Goal: Task Accomplishment & Management: Manage account settings

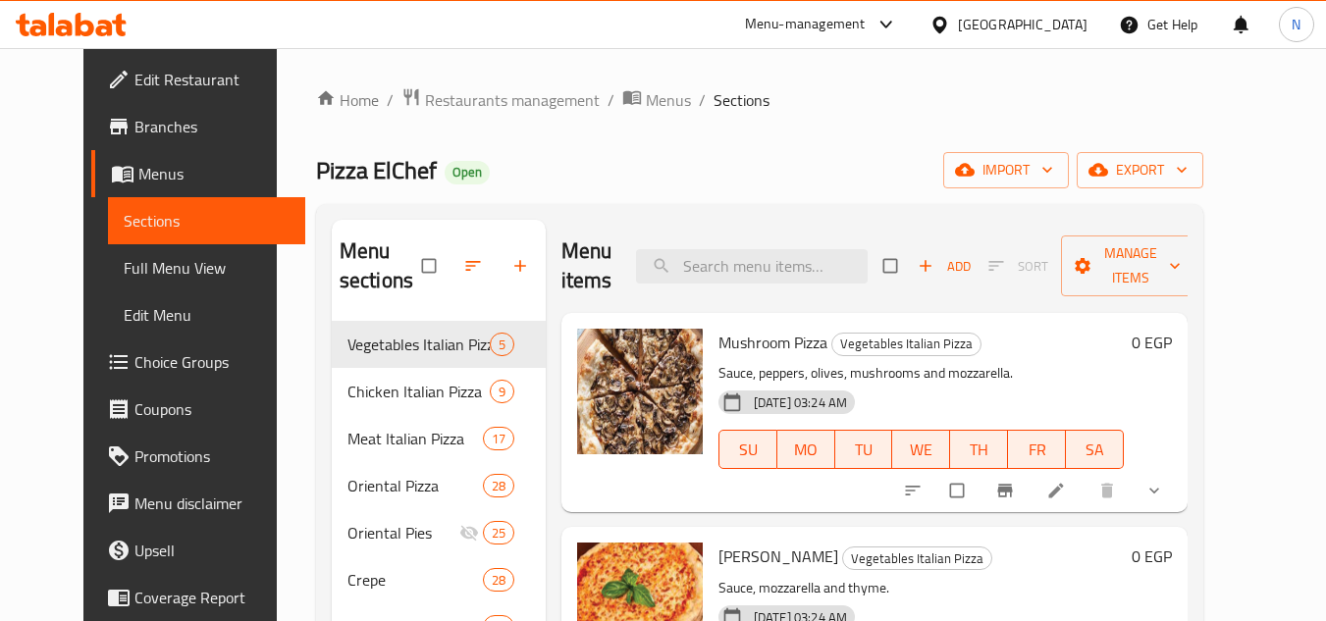
click at [1075, 40] on div "[GEOGRAPHIC_DATA]" at bounding box center [1007, 24] width 189 height 47
click at [502, 104] on span "Restaurants management" at bounding box center [512, 100] width 175 height 24
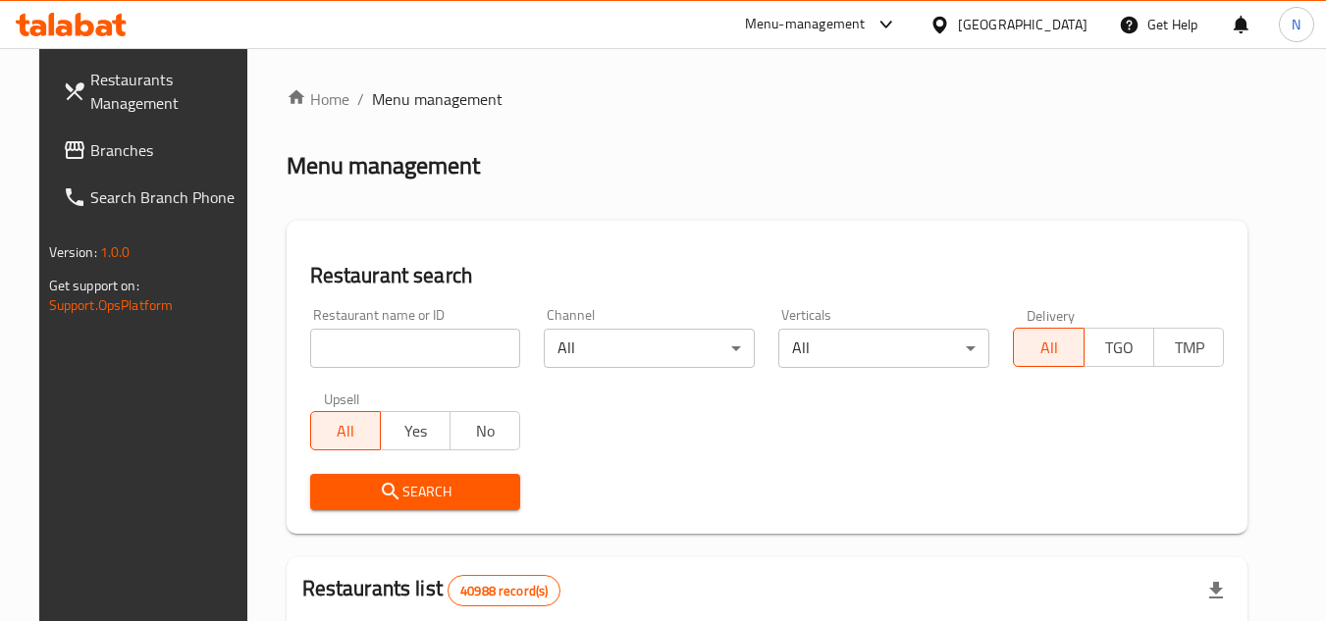
click at [120, 154] on span "Branches" at bounding box center [167, 150] width 155 height 24
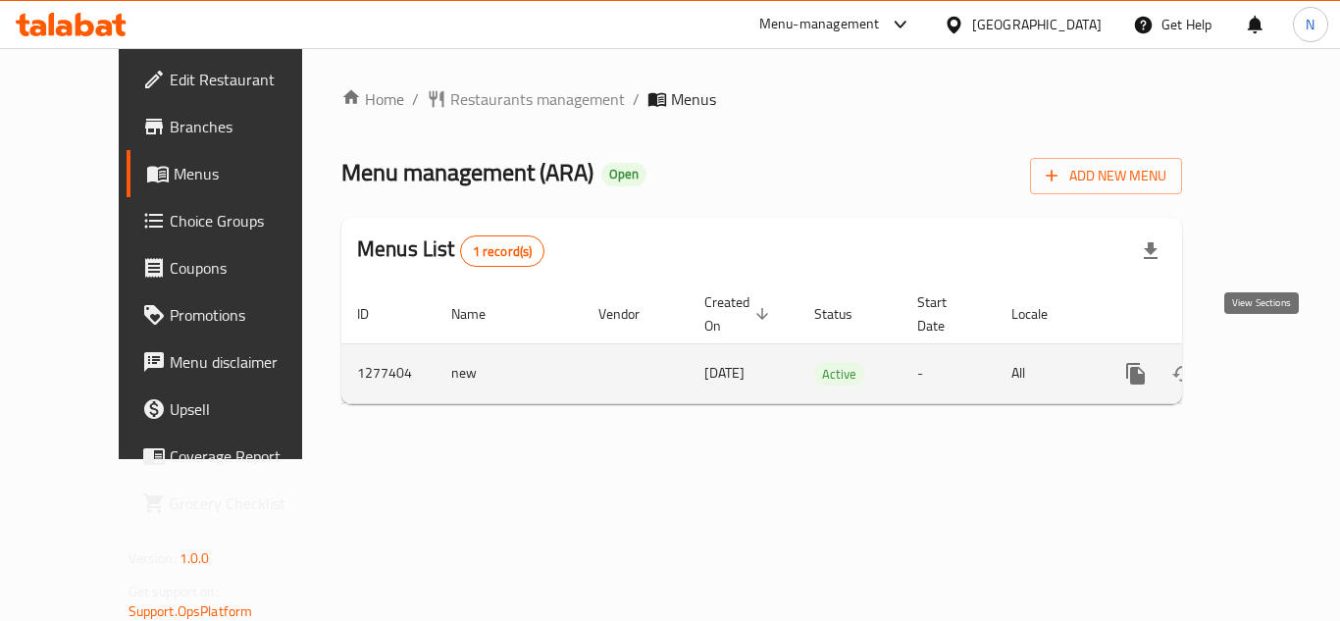
click at [1273, 362] on icon "enhanced table" at bounding box center [1278, 374] width 24 height 24
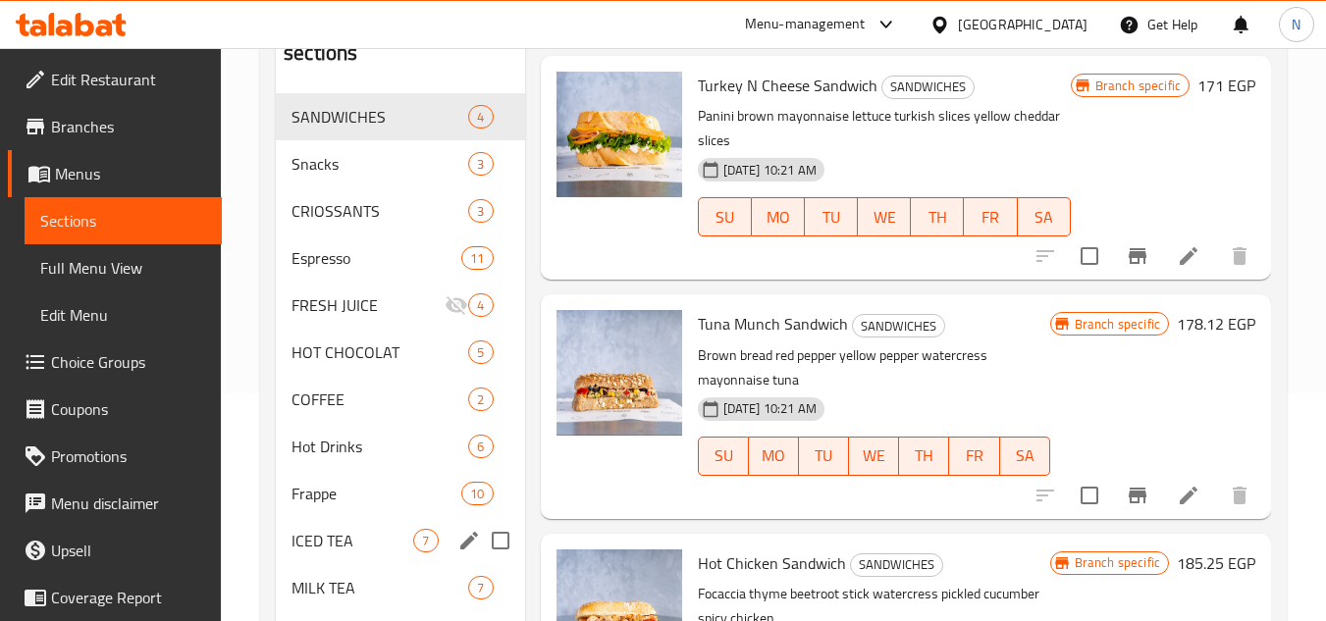
scroll to position [294, 0]
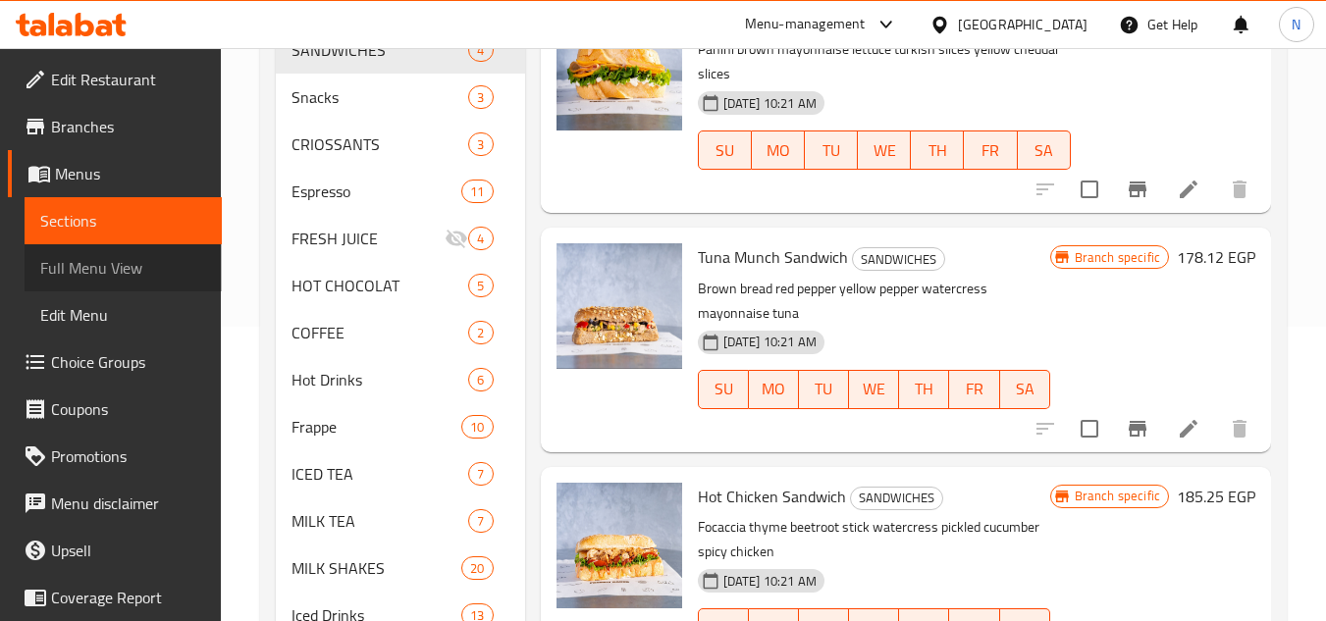
click at [128, 274] on span "Full Menu View" at bounding box center [123, 268] width 166 height 24
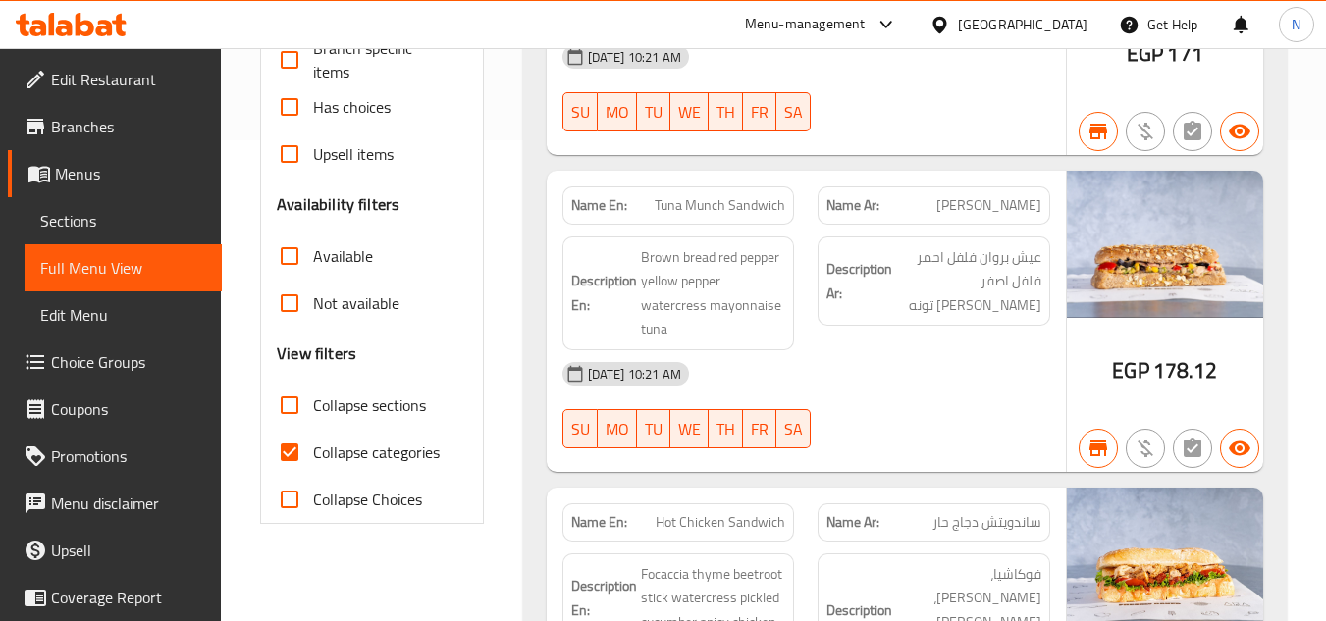
scroll to position [491, 0]
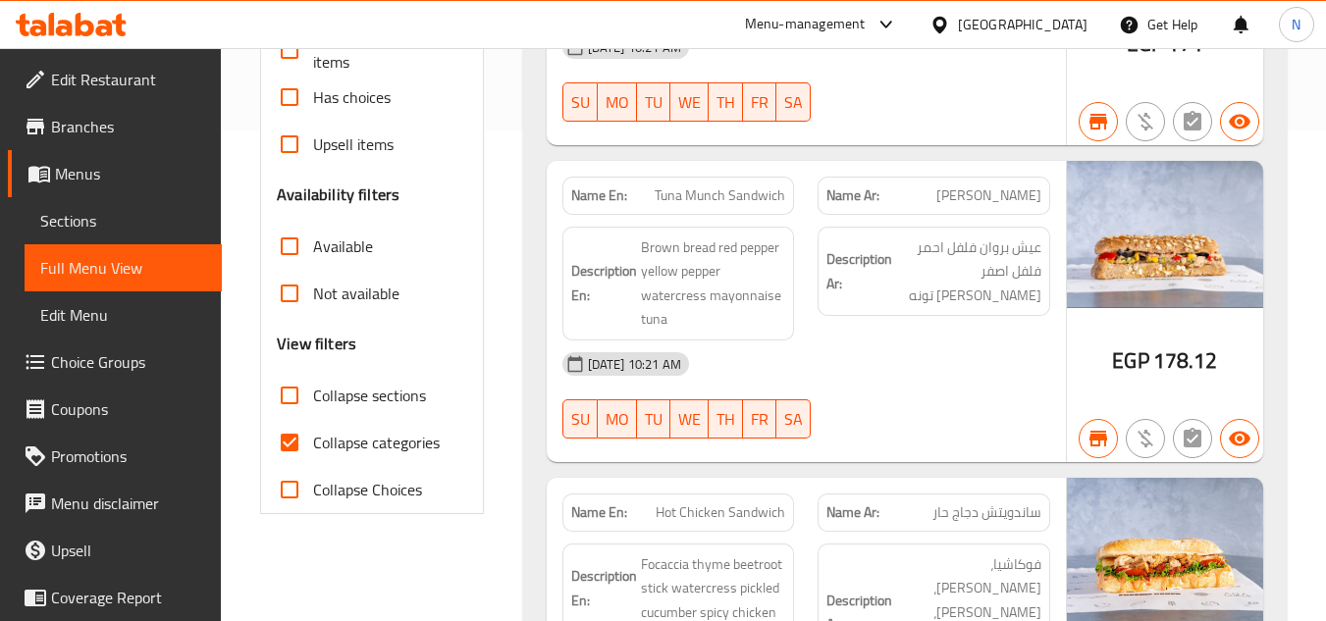
click at [290, 441] on input "Collapse categories" at bounding box center [289, 442] width 47 height 47
checkbox input "false"
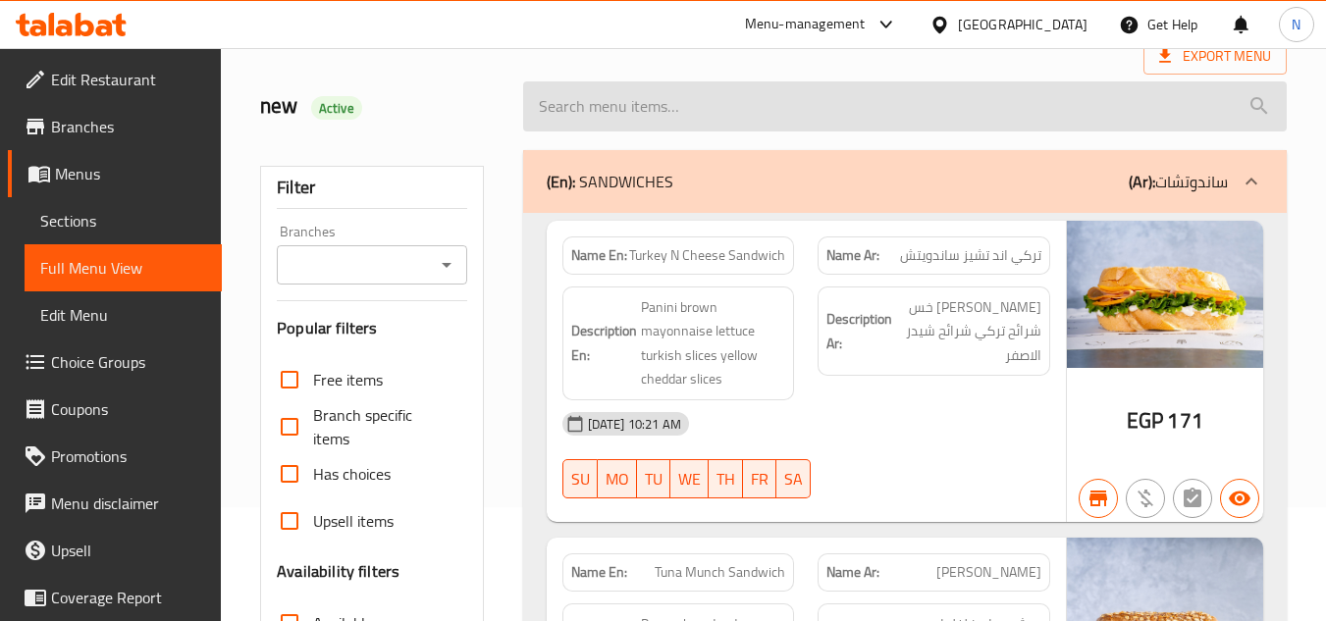
scroll to position [0, 0]
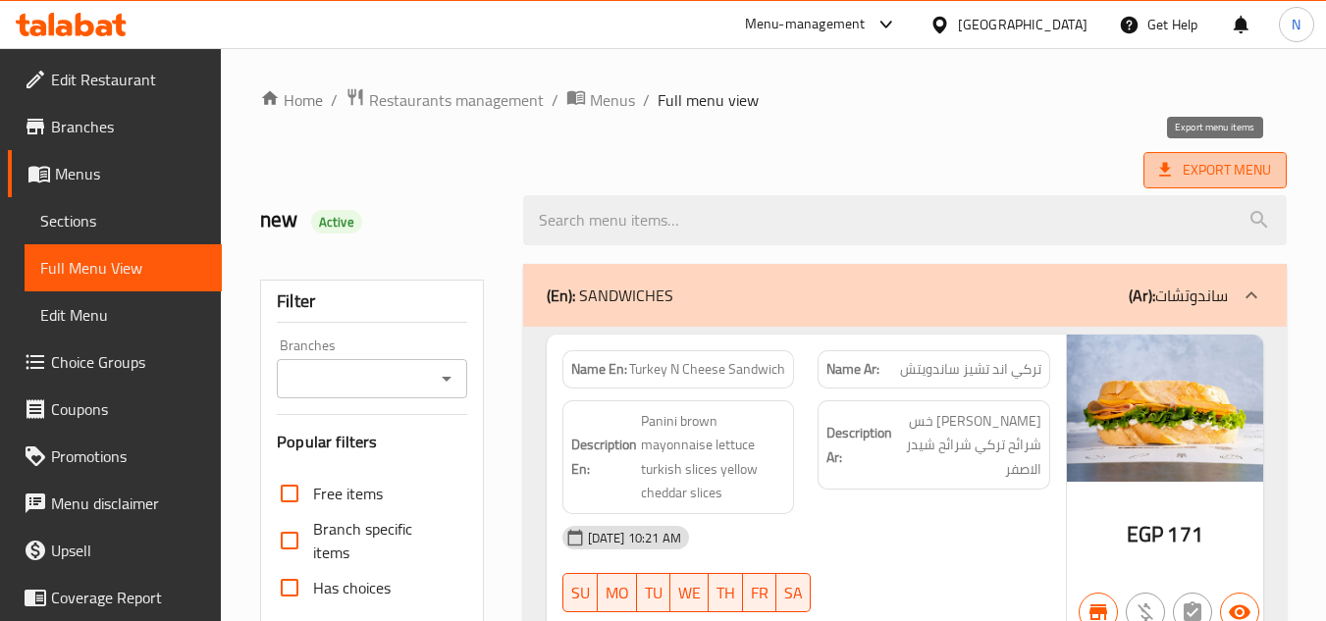
click at [1186, 171] on span "Export Menu" at bounding box center [1215, 170] width 112 height 25
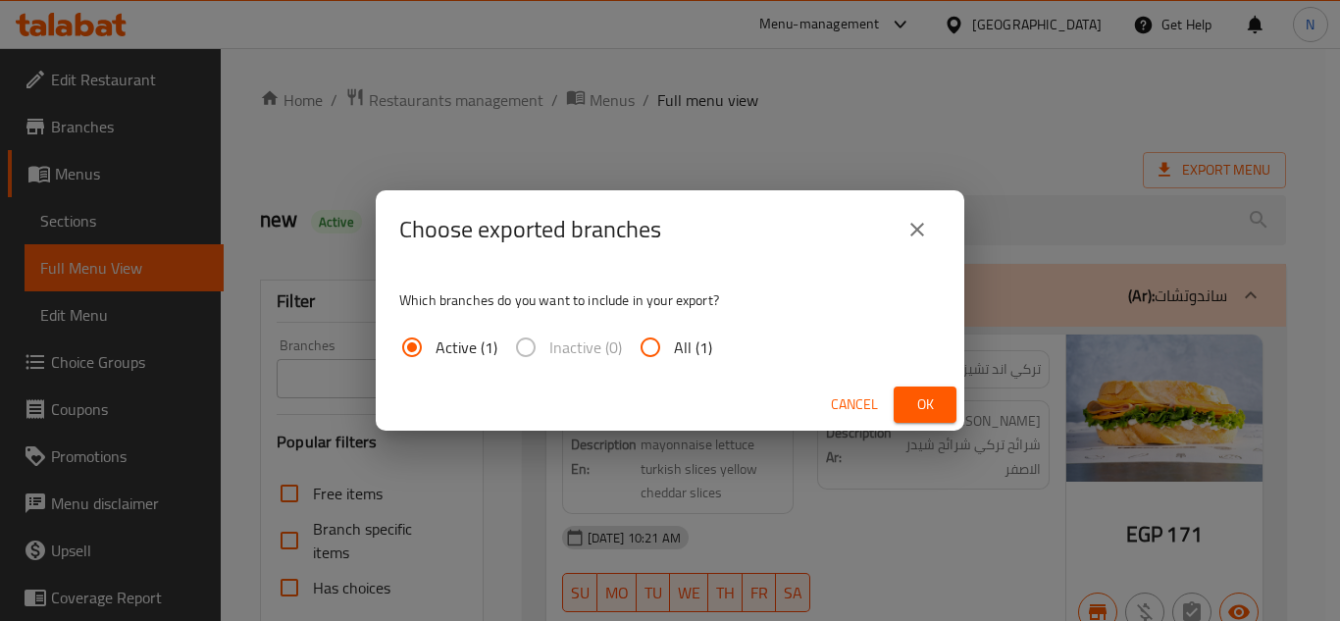
click at [645, 352] on input "All (1)" at bounding box center [650, 347] width 47 height 47
radio input "true"
click at [924, 407] on span "Ok" at bounding box center [925, 404] width 31 height 25
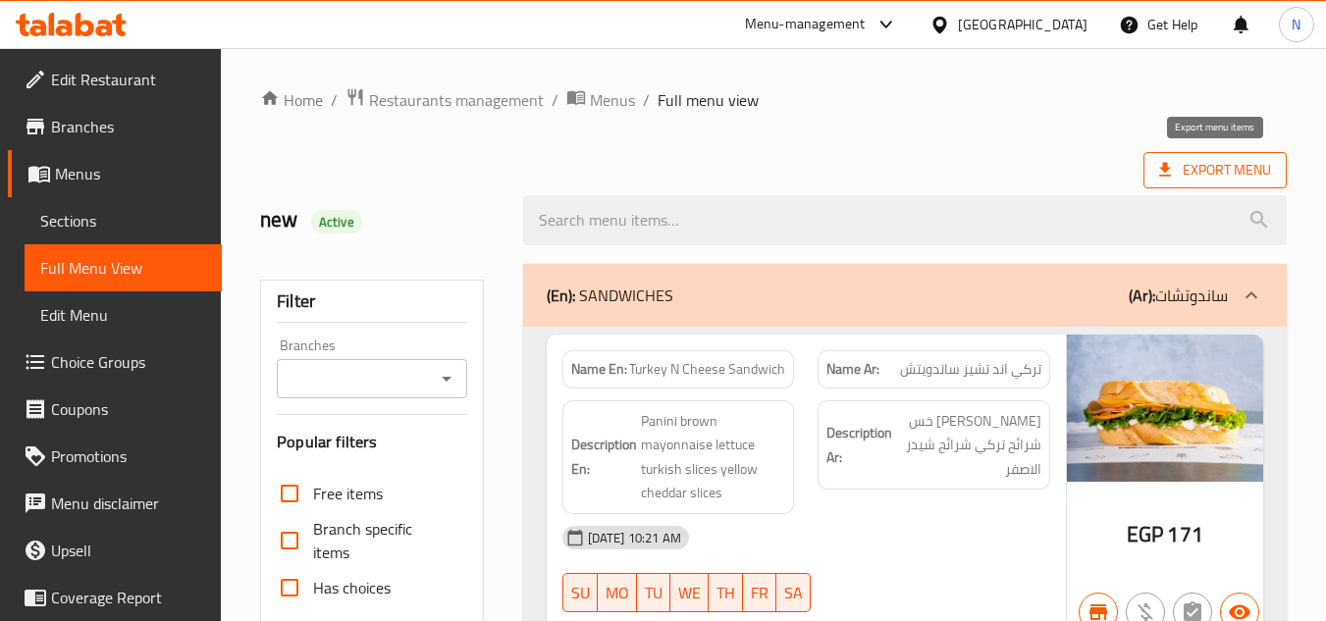
click at [1221, 173] on span "Export Menu" at bounding box center [1215, 170] width 112 height 25
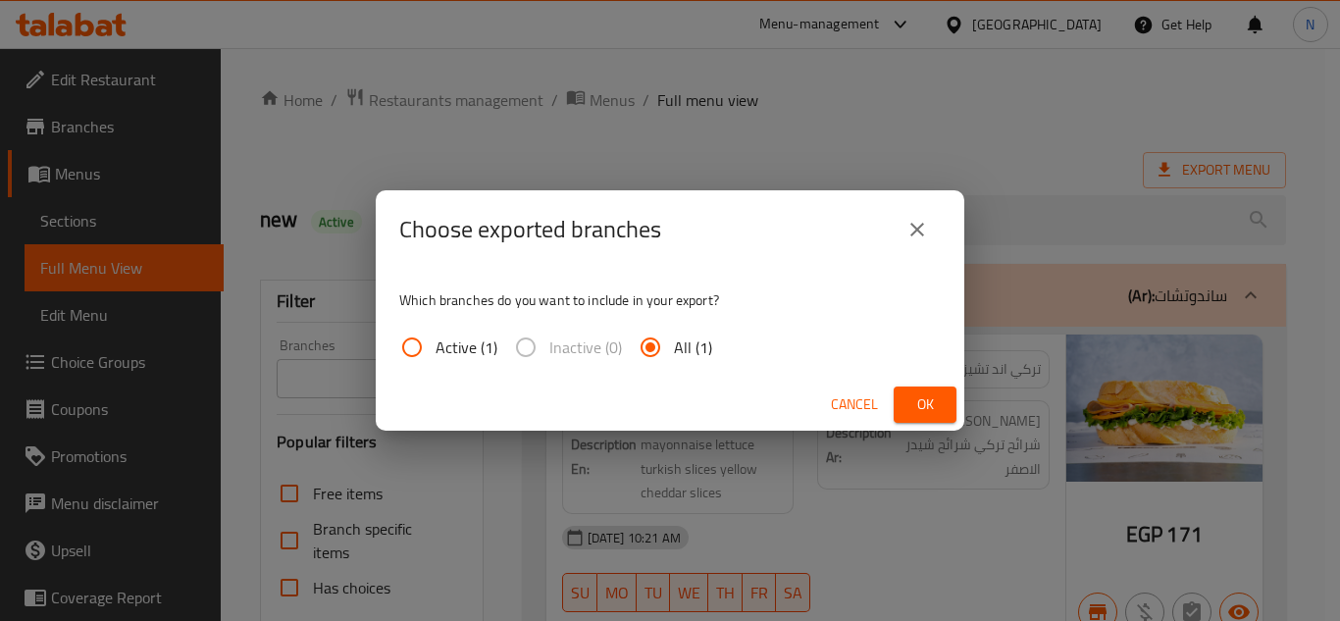
click at [941, 401] on button "Ok" at bounding box center [925, 405] width 63 height 36
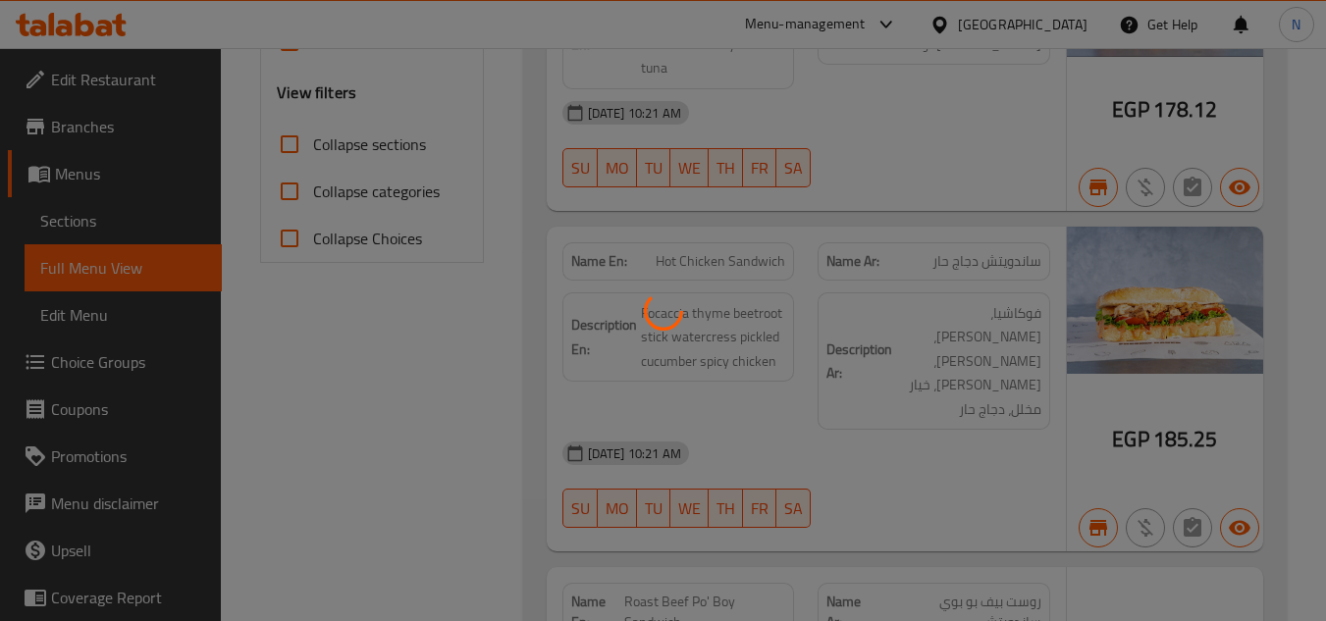
scroll to position [785, 0]
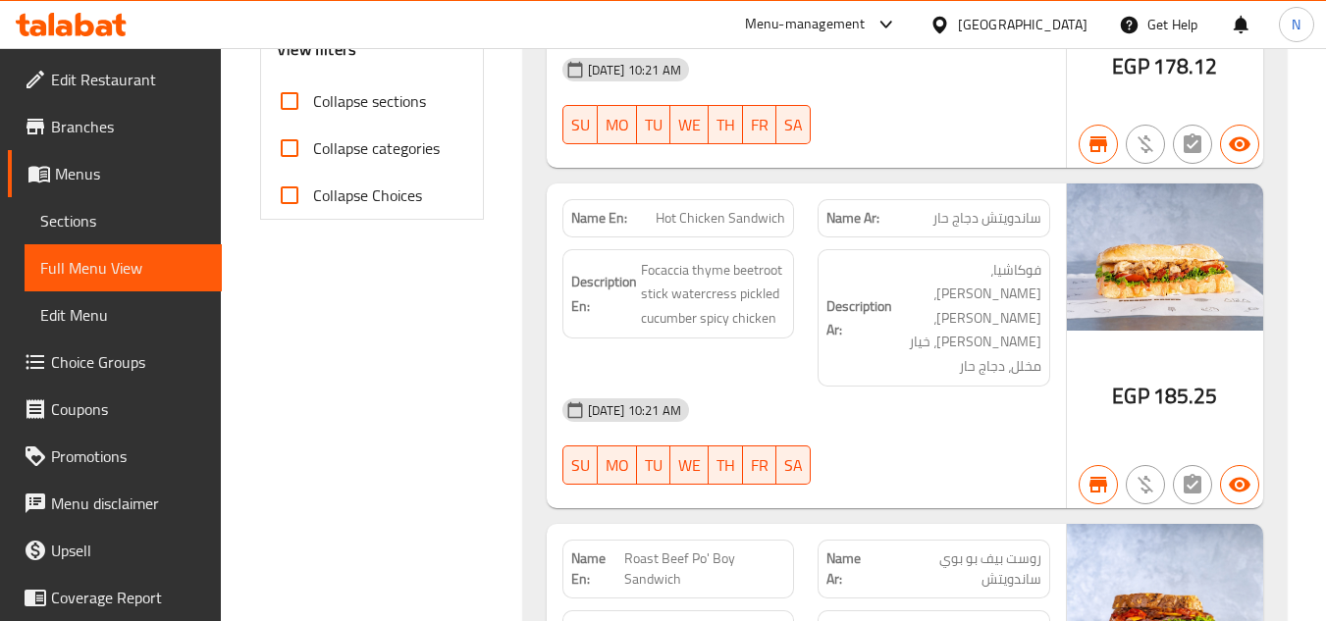
click at [95, 130] on span "Branches" at bounding box center [128, 127] width 155 height 24
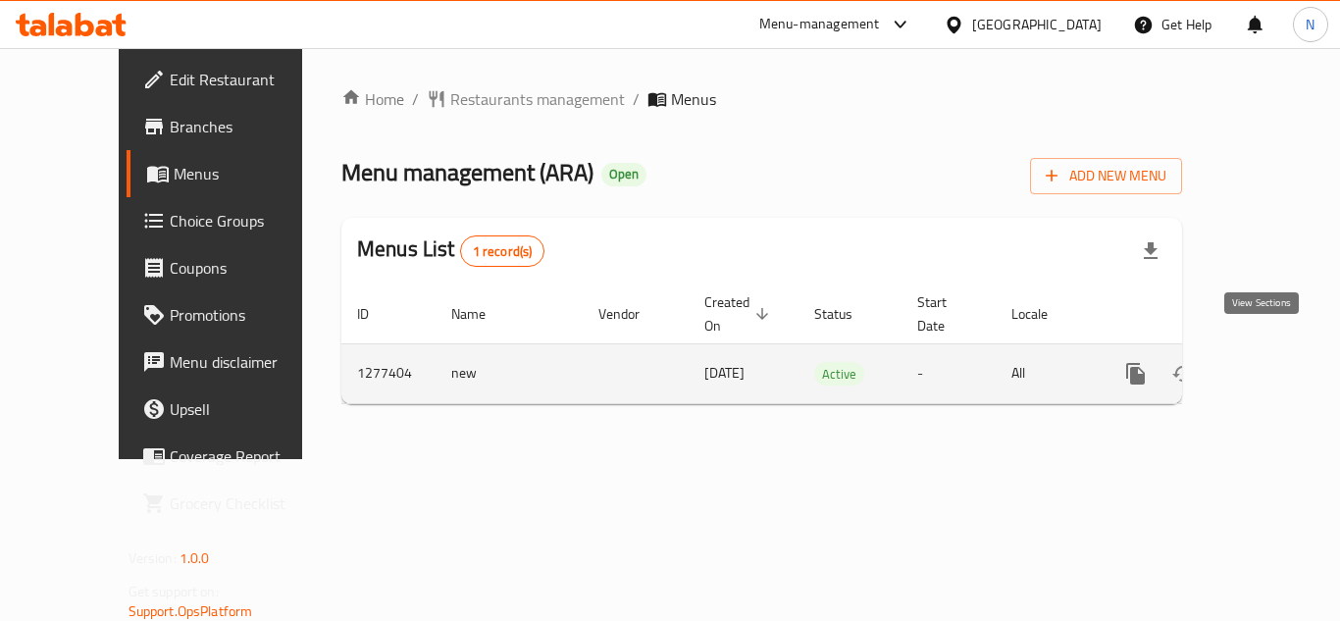
click at [1270, 365] on link "enhanced table" at bounding box center [1277, 373] width 47 height 47
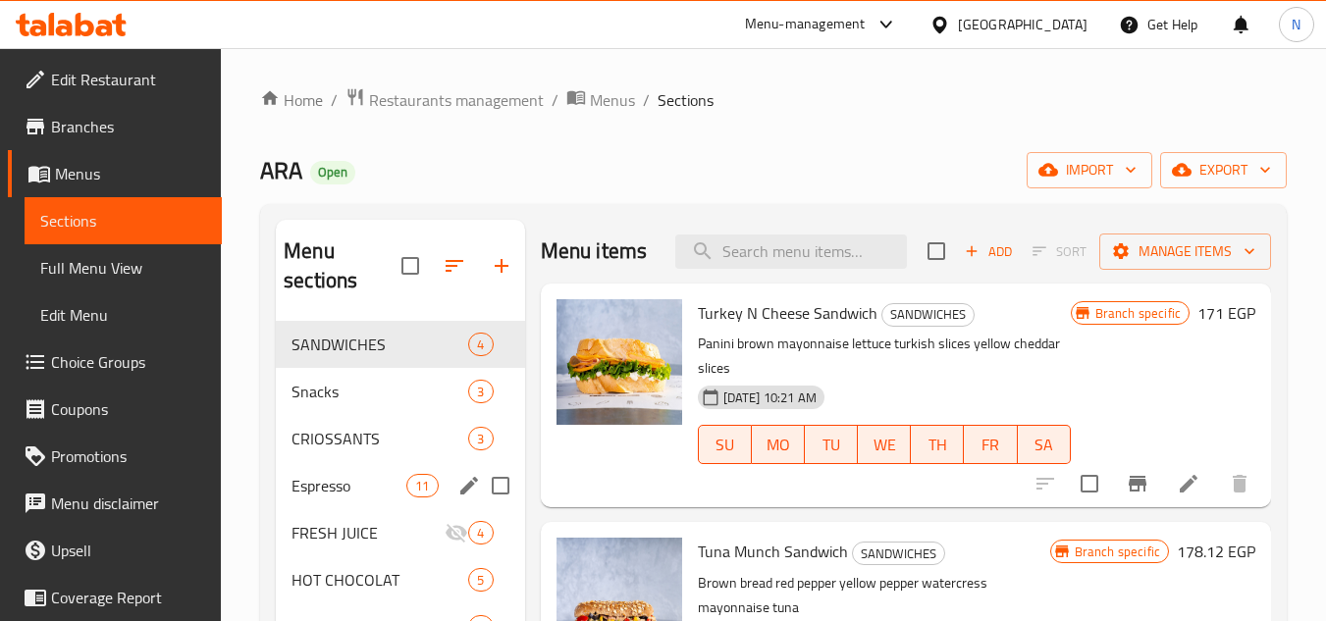
click at [364, 497] on div "Espresso 11" at bounding box center [400, 485] width 248 height 47
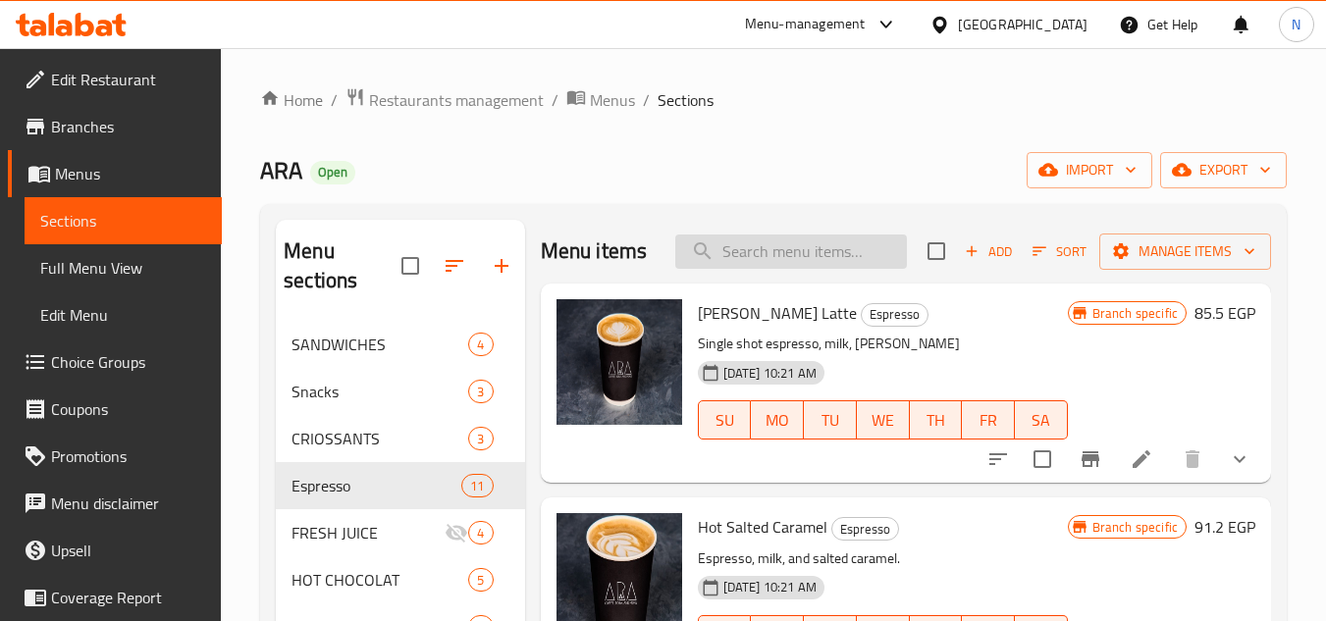
click at [747, 249] on input "search" at bounding box center [791, 252] width 232 height 34
paste input "Espresso"
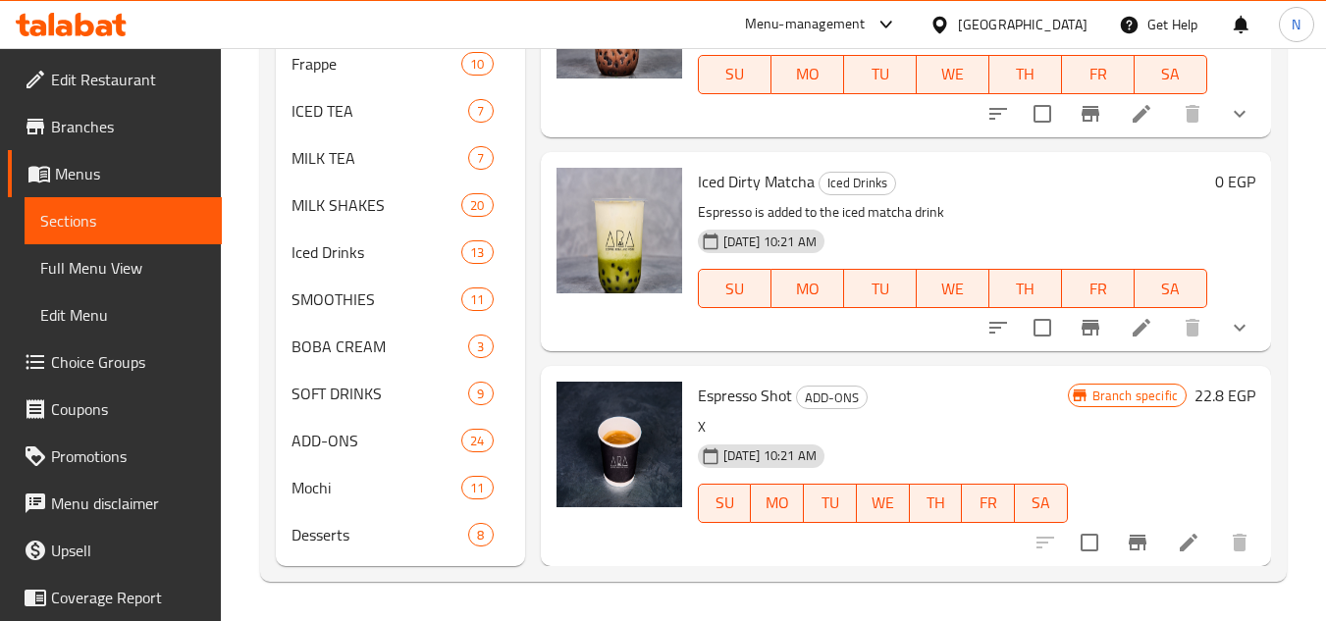
scroll to position [2915, 0]
type input "Espresso"
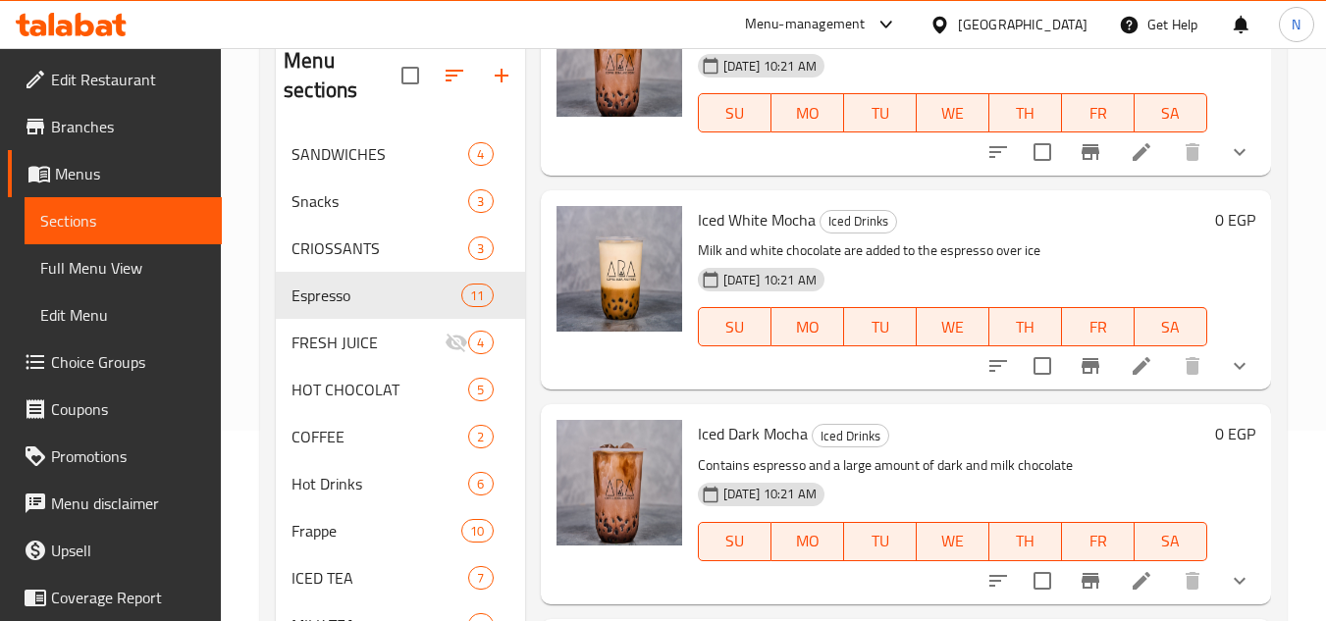
scroll to position [167, 0]
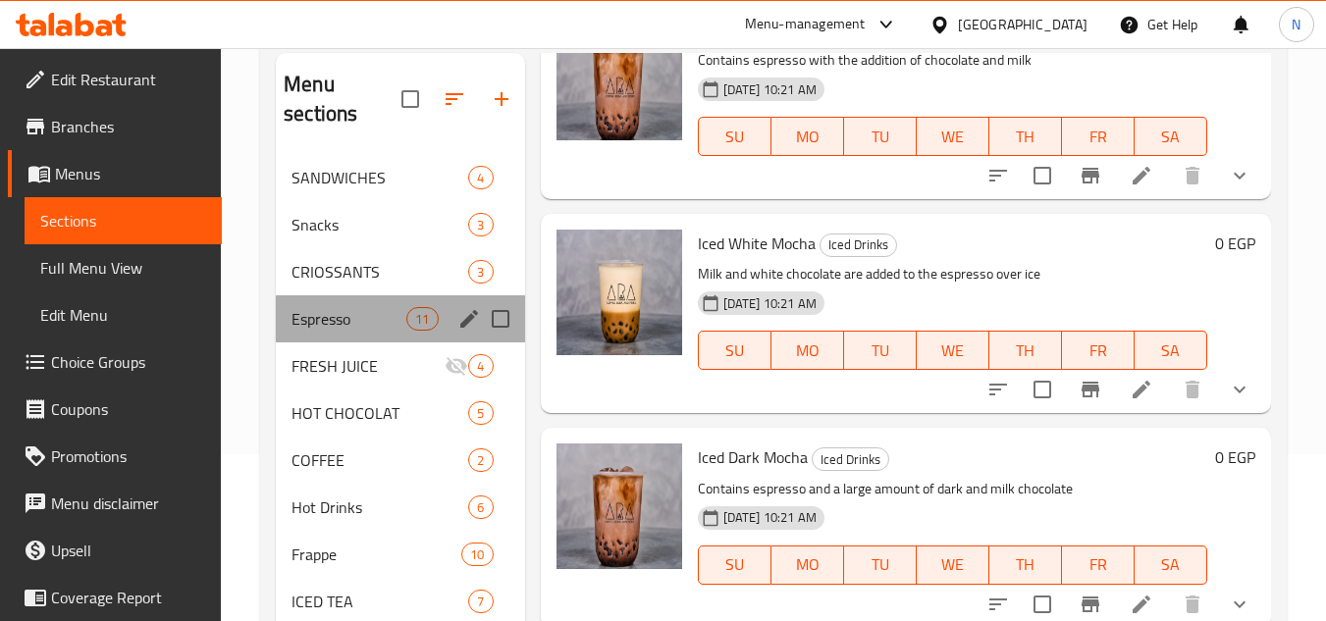
click at [321, 304] on div "Espresso 11" at bounding box center [400, 318] width 248 height 47
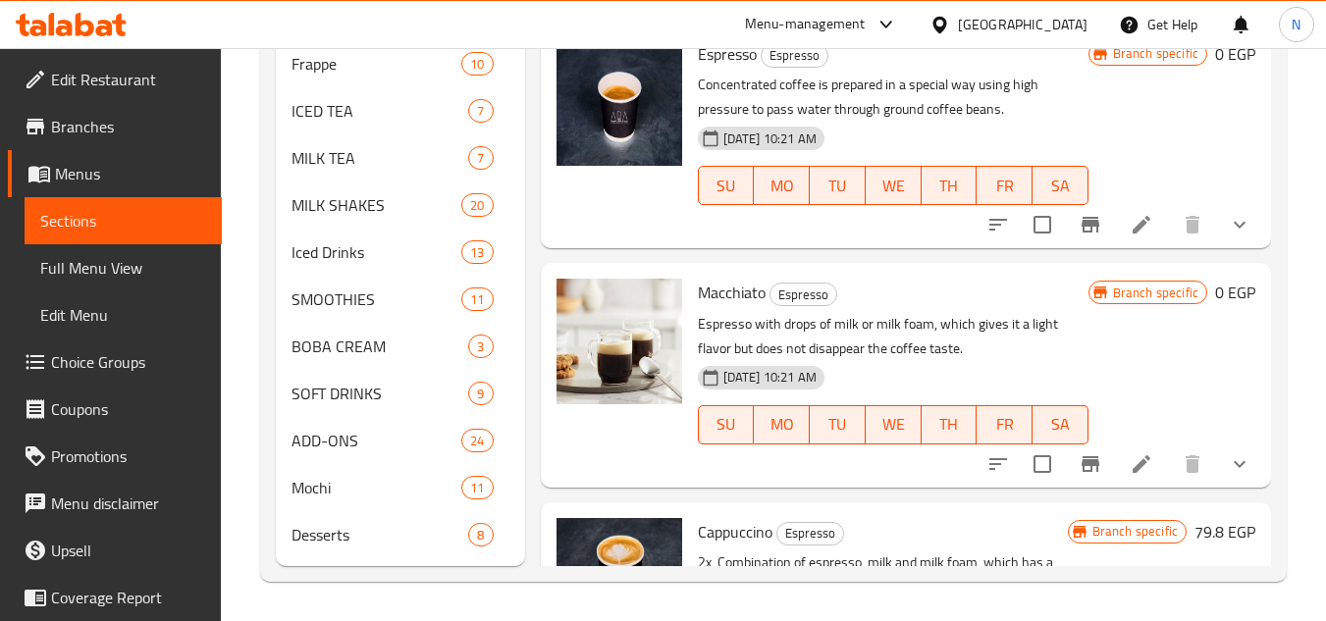
scroll to position [0, 0]
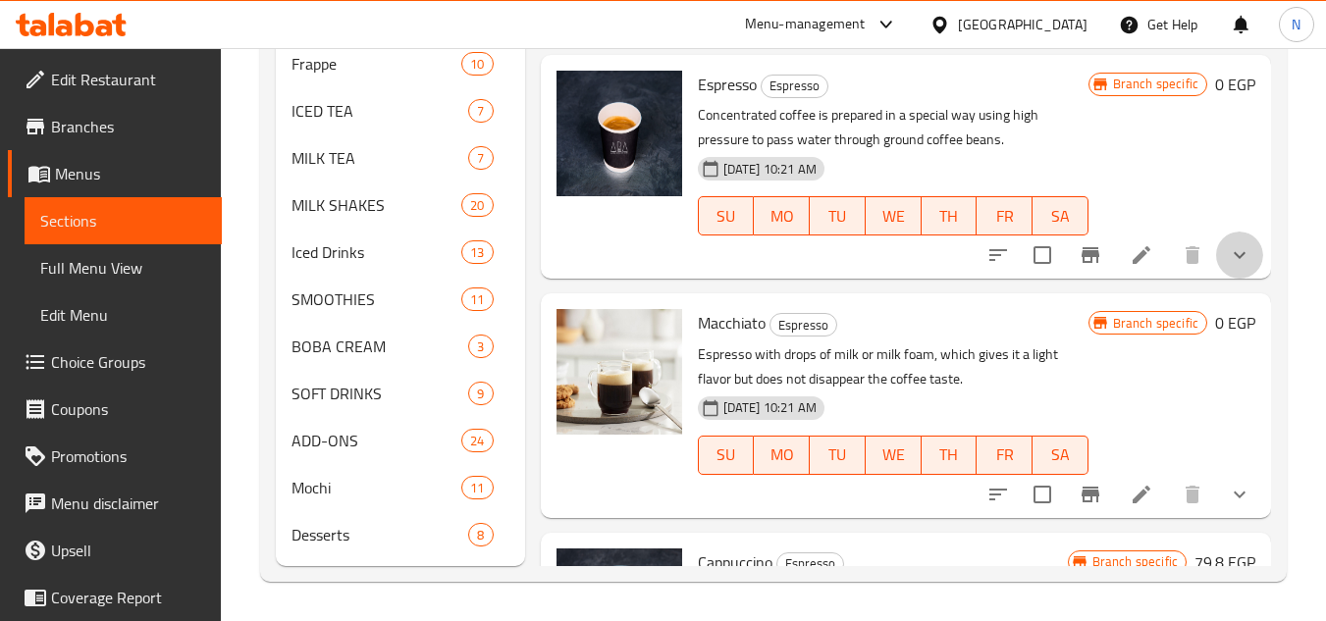
click at [1233, 279] on button "show more" at bounding box center [1239, 255] width 47 height 47
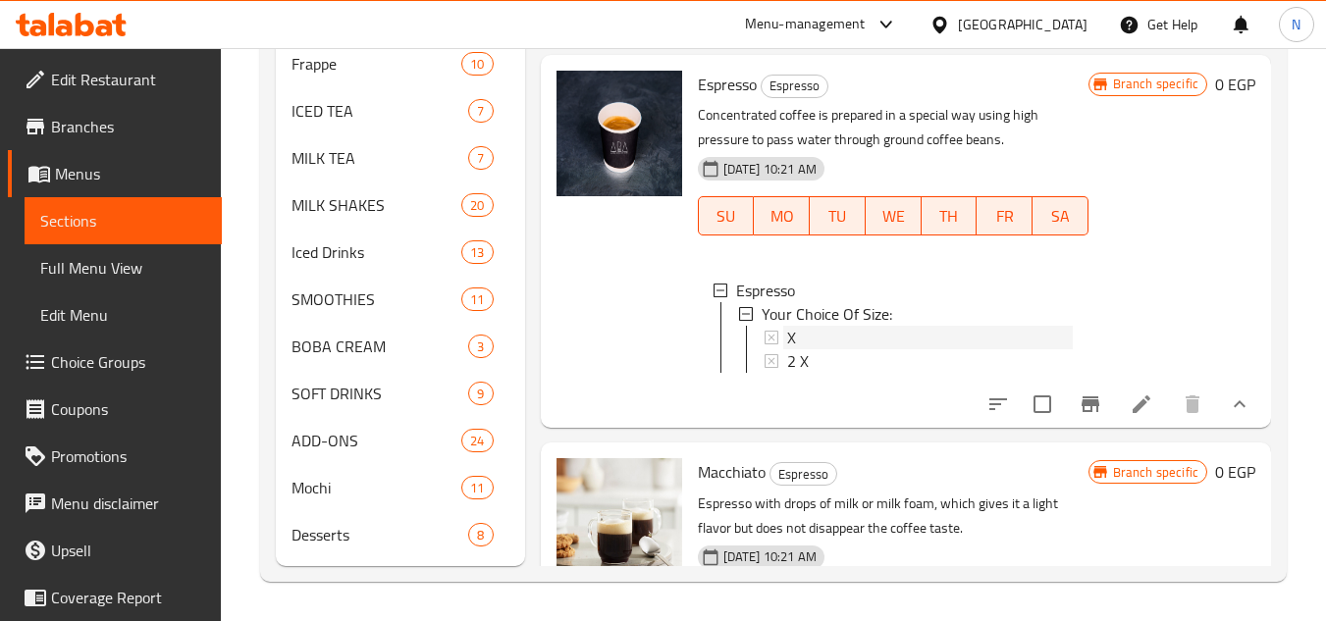
click at [856, 349] on div "X" at bounding box center [930, 338] width 286 height 24
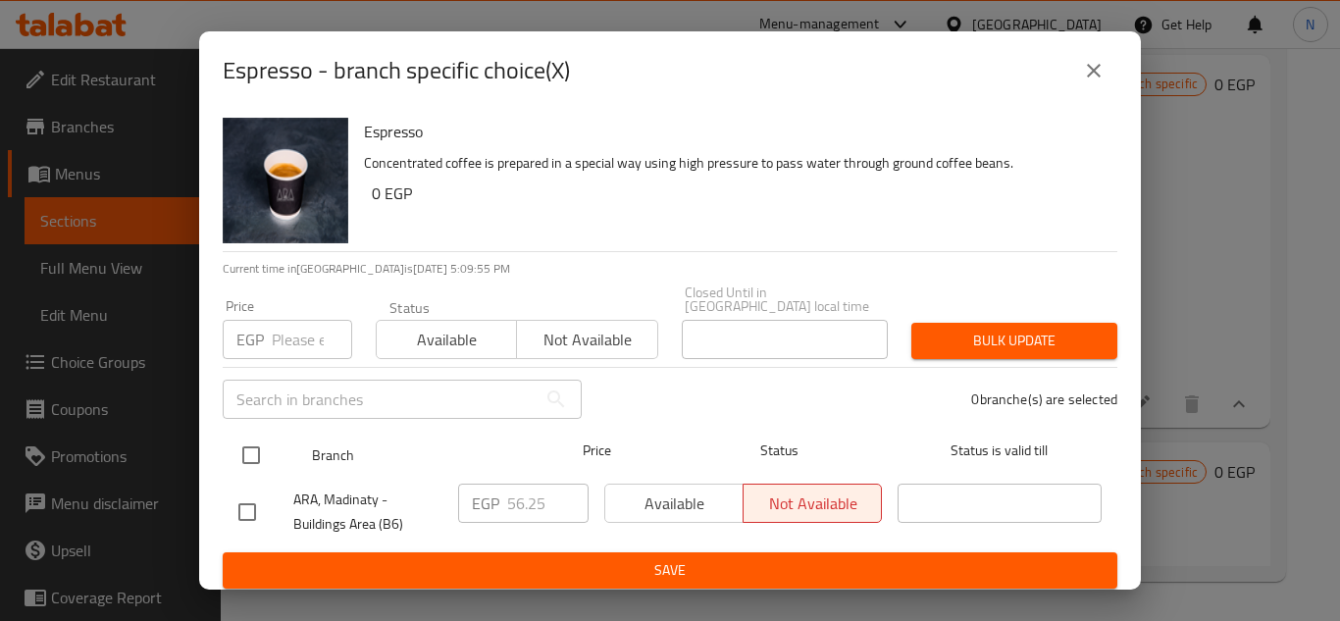
click at [245, 442] on input "checkbox" at bounding box center [251, 455] width 41 height 41
checkbox input "true"
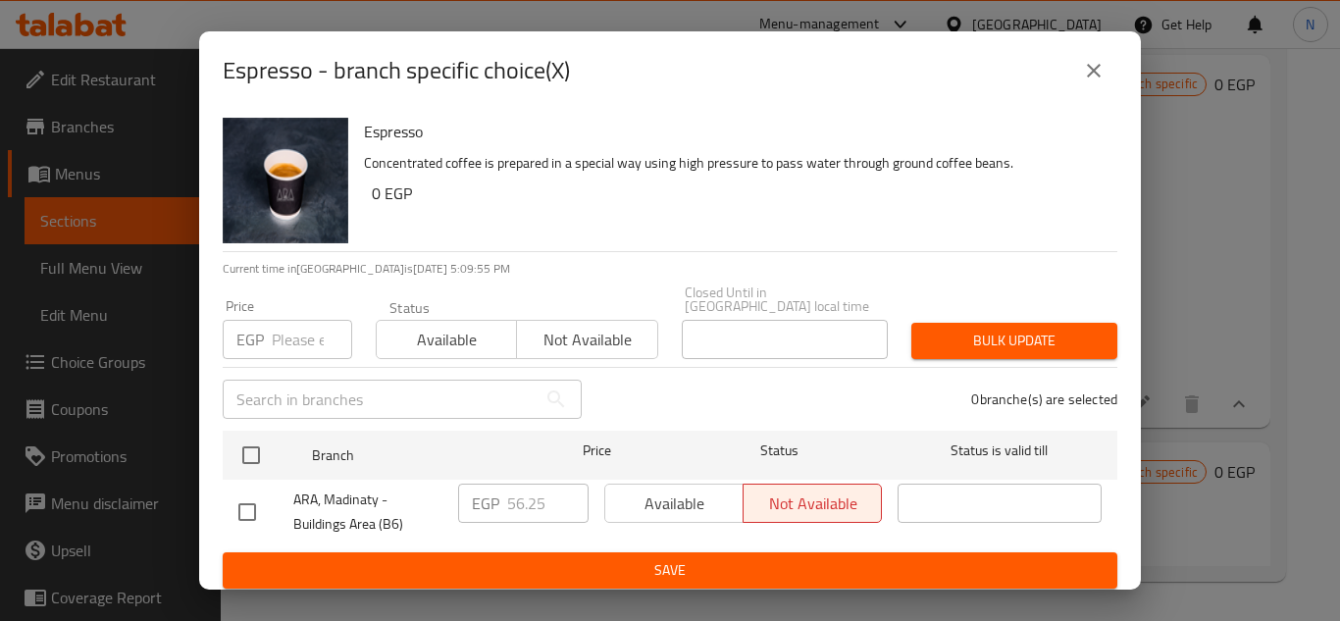
checkbox input "true"
click at [520, 496] on input "56.25" at bounding box center [547, 503] width 81 height 39
paste input "60.7"
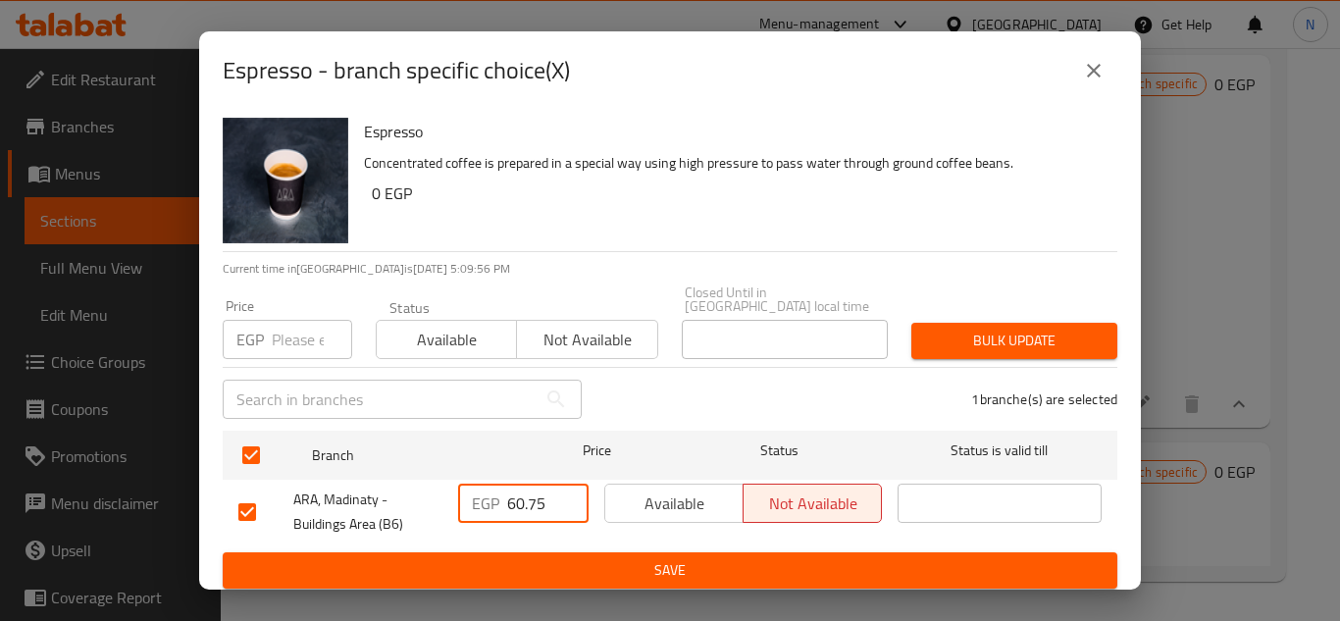
type input "60.75"
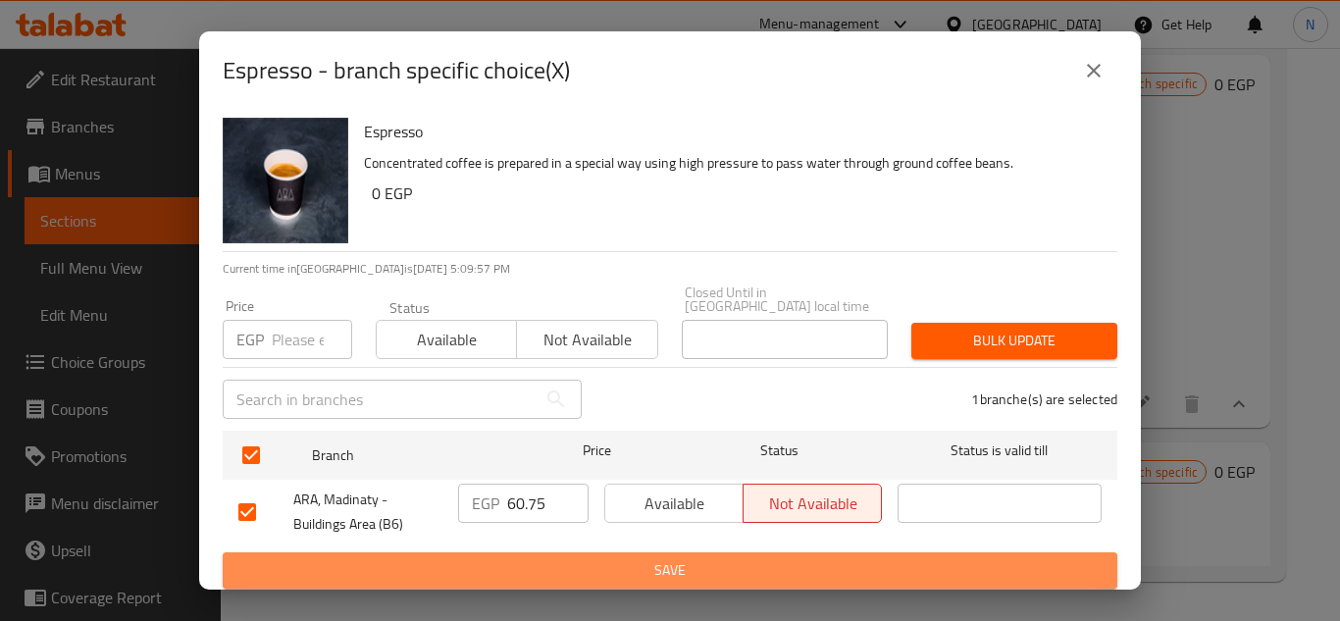
click at [580, 568] on span "Save" at bounding box center [669, 570] width 863 height 25
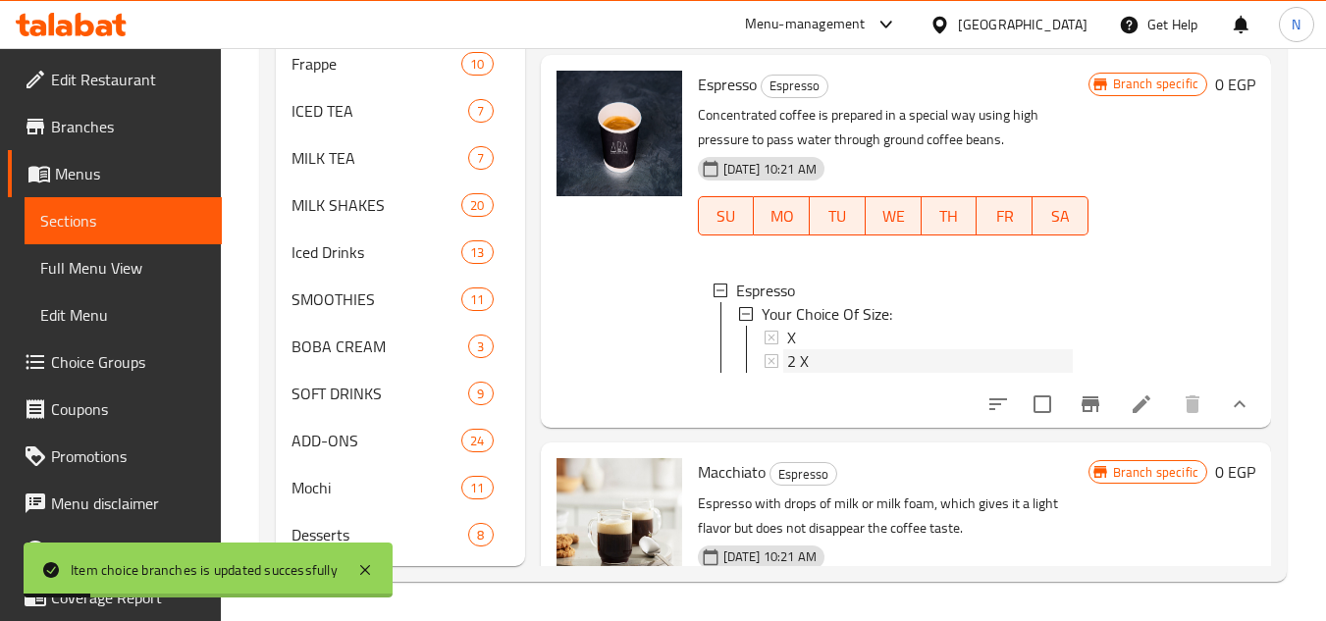
click at [808, 373] on span "2 X" at bounding box center [798, 361] width 22 height 24
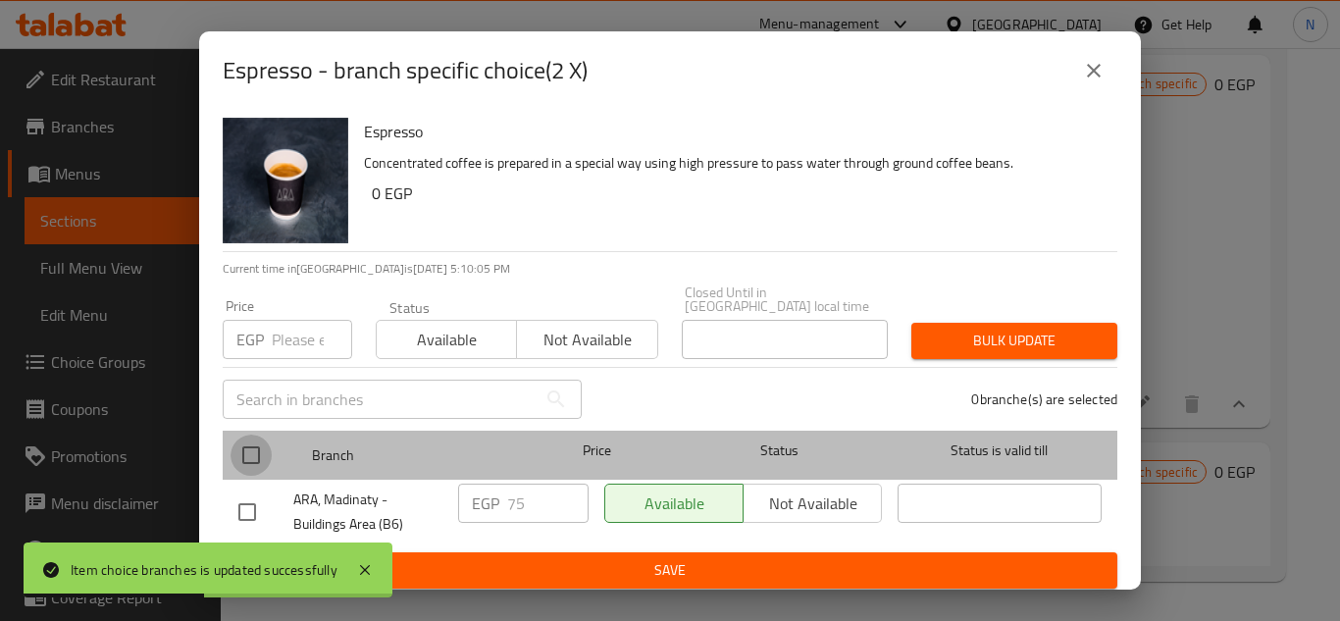
click at [250, 439] on input "checkbox" at bounding box center [251, 455] width 41 height 41
checkbox input "true"
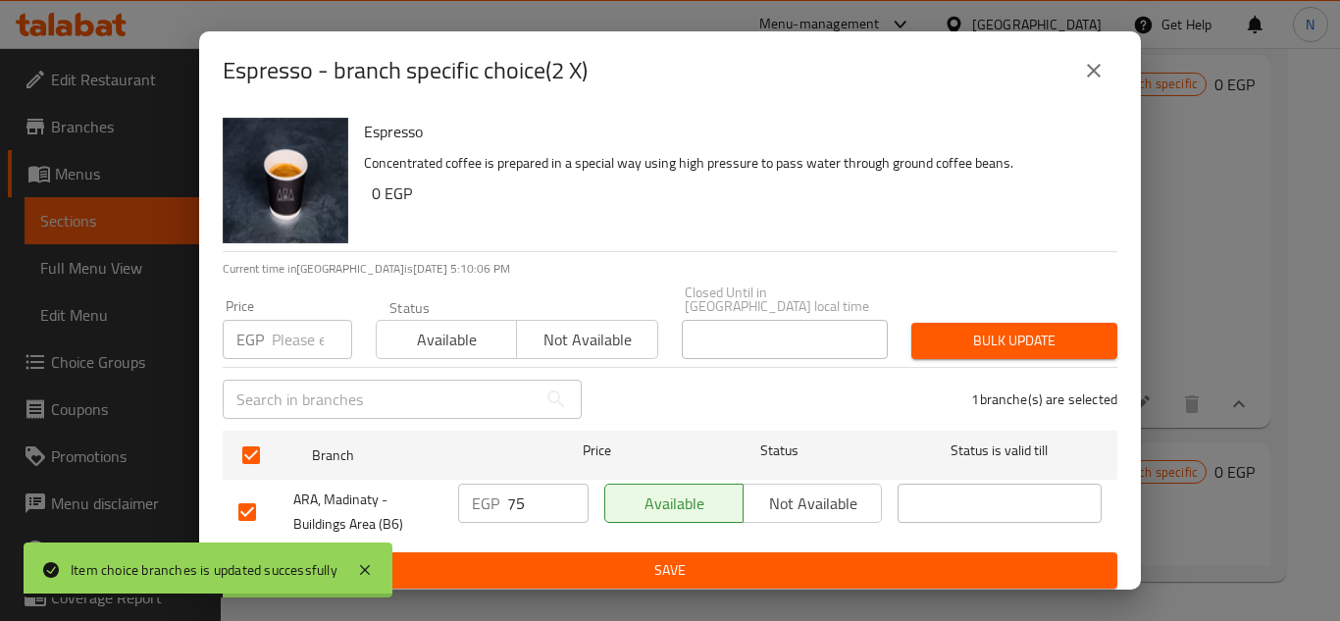
click at [510, 500] on input "75" at bounding box center [547, 503] width 81 height 39
paste input "81.00"
type input "81.00"
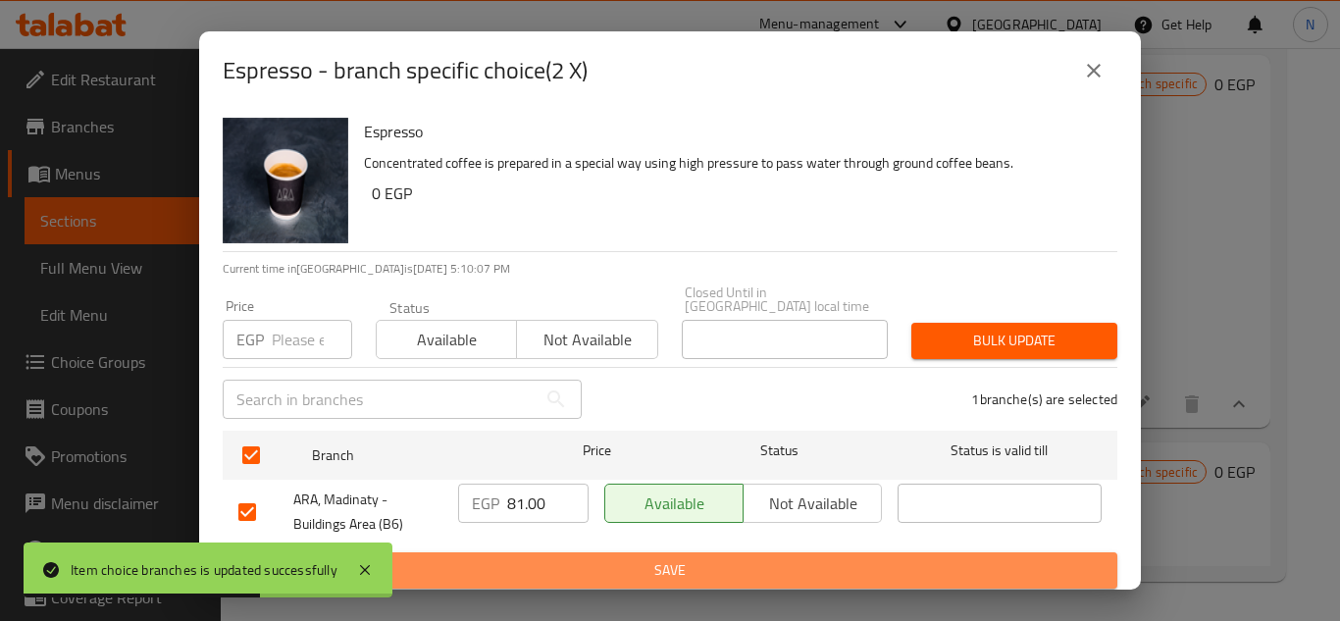
click at [611, 565] on span "Save" at bounding box center [669, 570] width 863 height 25
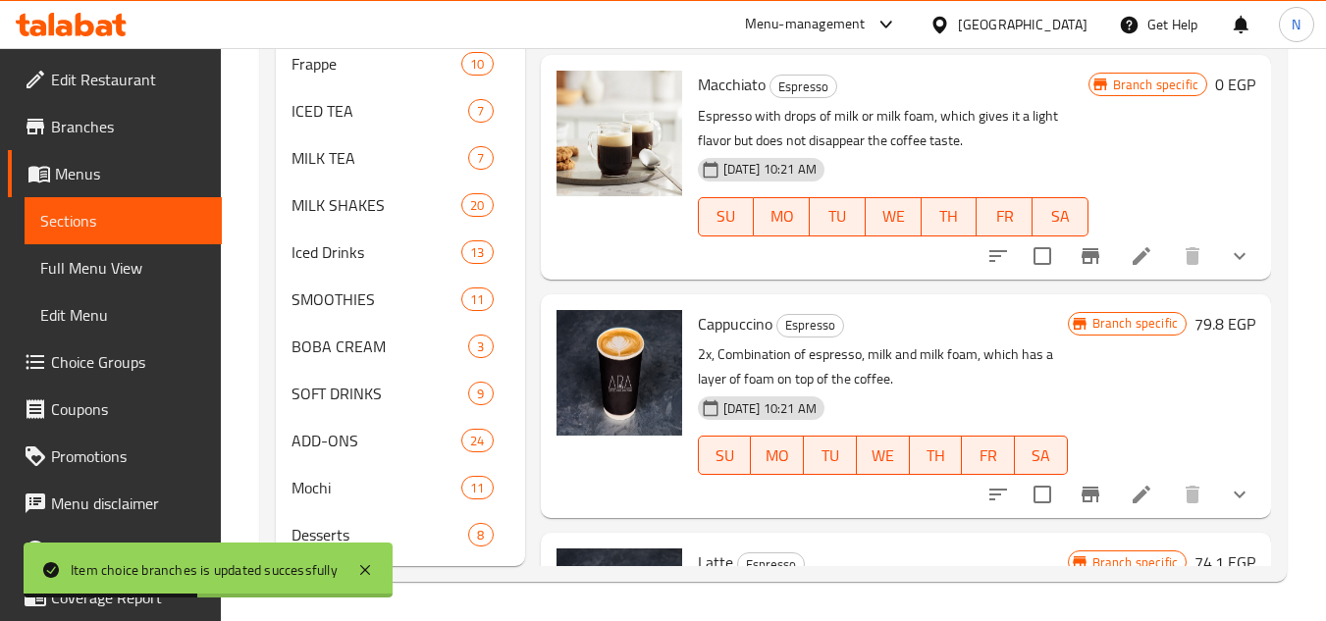
scroll to position [392, 0]
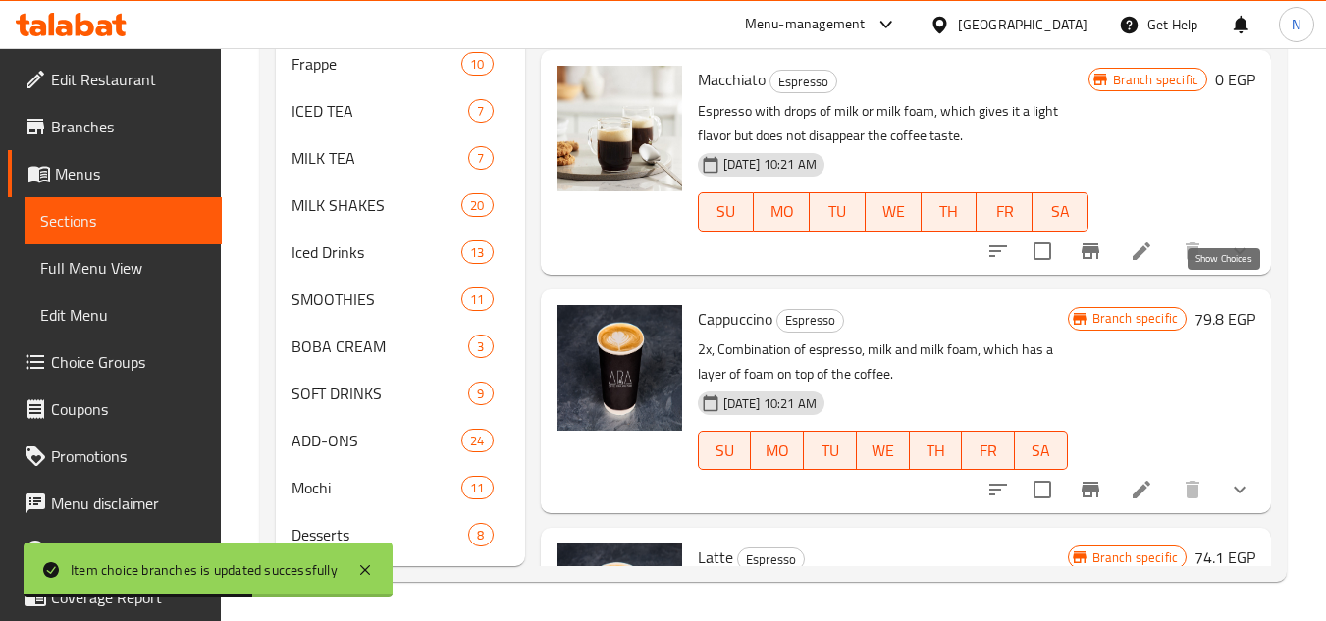
click at [1229, 263] on icon "show more" at bounding box center [1239, 251] width 24 height 24
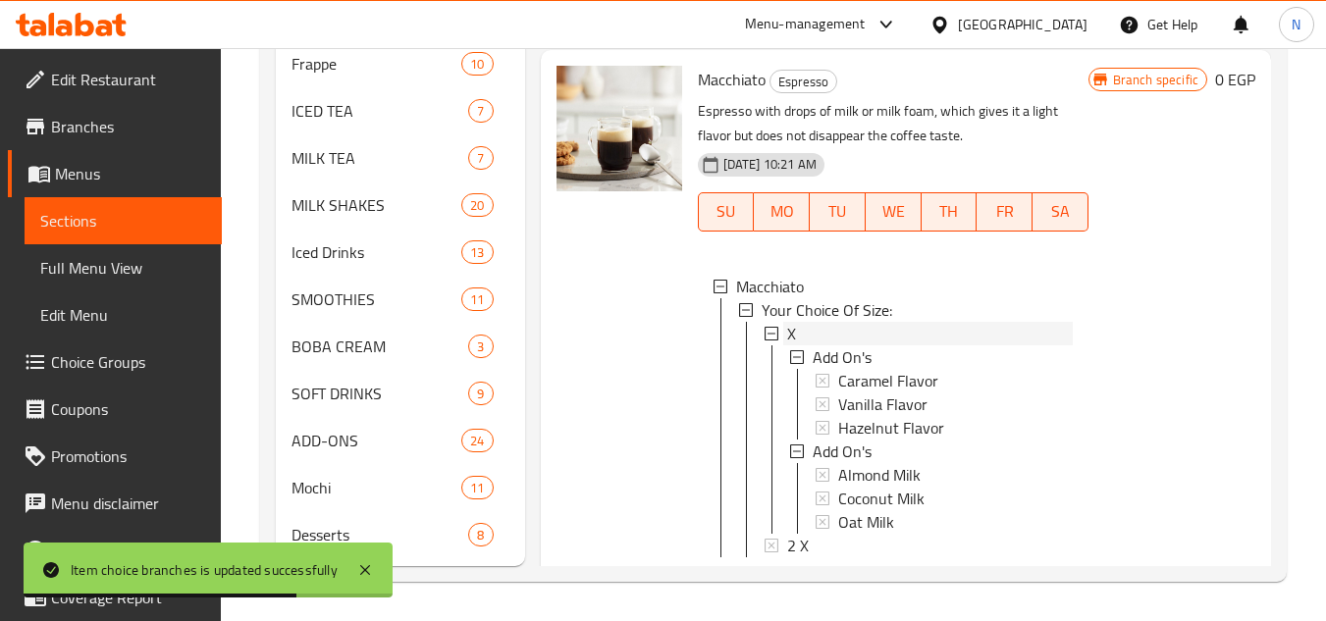
click at [813, 345] on div "X" at bounding box center [930, 334] width 286 height 24
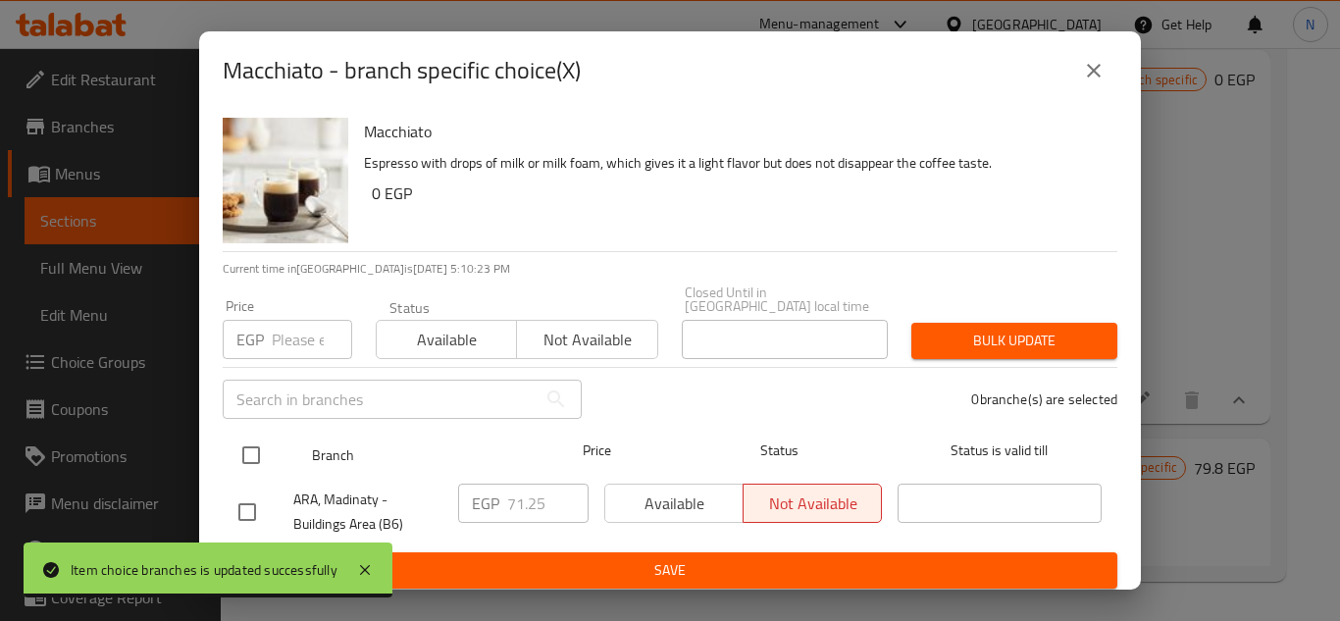
click at [253, 444] on input "checkbox" at bounding box center [251, 455] width 41 height 41
checkbox input "true"
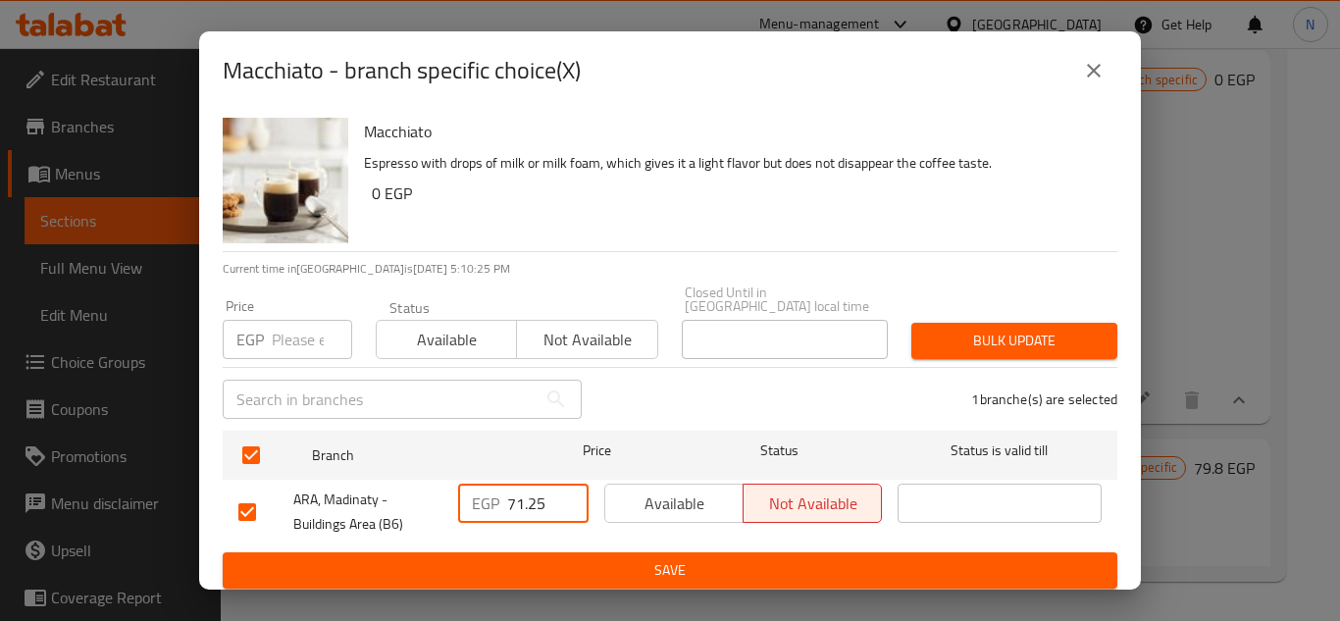
drag, startPoint x: 506, startPoint y: 494, endPoint x: 536, endPoint y: 502, distance: 30.7
click at [568, 496] on div "EGP 71.25 ​" at bounding box center [523, 503] width 130 height 39
click at [534, 503] on input "71.25" at bounding box center [547, 503] width 81 height 39
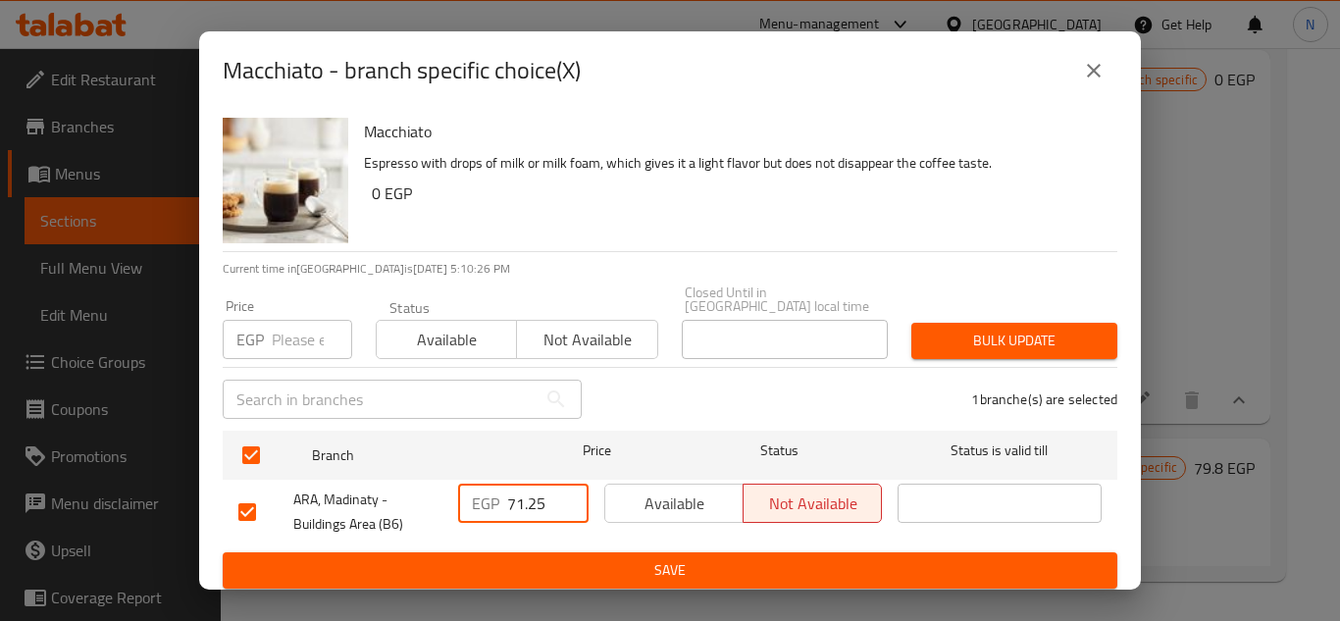
paste input "67."
type input "67.5"
click at [576, 558] on span "Save" at bounding box center [669, 570] width 863 height 25
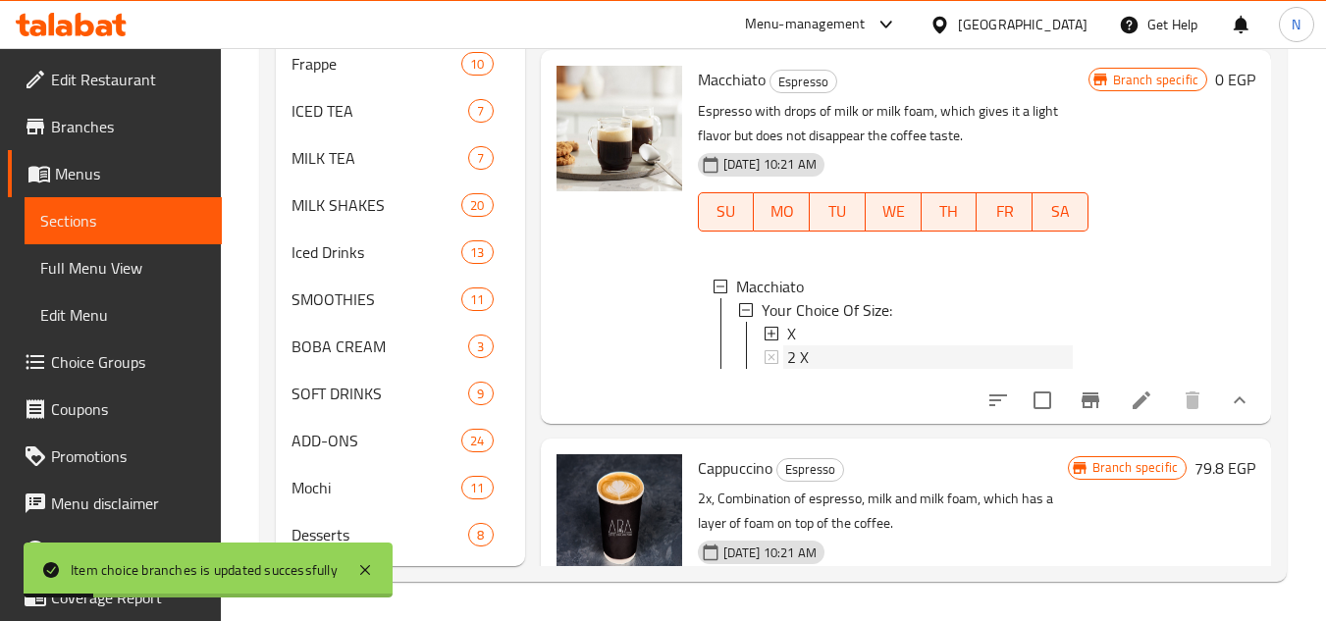
click at [794, 369] on span "2 X" at bounding box center [798, 357] width 22 height 24
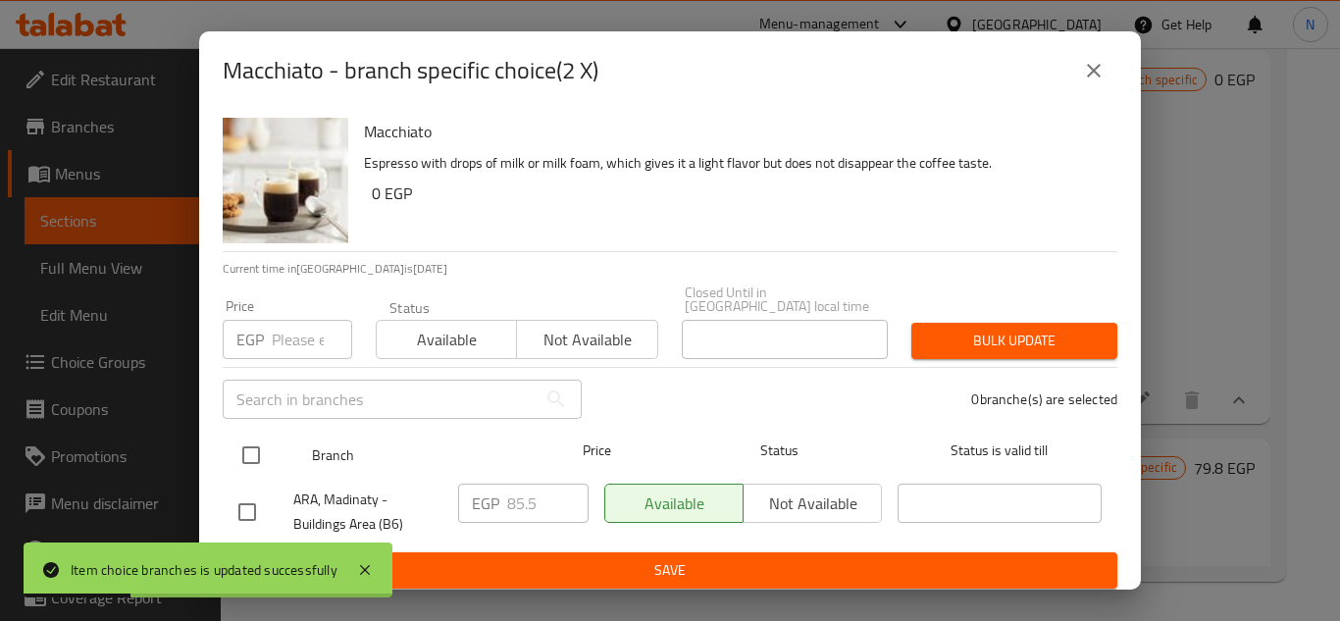
click at [243, 446] on input "checkbox" at bounding box center [251, 455] width 41 height 41
checkbox input "true"
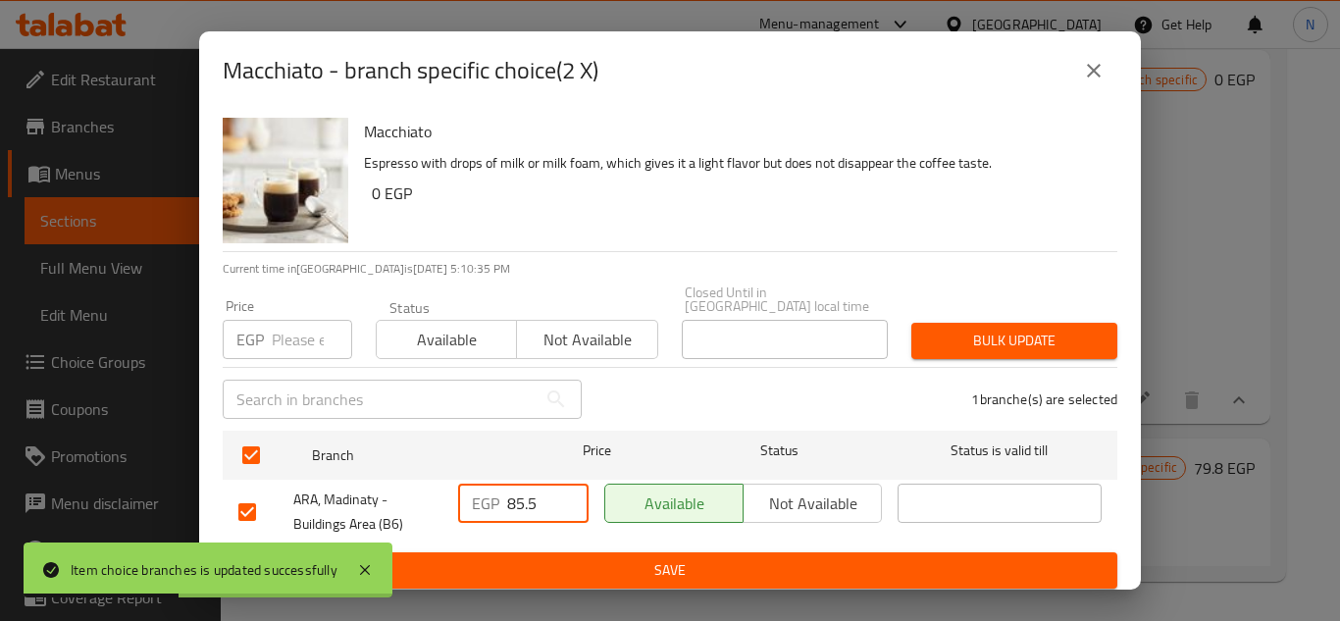
drag, startPoint x: 515, startPoint y: 498, endPoint x: 561, endPoint y: 493, distance: 46.5
click at [561, 493] on div "EGP 85.5 ​" at bounding box center [523, 503] width 130 height 39
paste input "7.7"
type input "87.75"
click at [564, 558] on span "Save" at bounding box center [669, 570] width 863 height 25
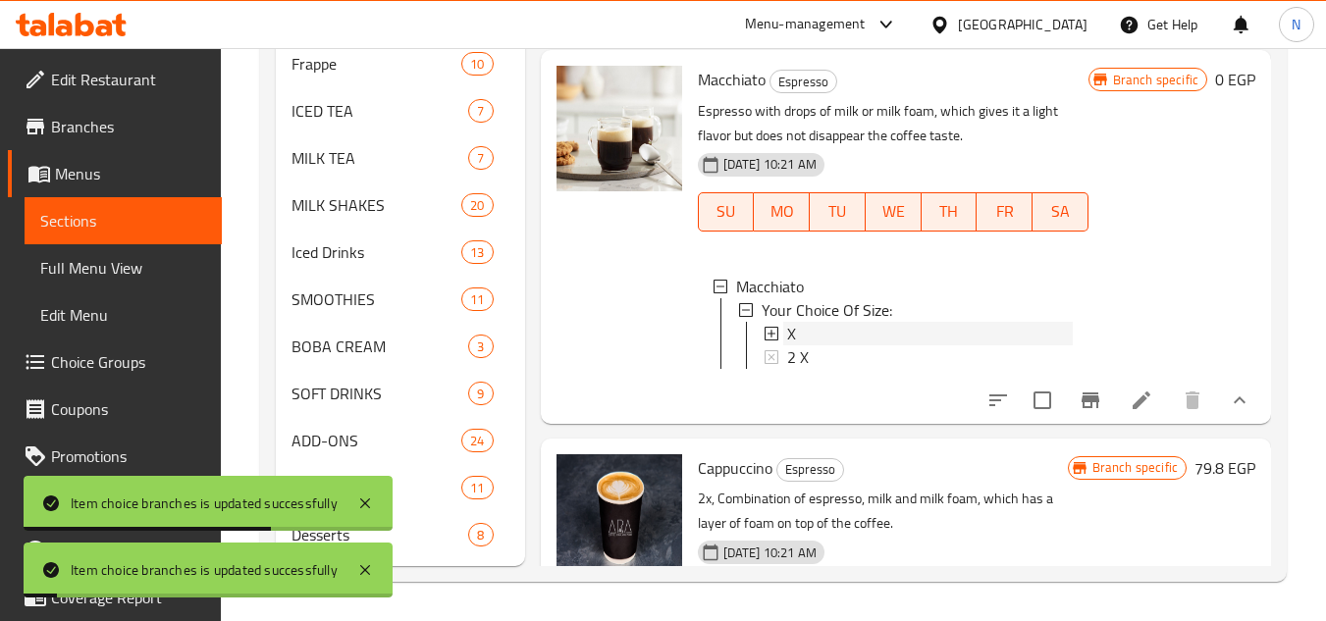
click at [869, 345] on div "X" at bounding box center [930, 334] width 286 height 24
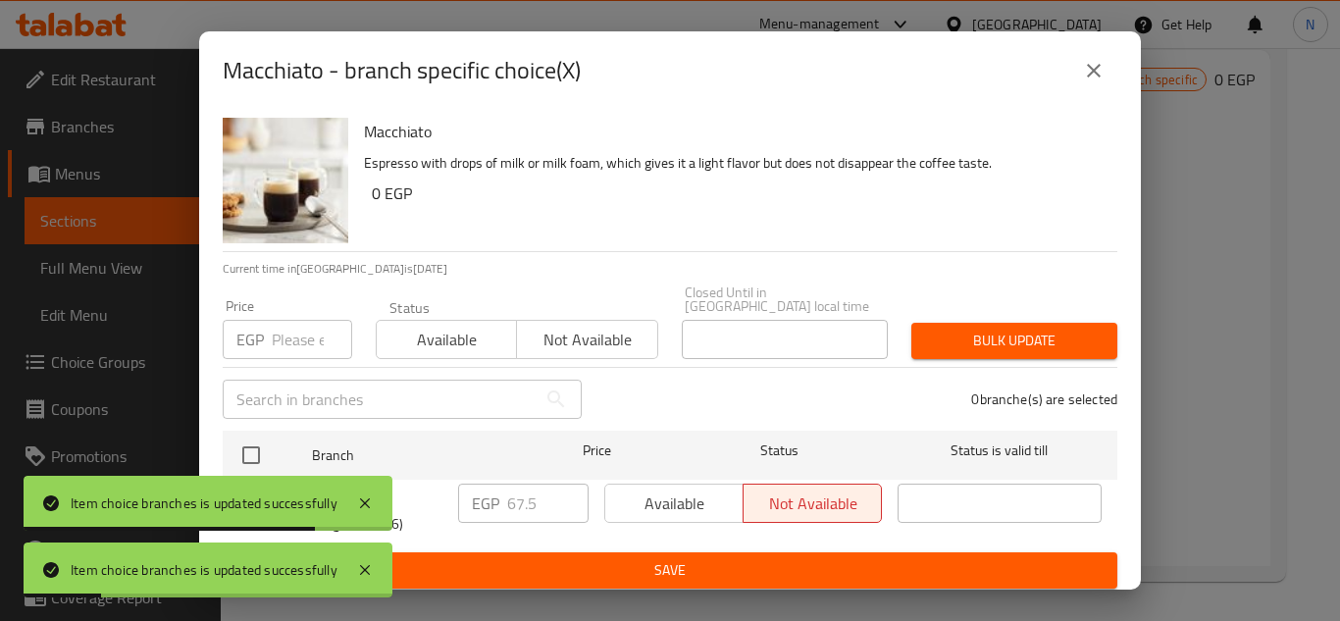
click at [1108, 69] on button "close" at bounding box center [1093, 70] width 47 height 47
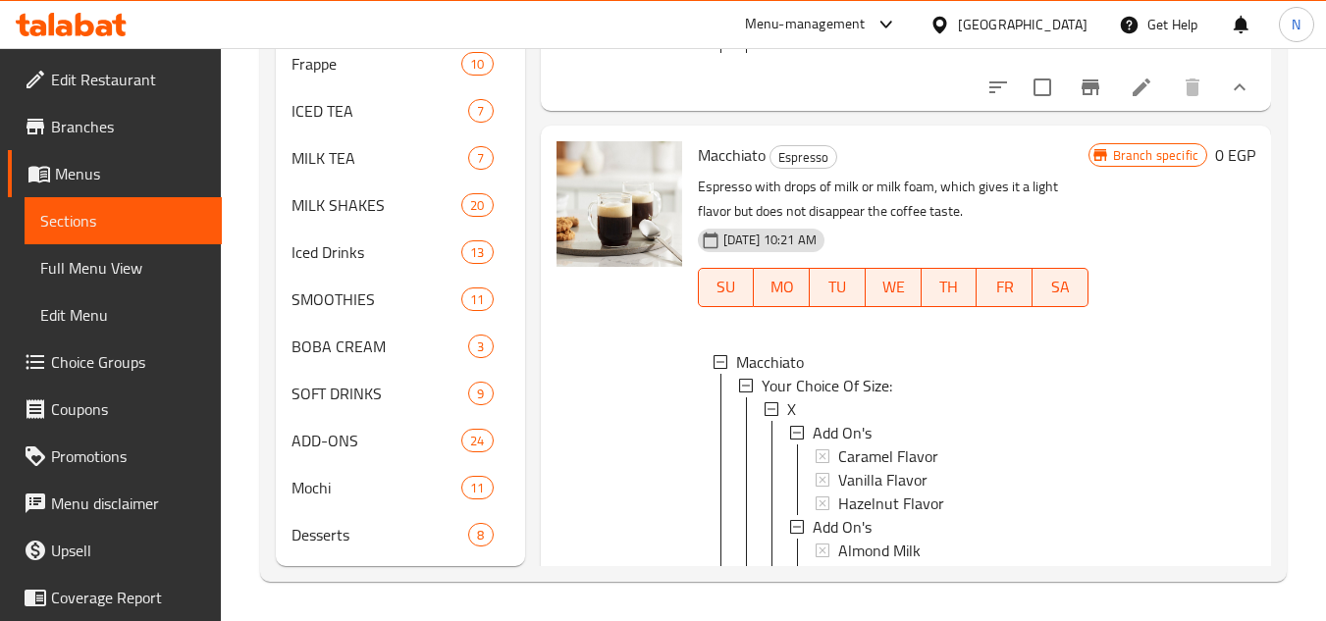
scroll to position [306, 0]
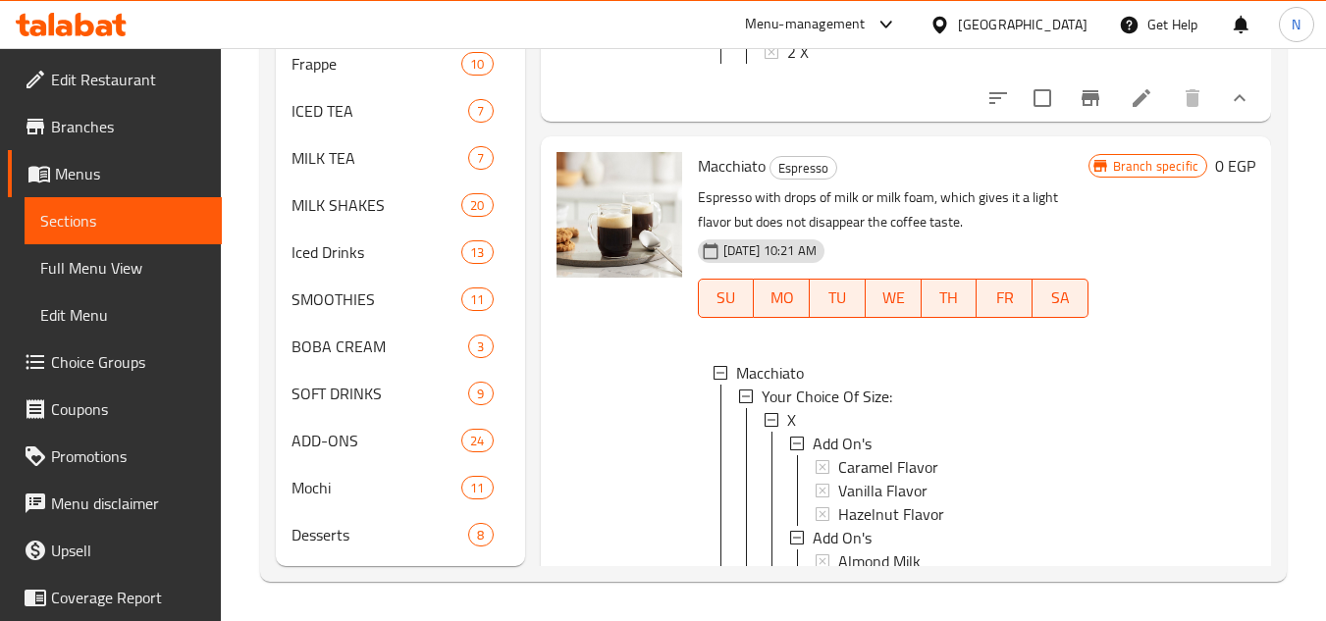
click at [735, 181] on span "Macchiato" at bounding box center [732, 165] width 68 height 29
copy span "Macchiato"
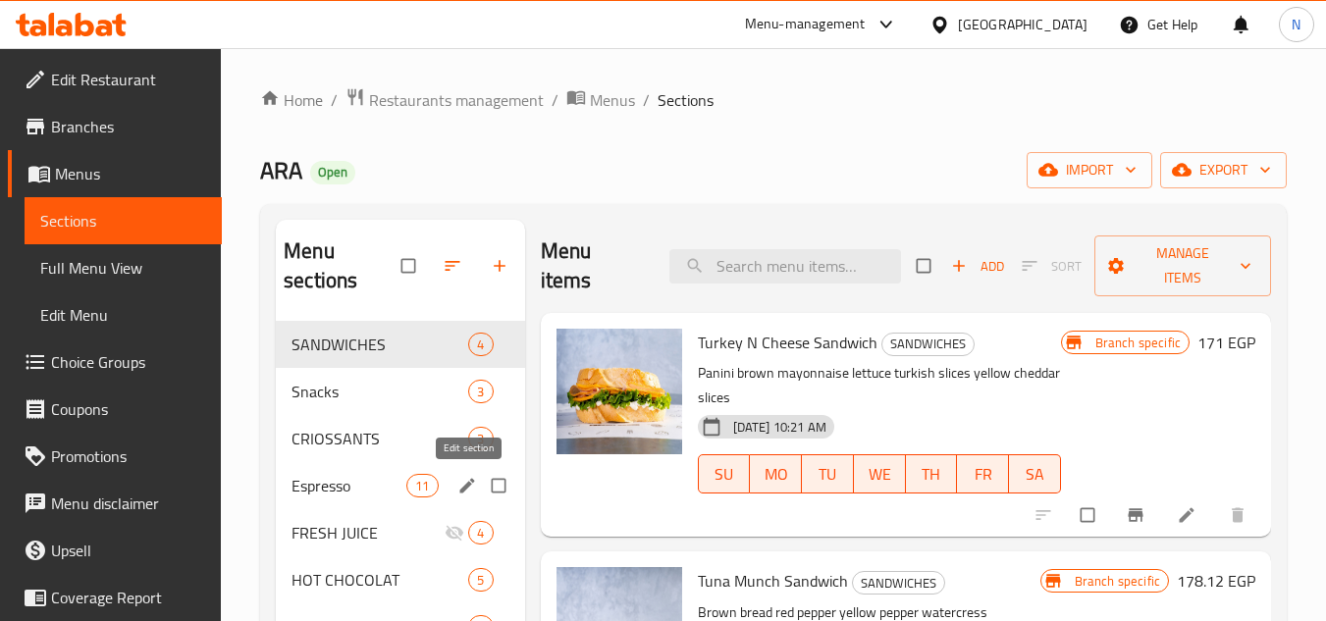
click at [457, 483] on icon "edit" at bounding box center [467, 486] width 20 height 20
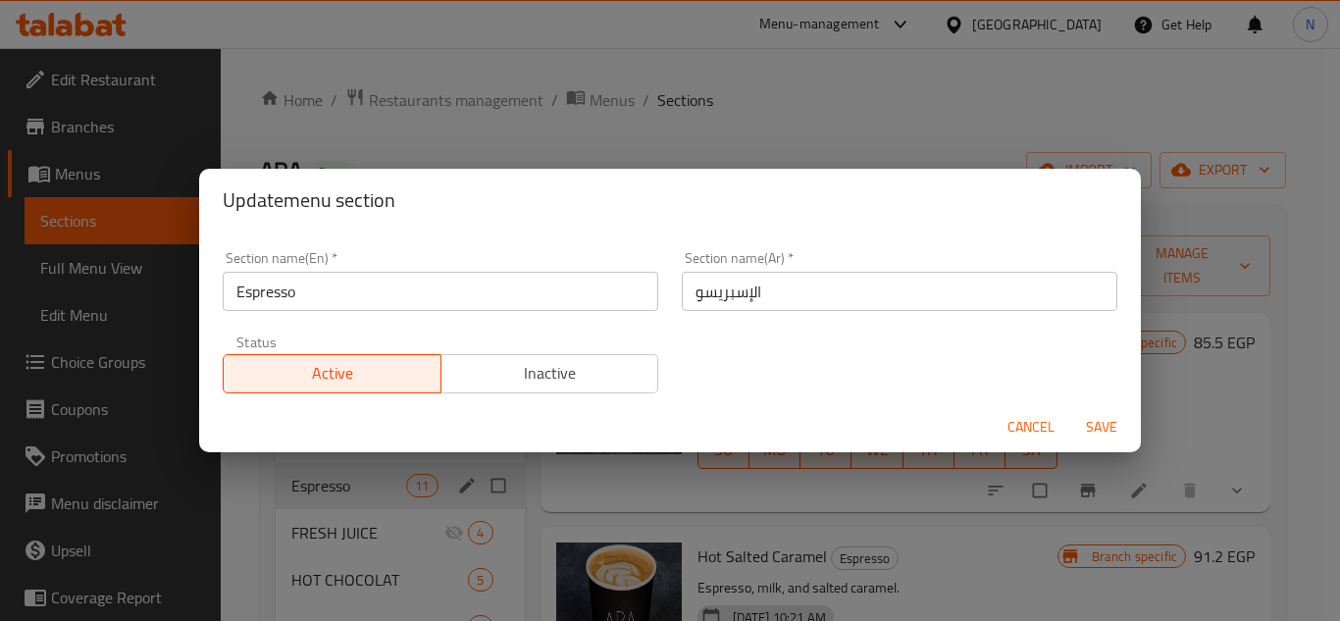
click at [1035, 435] on span "Cancel" at bounding box center [1031, 427] width 47 height 25
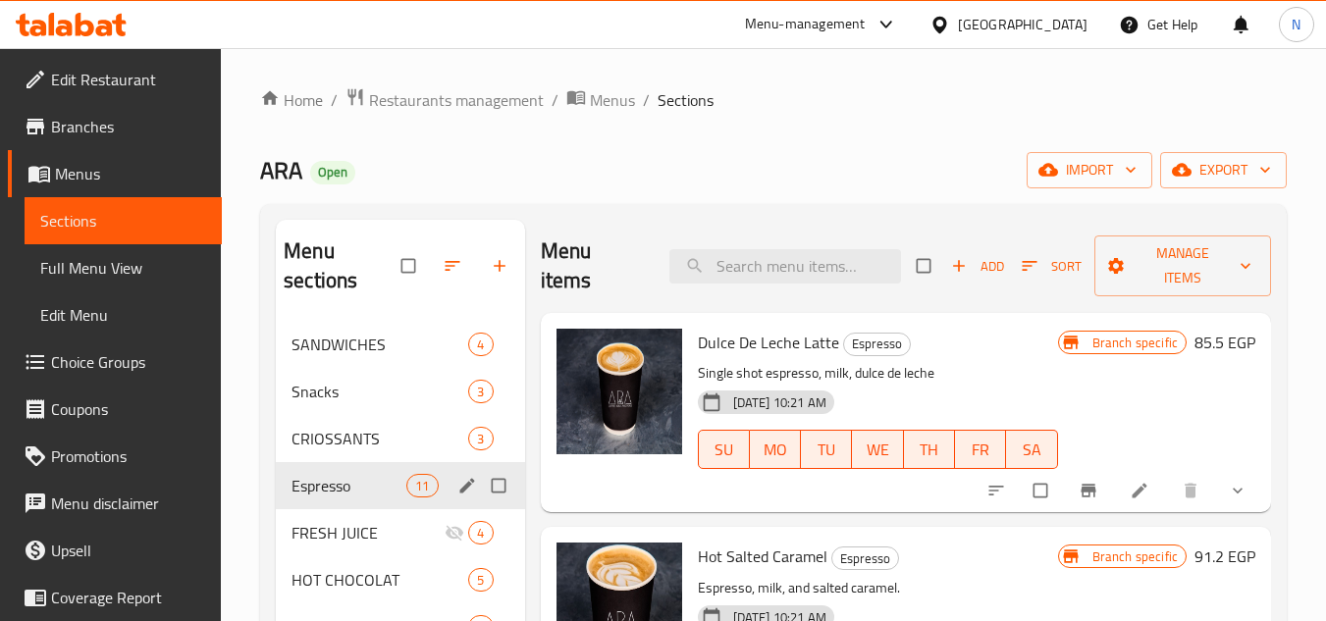
click at [143, 273] on span "Full Menu View" at bounding box center [123, 268] width 166 height 24
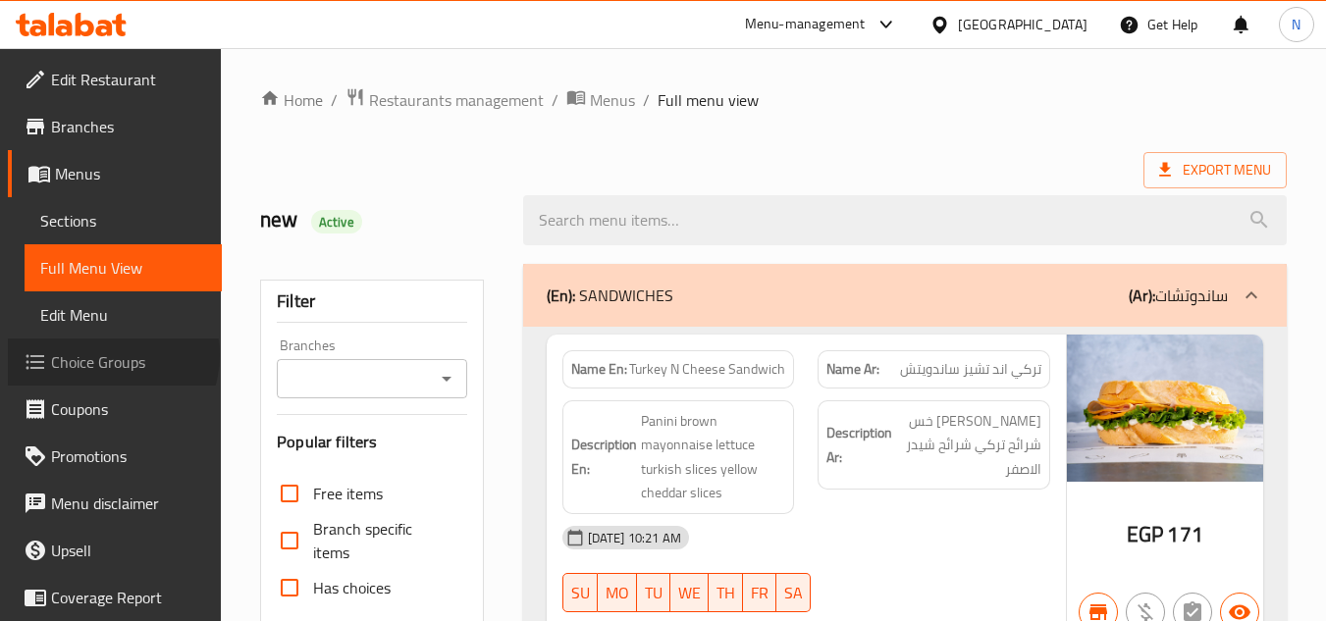
click at [111, 355] on span "Choice Groups" at bounding box center [128, 362] width 155 height 24
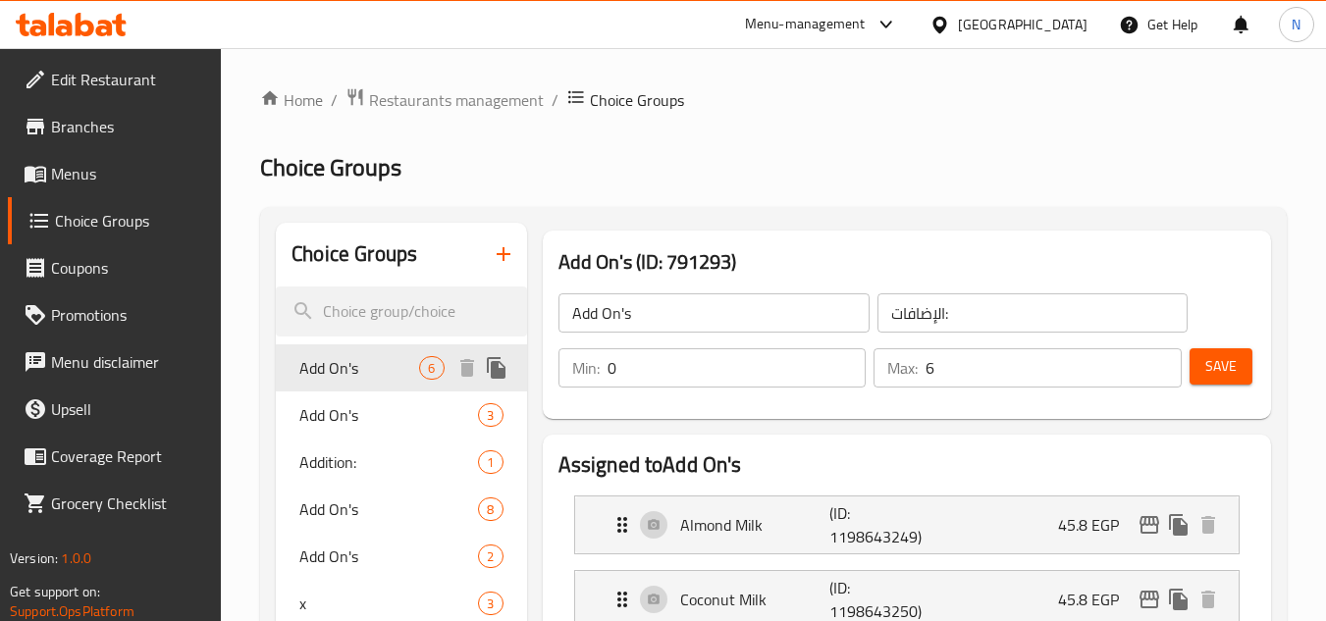
click at [394, 364] on span "Add On's" at bounding box center [359, 368] width 120 height 24
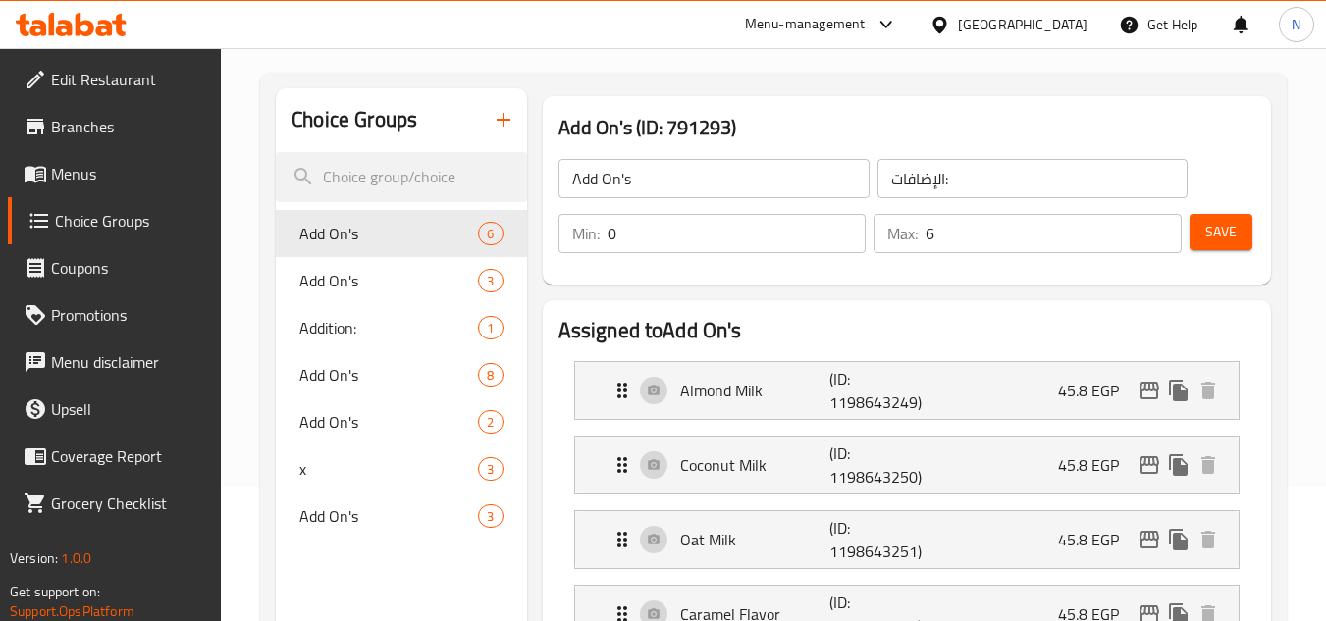
scroll to position [98, 0]
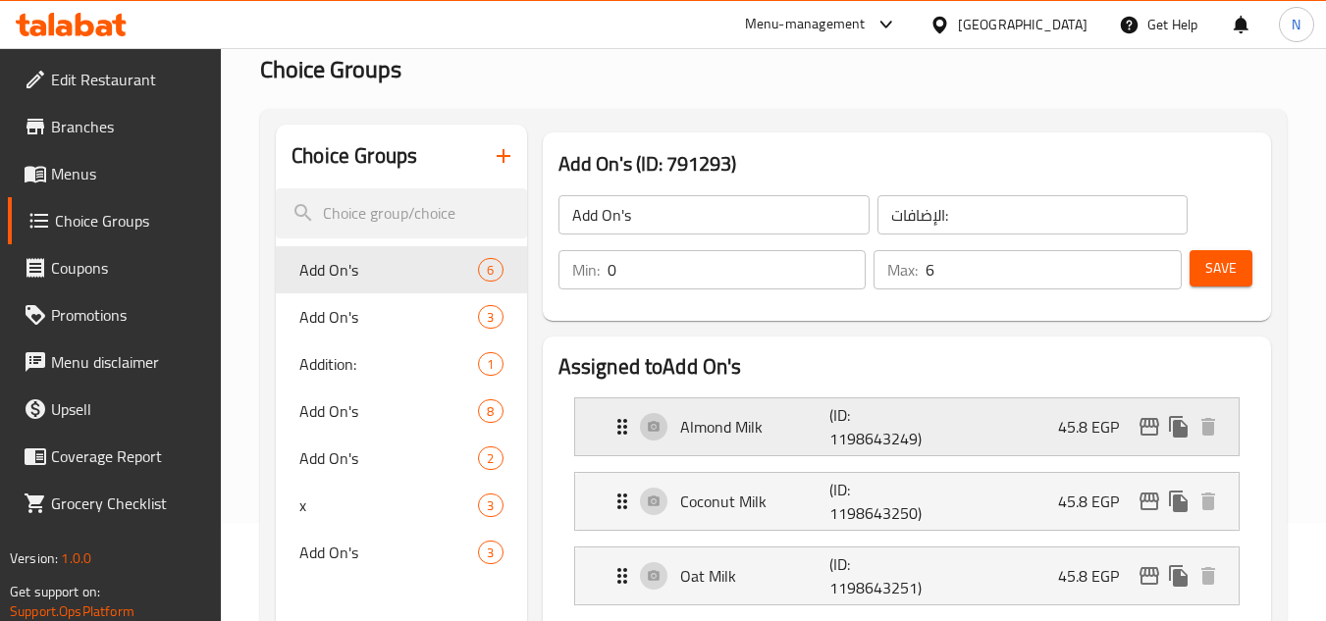
click at [927, 400] on div "Almond Milk (ID: 1198643249) 45.8 EGP" at bounding box center [912, 426] width 604 height 57
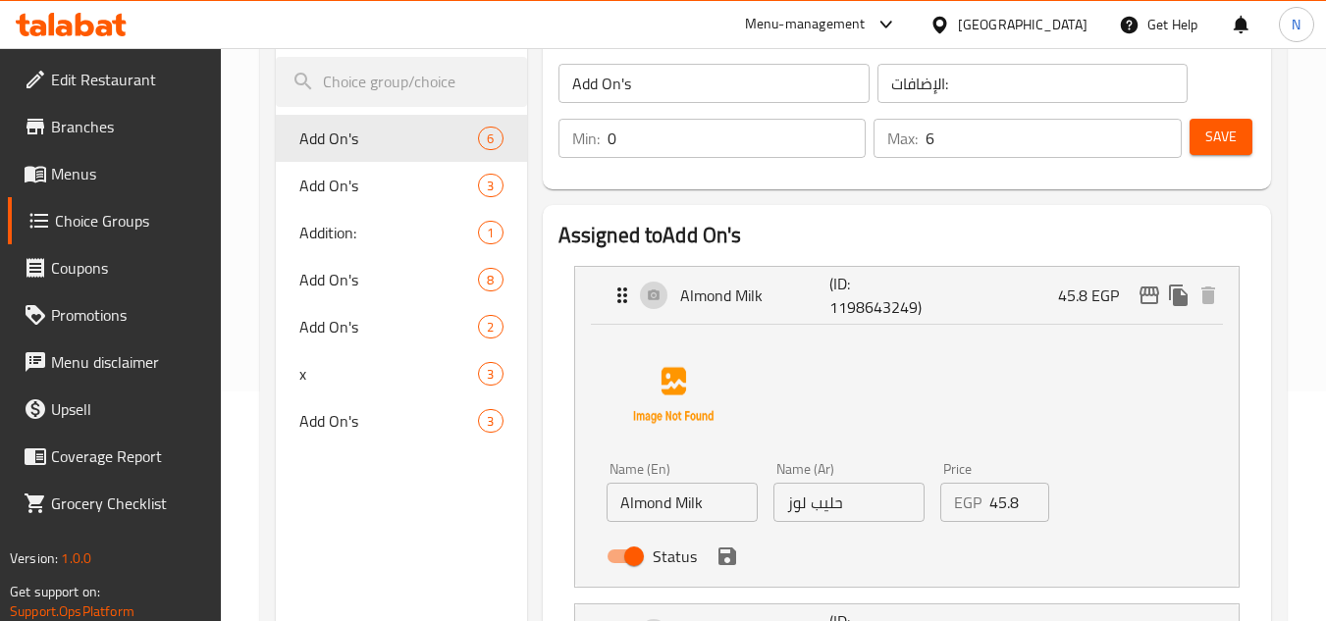
scroll to position [196, 0]
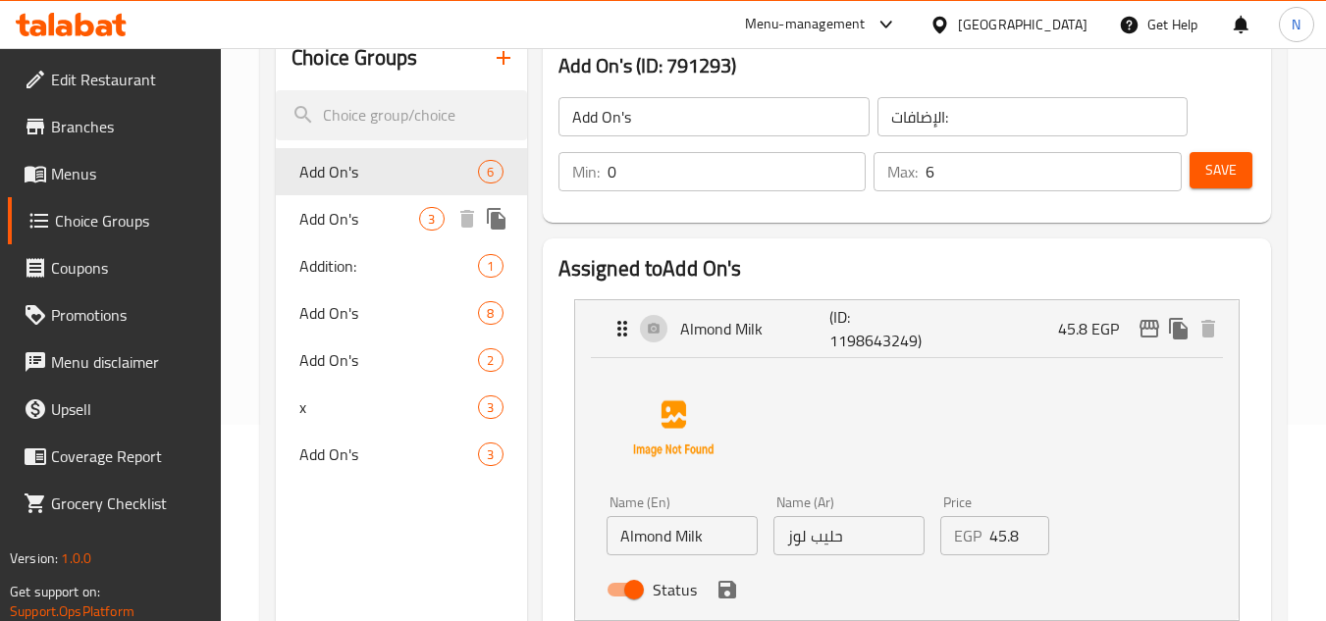
click at [335, 210] on span "Add On's" at bounding box center [359, 219] width 120 height 24
type input "3"
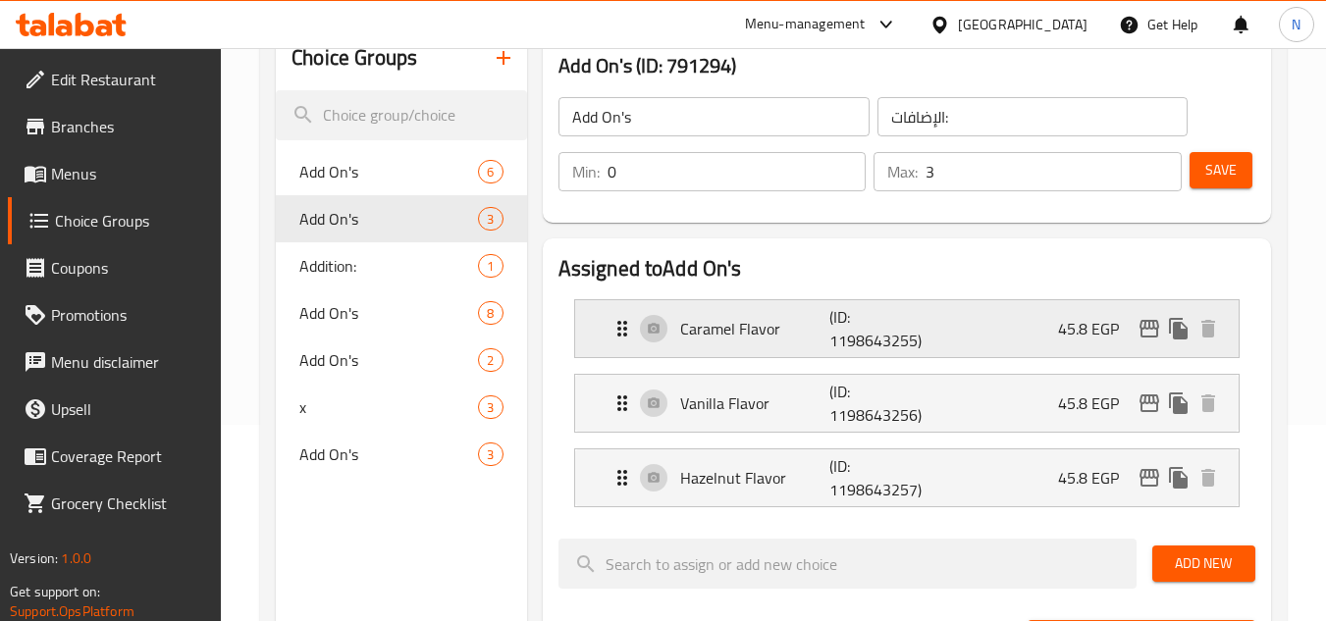
click at [981, 339] on div "Caramel Flavor (ID: 1198643255) 45.8 EGP" at bounding box center [912, 328] width 604 height 57
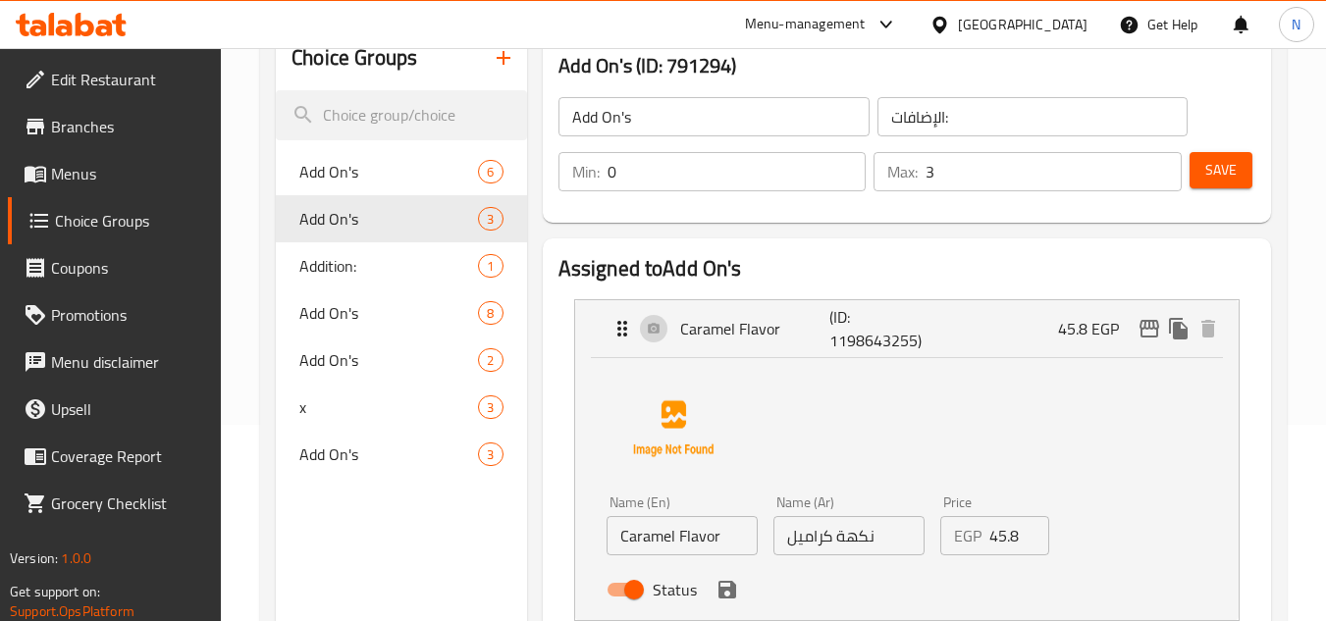
click at [627, 599] on input "Status" at bounding box center [634, 589] width 112 height 37
checkbox input "false"
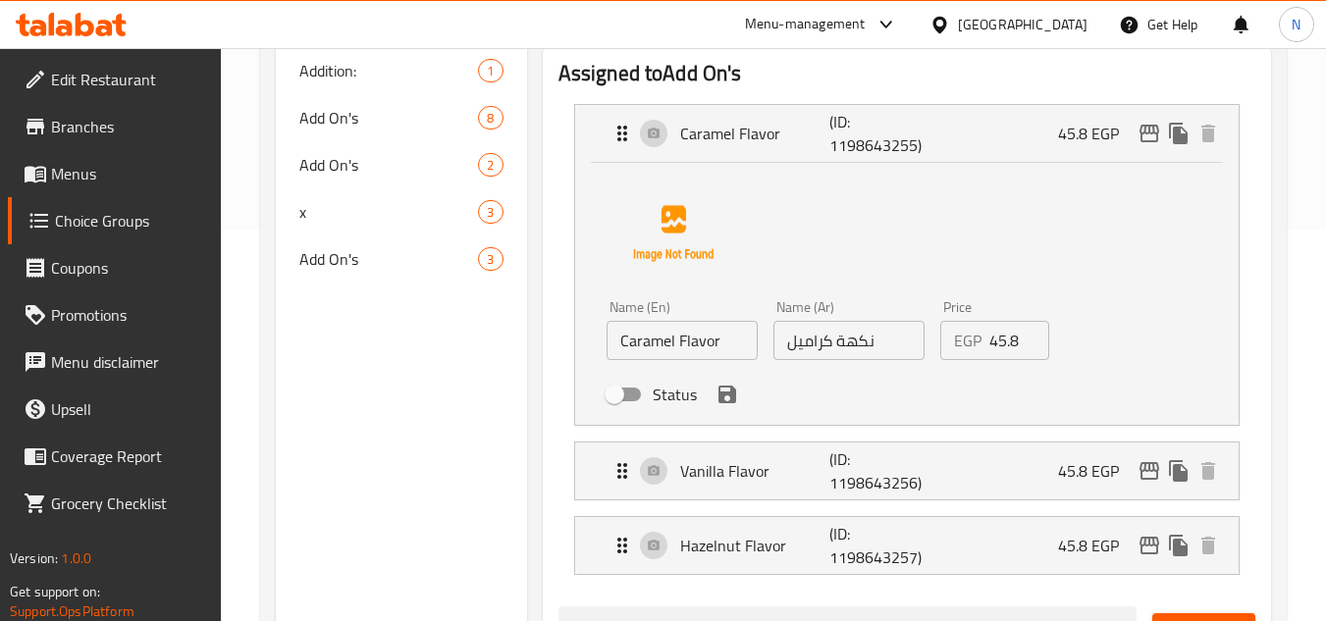
scroll to position [392, 0]
click at [728, 393] on icon "save" at bounding box center [727, 394] width 18 height 18
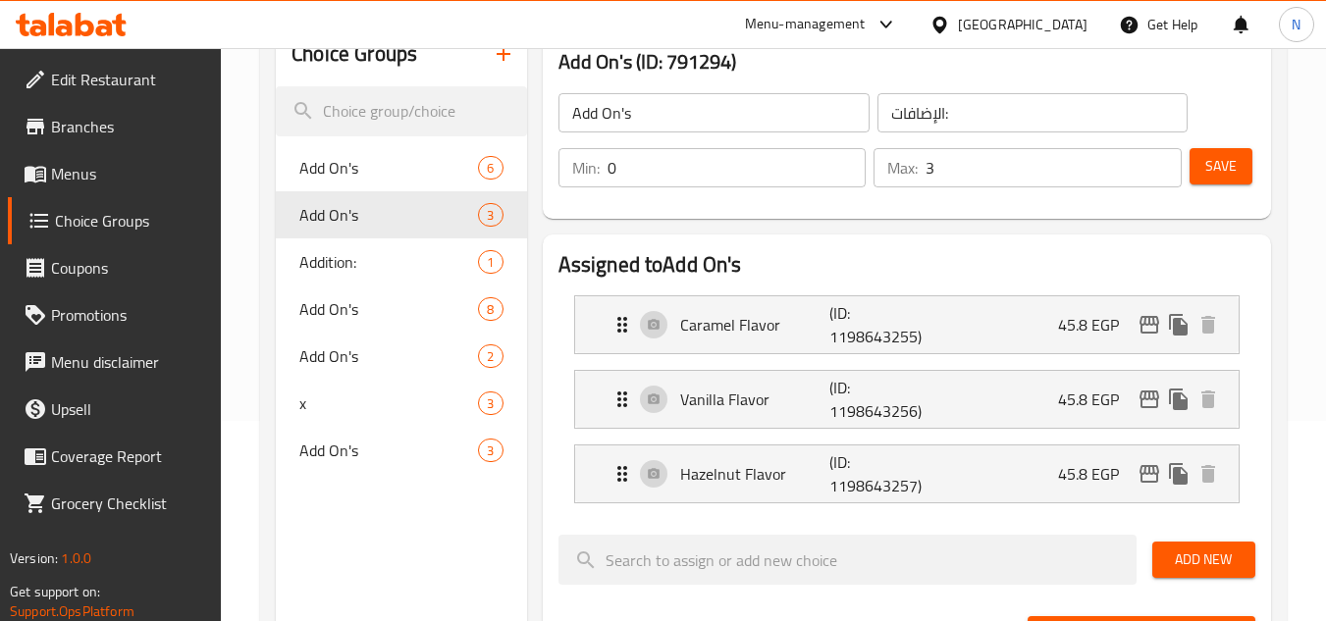
scroll to position [196, 0]
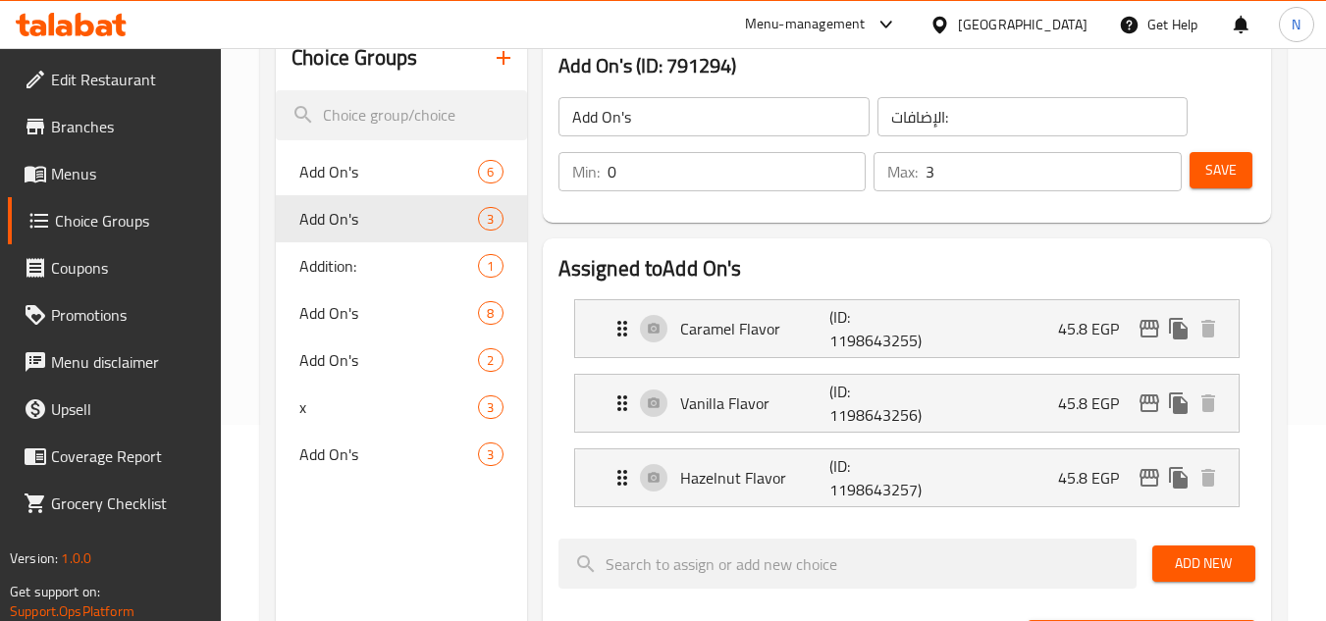
click at [1239, 171] on button "Save" at bounding box center [1220, 170] width 63 height 36
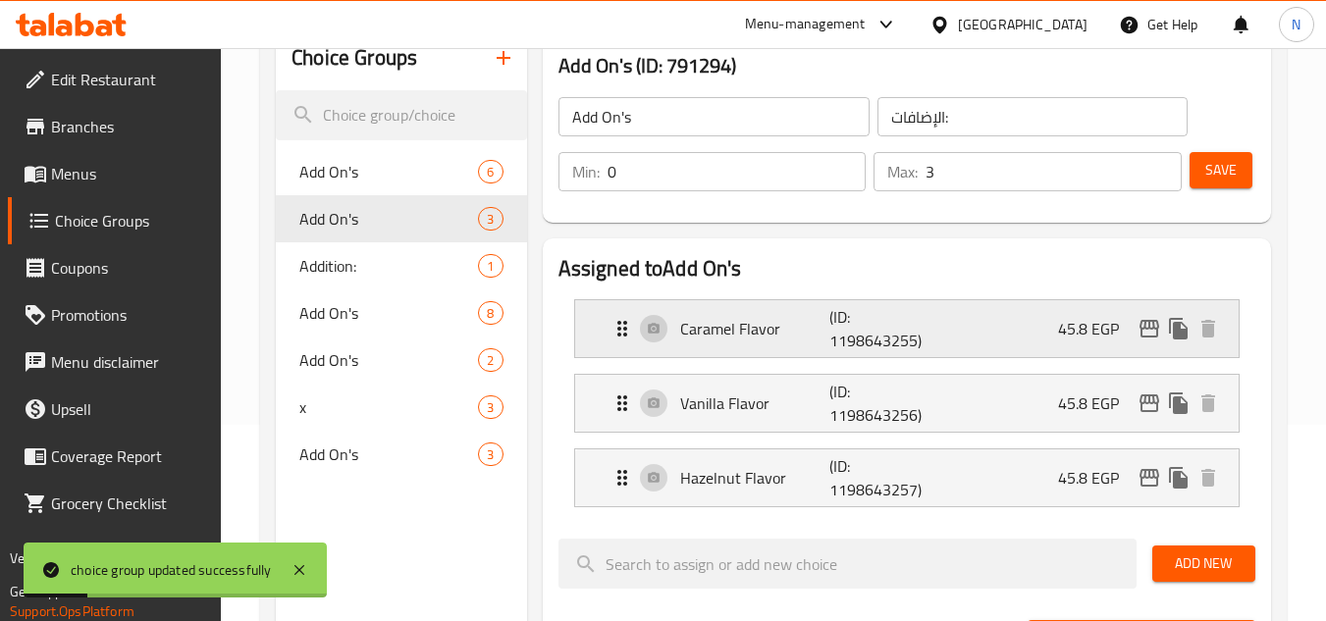
click at [743, 343] on div "Caramel Flavor (ID: 1198643255) 45.8 EGP" at bounding box center [912, 328] width 604 height 57
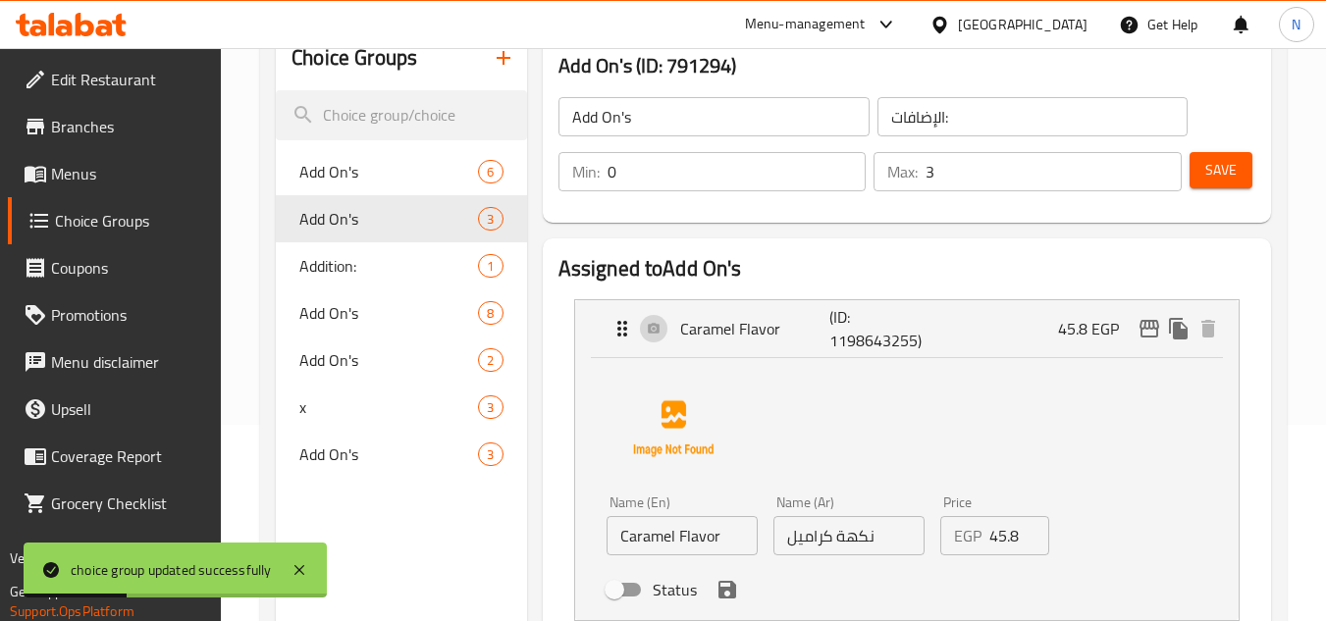
click at [637, 585] on input "Status" at bounding box center [614, 589] width 112 height 37
checkbox input "true"
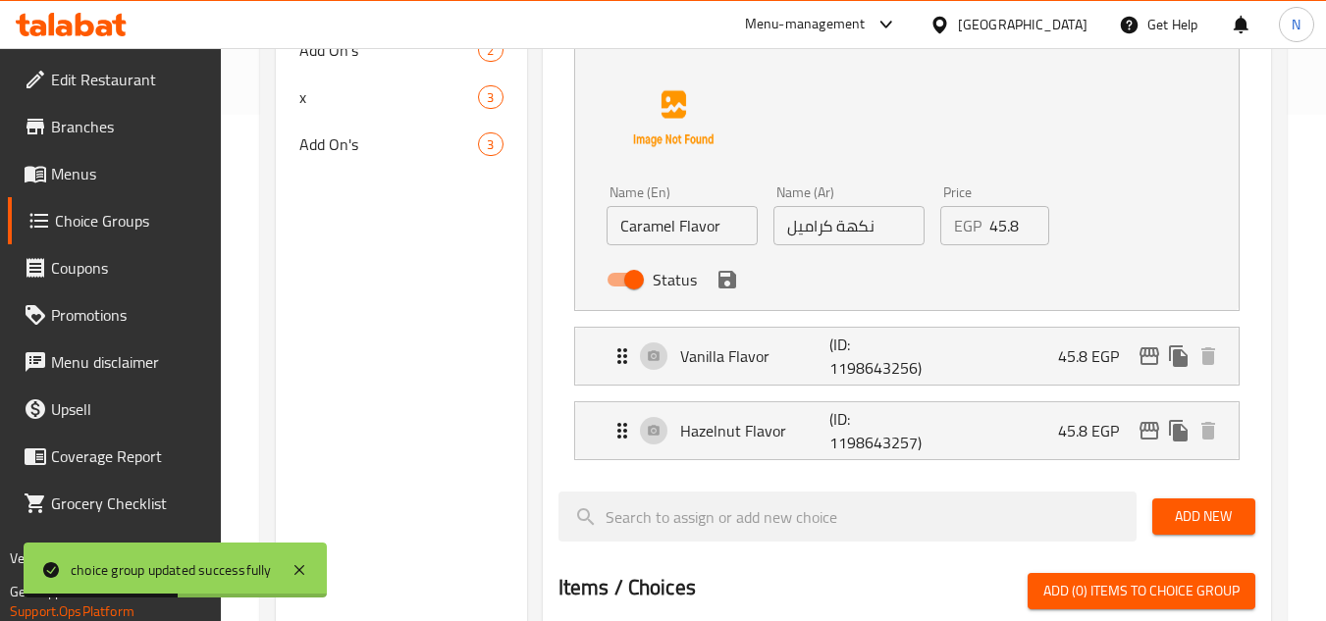
scroll to position [491, 0]
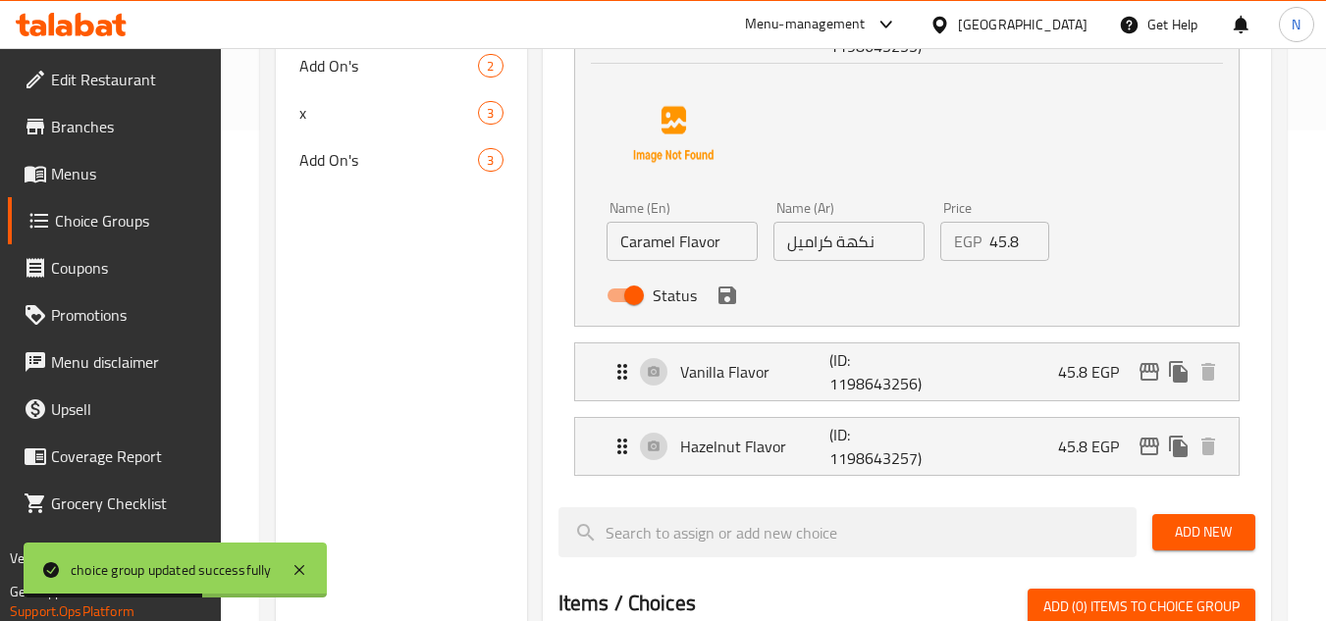
click at [723, 314] on div "Status" at bounding box center [849, 295] width 500 height 53
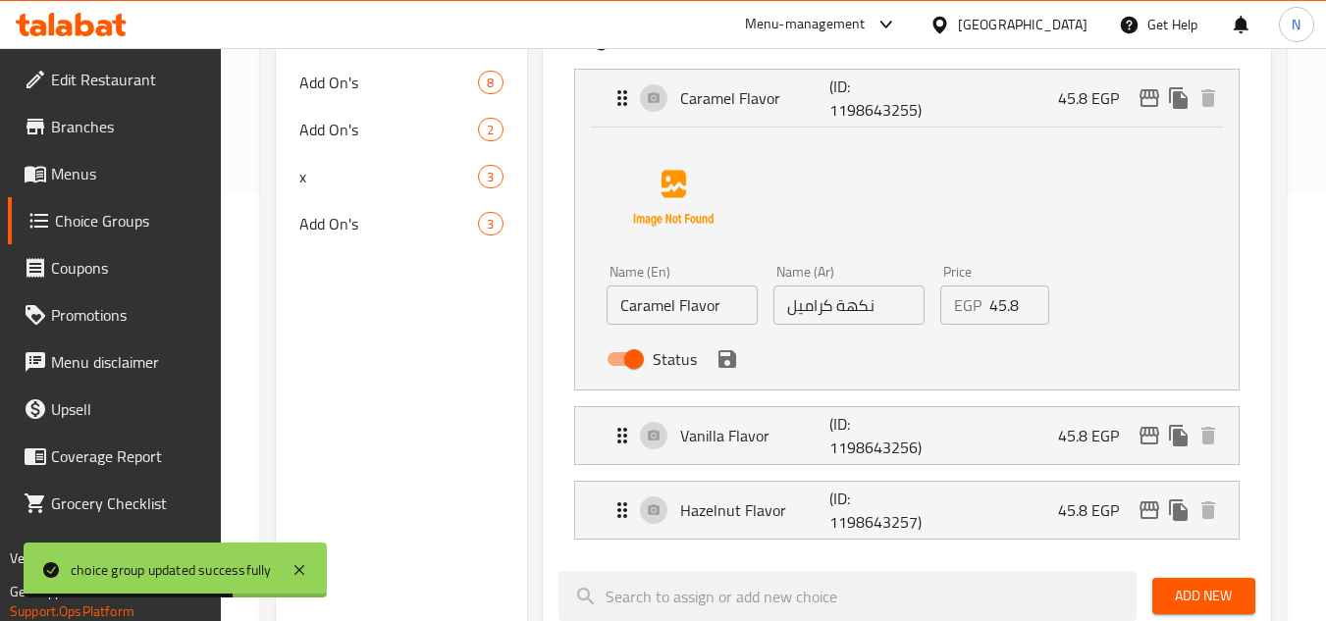
scroll to position [392, 0]
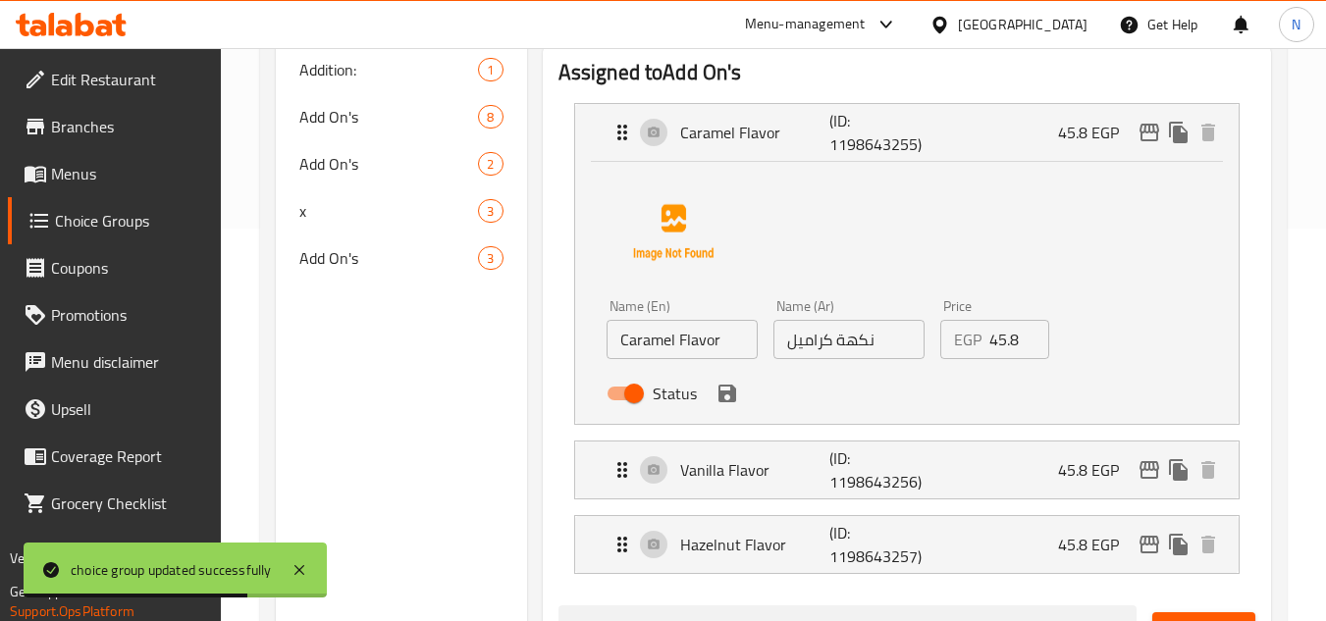
click at [712, 405] on div "Status" at bounding box center [849, 393] width 500 height 53
click at [731, 403] on icon "save" at bounding box center [727, 394] width 24 height 24
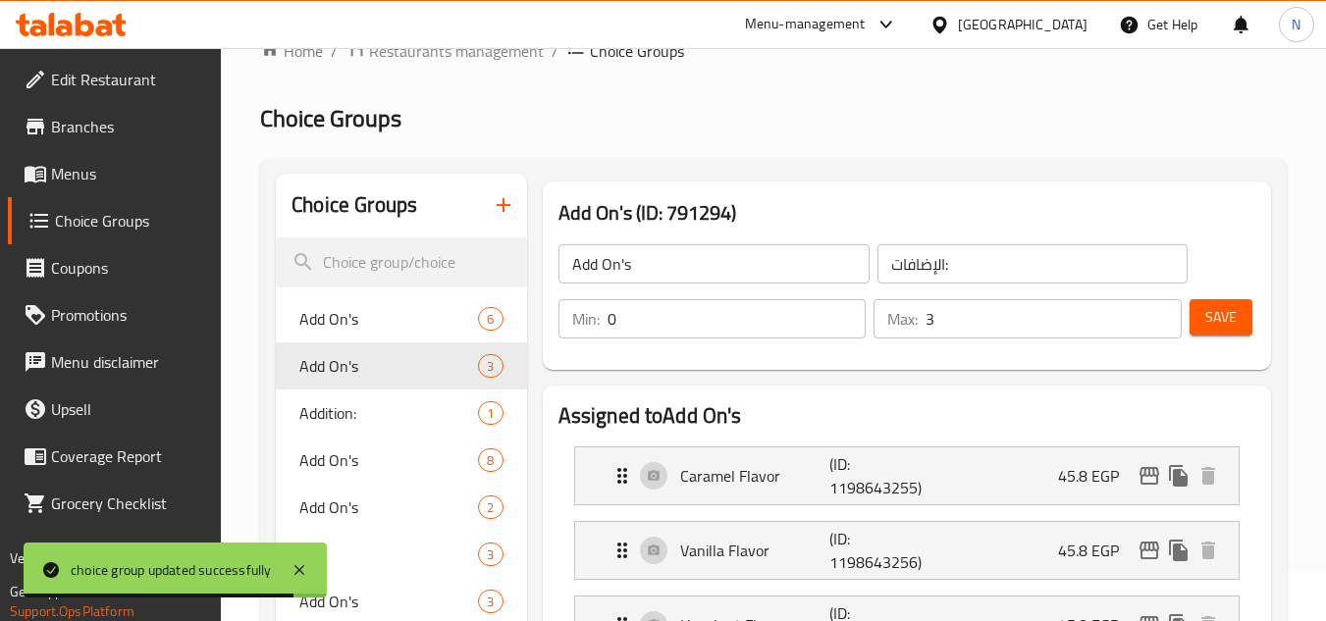
scroll to position [0, 0]
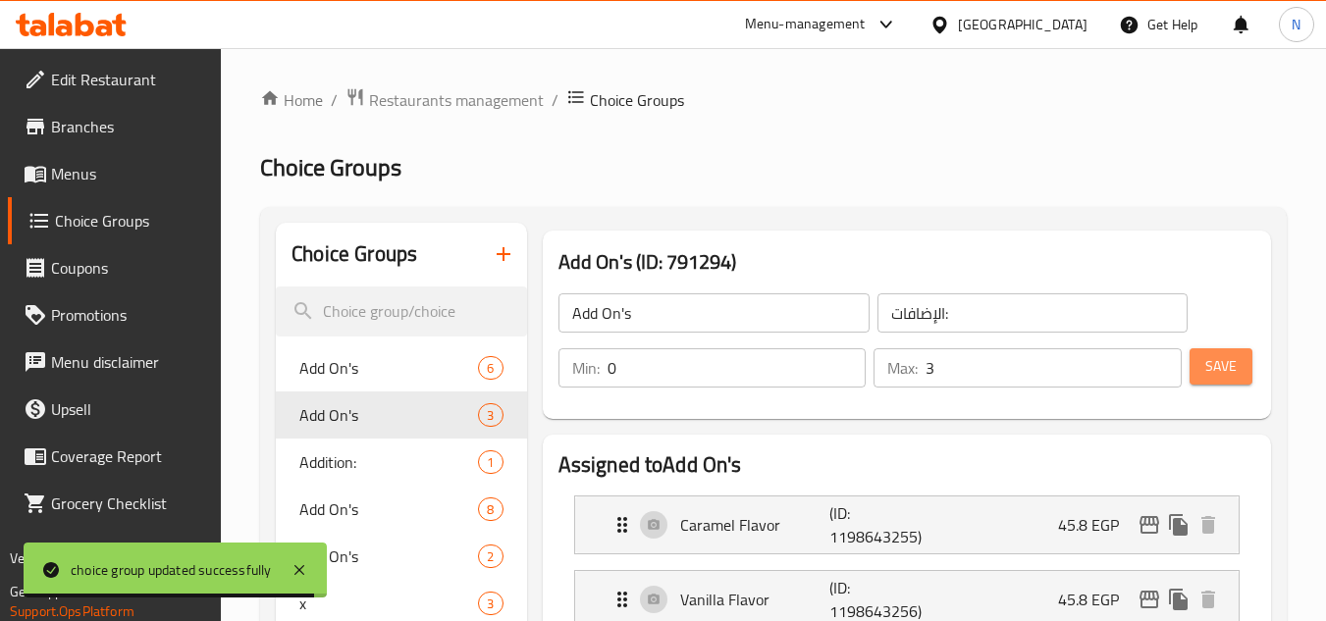
click at [1219, 352] on button "Save" at bounding box center [1220, 366] width 63 height 36
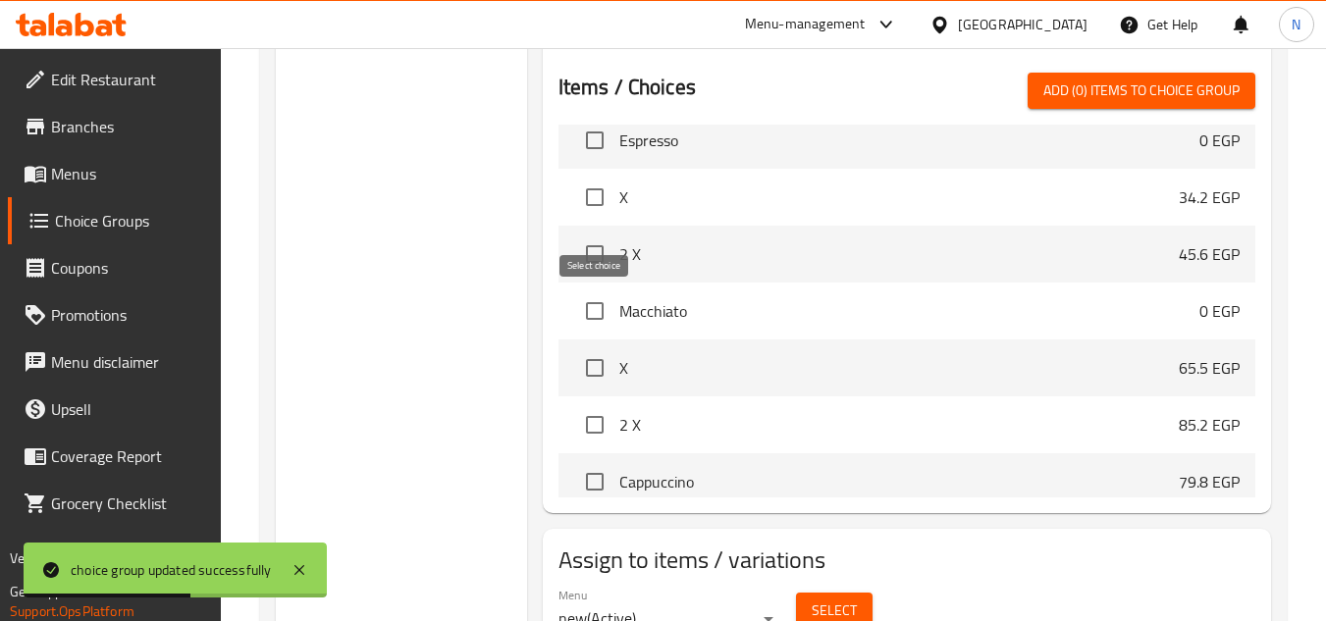
click at [595, 316] on input "checkbox" at bounding box center [594, 310] width 41 height 41
checkbox input "true"
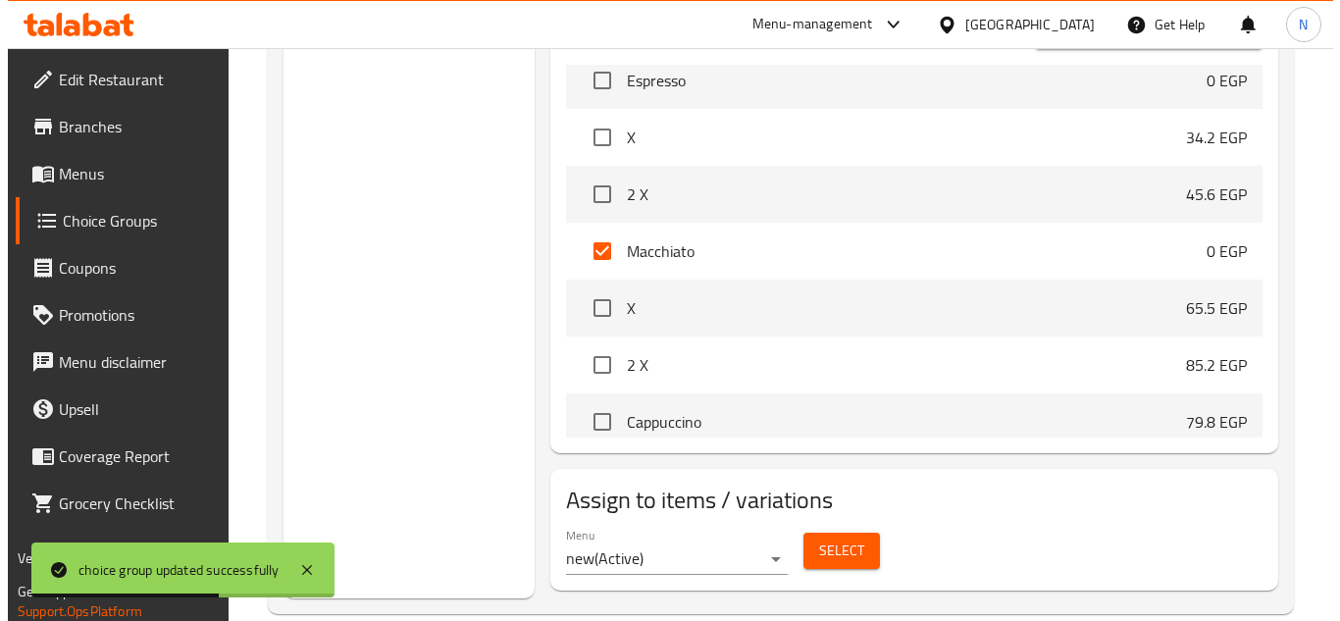
scroll to position [836, 0]
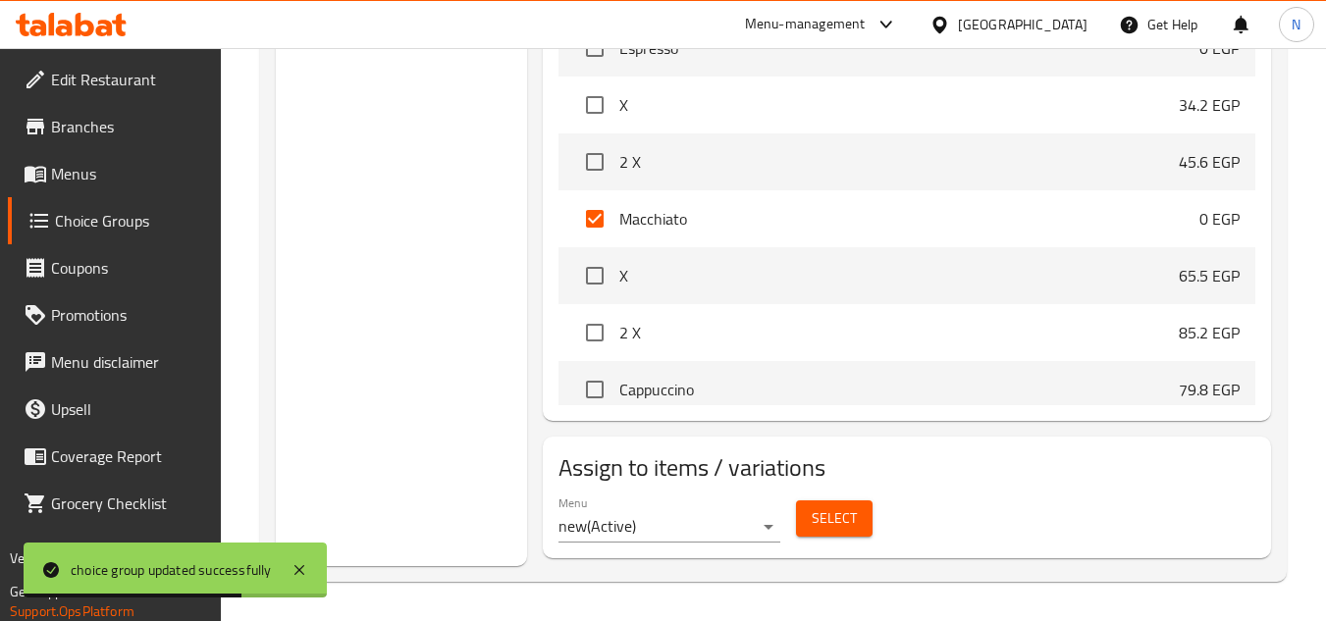
click at [814, 516] on span "Select" at bounding box center [833, 518] width 45 height 25
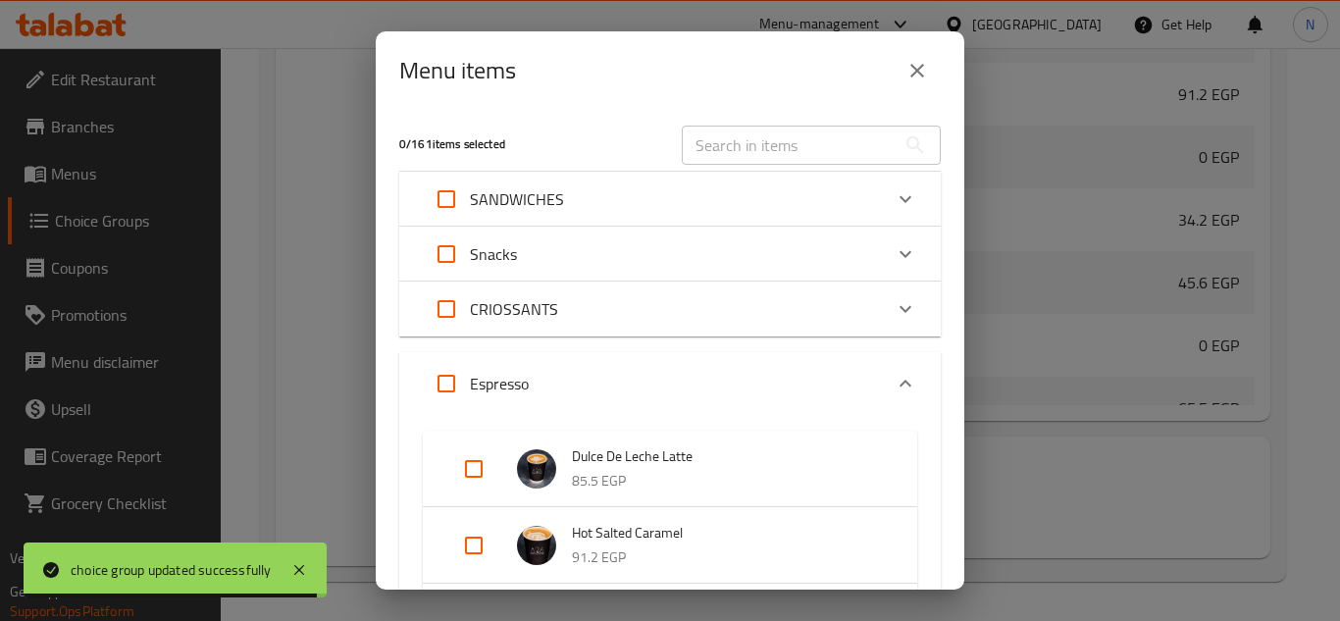
scroll to position [1172, 0]
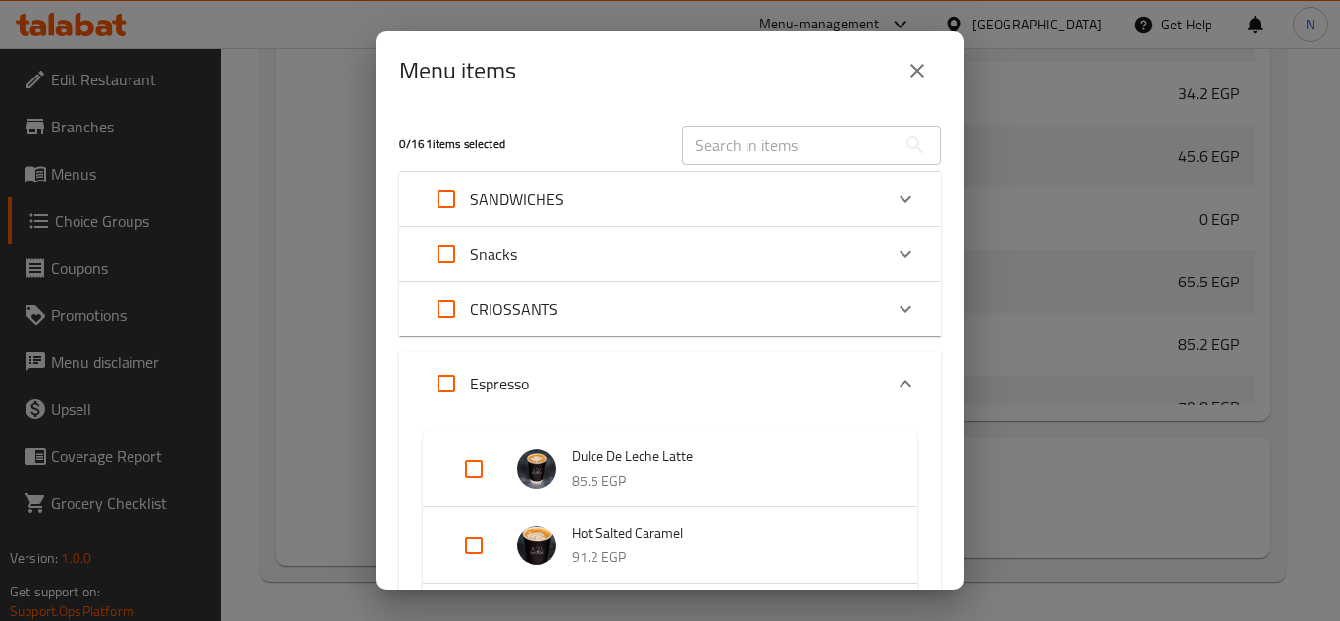
click at [796, 143] on input "text" at bounding box center [789, 145] width 214 height 39
paste input "Macchiato"
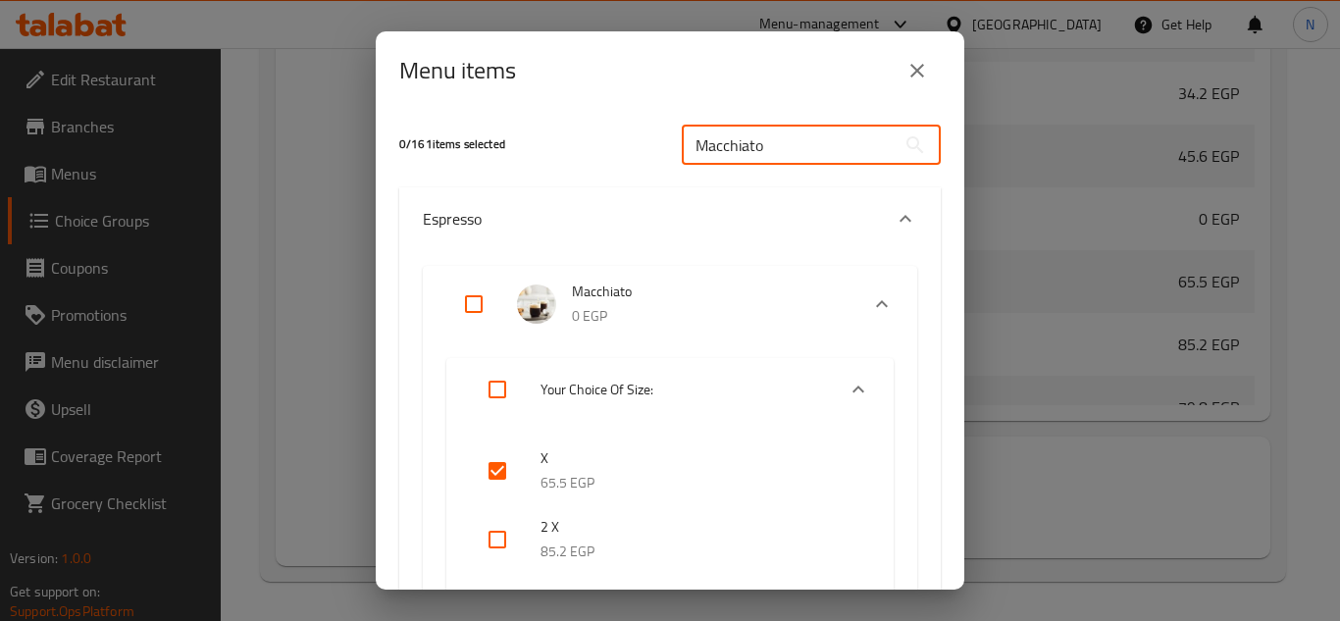
type input "Macchiato"
click at [499, 483] on input "checkbox" at bounding box center [497, 470] width 47 height 47
checkbox input "false"
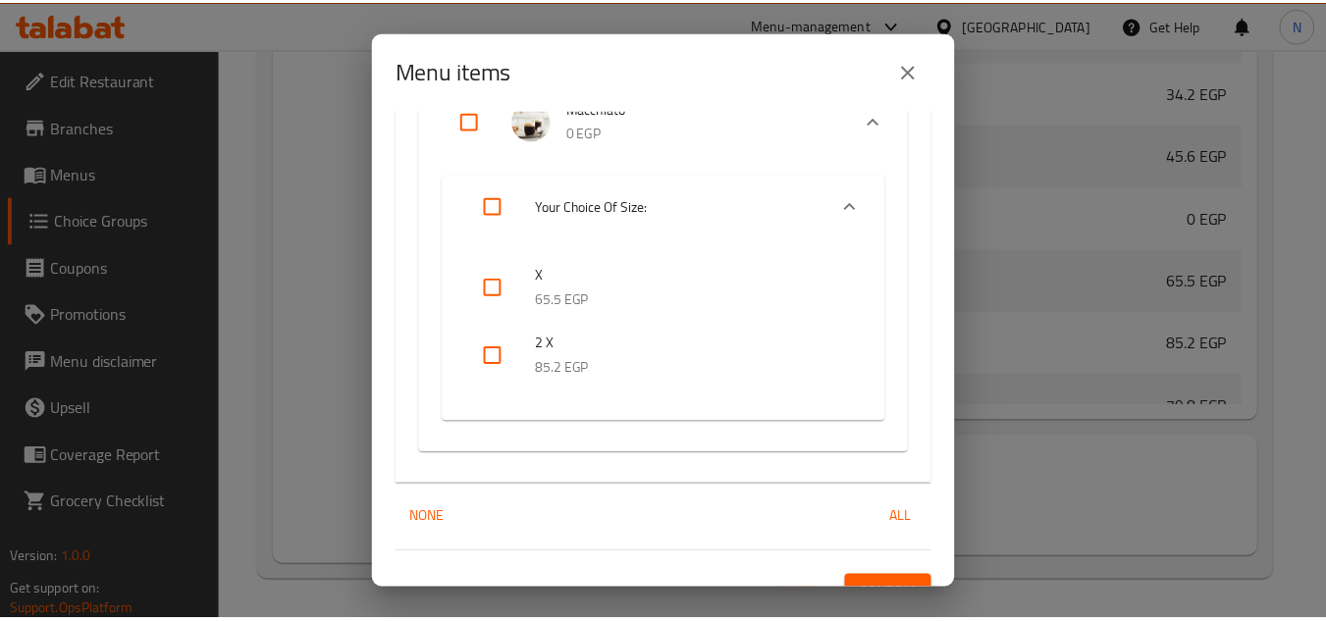
scroll to position [215, 0]
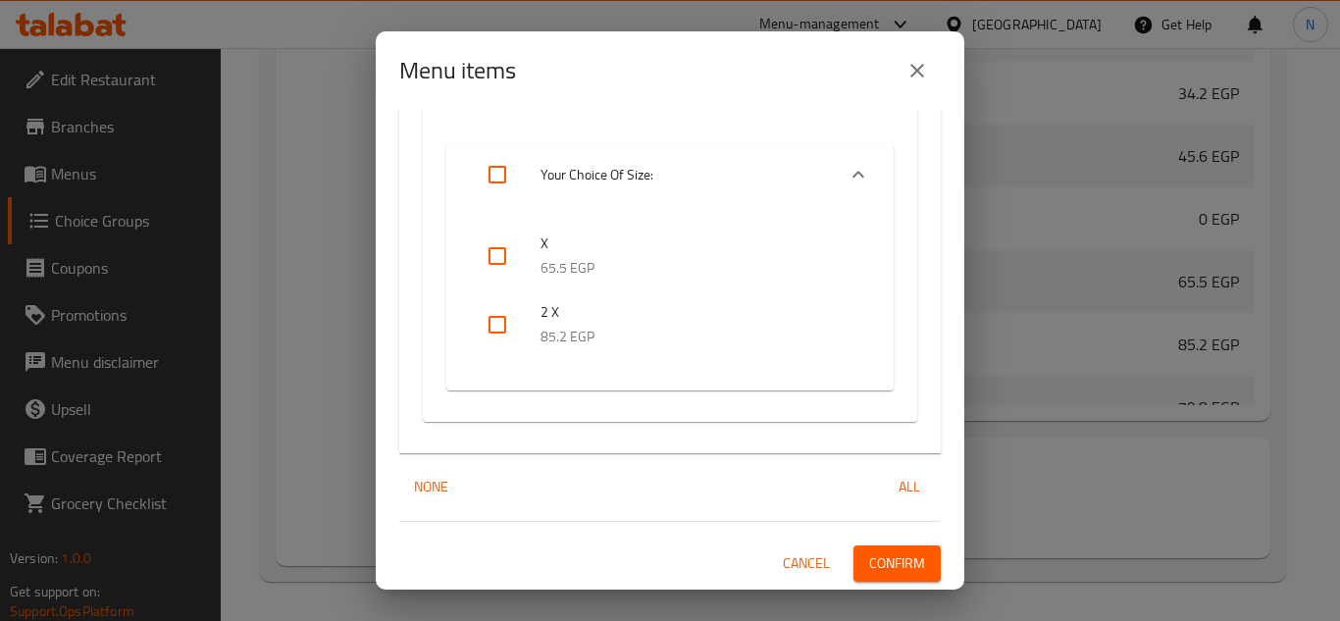
click at [885, 570] on span "Confirm" at bounding box center [897, 563] width 56 height 25
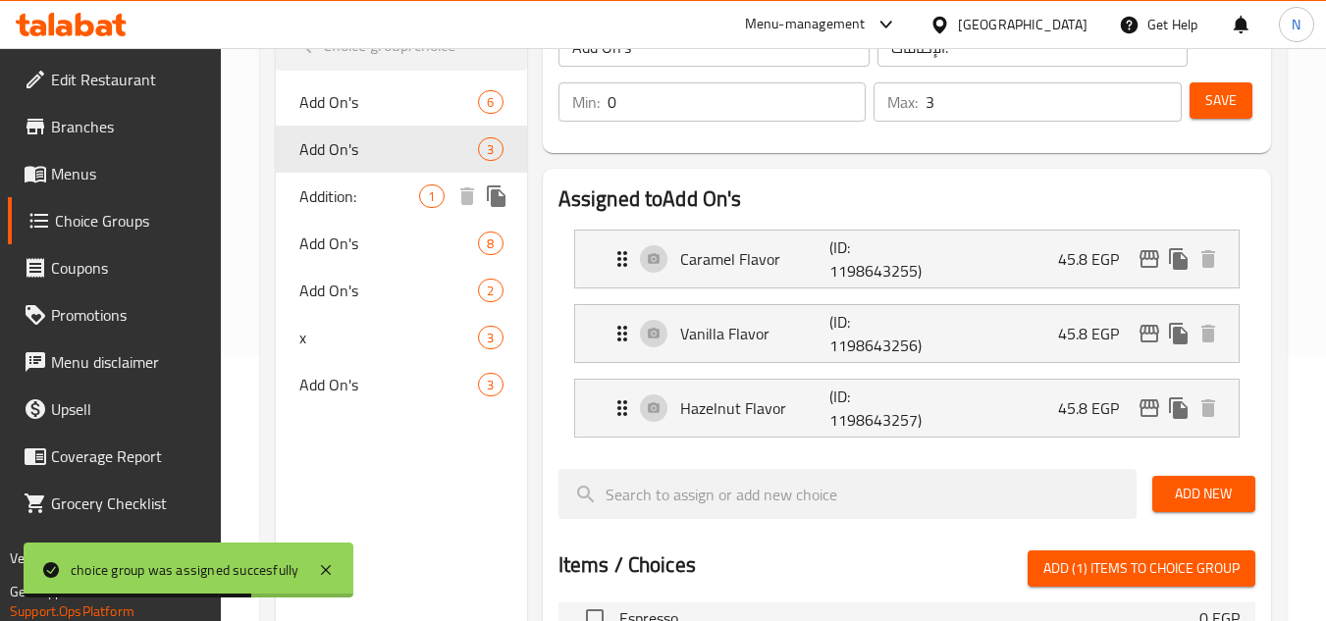
scroll to position [294, 0]
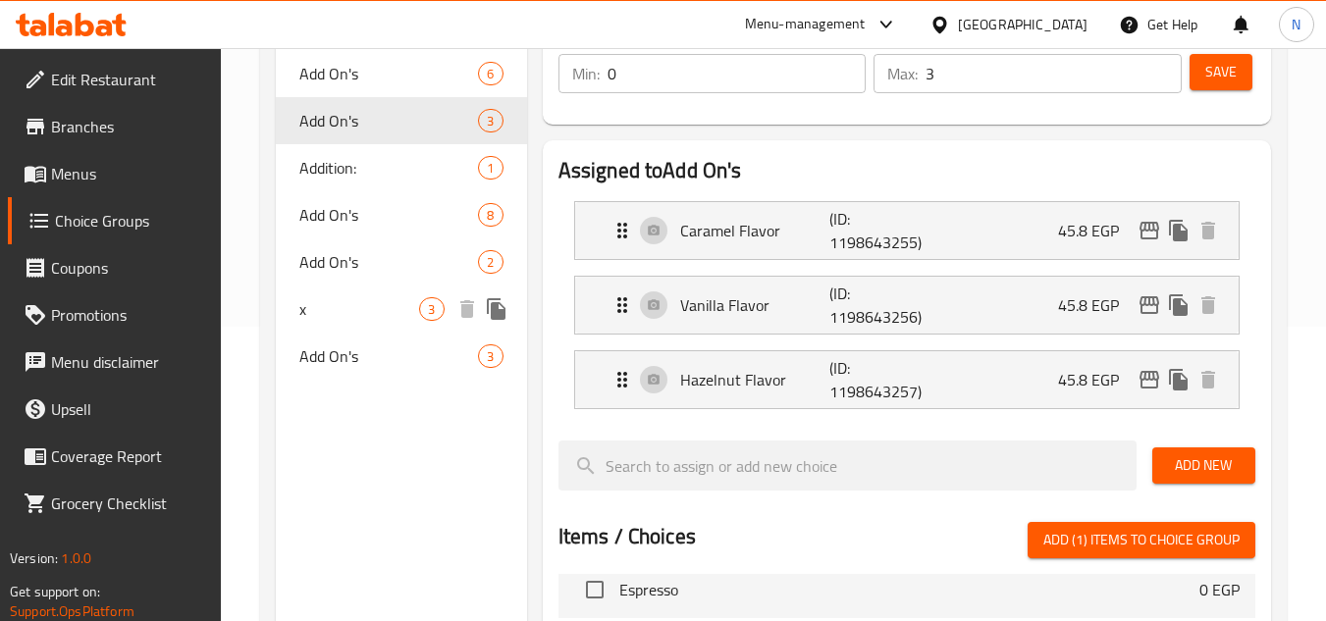
click at [360, 312] on span "x" at bounding box center [359, 309] width 120 height 24
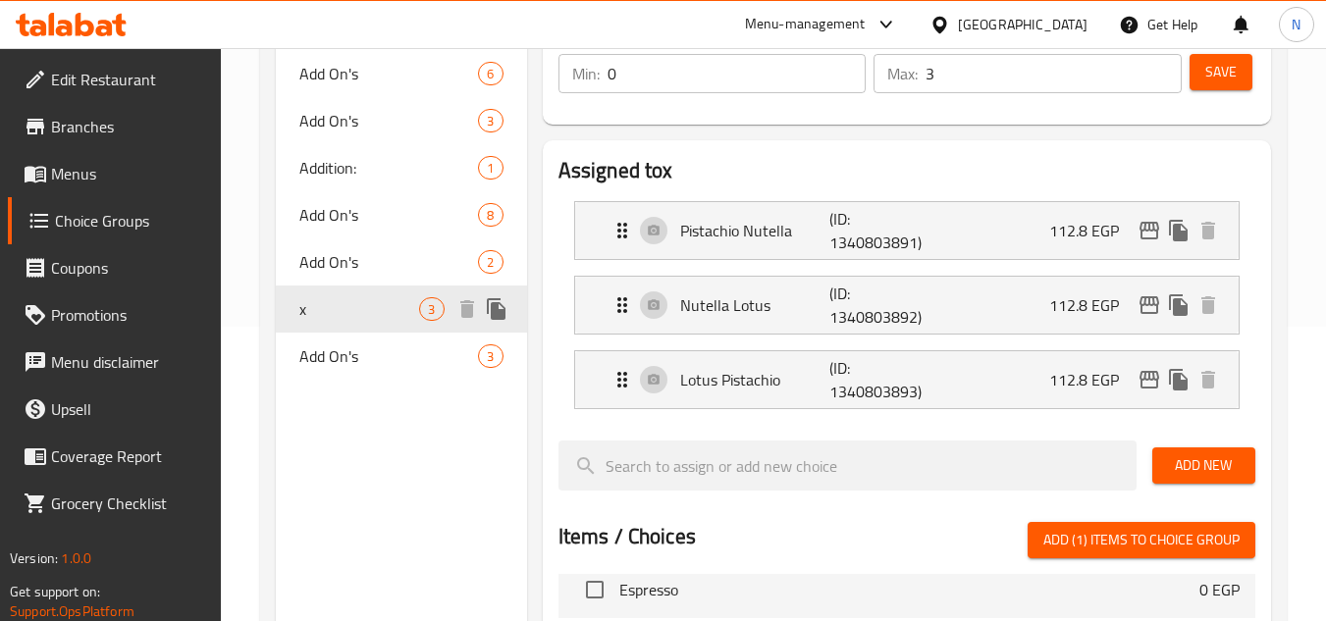
type input "x"
type input "مكس بان كيك"
type input "1"
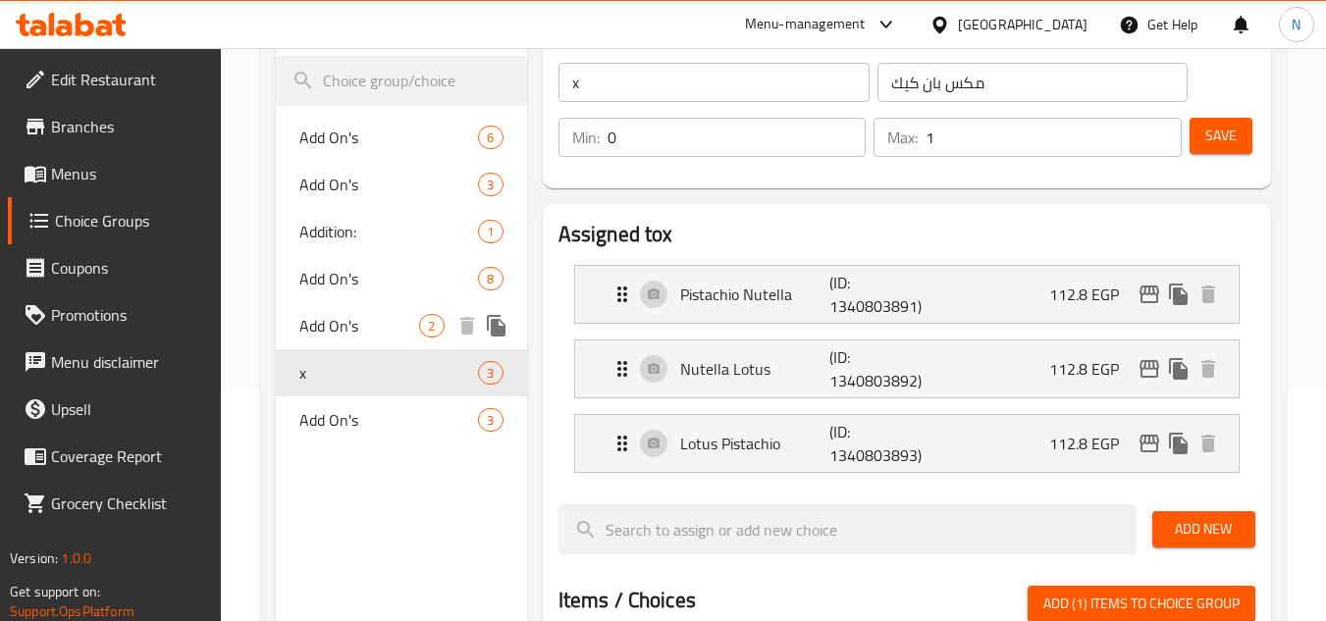
scroll to position [196, 0]
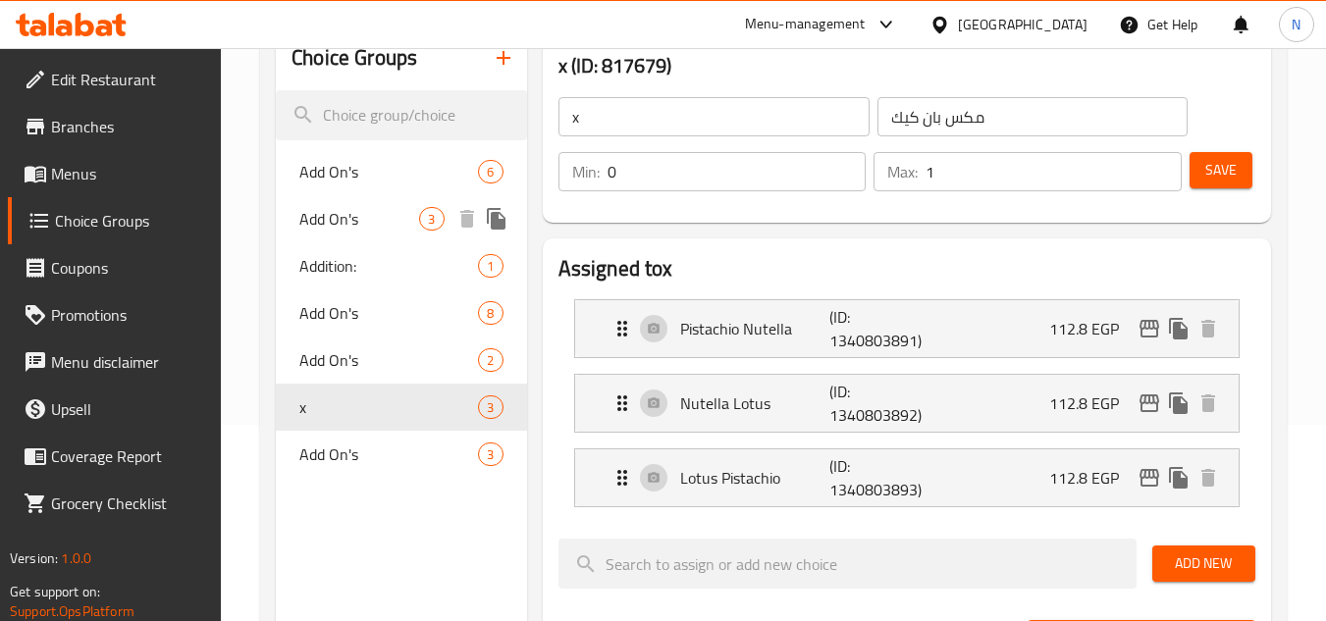
click at [360, 218] on span "Add On's" at bounding box center [359, 219] width 120 height 24
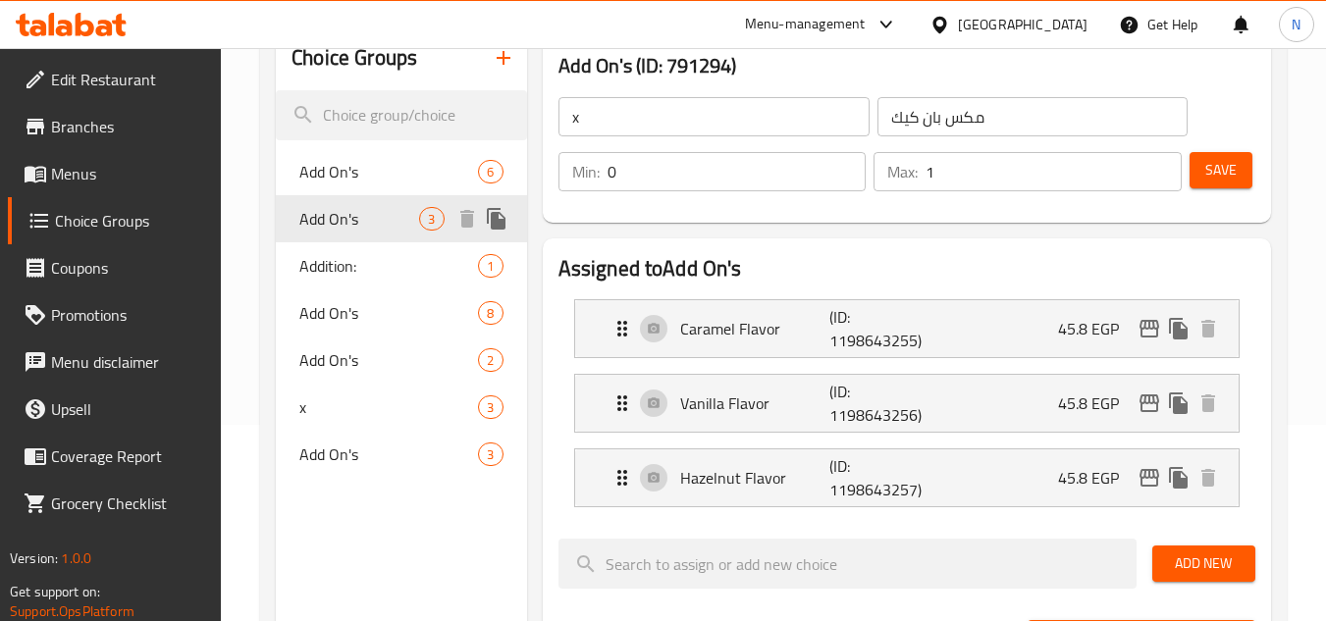
type input "Add On's"
type input "الإضافات:"
type input "3"
click at [383, 406] on span "x" at bounding box center [359, 407] width 120 height 24
type input "x"
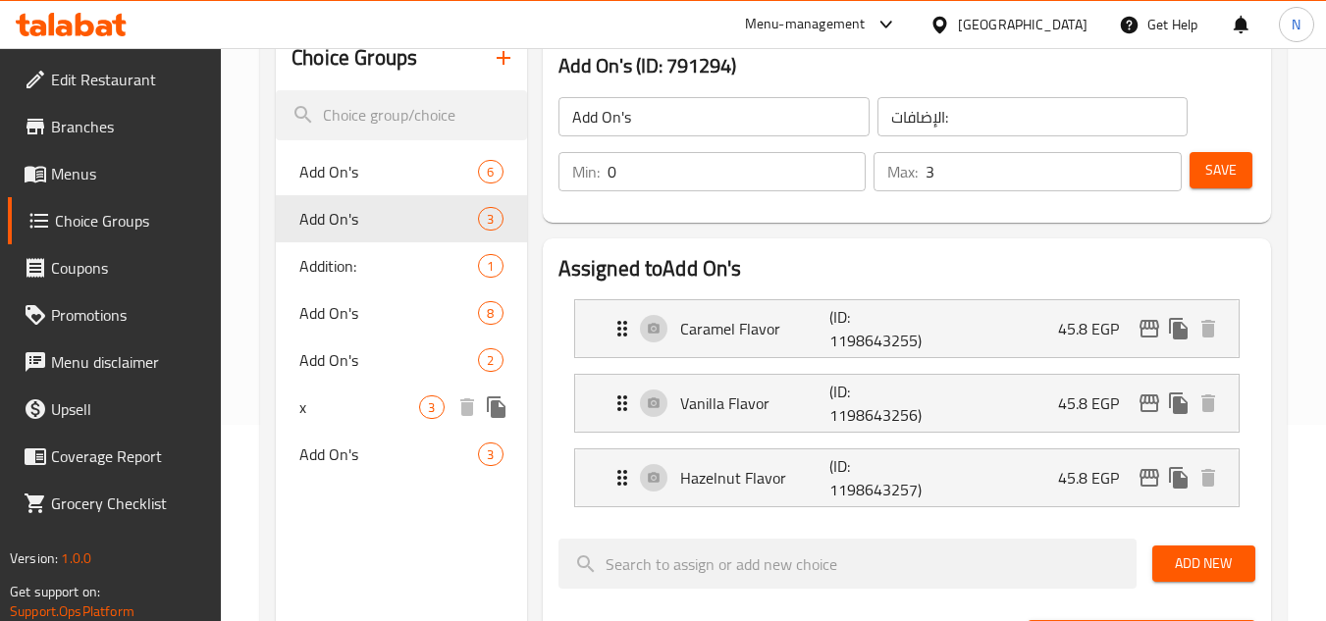
type input "مكس بان كيك"
type input "1"
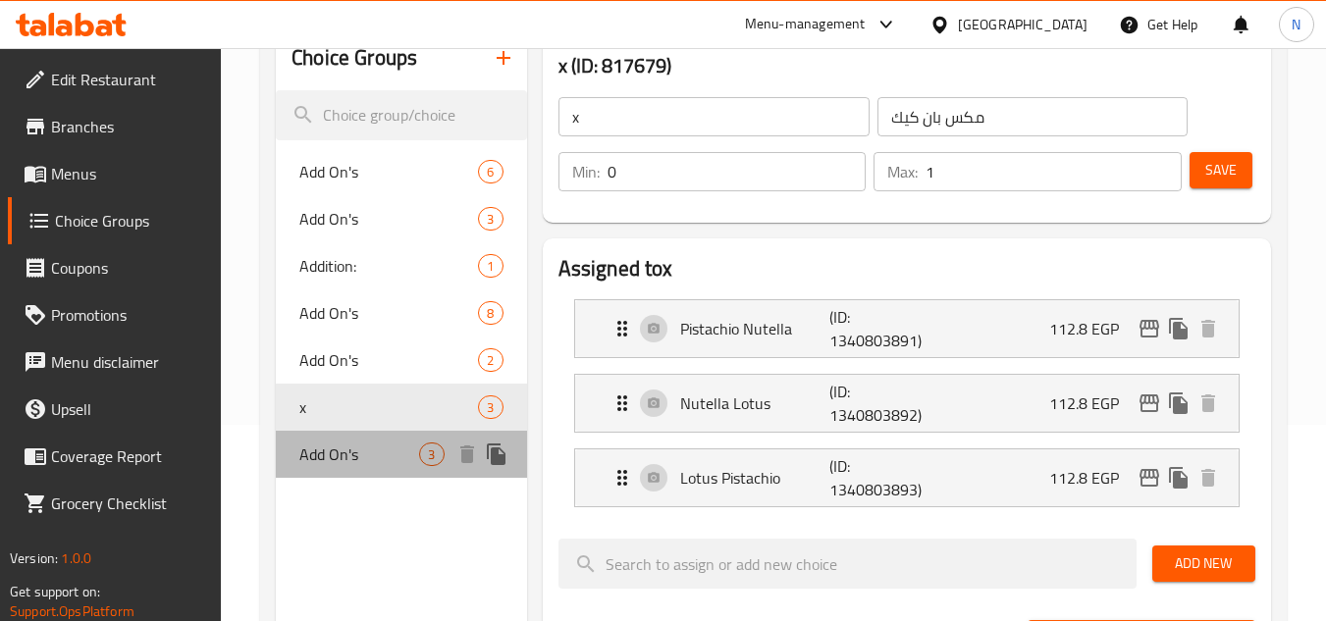
click at [353, 459] on span "Add On's" at bounding box center [359, 455] width 120 height 24
type input "Add On's"
type input "الإضافات:"
type input "3"
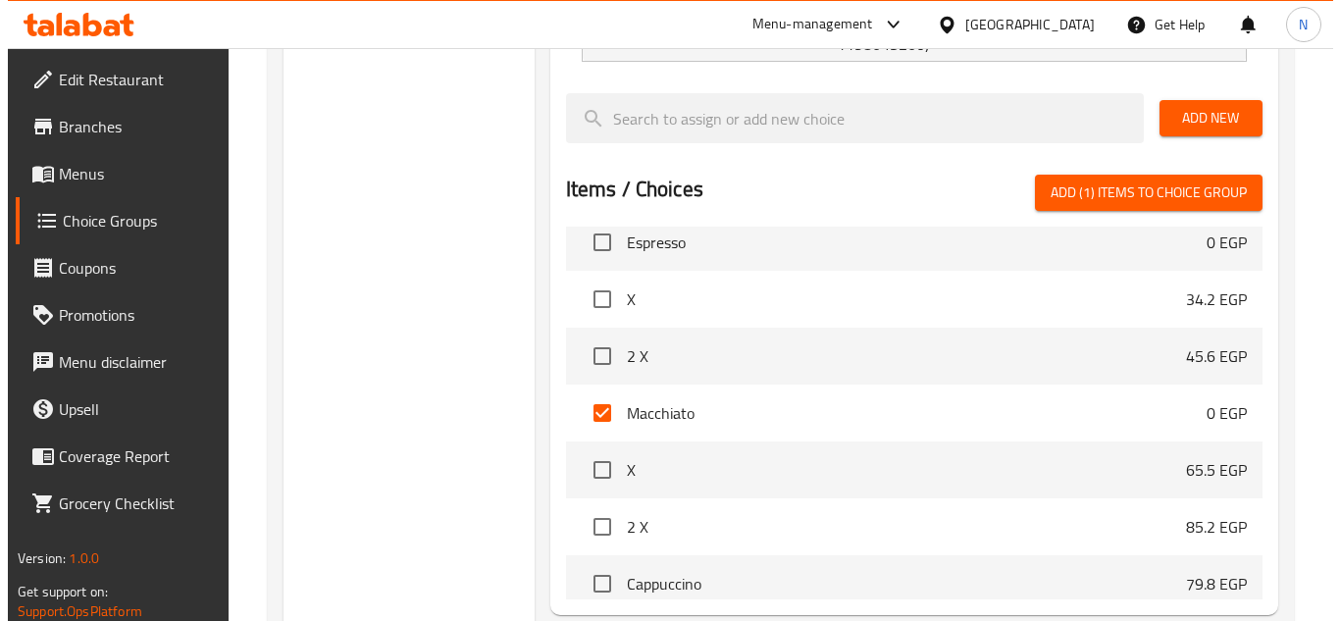
scroll to position [836, 0]
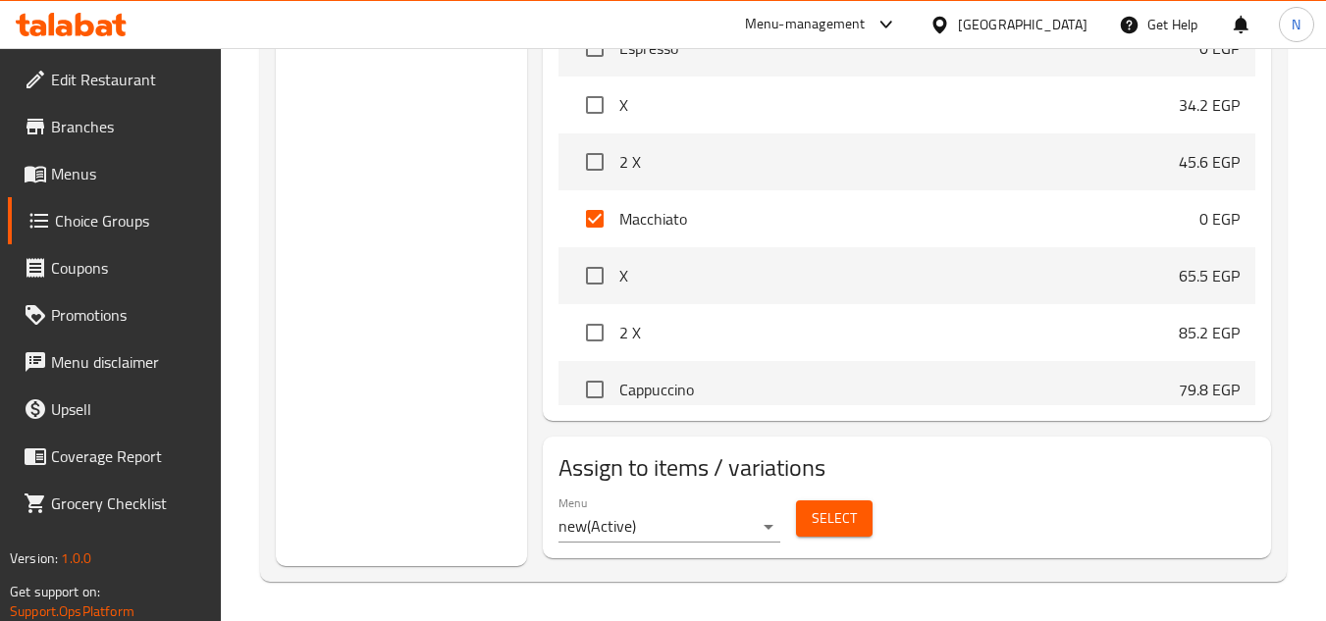
click at [817, 522] on span "Select" at bounding box center [833, 518] width 45 height 25
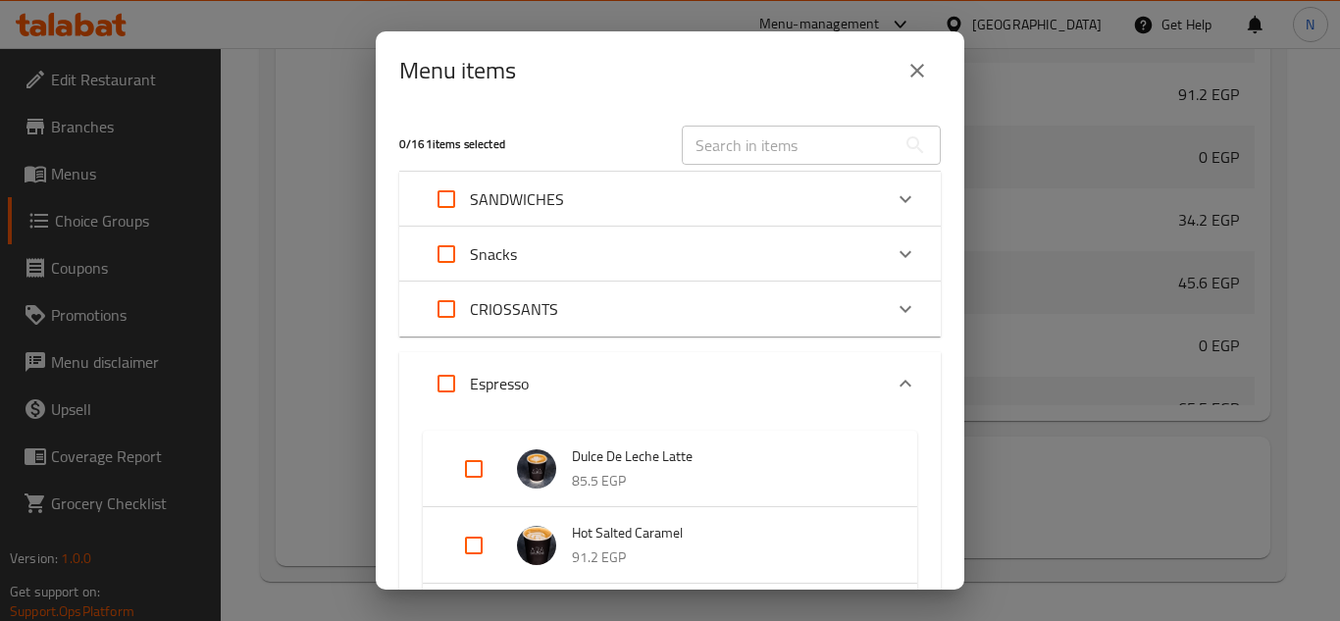
scroll to position [1172, 0]
click at [757, 156] on input "text" at bounding box center [789, 145] width 214 height 39
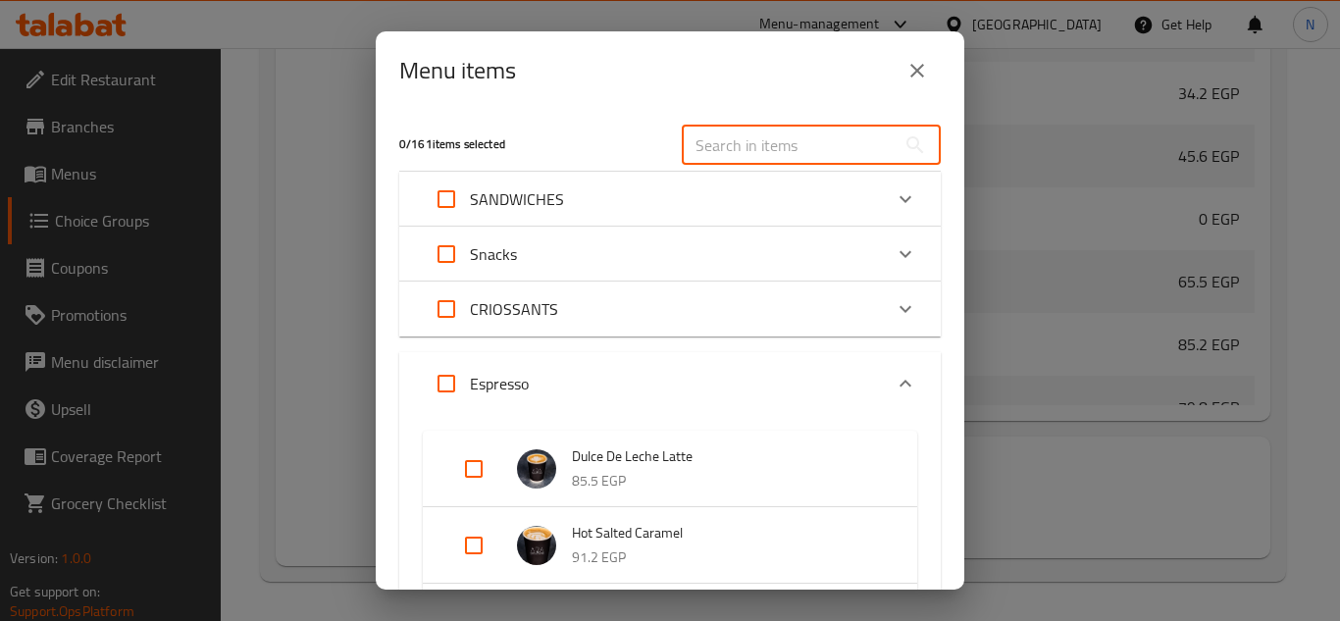
paste input "Macchiato"
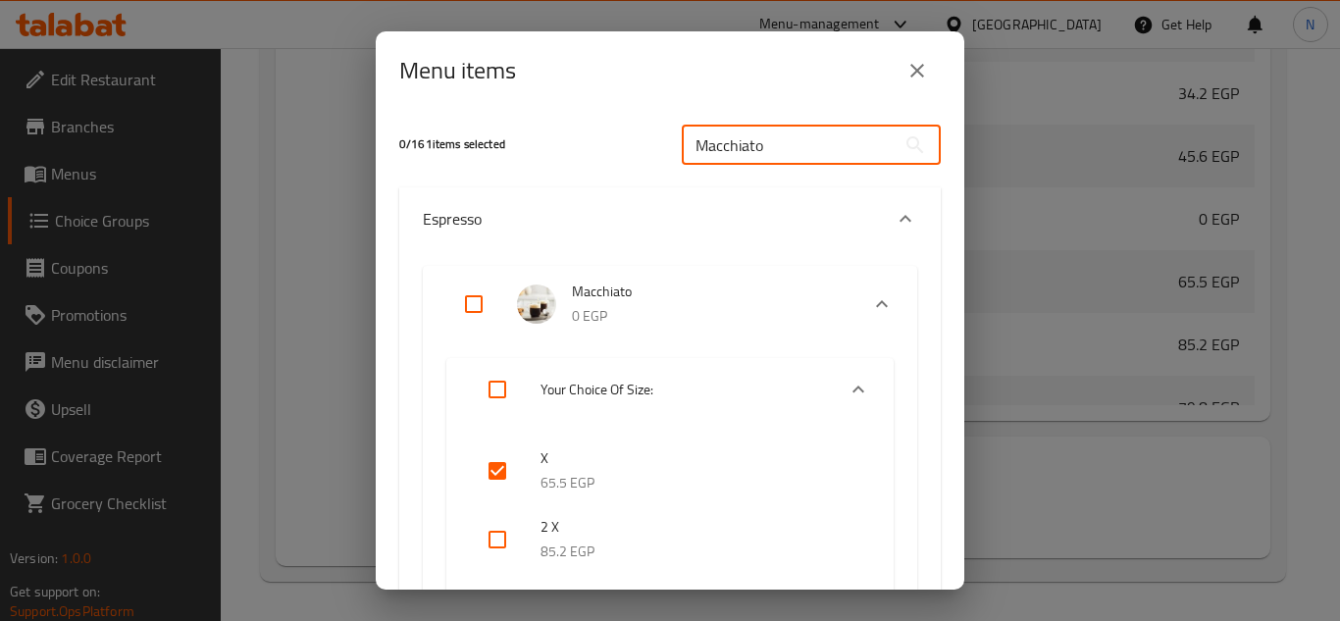
type input "Macchiato"
click at [497, 487] on input "checkbox" at bounding box center [497, 470] width 47 height 47
checkbox input "false"
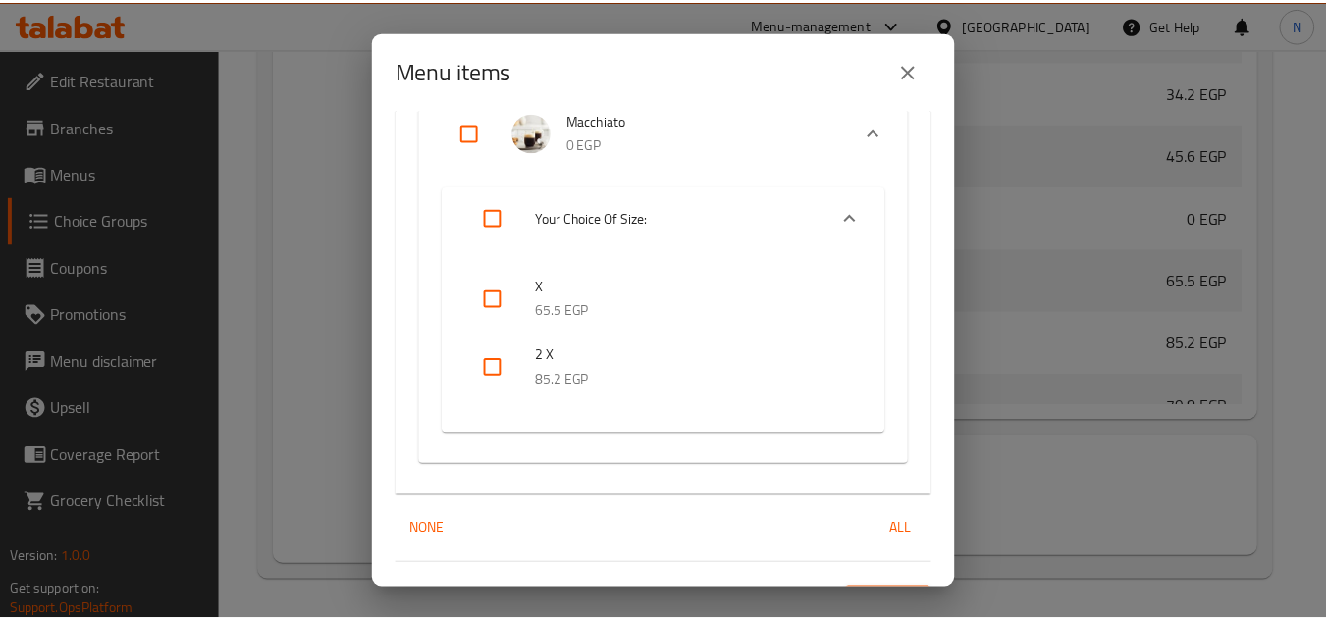
scroll to position [215, 0]
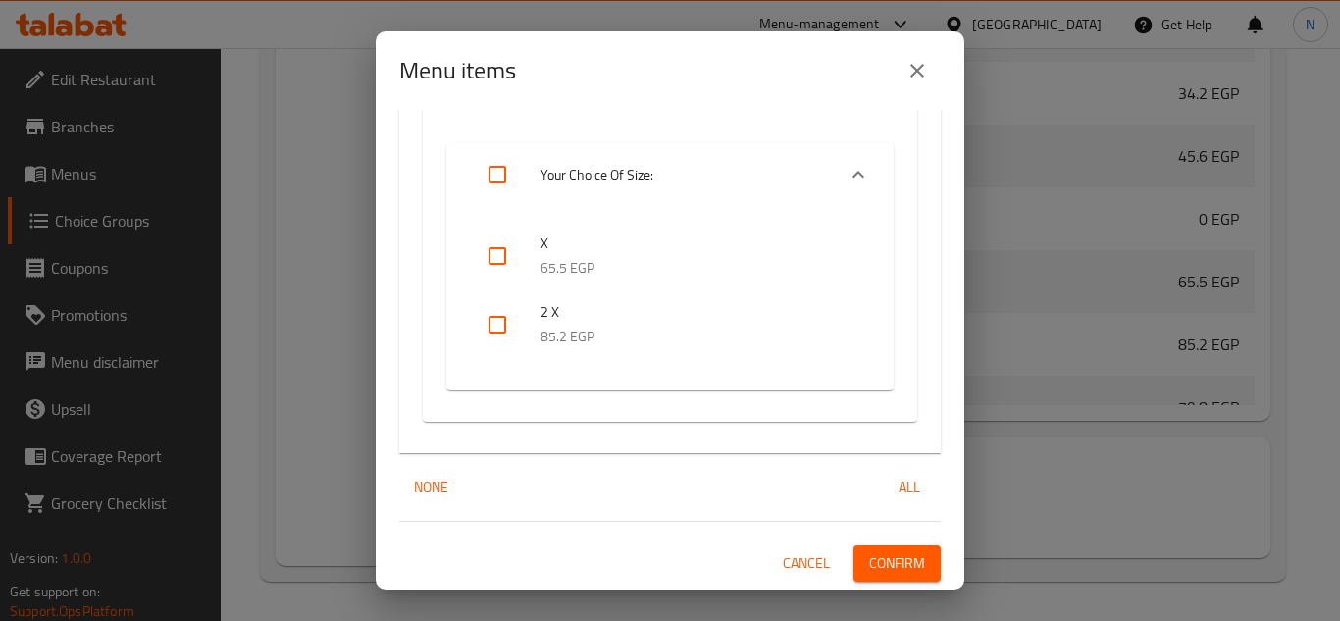
click at [907, 569] on span "Confirm" at bounding box center [897, 563] width 56 height 25
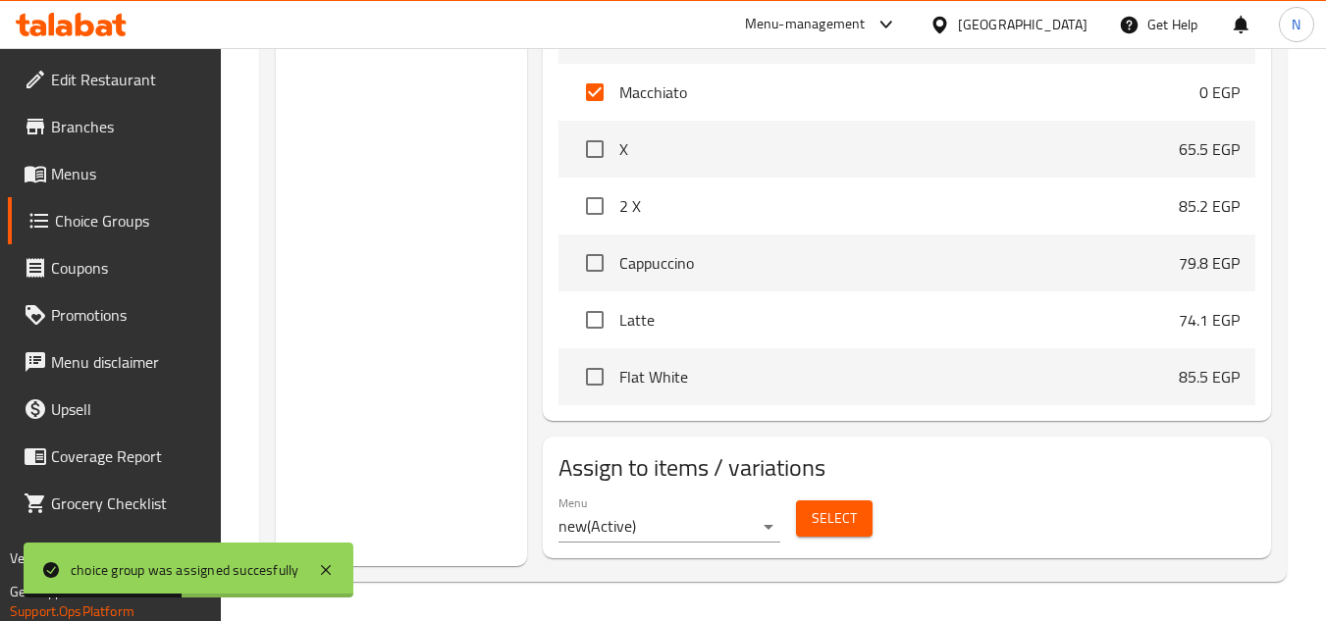
scroll to position [1045, 0]
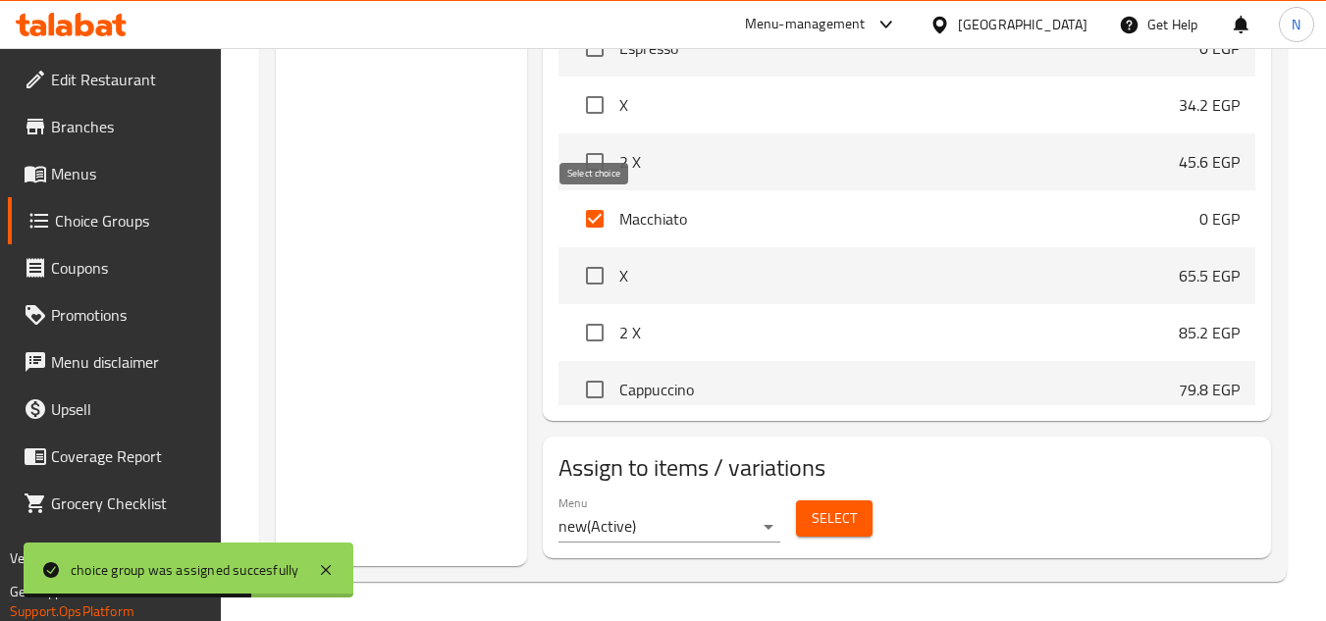
click at [603, 223] on input "checkbox" at bounding box center [594, 218] width 41 height 41
checkbox input "false"
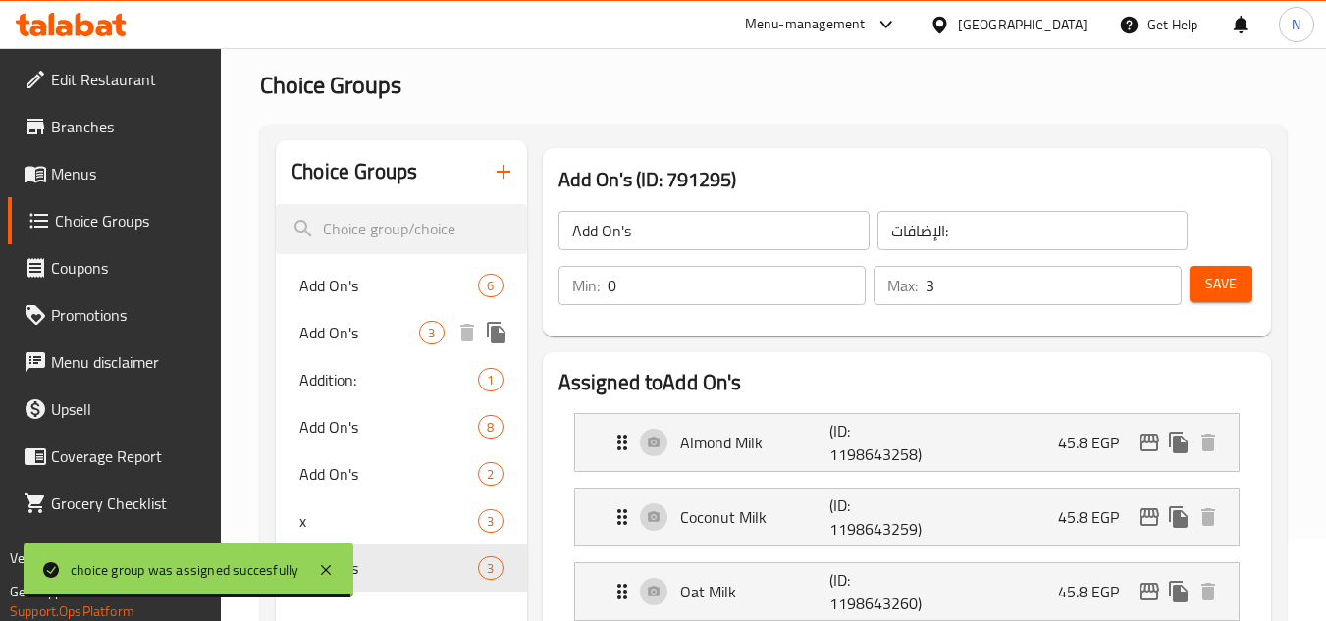
scroll to position [51, 0]
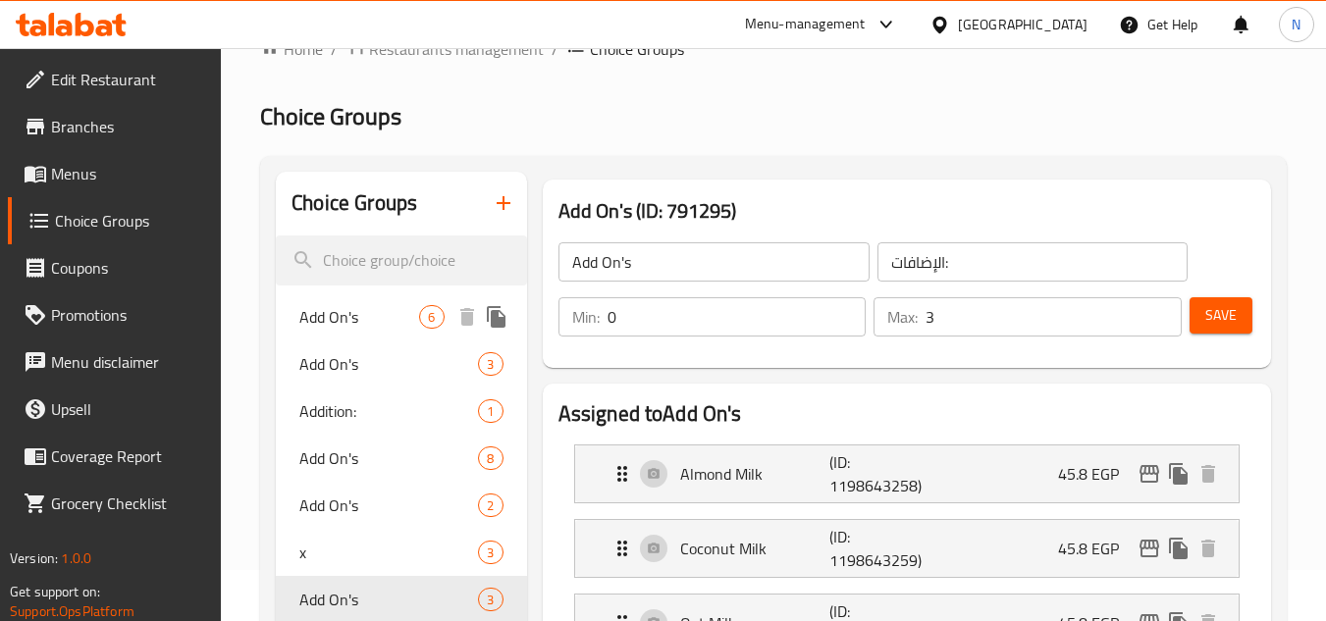
click at [385, 310] on span "Add On's" at bounding box center [359, 317] width 120 height 24
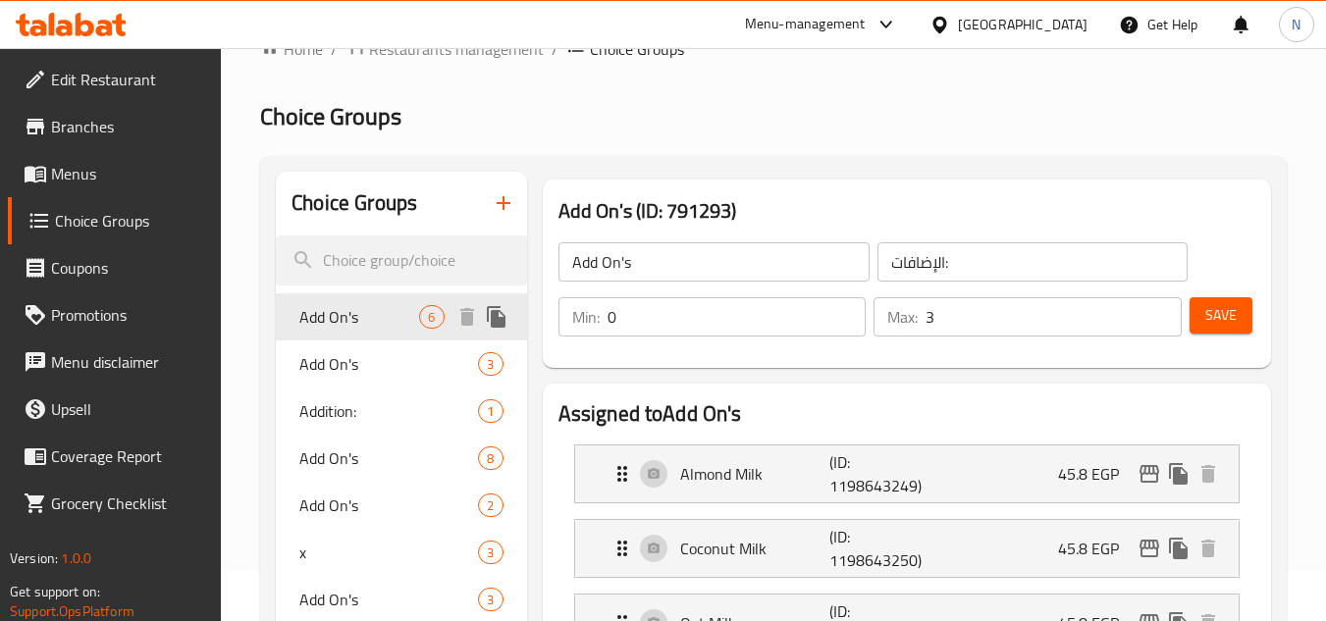
type input "6"
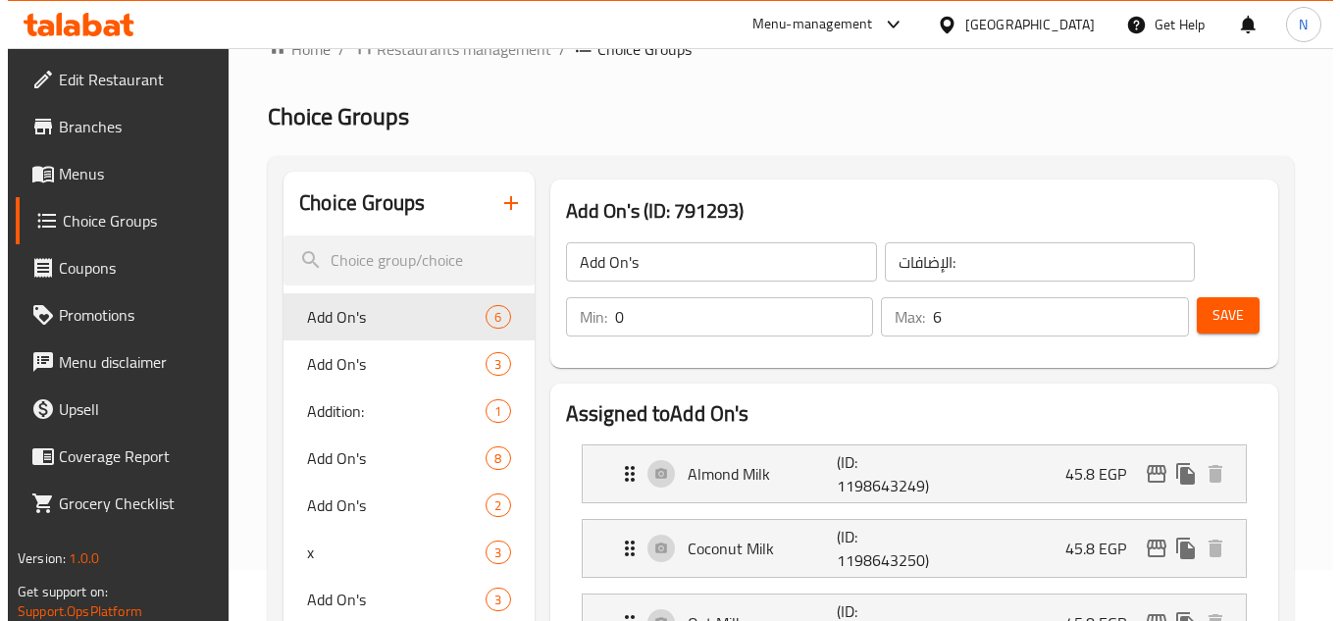
scroll to position [1060, 0]
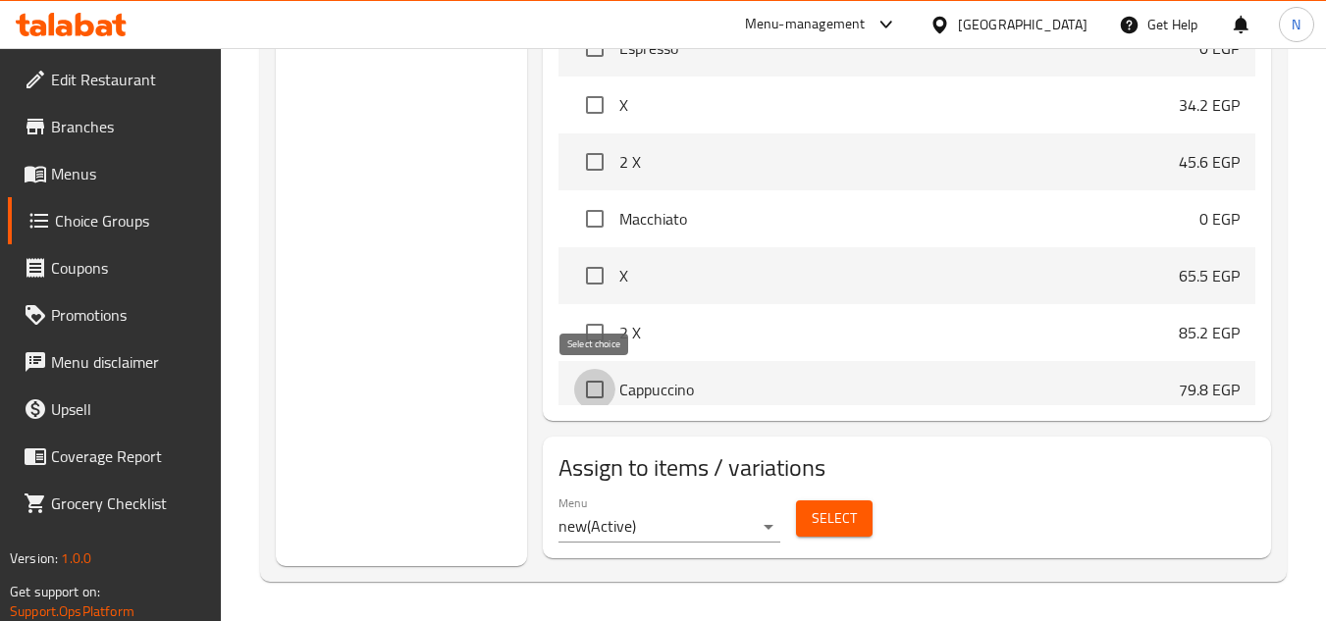
click at [580, 391] on input "checkbox" at bounding box center [594, 389] width 41 height 41
checkbox input "true"
click at [843, 523] on span "Select" at bounding box center [833, 518] width 45 height 25
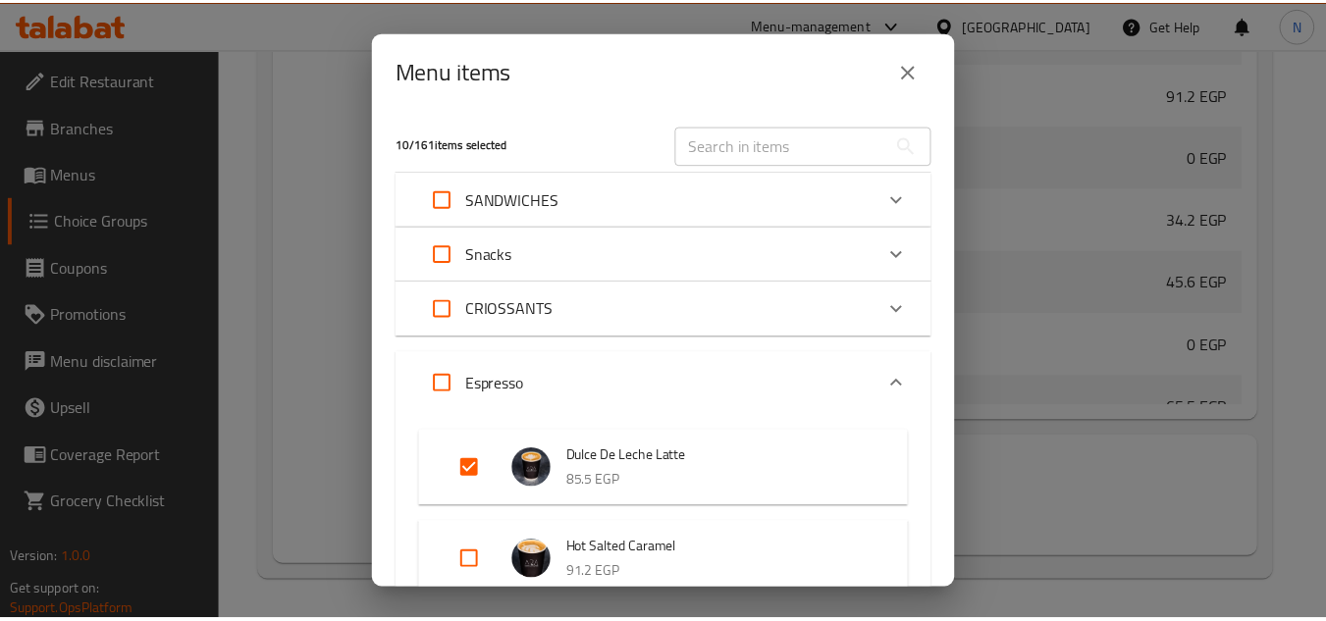
scroll to position [1189, 0]
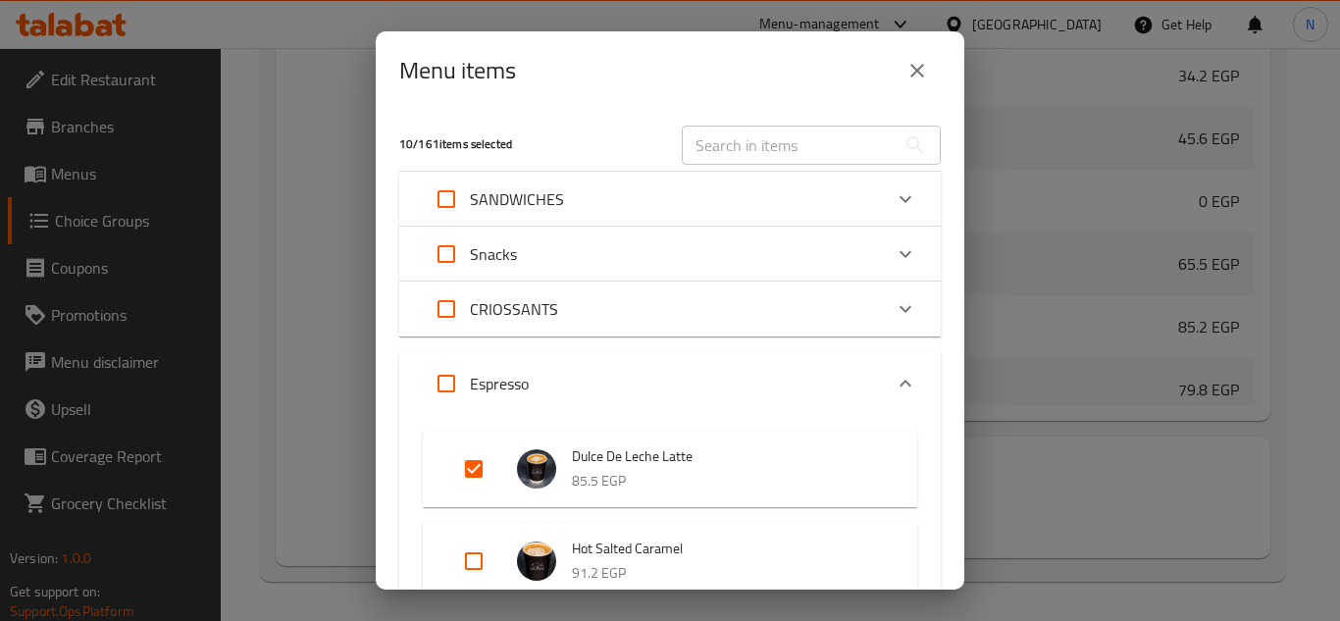
click at [786, 154] on input "text" at bounding box center [789, 145] width 214 height 39
paste input "Cappuccino"
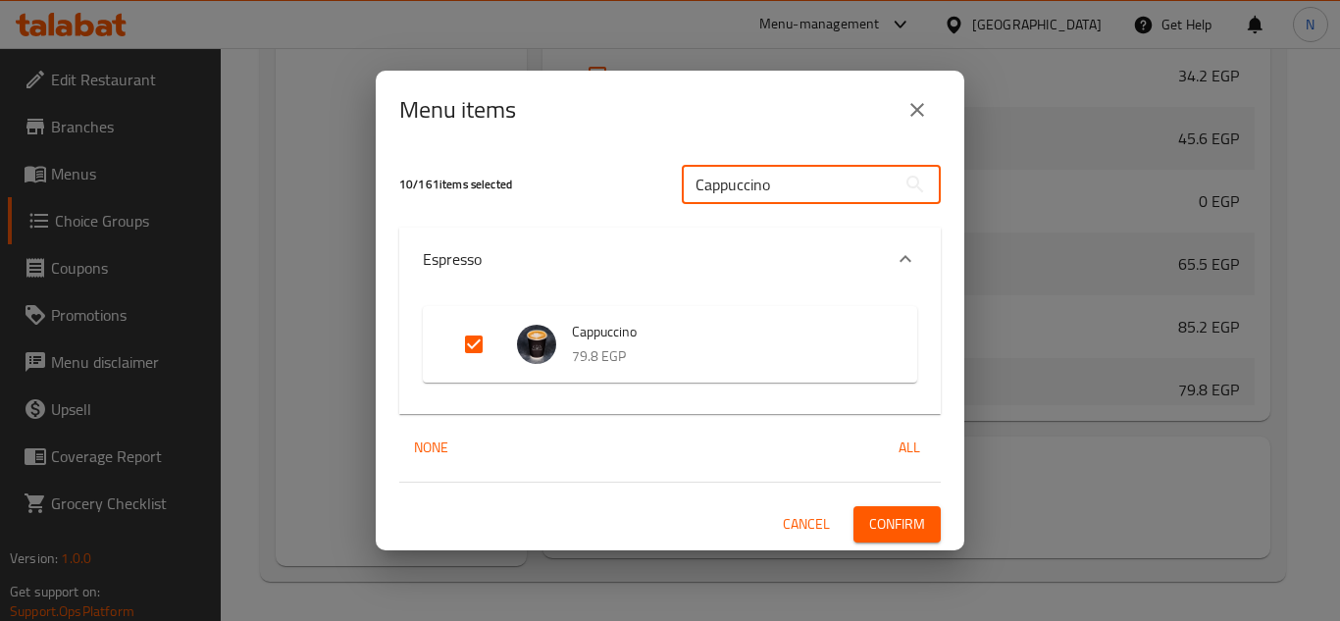
type input "Cappuccino"
click at [479, 356] on input "Expand" at bounding box center [473, 344] width 47 height 47
checkbox input "false"
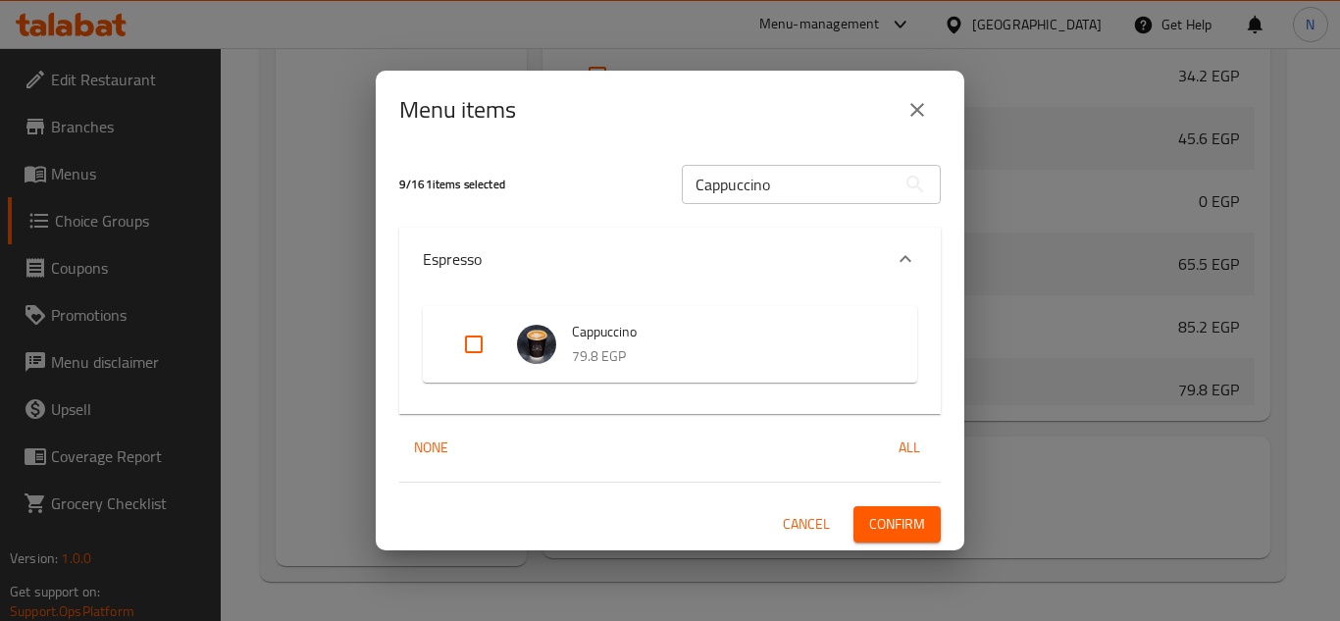
click at [907, 522] on span "Confirm" at bounding box center [897, 524] width 56 height 25
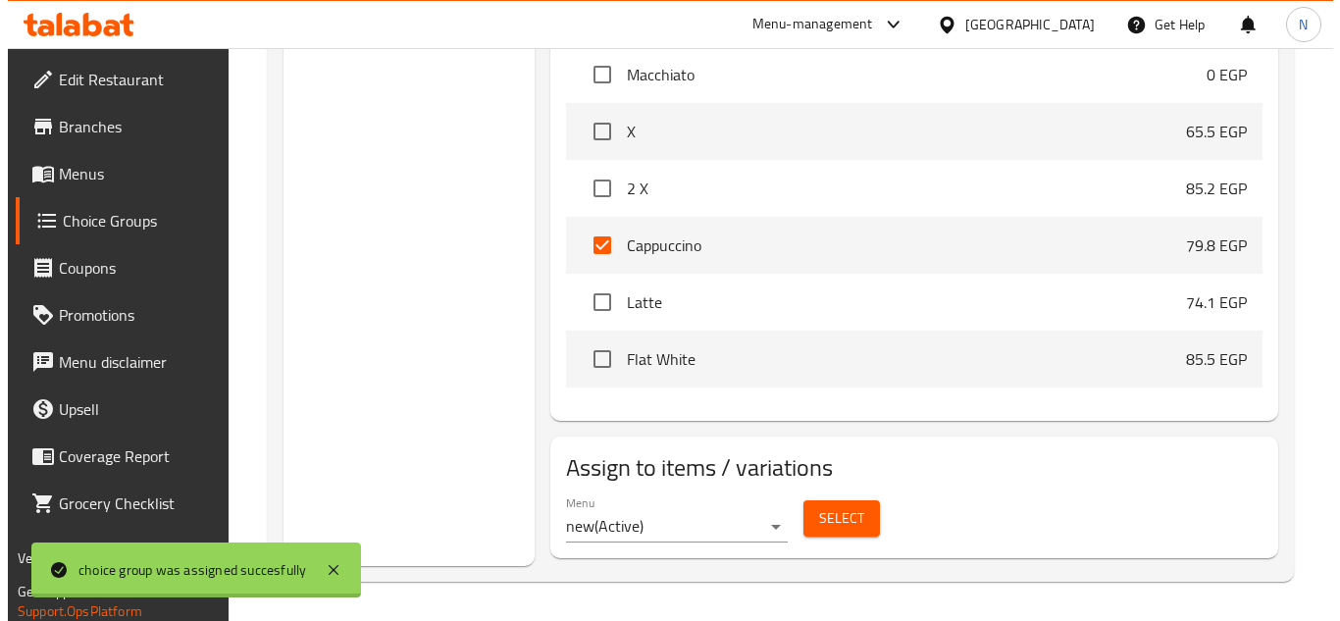
scroll to position [1045, 0]
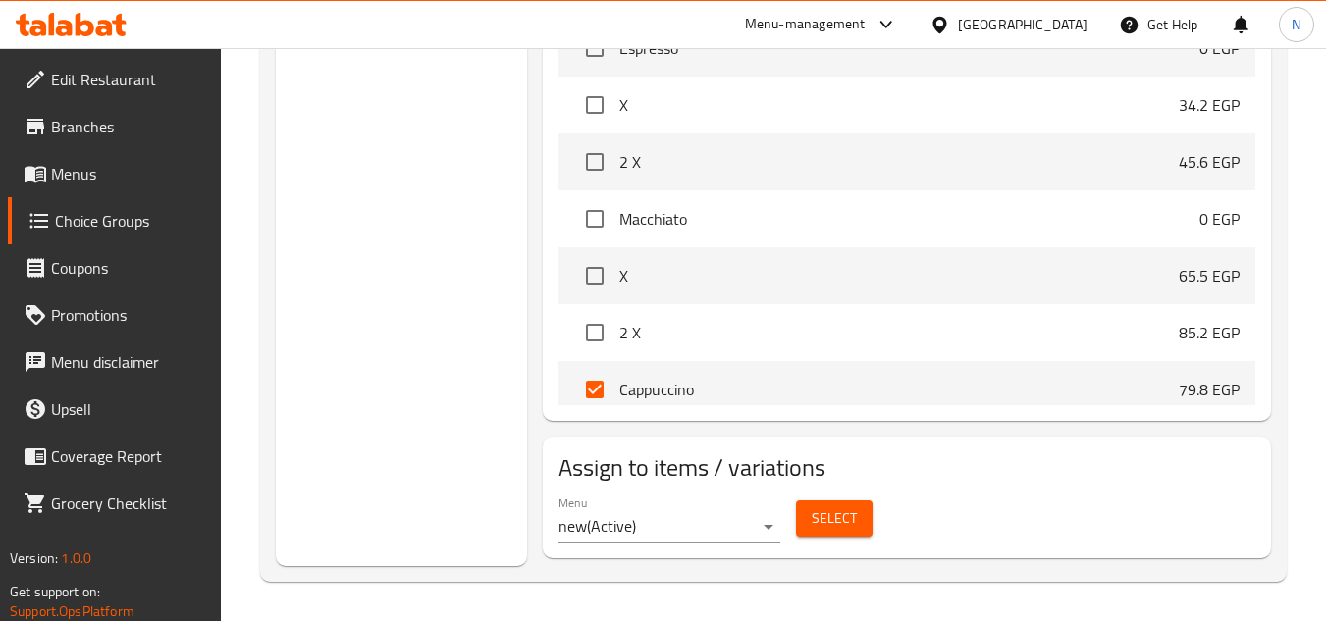
click at [837, 517] on span "Select" at bounding box center [833, 518] width 45 height 25
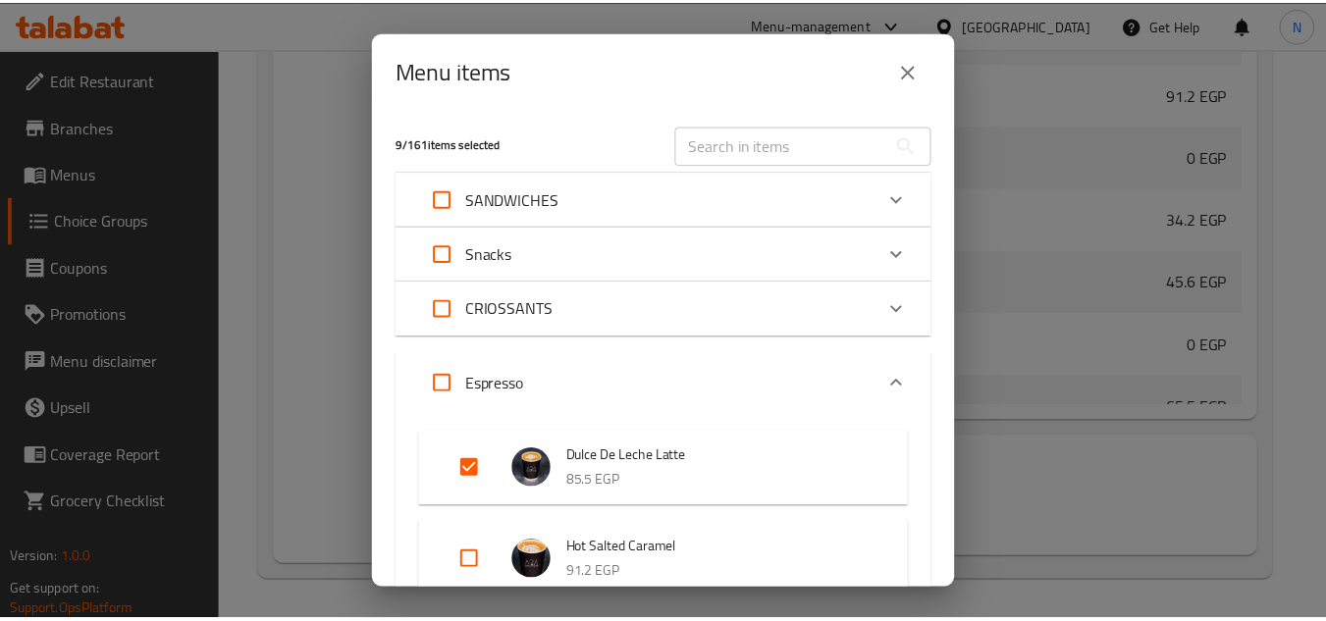
scroll to position [1189, 0]
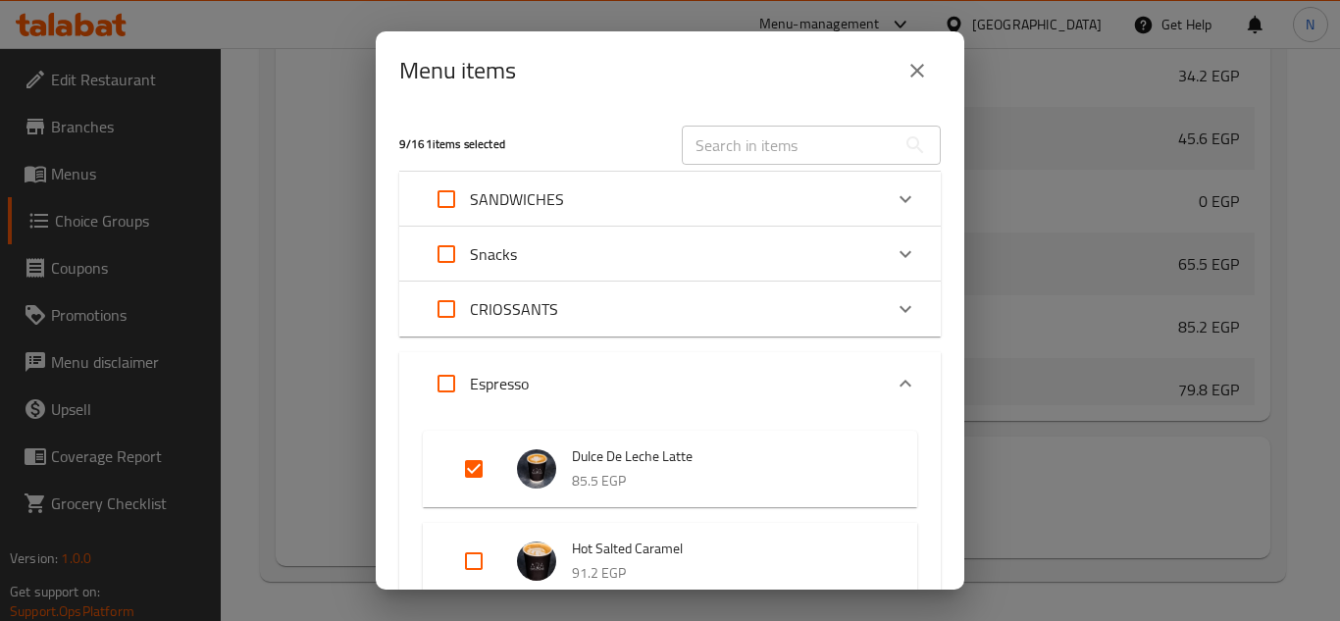
click at [759, 139] on input "text" at bounding box center [789, 145] width 214 height 39
paste input "Cappuccino"
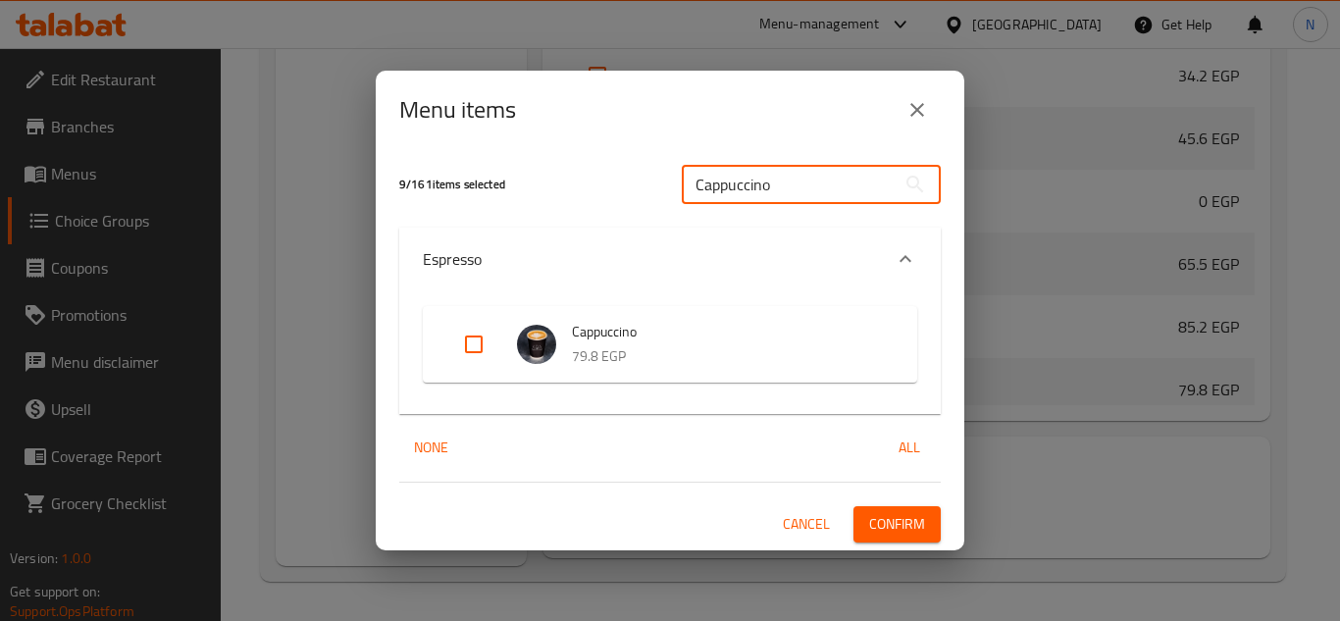
type input "Cappuccino"
click at [670, 340] on span "Cappuccino" at bounding box center [725, 332] width 306 height 25
click at [930, 515] on button "Confirm" at bounding box center [897, 524] width 87 height 36
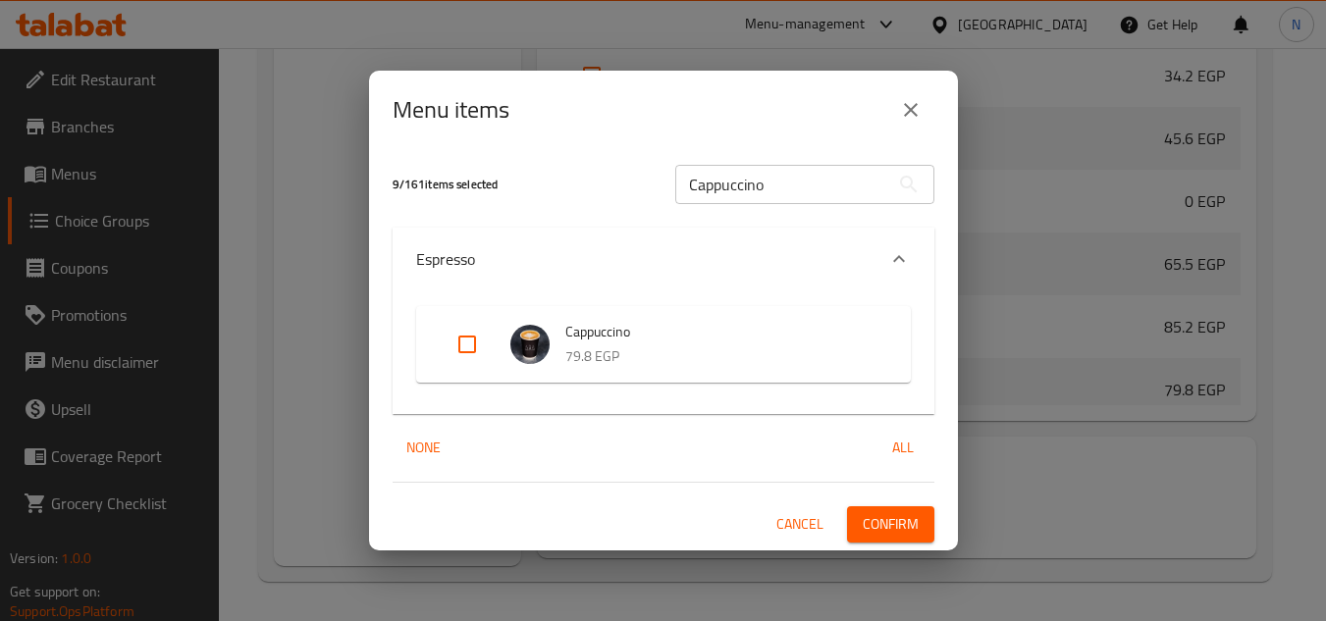
scroll to position [1045, 0]
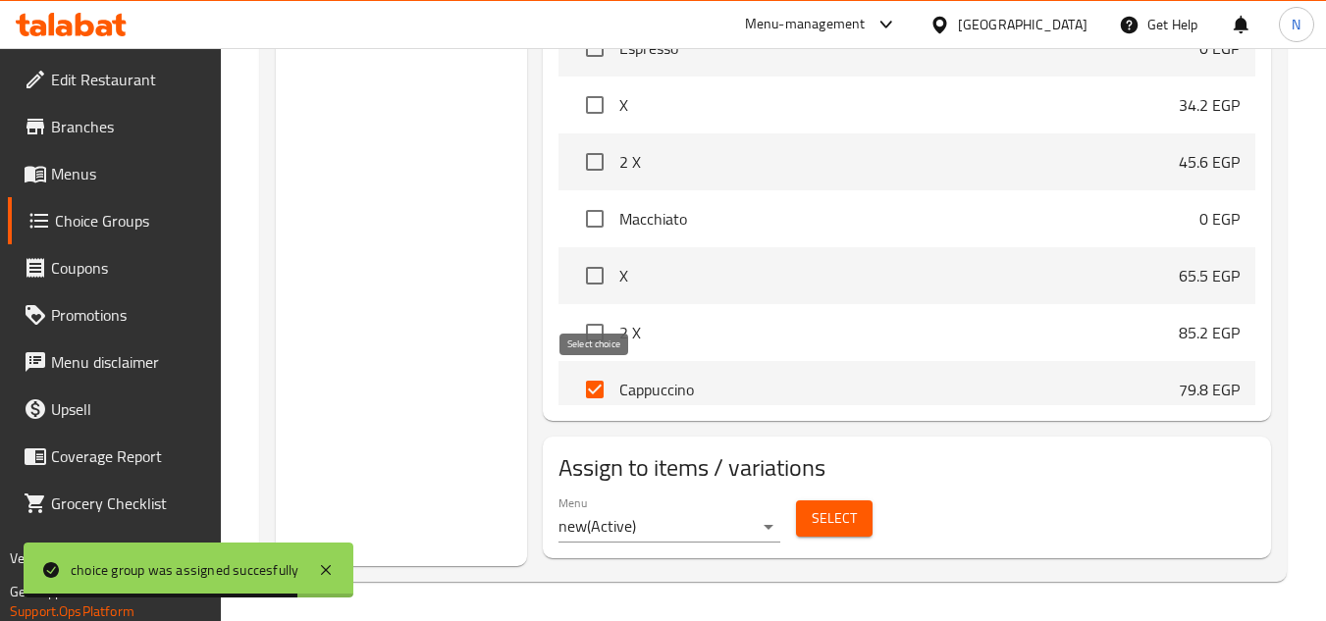
click at [585, 391] on input "checkbox" at bounding box center [594, 389] width 41 height 41
checkbox input "false"
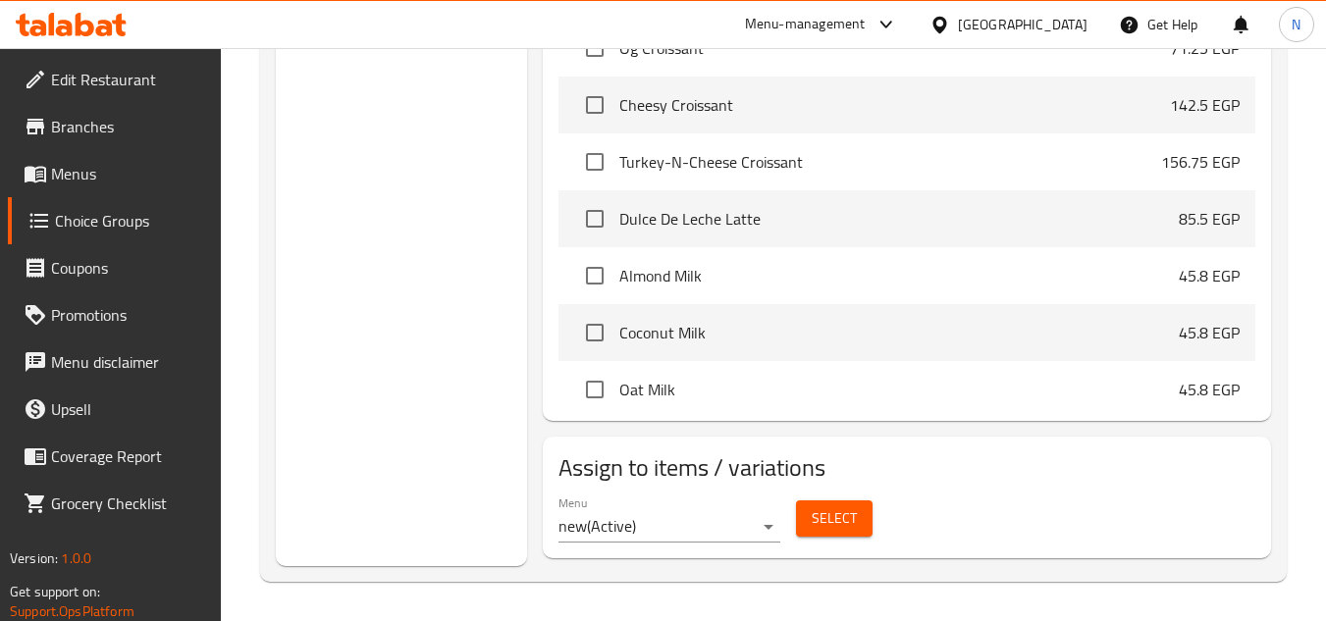
scroll to position [1273, 0]
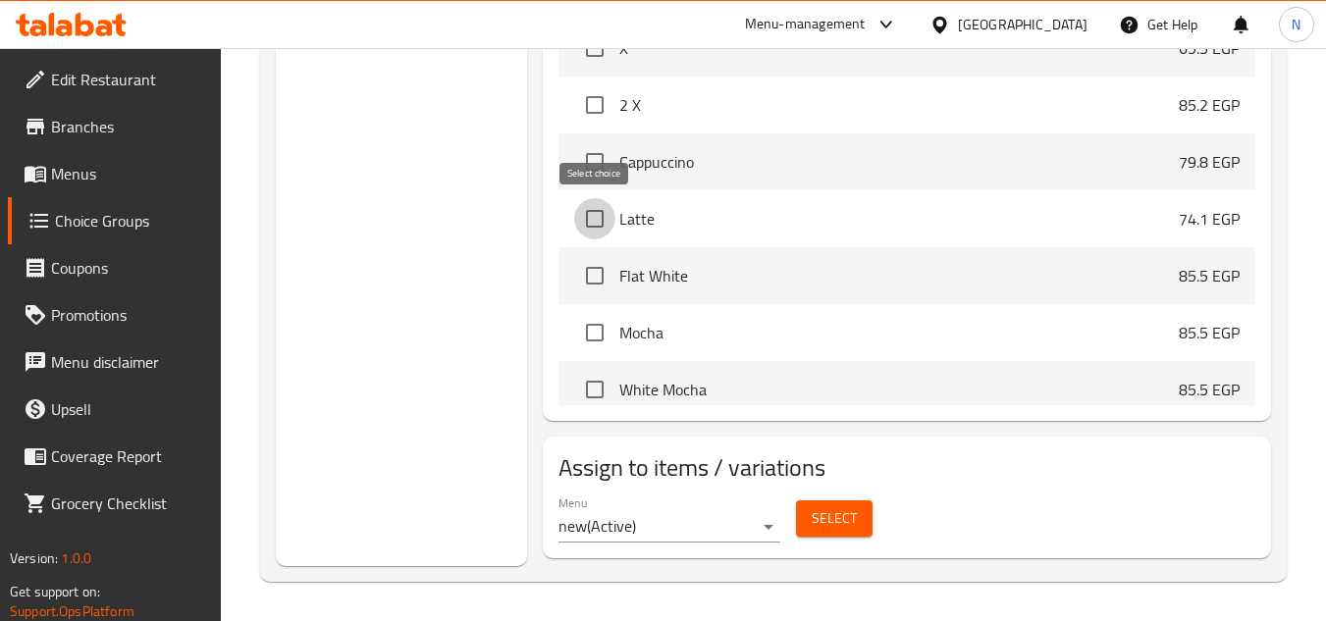
click at [600, 217] on input "checkbox" at bounding box center [594, 218] width 41 height 41
checkbox input "true"
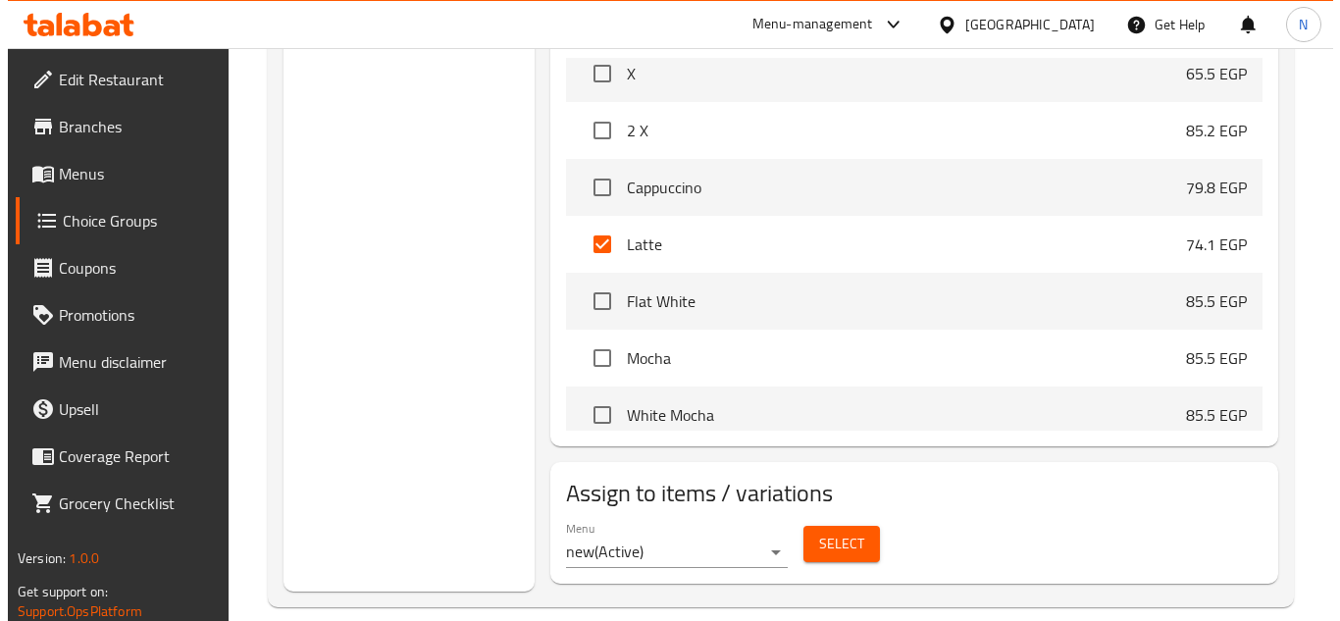
scroll to position [1060, 0]
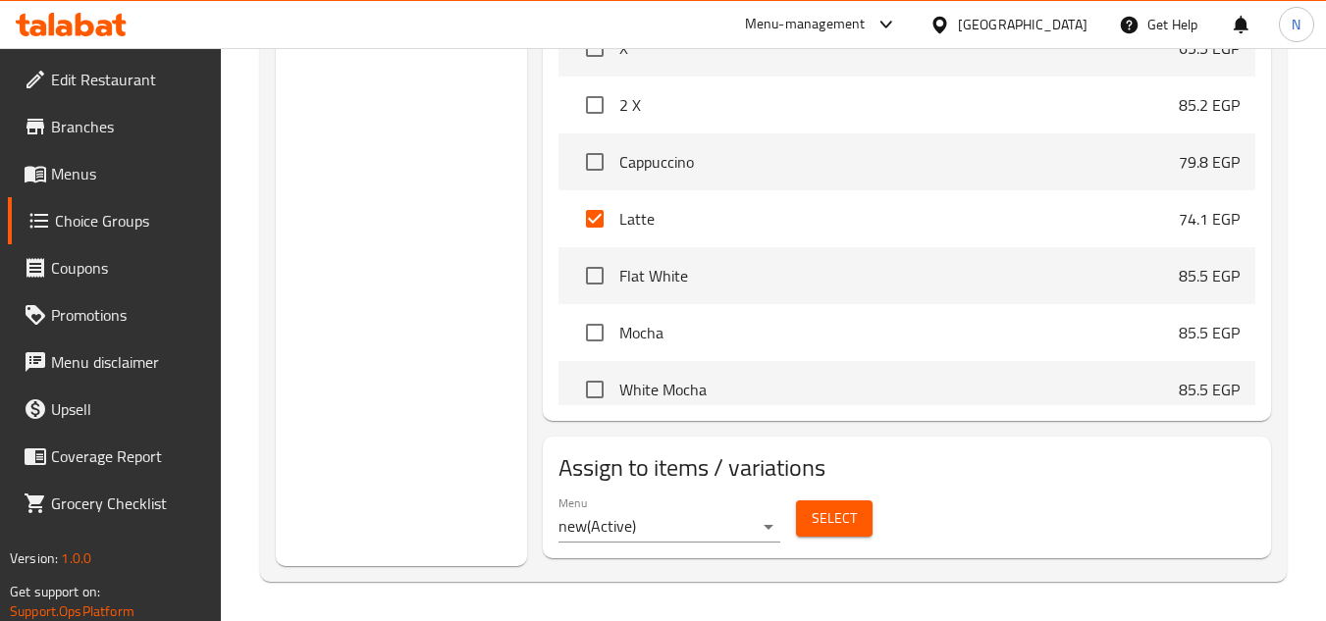
click at [841, 524] on span "Select" at bounding box center [833, 518] width 45 height 25
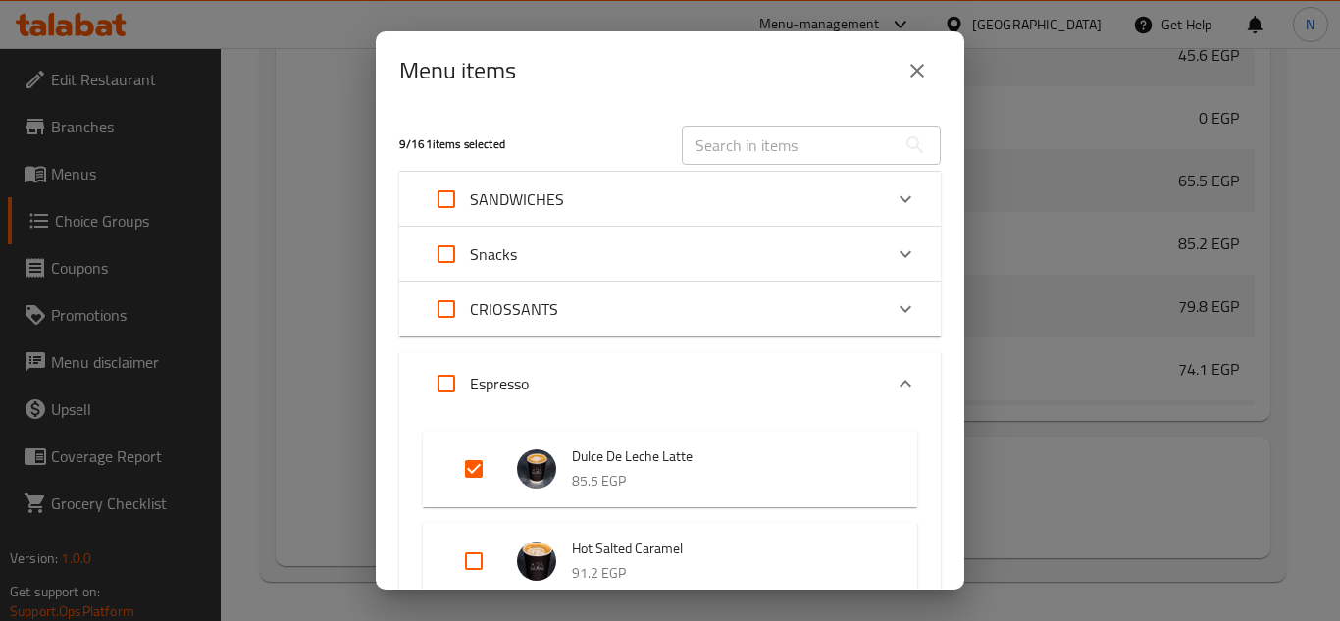
scroll to position [1423, 0]
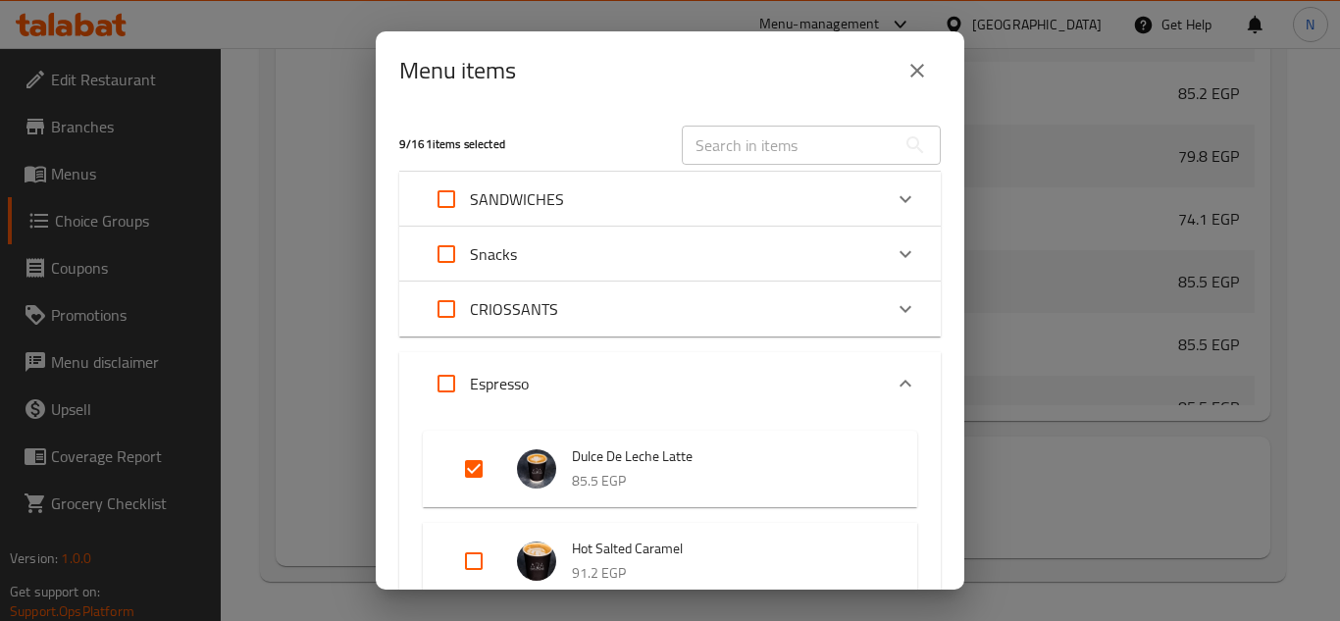
click at [705, 149] on input "text" at bounding box center [789, 145] width 214 height 39
paste input "Latte"
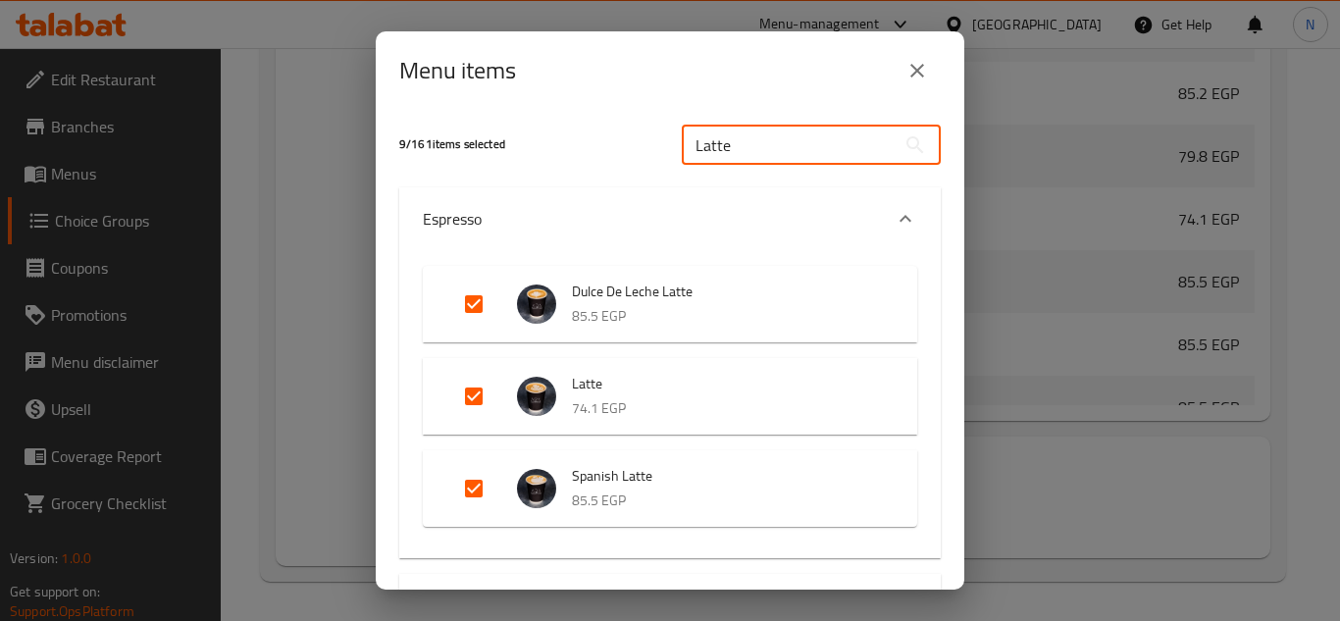
type input "Latte"
click at [472, 395] on input "Expand" at bounding box center [473, 396] width 47 height 47
checkbox input "false"
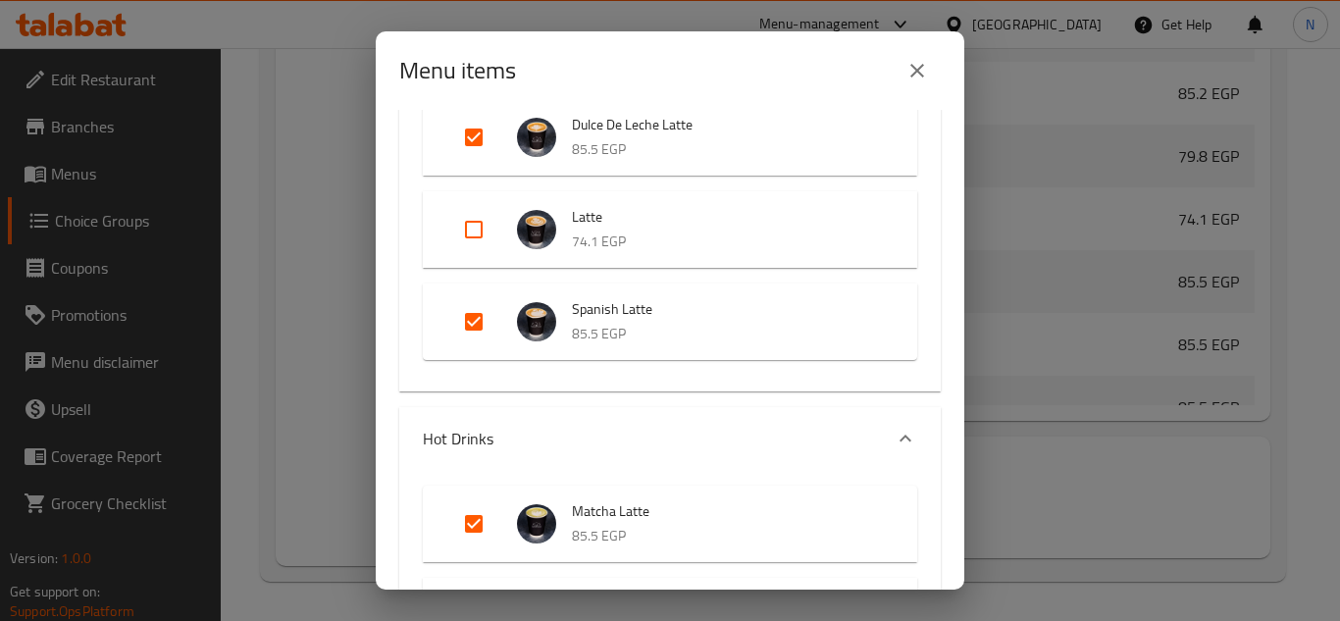
scroll to position [0, 0]
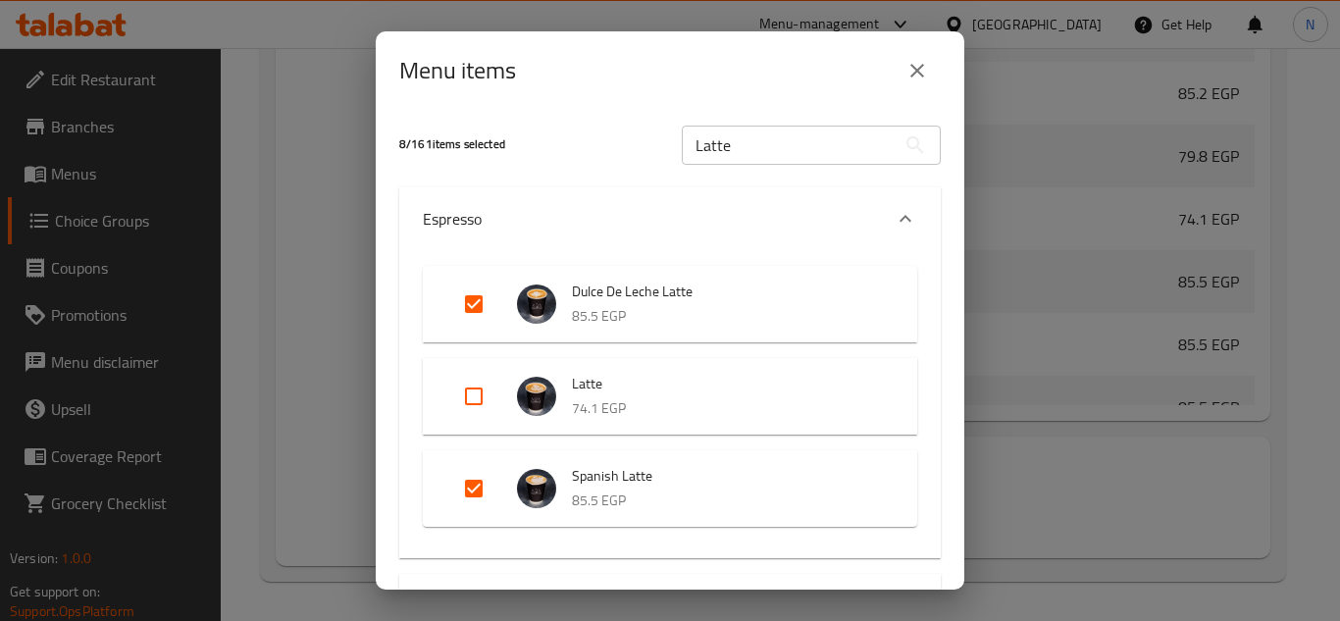
click at [558, 222] on div "Espresso" at bounding box center [652, 219] width 459 height 24
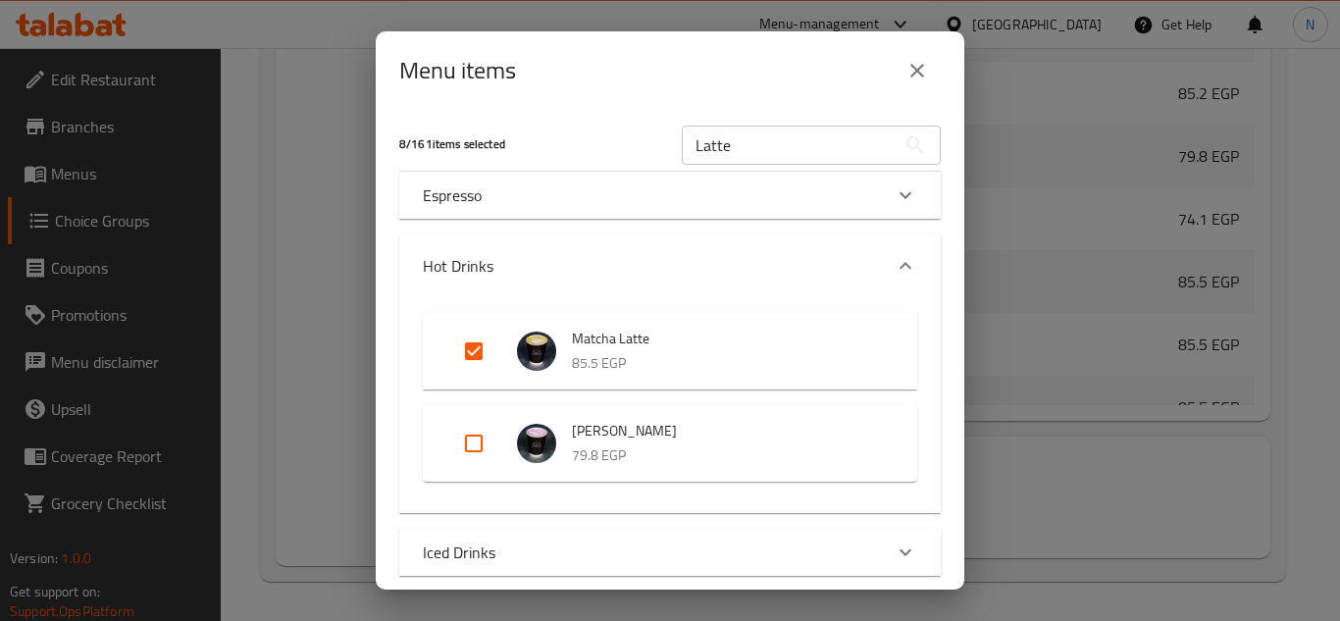
click at [560, 259] on div "Hot Drinks" at bounding box center [652, 266] width 459 height 24
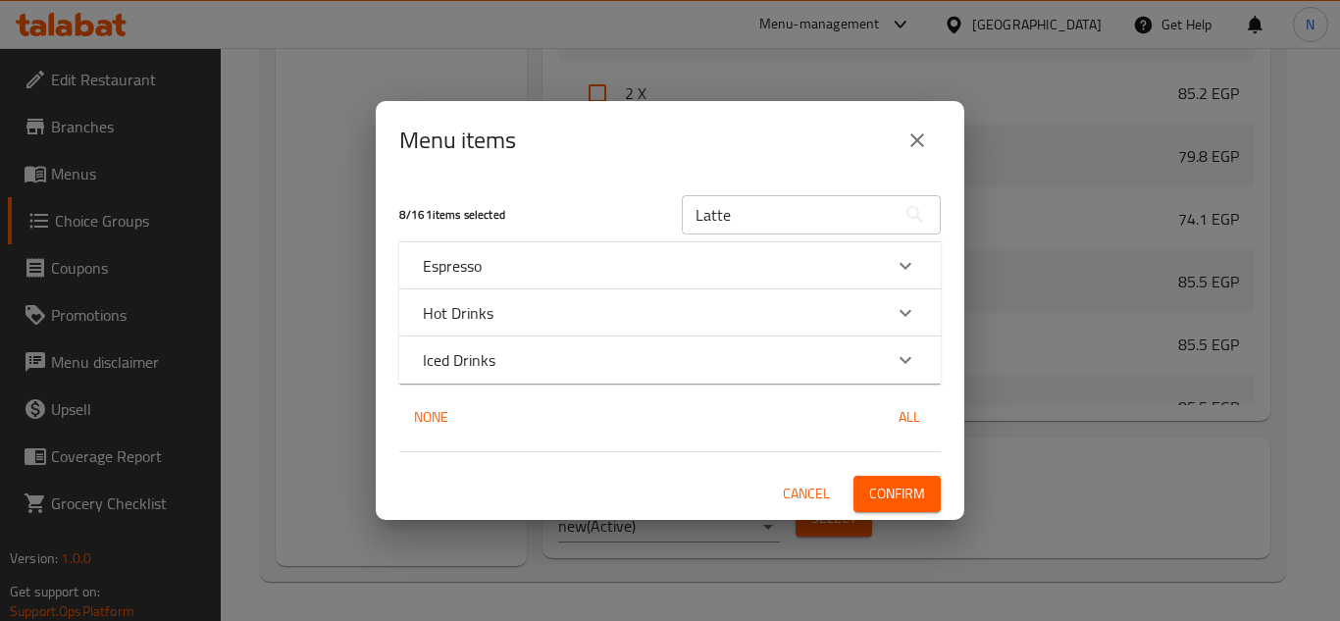
click at [505, 318] on div "Hot Drinks" at bounding box center [652, 313] width 459 height 24
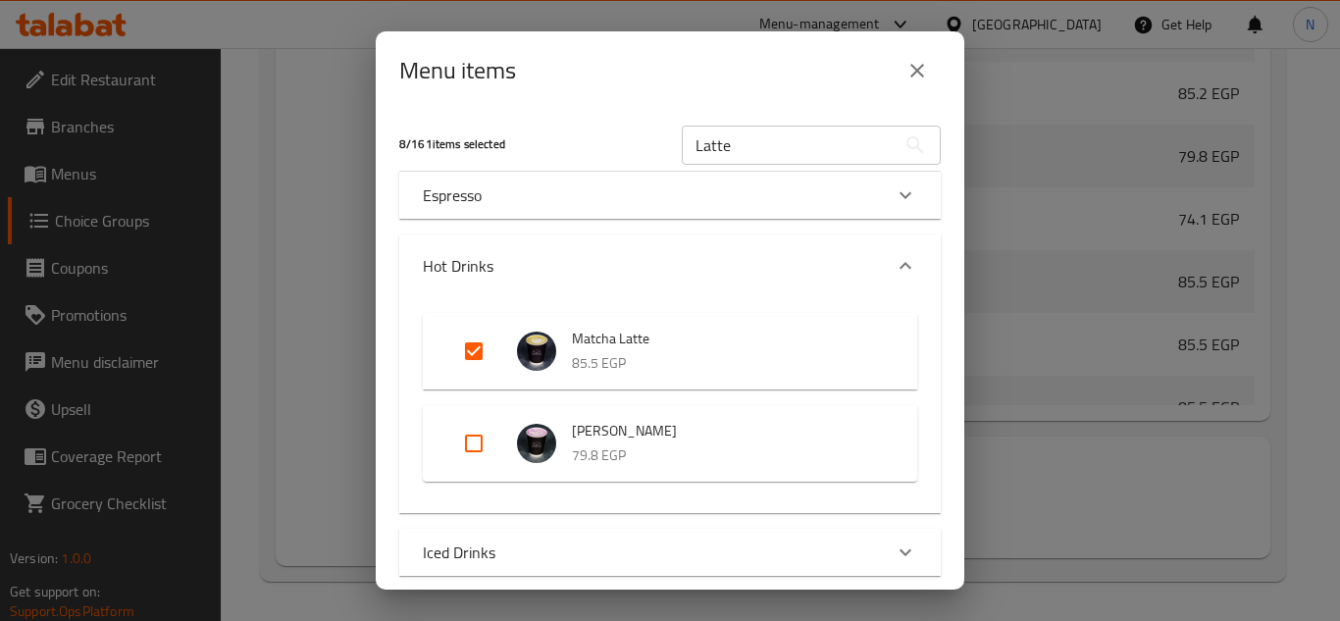
click at [552, 184] on div "Espresso" at bounding box center [652, 195] width 459 height 24
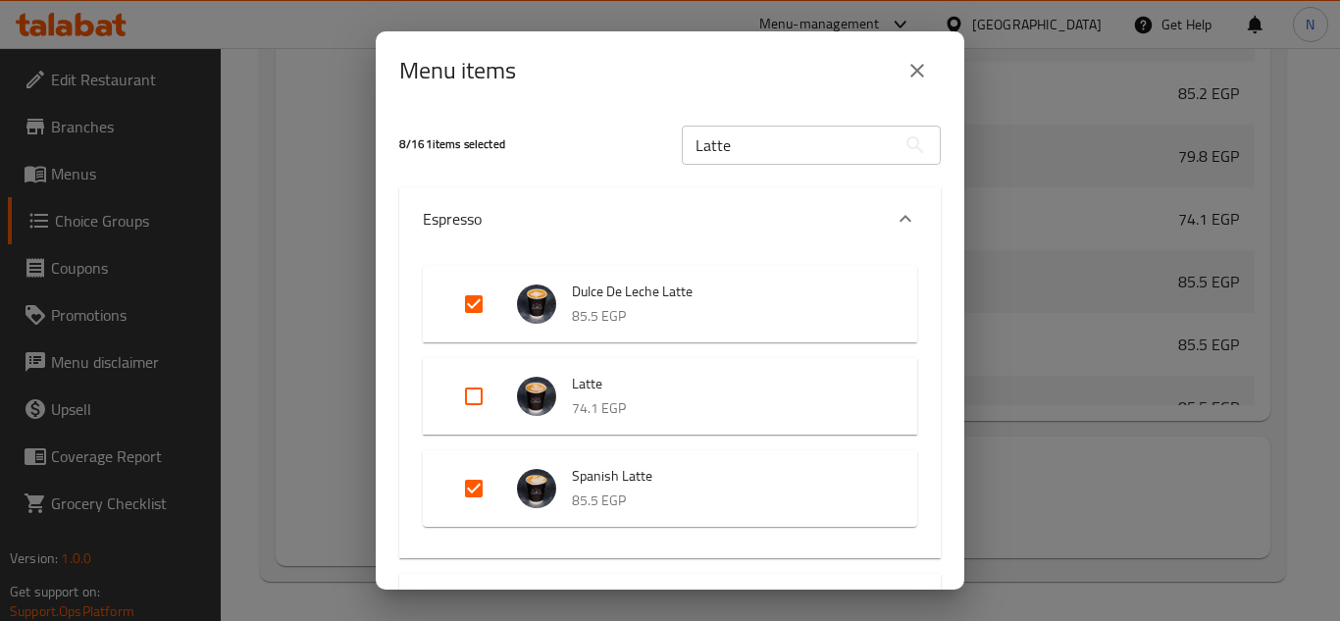
click at [737, 151] on input "Latte" at bounding box center [789, 145] width 214 height 39
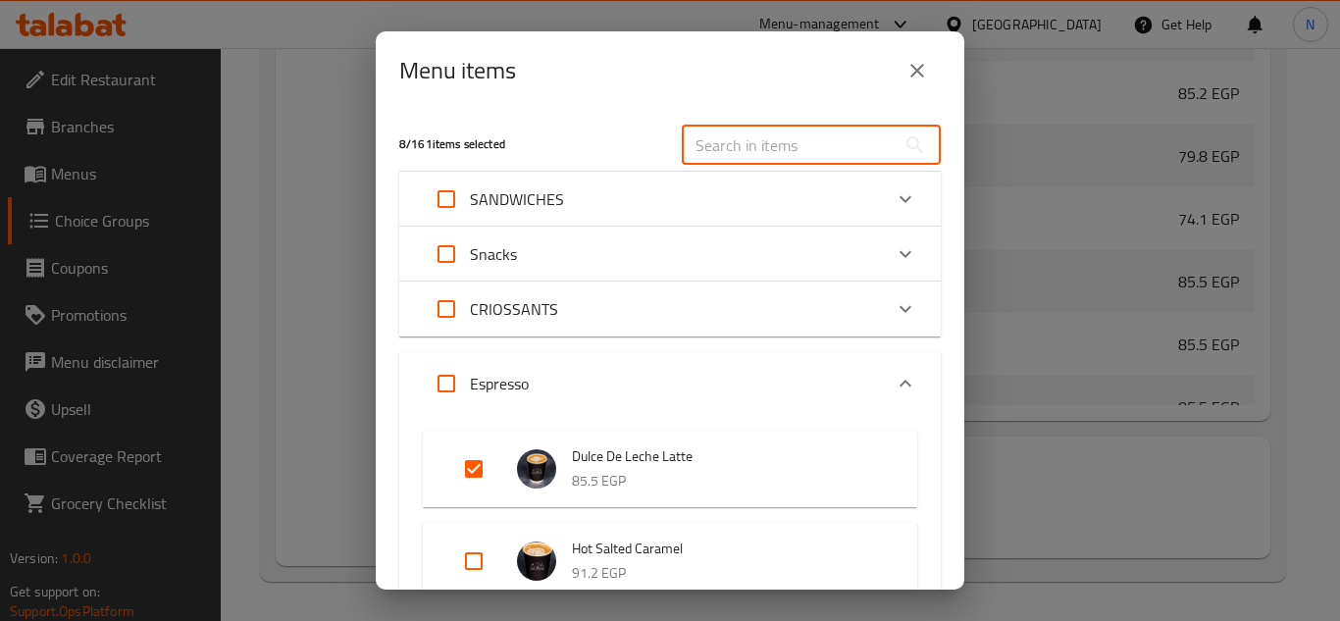
click at [548, 367] on div "Espresso" at bounding box center [652, 383] width 459 height 47
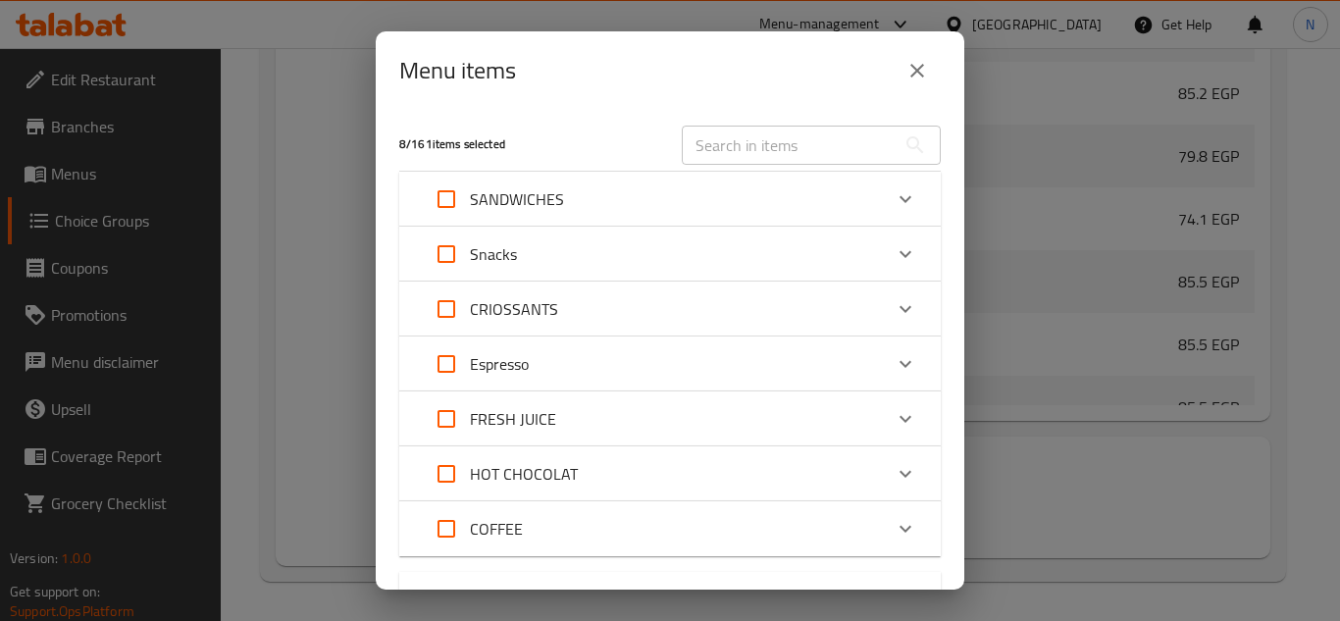
click at [709, 142] on input "text" at bounding box center [789, 145] width 214 height 39
paste input "Latte"
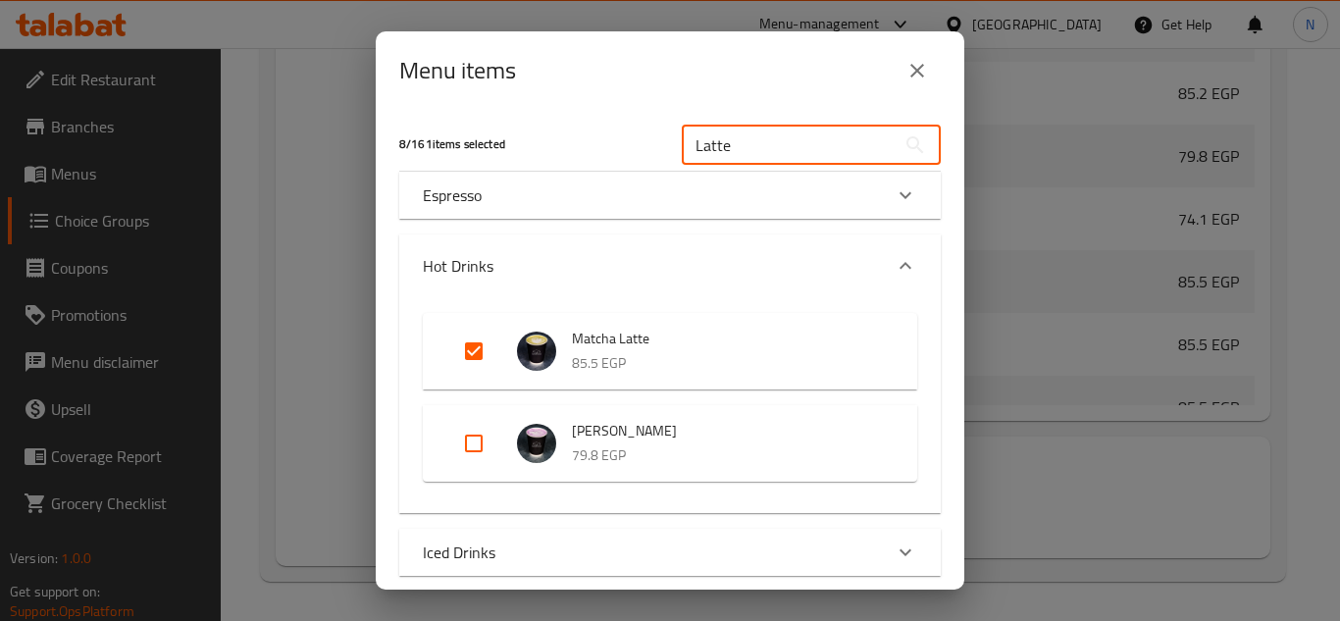
drag, startPoint x: 722, startPoint y: 150, endPoint x: 776, endPoint y: 158, distance: 54.5
click at [776, 158] on input "Latte" at bounding box center [789, 145] width 214 height 39
type input "Latte"
click at [687, 264] on div "Hot Drinks" at bounding box center [652, 266] width 459 height 24
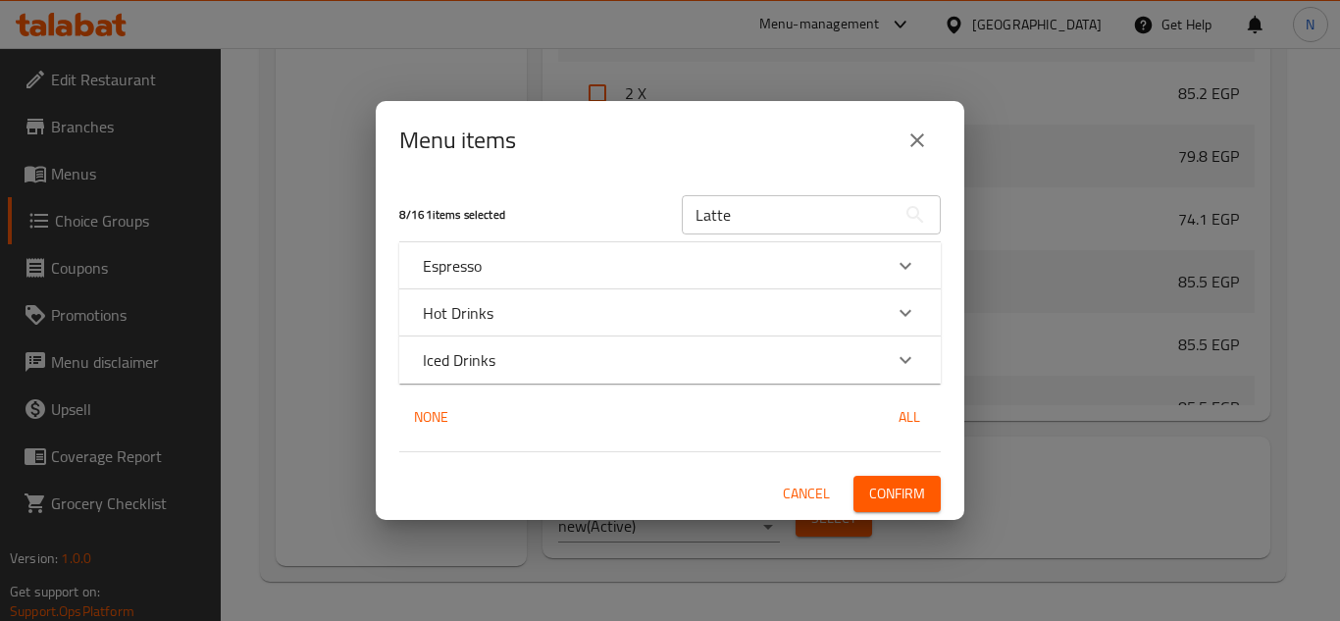
click at [527, 264] on div "Espresso" at bounding box center [652, 266] width 459 height 24
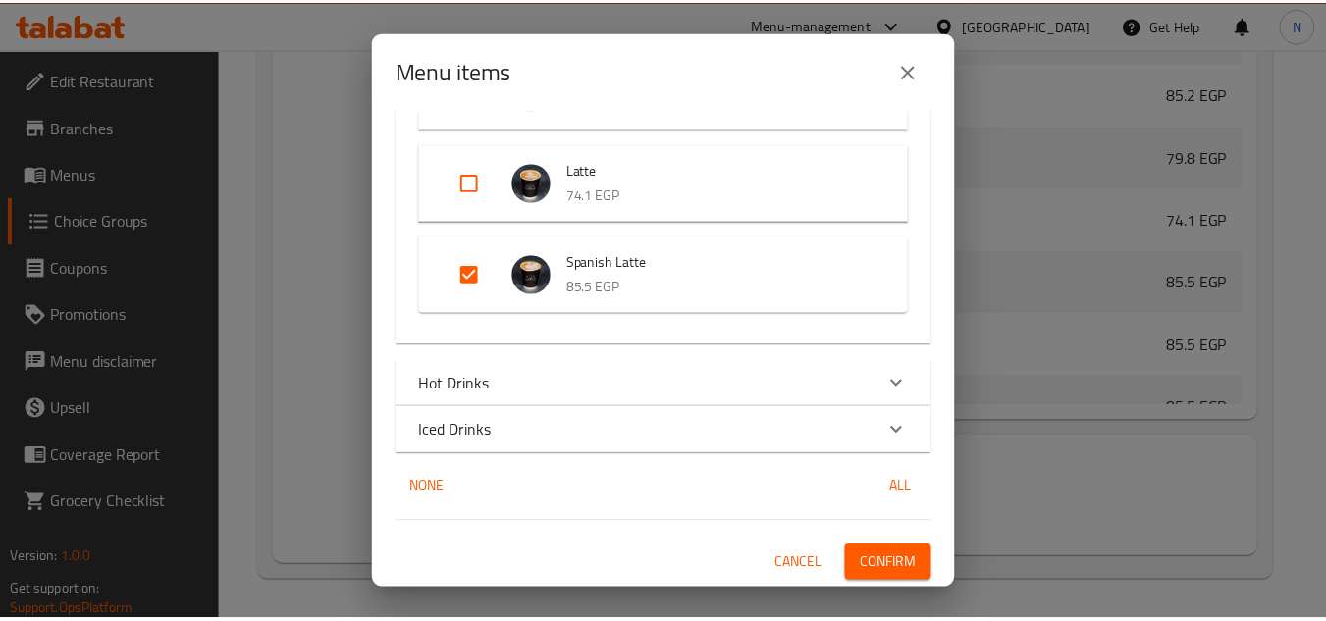
scroll to position [215, 0]
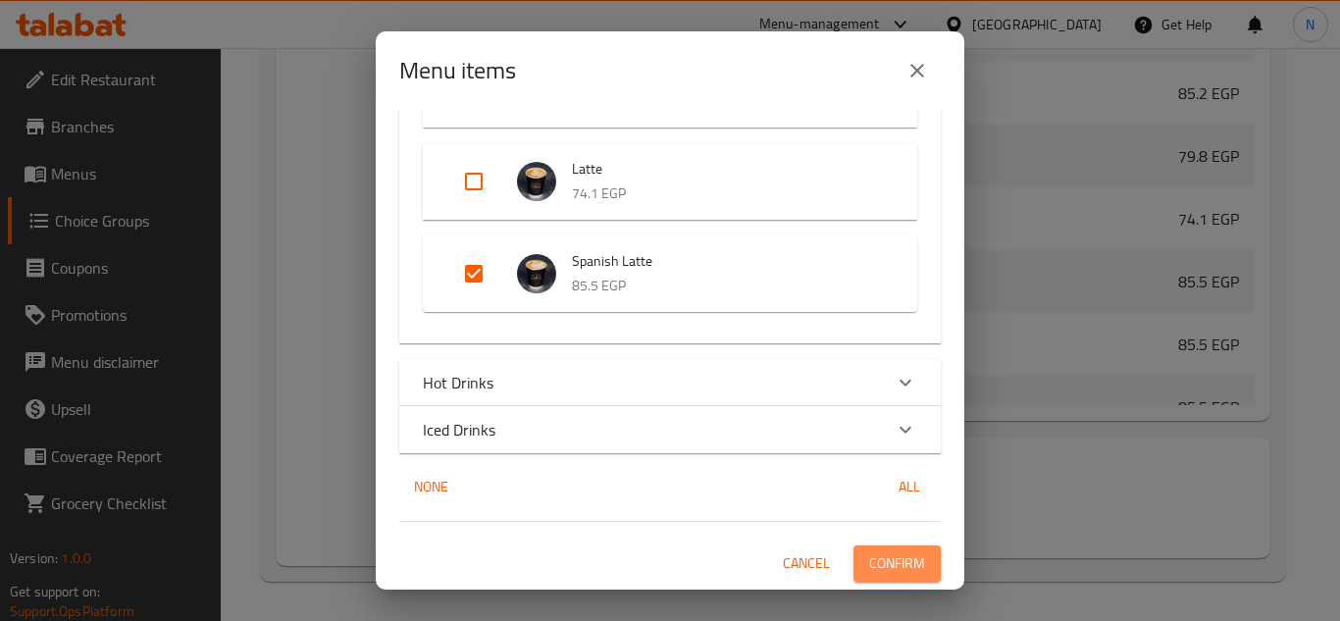
click at [901, 570] on span "Confirm" at bounding box center [897, 563] width 56 height 25
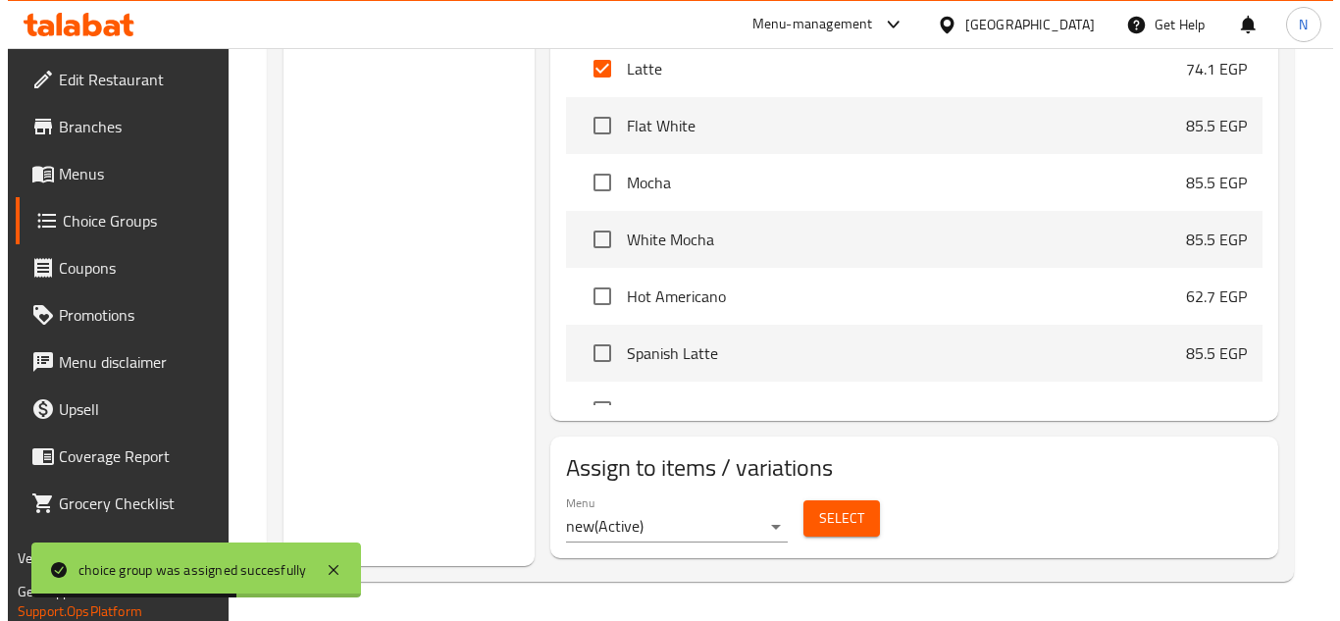
scroll to position [1273, 0]
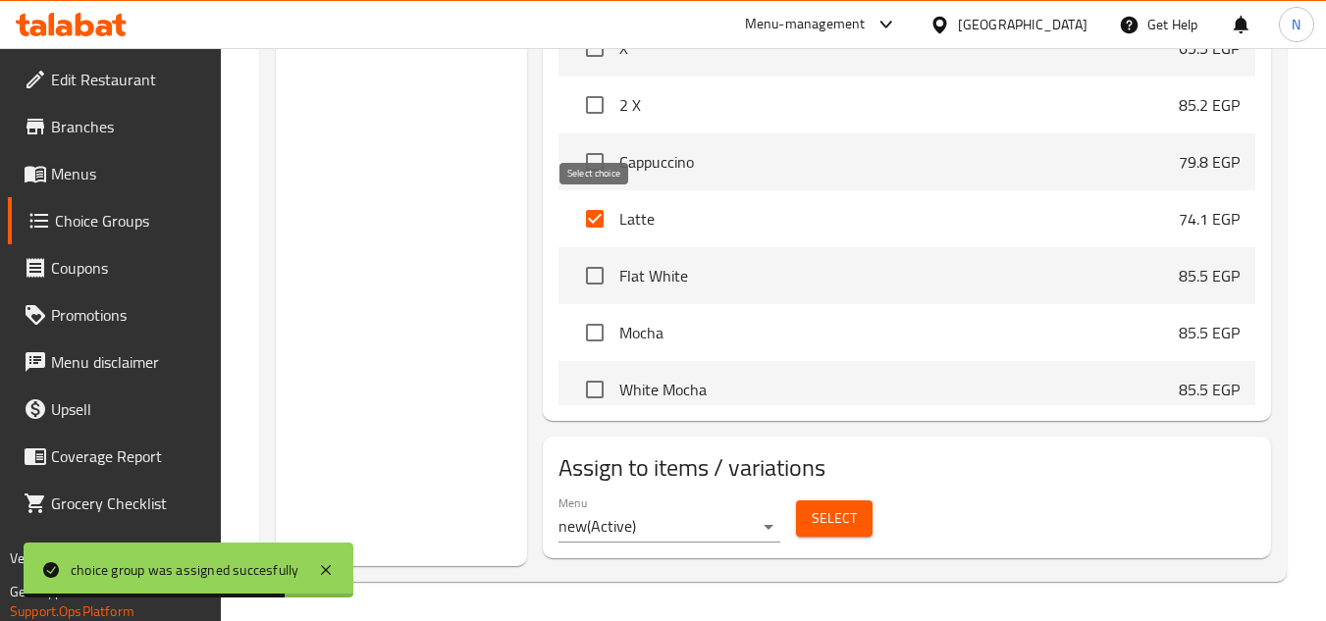
click at [598, 221] on input "checkbox" at bounding box center [594, 218] width 41 height 41
checkbox input "false"
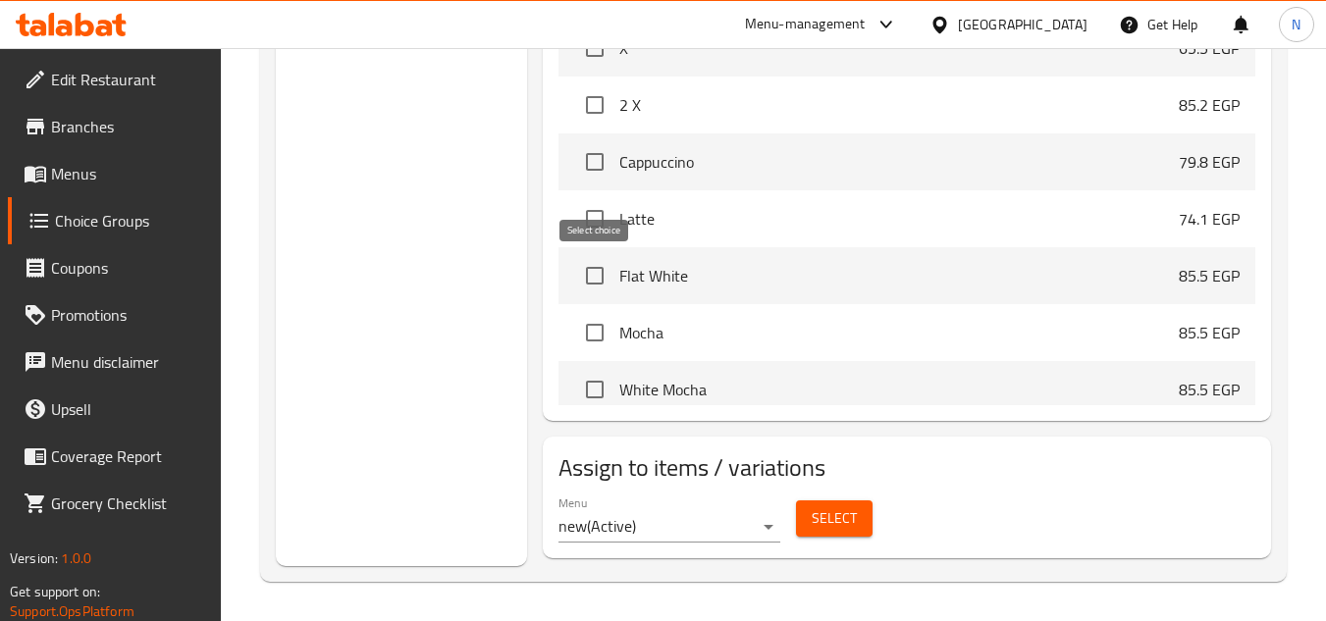
click at [603, 286] on input "checkbox" at bounding box center [594, 275] width 41 height 41
checkbox input "true"
click at [841, 530] on span "Select" at bounding box center [833, 518] width 45 height 25
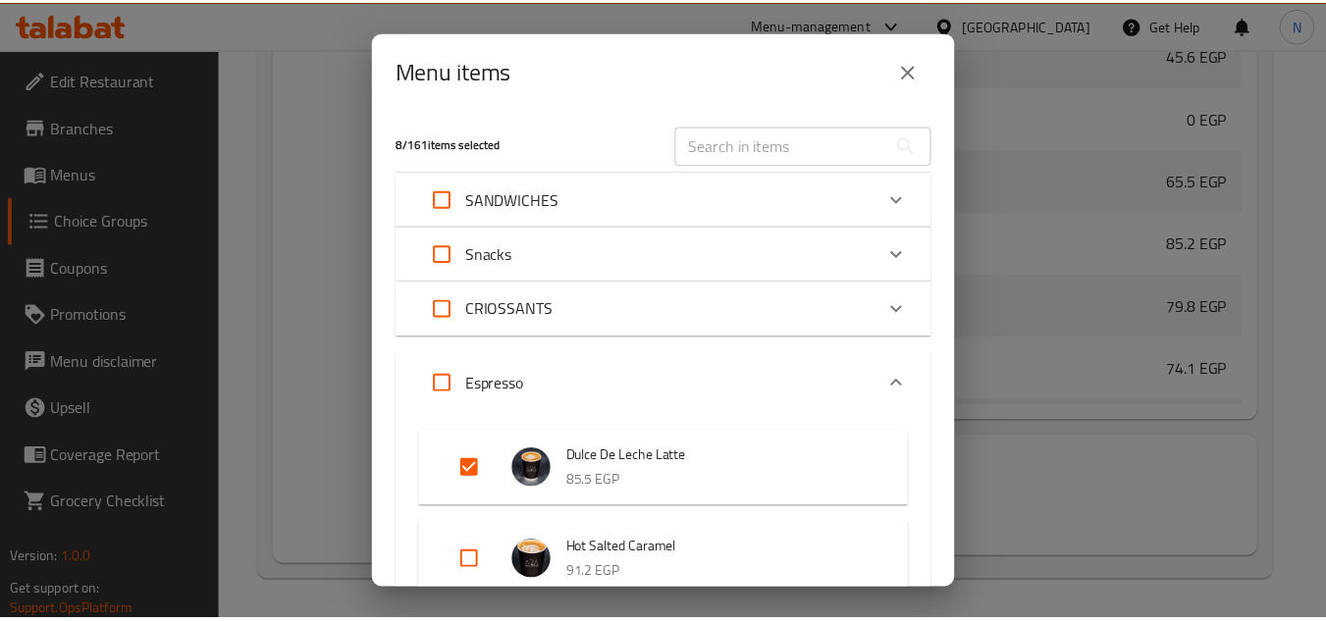
scroll to position [1429, 0]
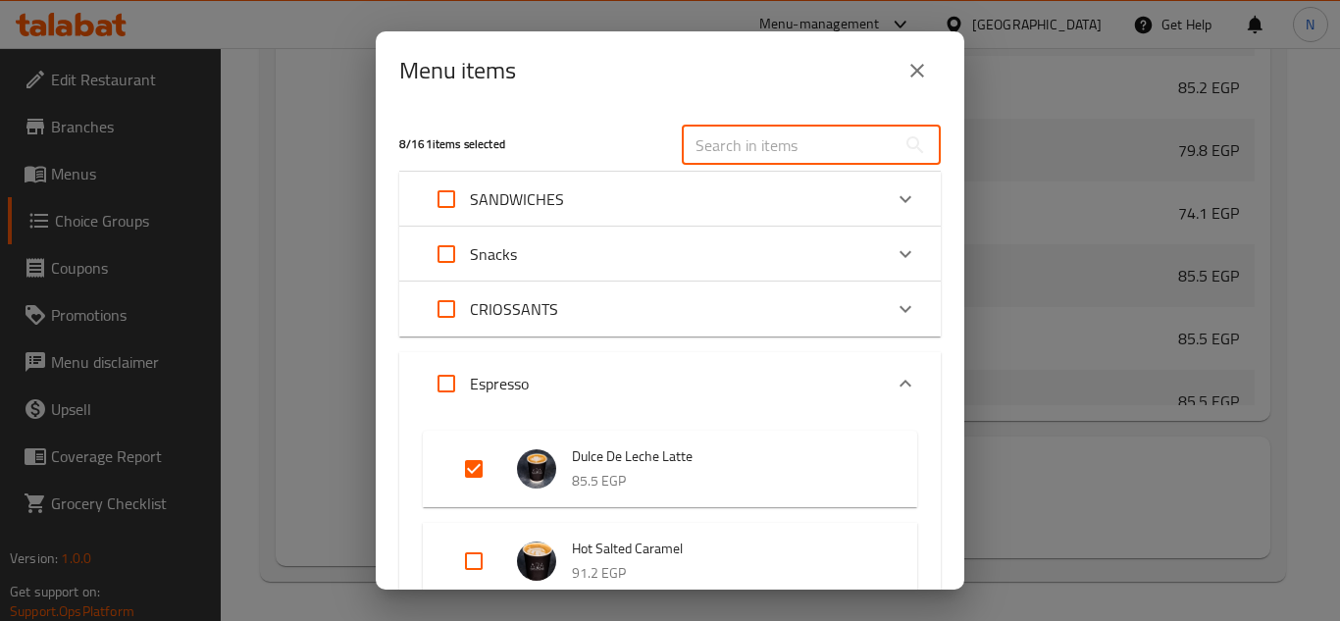
click at [771, 156] on input "text" at bounding box center [789, 145] width 214 height 39
paste input "Flat White"
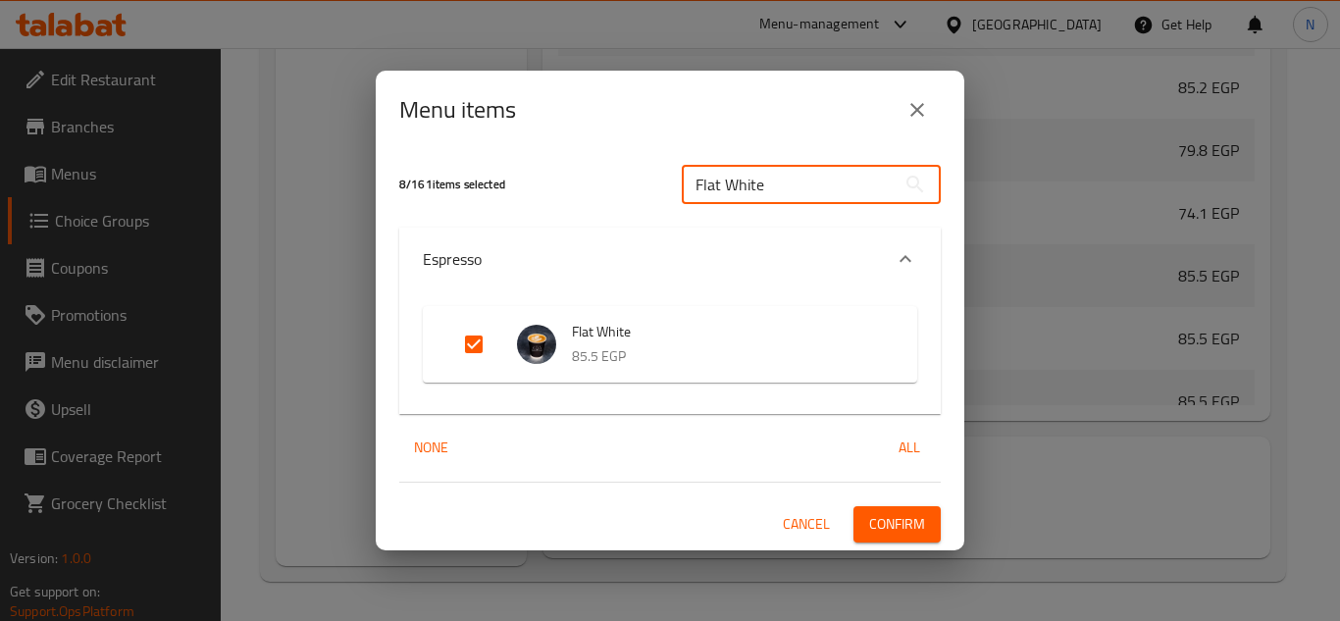
type input "Flat White"
click at [472, 342] on input "Expand" at bounding box center [473, 344] width 47 height 47
checkbox input "false"
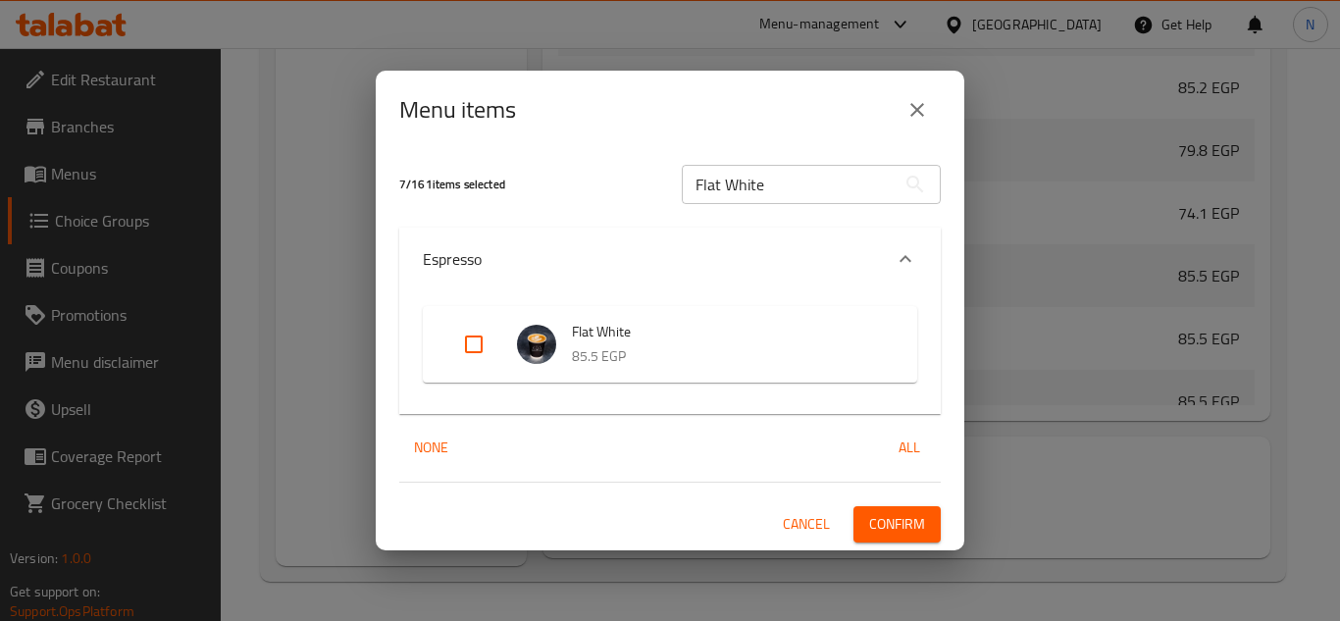
click at [901, 511] on button "Confirm" at bounding box center [897, 524] width 87 height 36
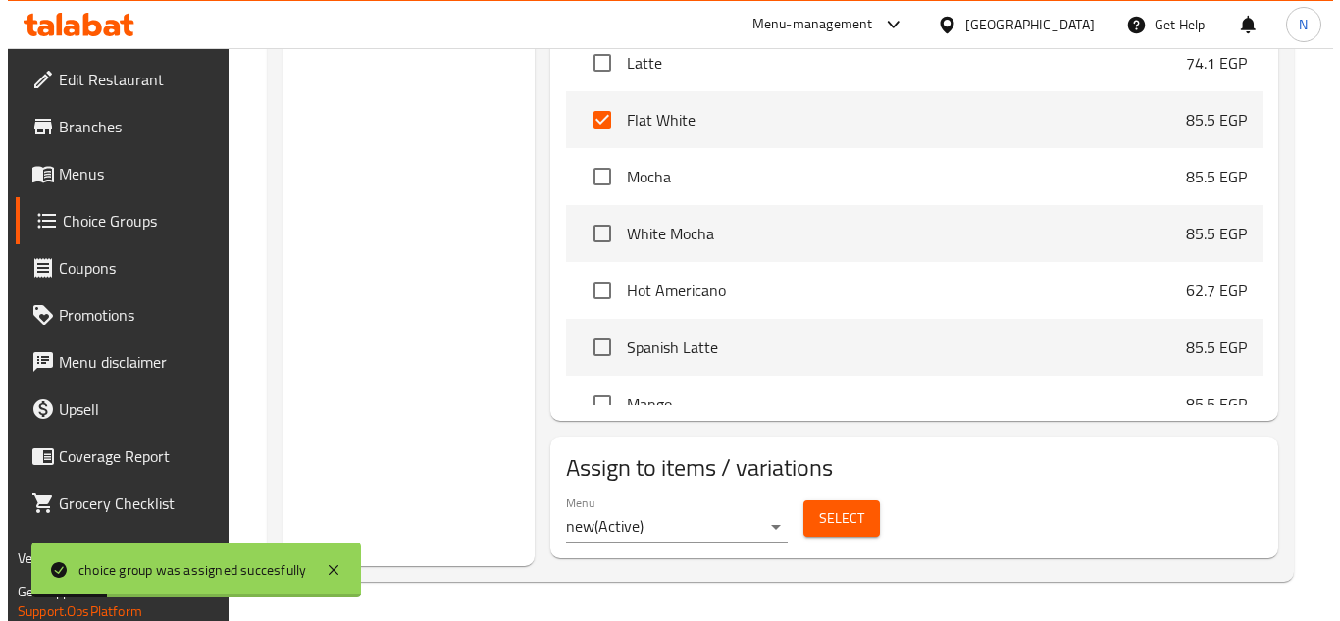
scroll to position [1273, 0]
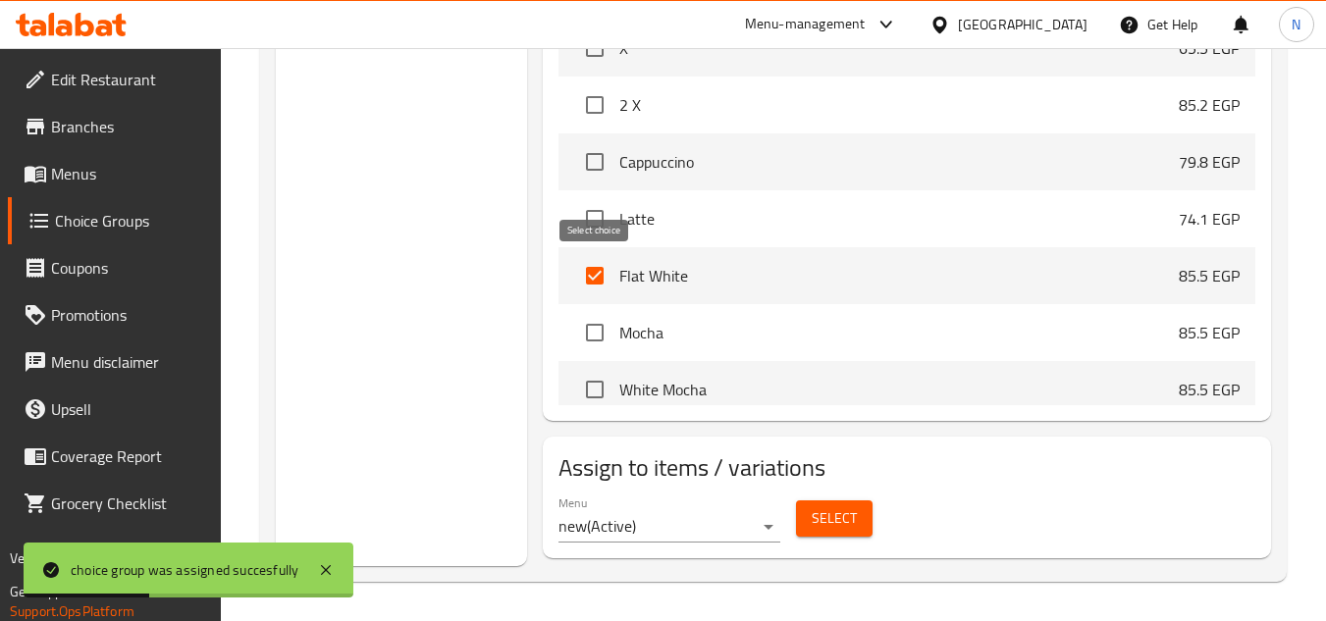
click at [597, 281] on input "checkbox" at bounding box center [594, 275] width 41 height 41
checkbox input "false"
drag, startPoint x: 621, startPoint y: 339, endPoint x: 685, endPoint y: 284, distance: 84.8
click at [691, 333] on span "Mocha" at bounding box center [898, 333] width 559 height 24
copy span "Mocha"
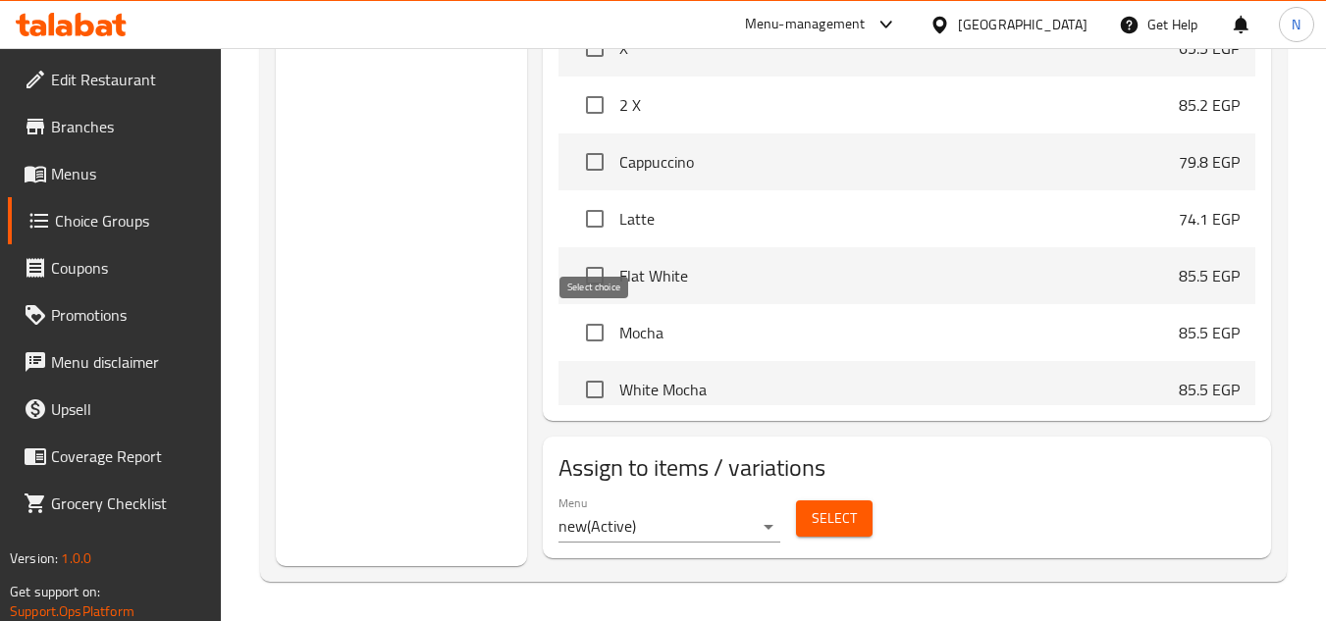
click at [585, 332] on input "checkbox" at bounding box center [594, 332] width 41 height 41
checkbox input "true"
click at [862, 528] on button "Select" at bounding box center [834, 518] width 77 height 36
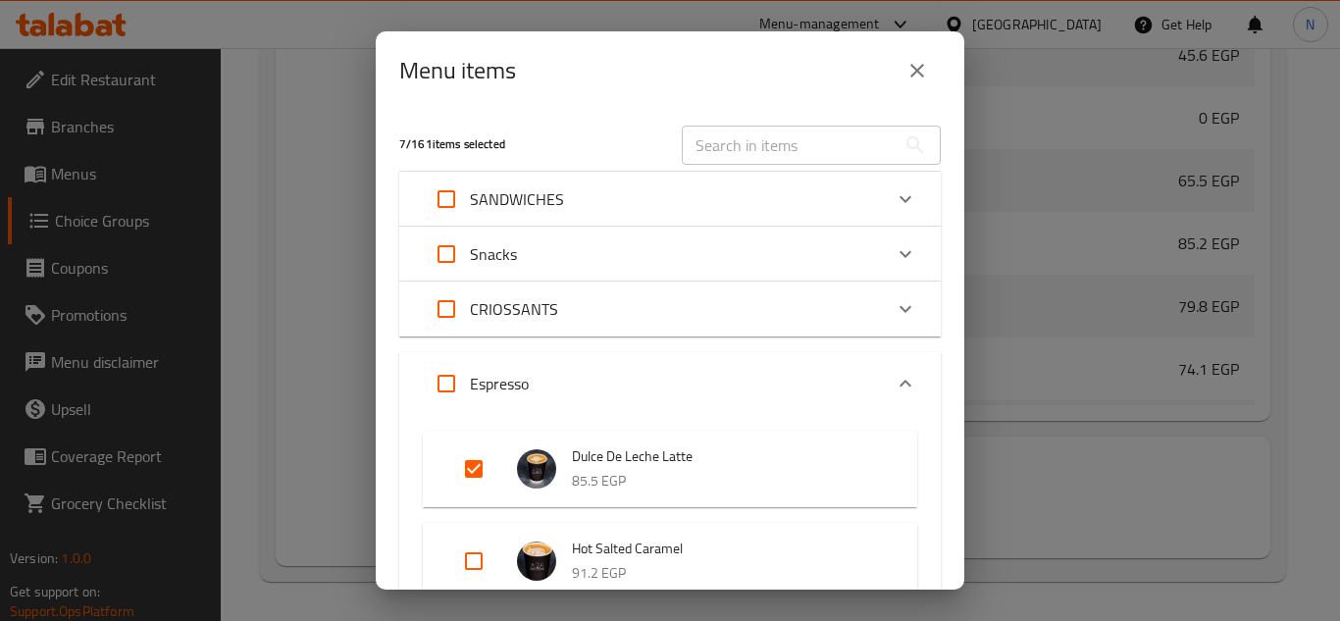
scroll to position [1440, 0]
click at [771, 143] on input "text" at bounding box center [789, 145] width 214 height 39
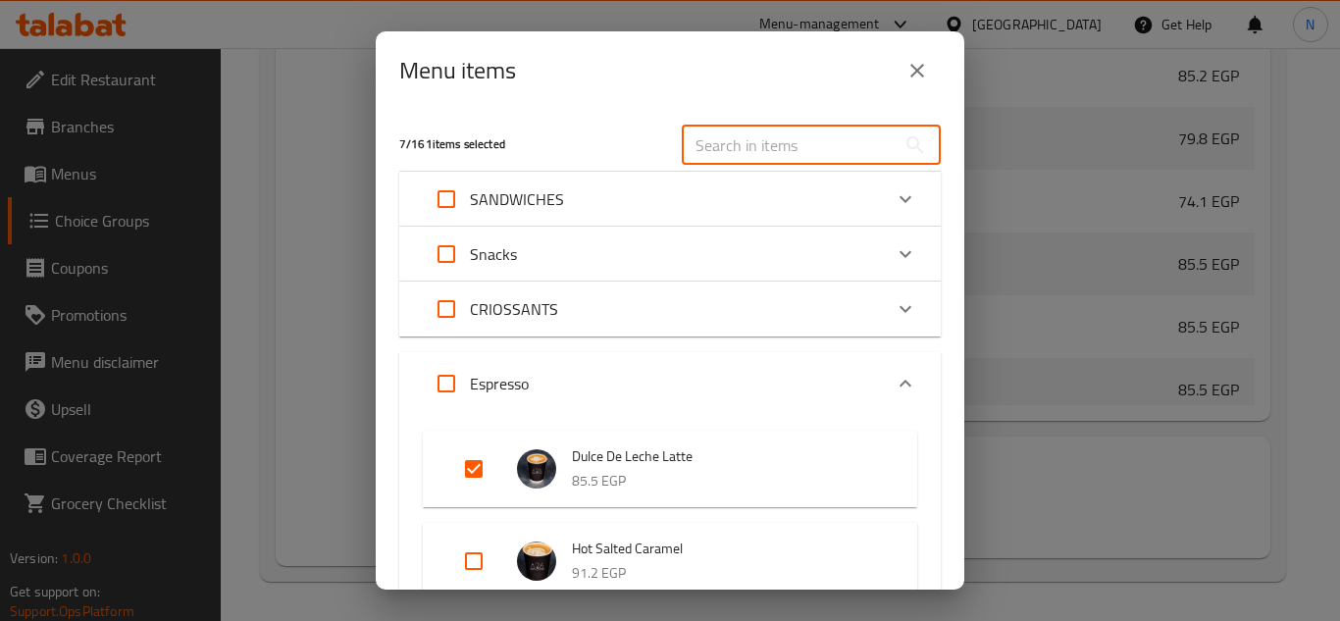
paste input "Mocha"
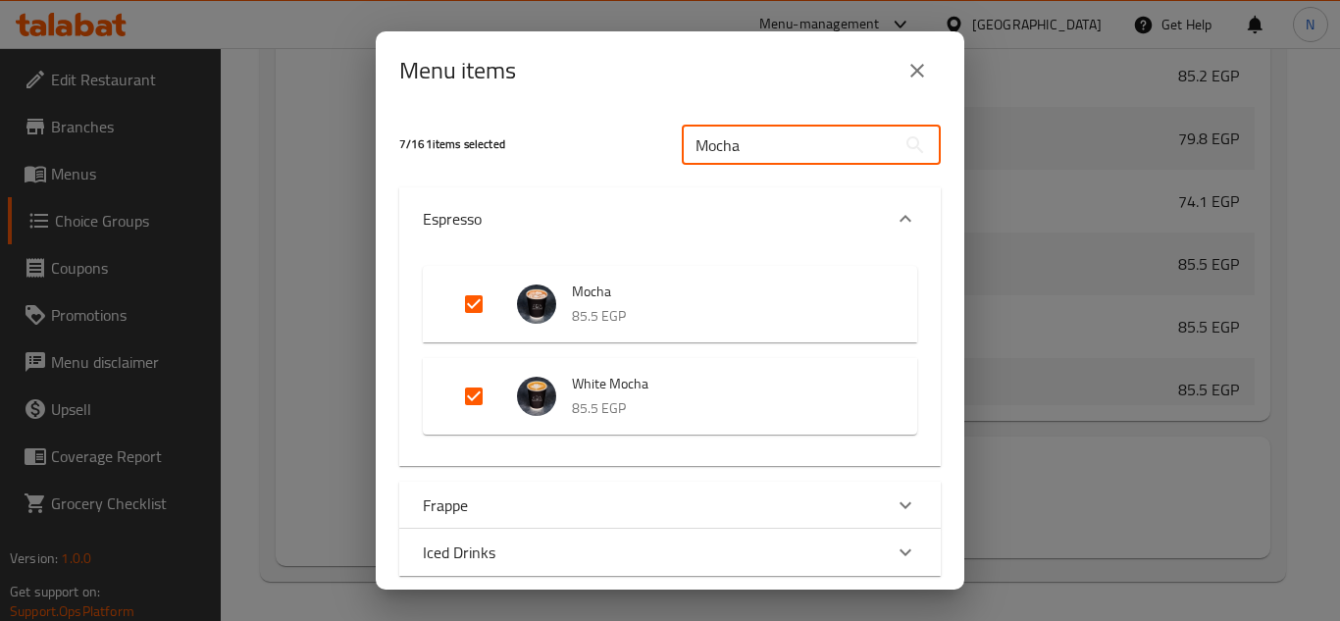
type input "Mocha"
click at [480, 310] on input "Expand" at bounding box center [473, 304] width 47 height 47
checkbox input "false"
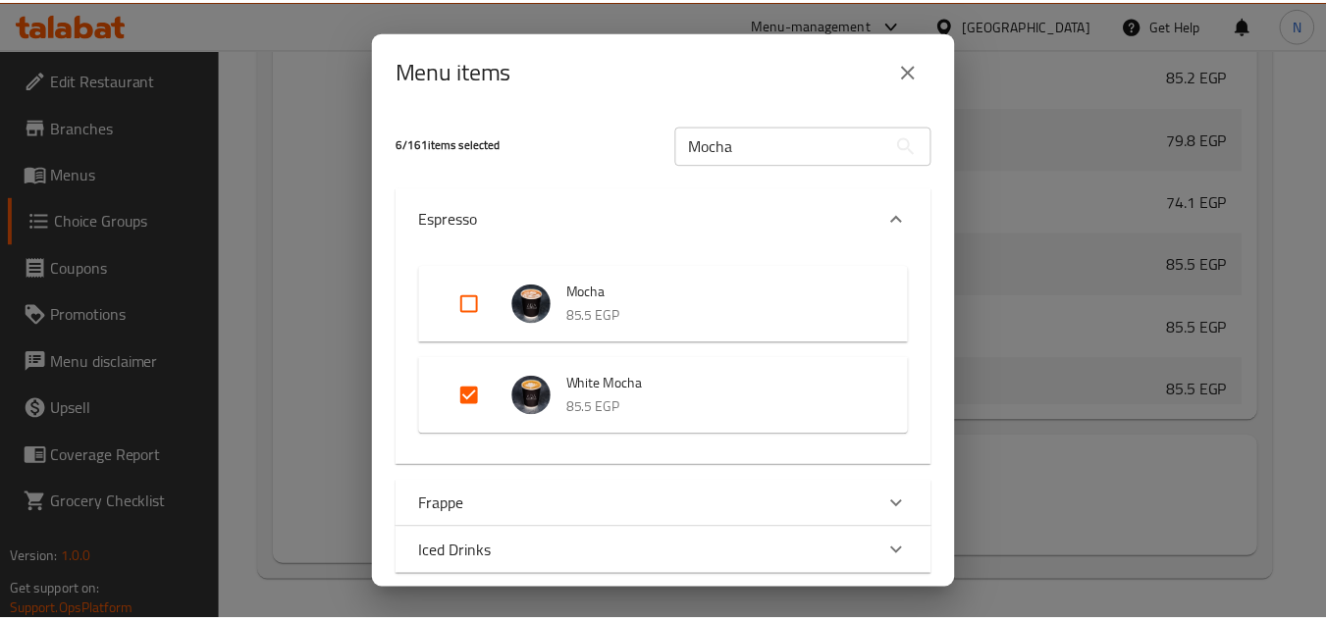
scroll to position [123, 0]
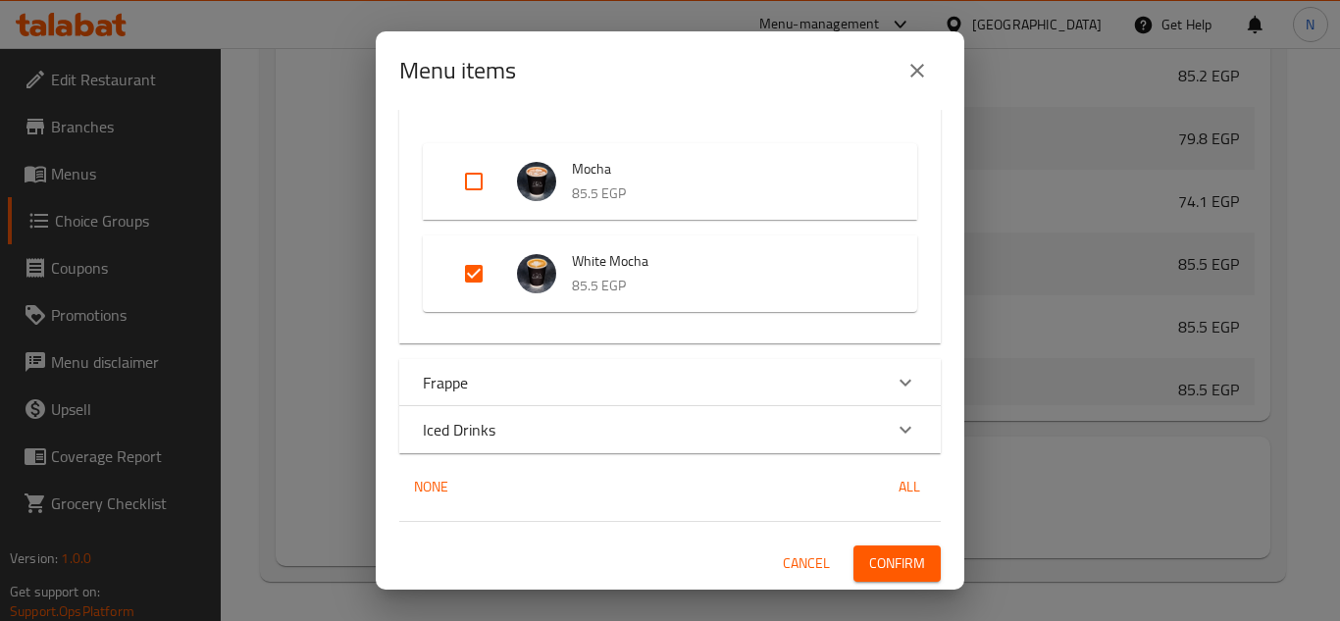
click at [880, 566] on span "Confirm" at bounding box center [897, 563] width 56 height 25
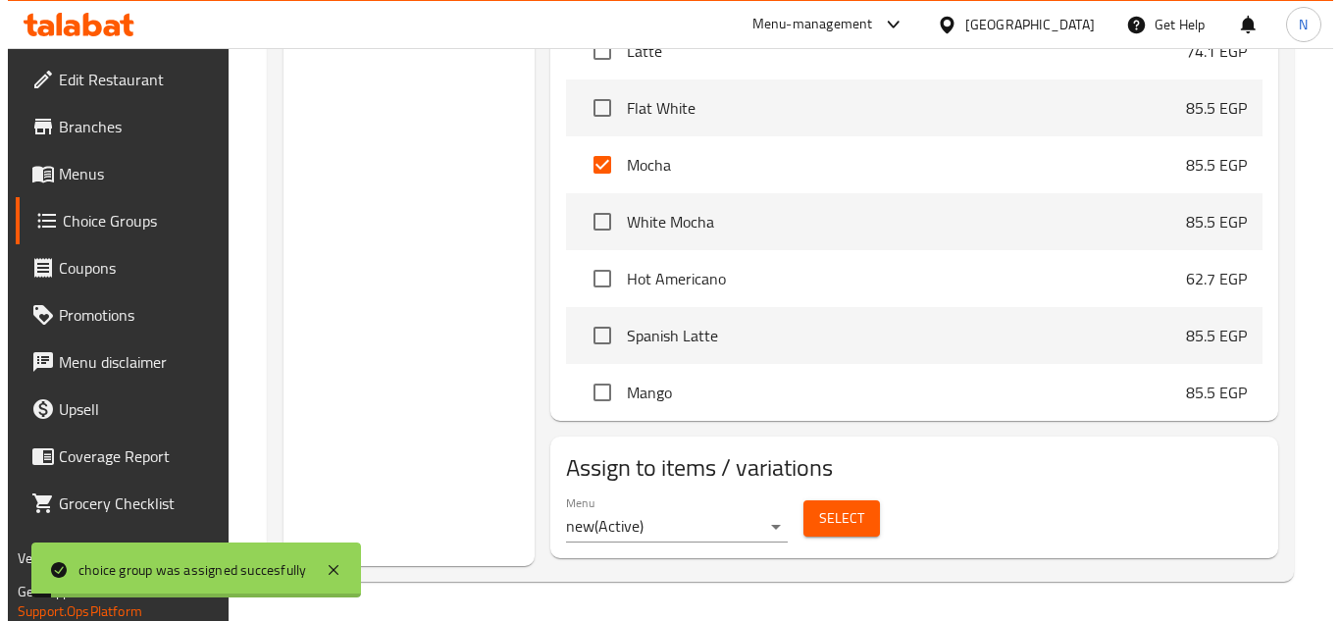
scroll to position [1273, 0]
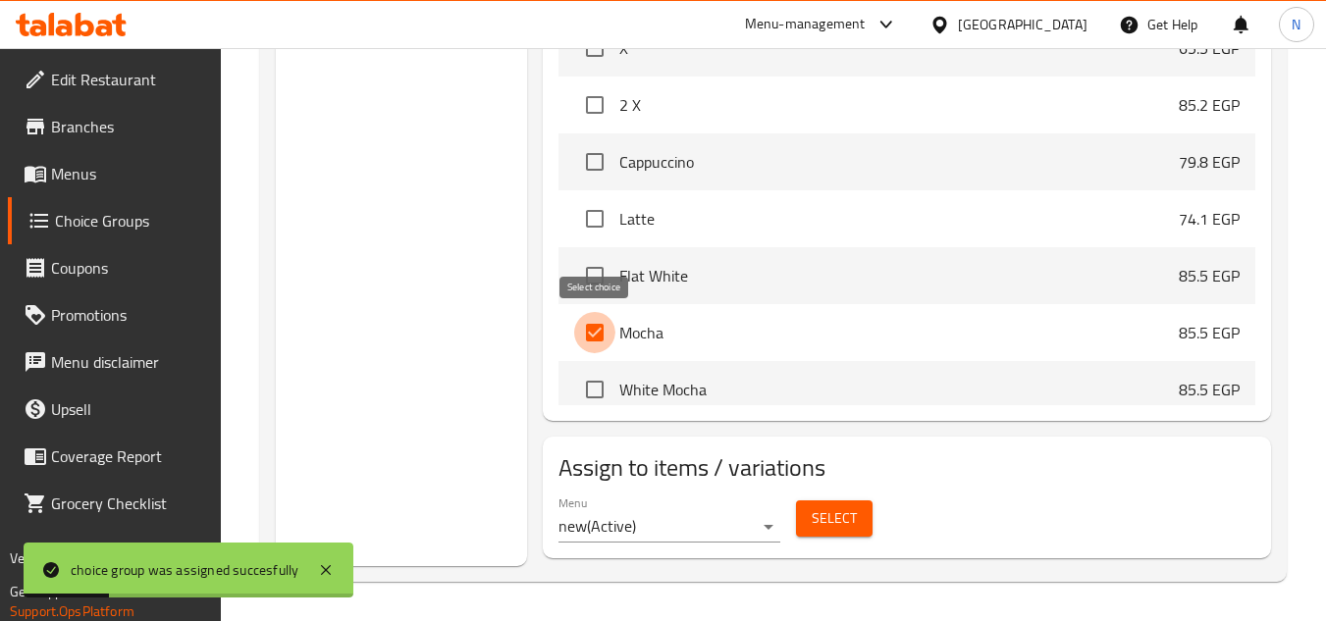
click at [594, 340] on input "checkbox" at bounding box center [594, 332] width 41 height 41
checkbox input "false"
click at [595, 391] on input "checkbox" at bounding box center [594, 389] width 41 height 41
checkbox input "true"
click at [848, 525] on span "Select" at bounding box center [833, 518] width 45 height 25
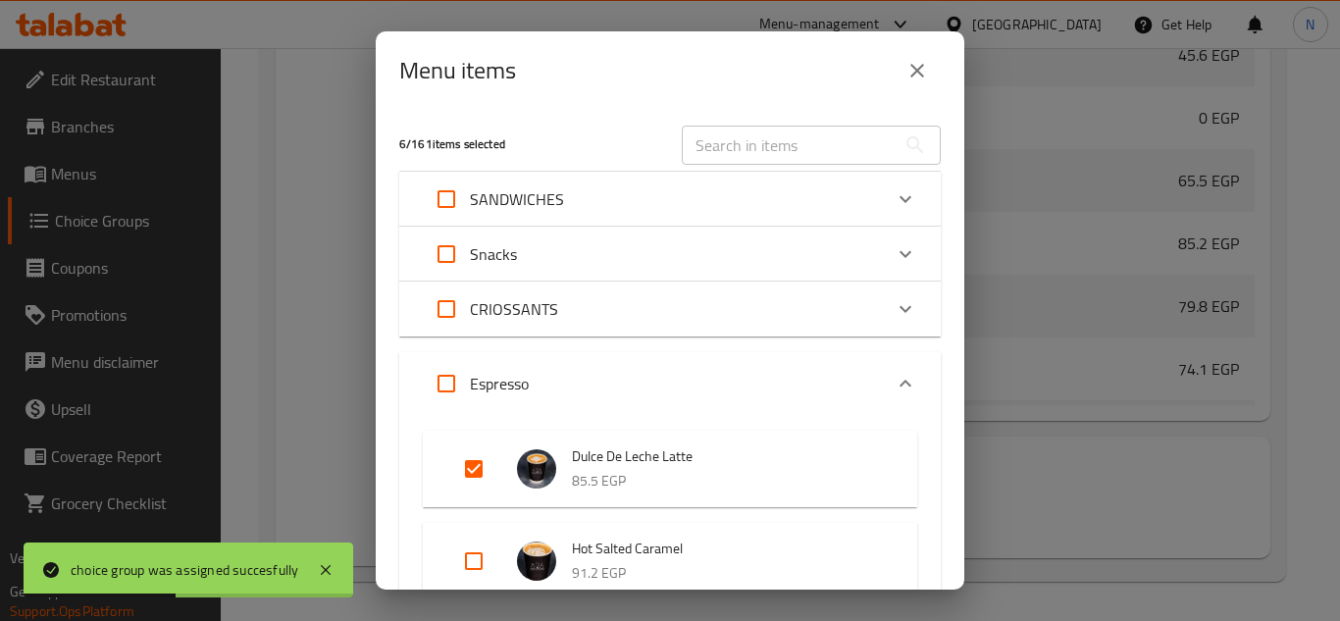
scroll to position [1440, 0]
click at [801, 150] on input "text" at bounding box center [789, 145] width 214 height 39
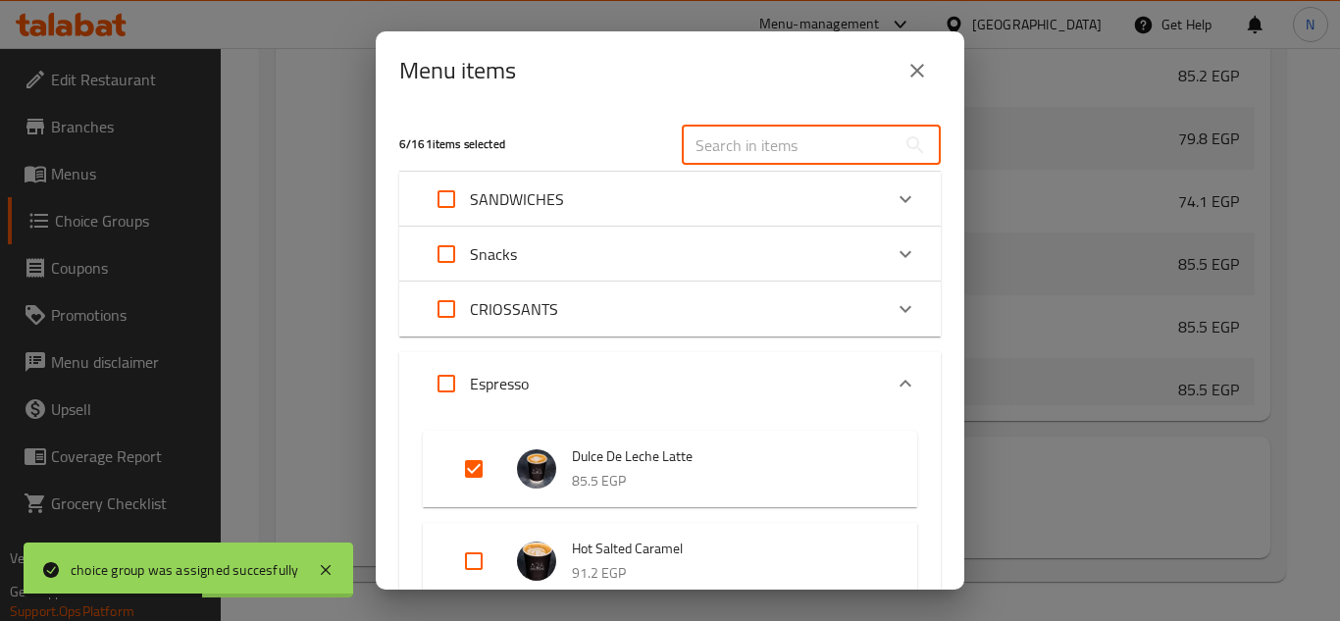
paste input "White Mocha"
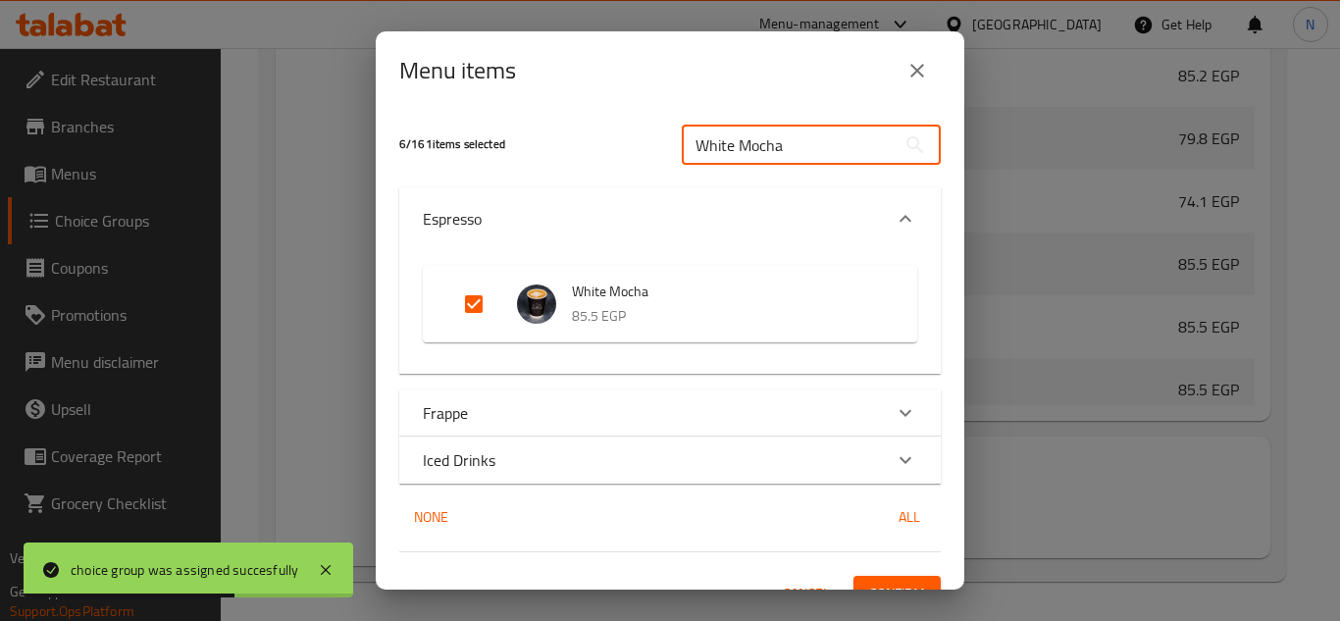
type input "White Mocha"
click at [467, 311] on input "Expand" at bounding box center [473, 304] width 47 height 47
checkbox input "false"
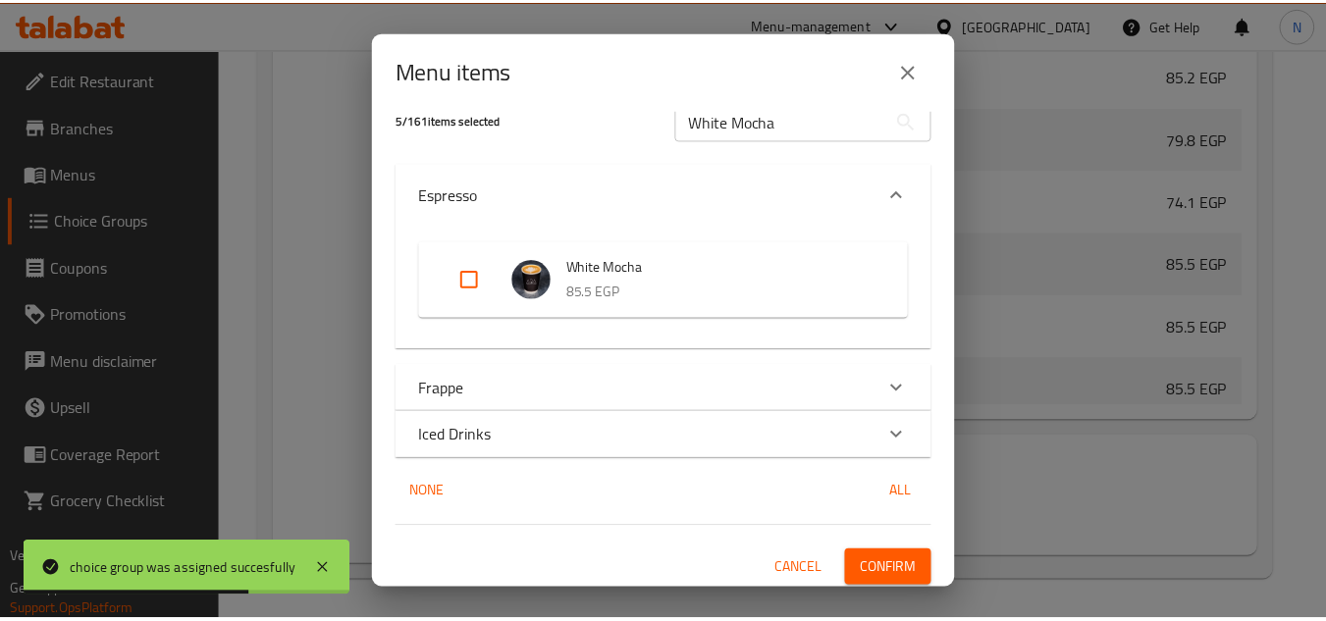
scroll to position [30, 0]
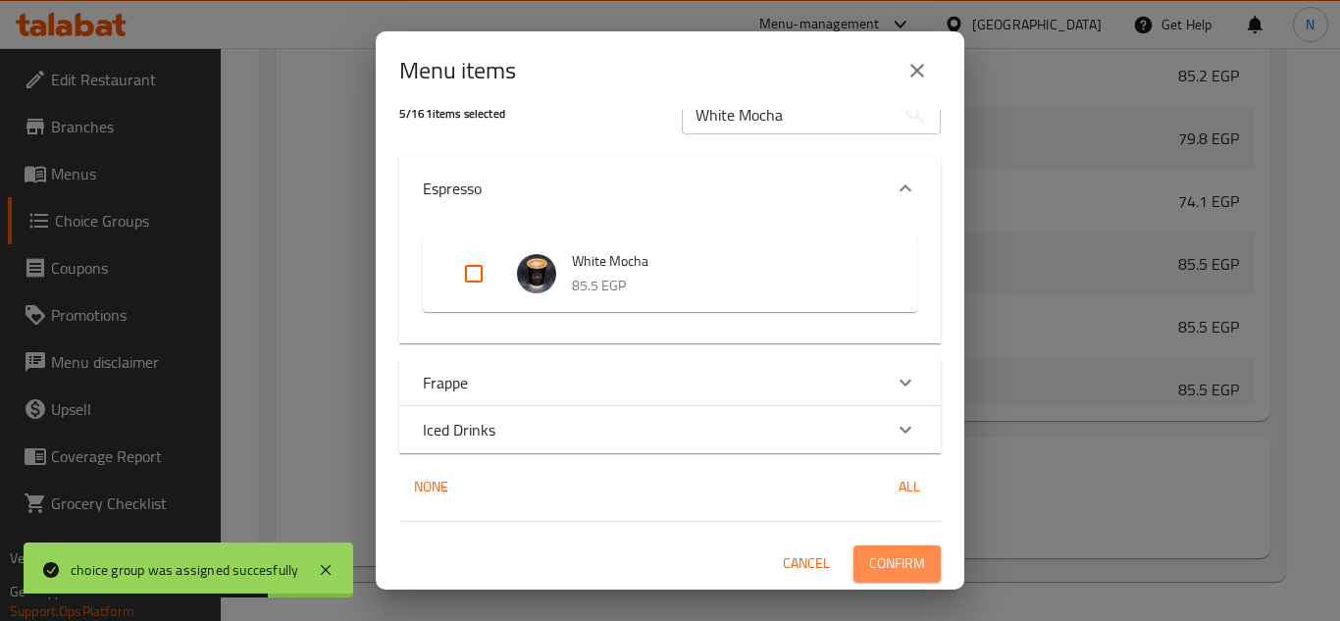
click at [911, 558] on button "Confirm" at bounding box center [897, 564] width 87 height 36
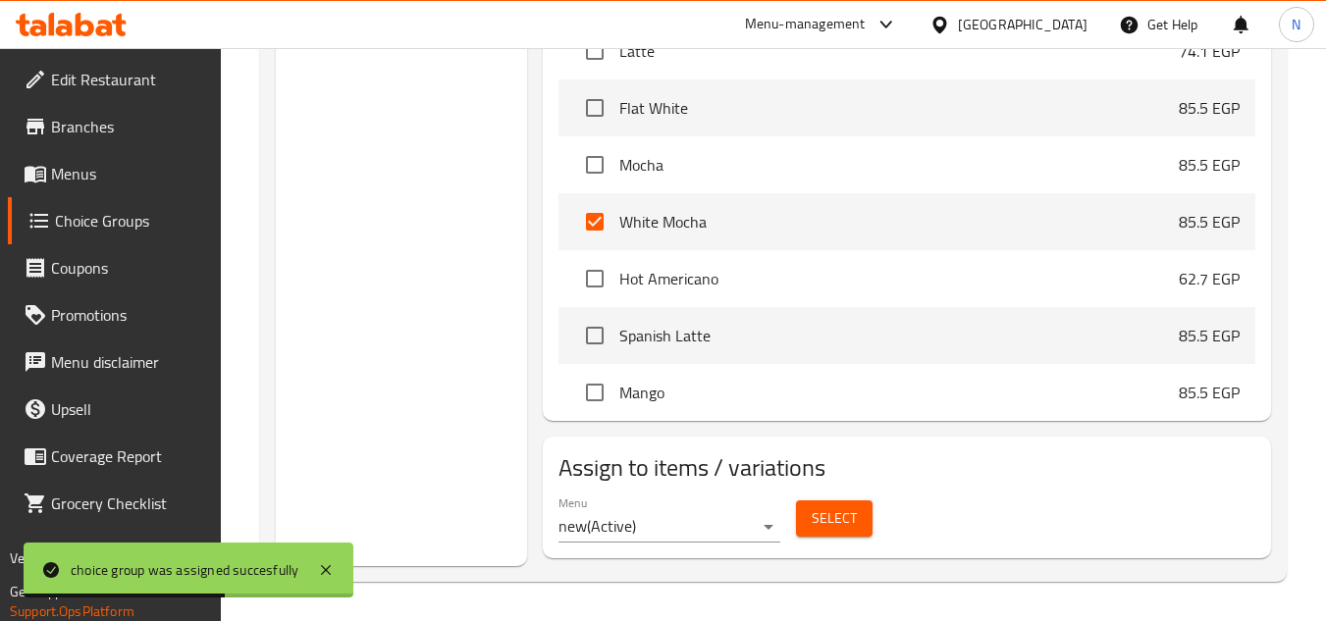
scroll to position [1273, 0]
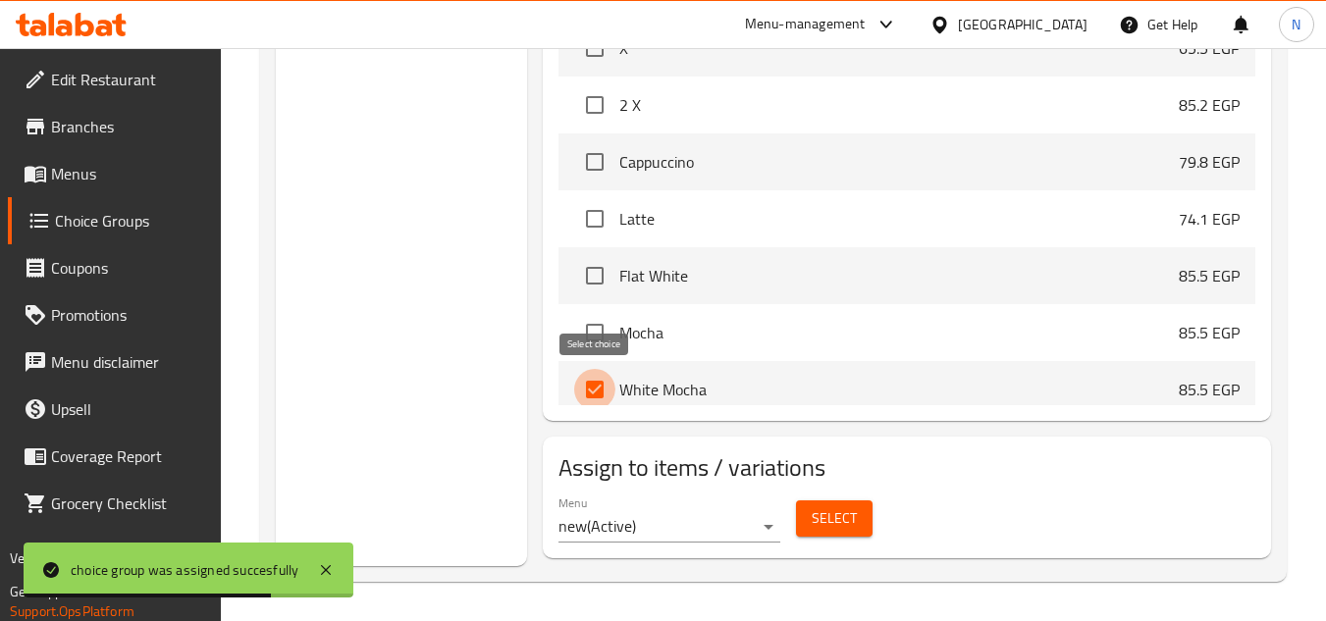
click at [600, 392] on input "checkbox" at bounding box center [594, 389] width 41 height 41
checkbox input "false"
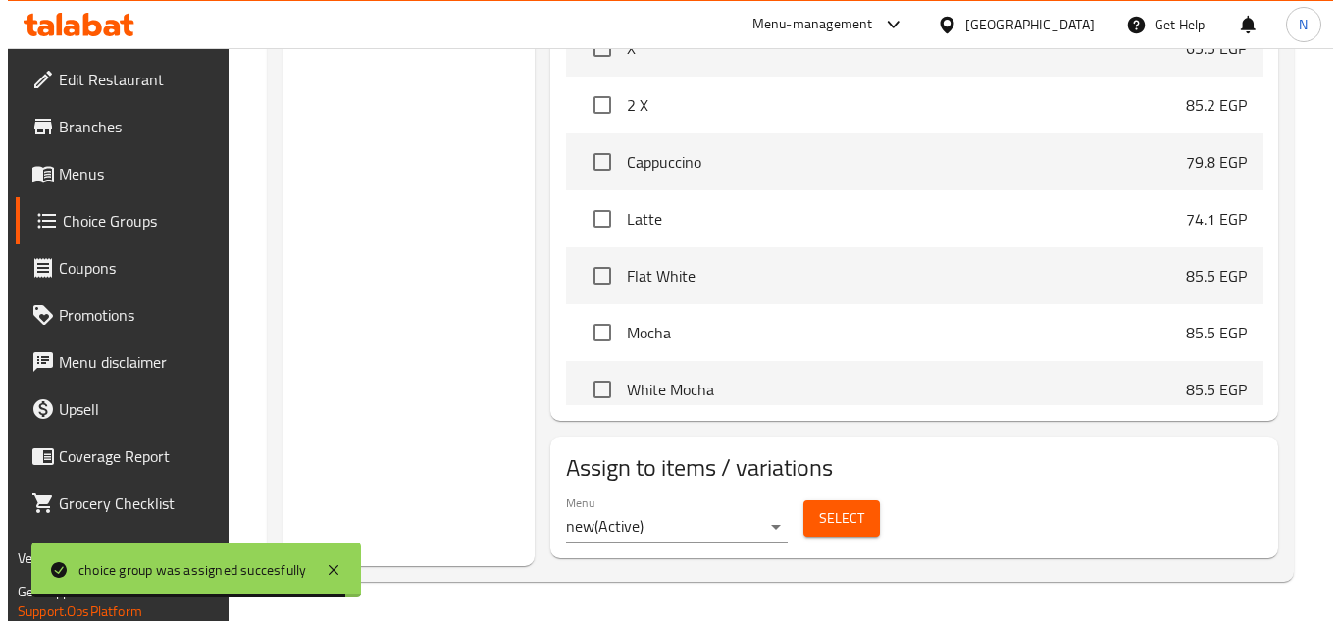
scroll to position [1500, 0]
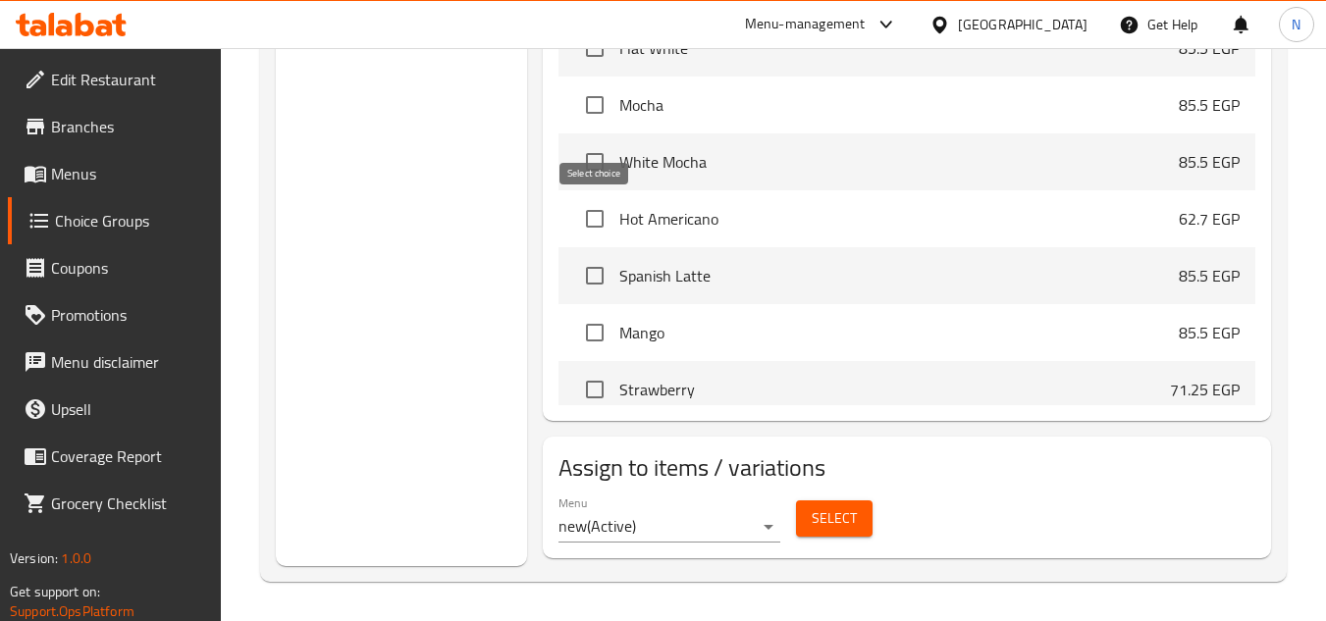
click at [596, 215] on input "checkbox" at bounding box center [594, 218] width 41 height 41
checkbox input "true"
click at [832, 524] on span "Select" at bounding box center [833, 518] width 45 height 25
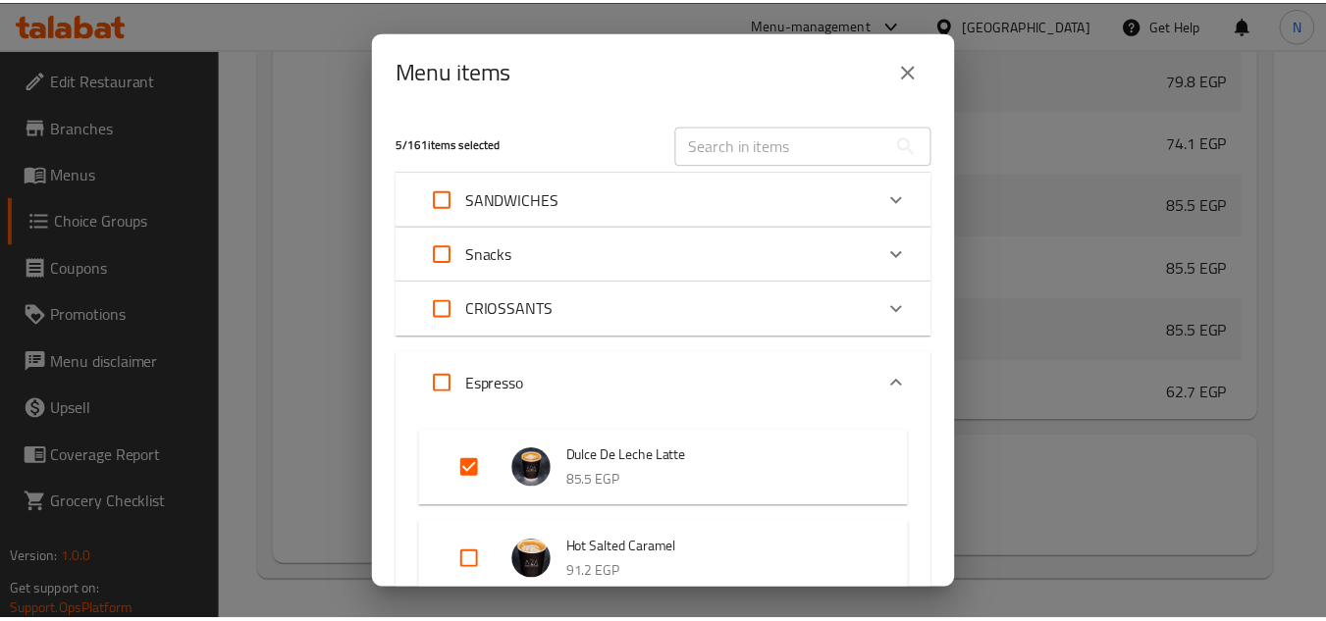
scroll to position [1674, 0]
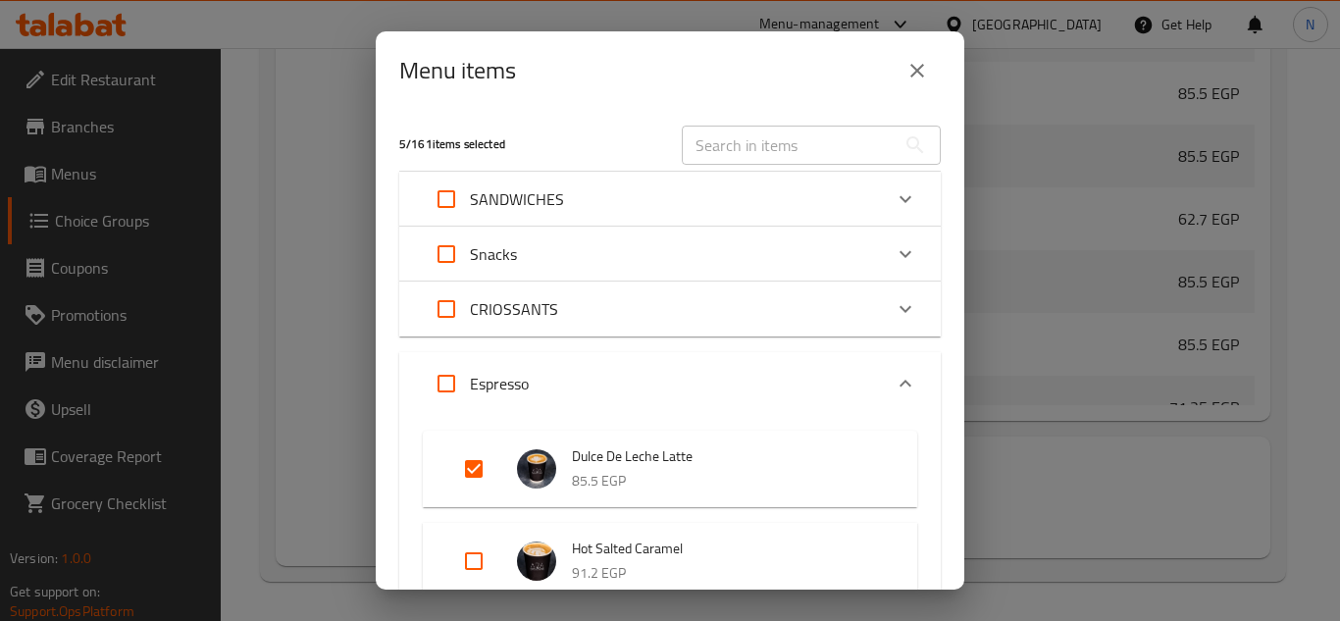
click at [775, 124] on div "​" at bounding box center [811, 145] width 283 height 63
click at [765, 130] on input "text" at bounding box center [789, 145] width 214 height 39
paste input "Hot Americano"
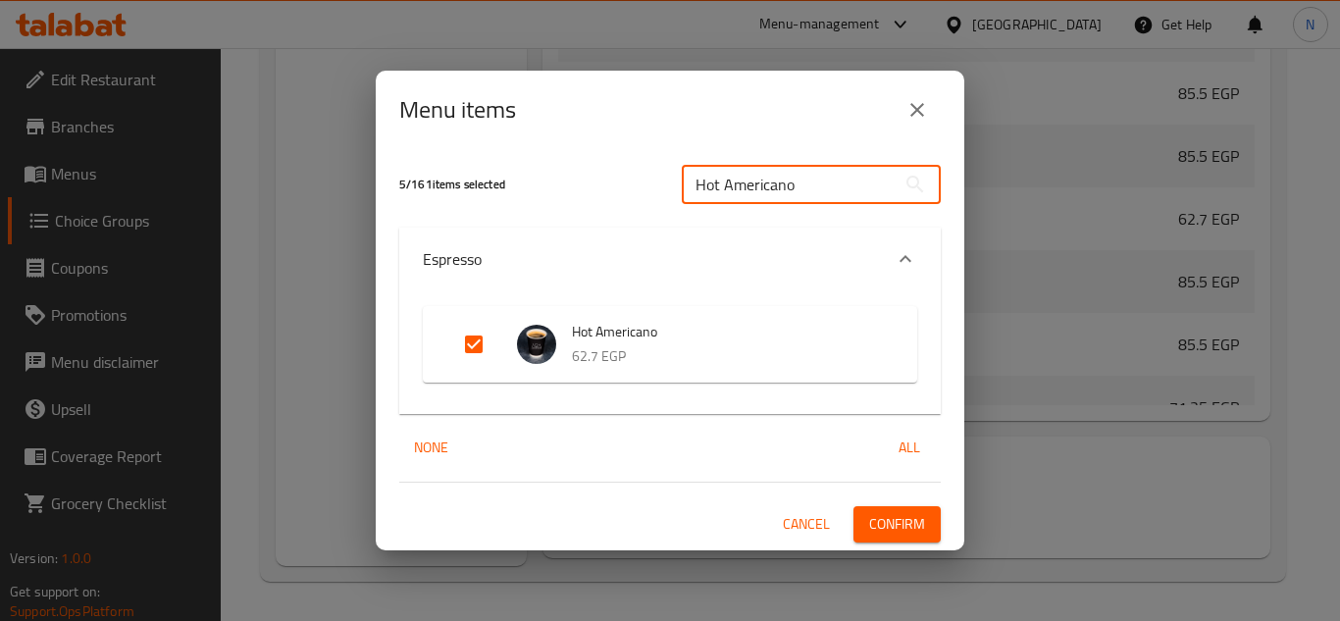
type input "Hot Americano"
click at [465, 343] on input "Expand" at bounding box center [473, 344] width 47 height 47
checkbox input "false"
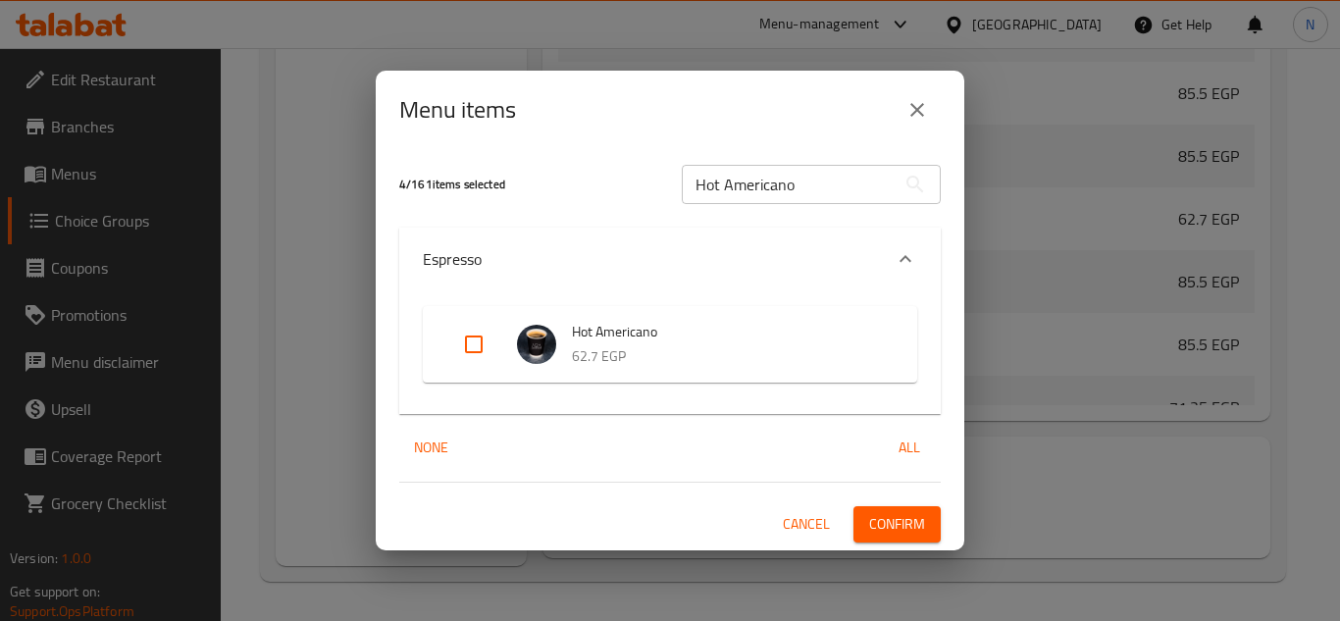
click at [917, 532] on span "Confirm" at bounding box center [897, 524] width 56 height 25
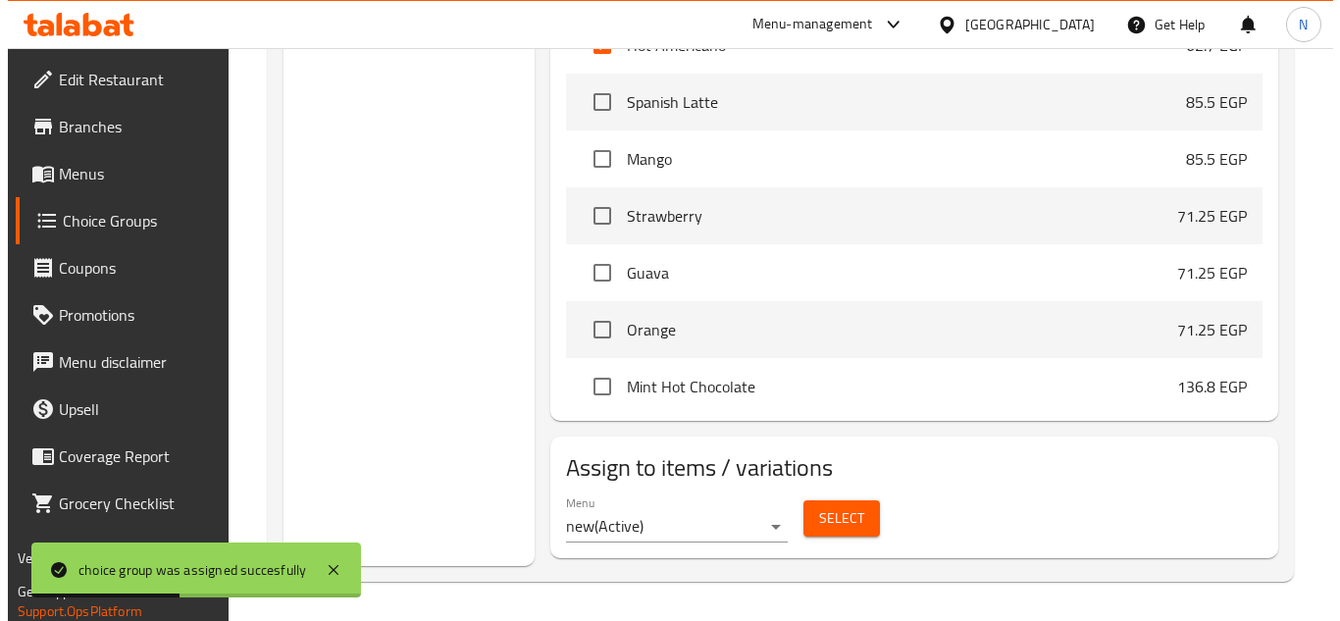
scroll to position [1500, 0]
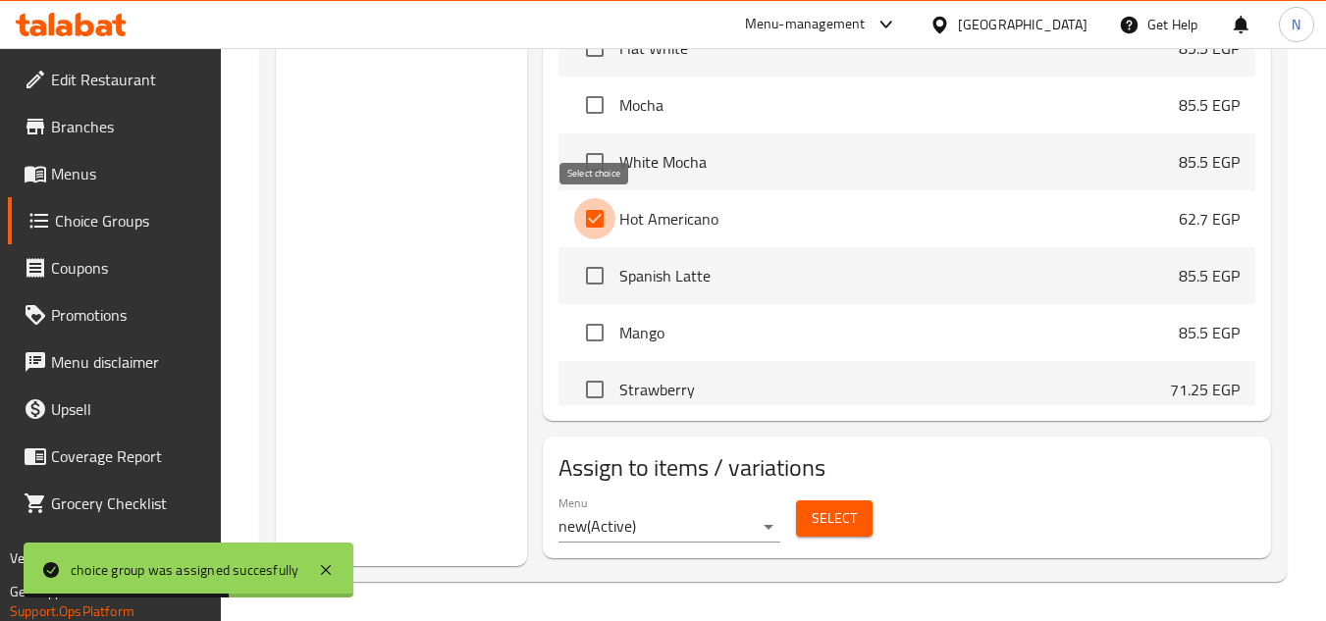
click at [600, 221] on input "checkbox" at bounding box center [594, 218] width 41 height 41
checkbox input "false"
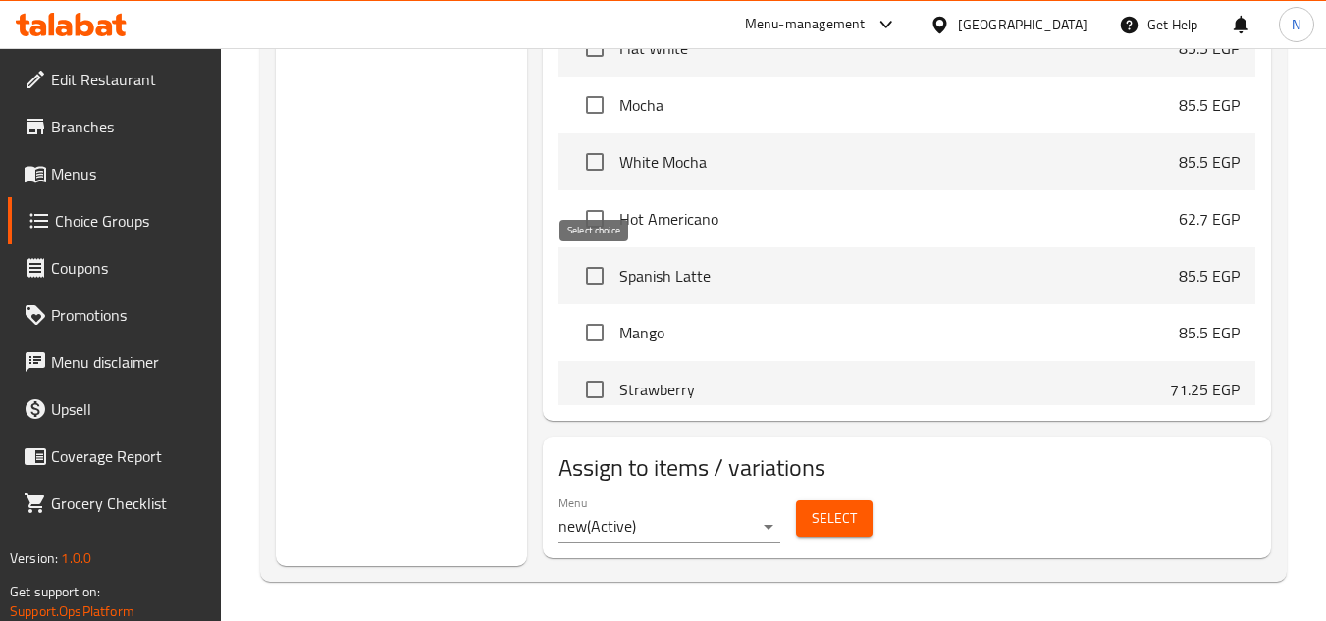
click at [600, 286] on input "checkbox" at bounding box center [594, 275] width 41 height 41
checkbox input "true"
click at [846, 521] on span "Select" at bounding box center [833, 518] width 45 height 25
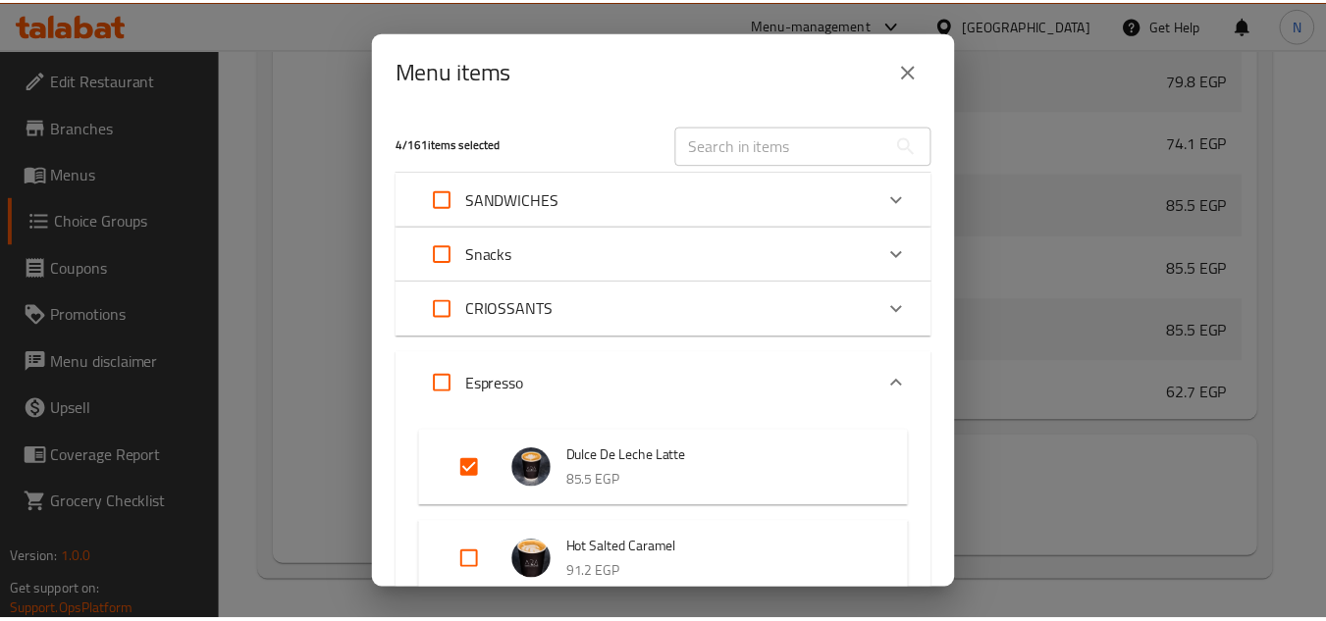
scroll to position [1680, 0]
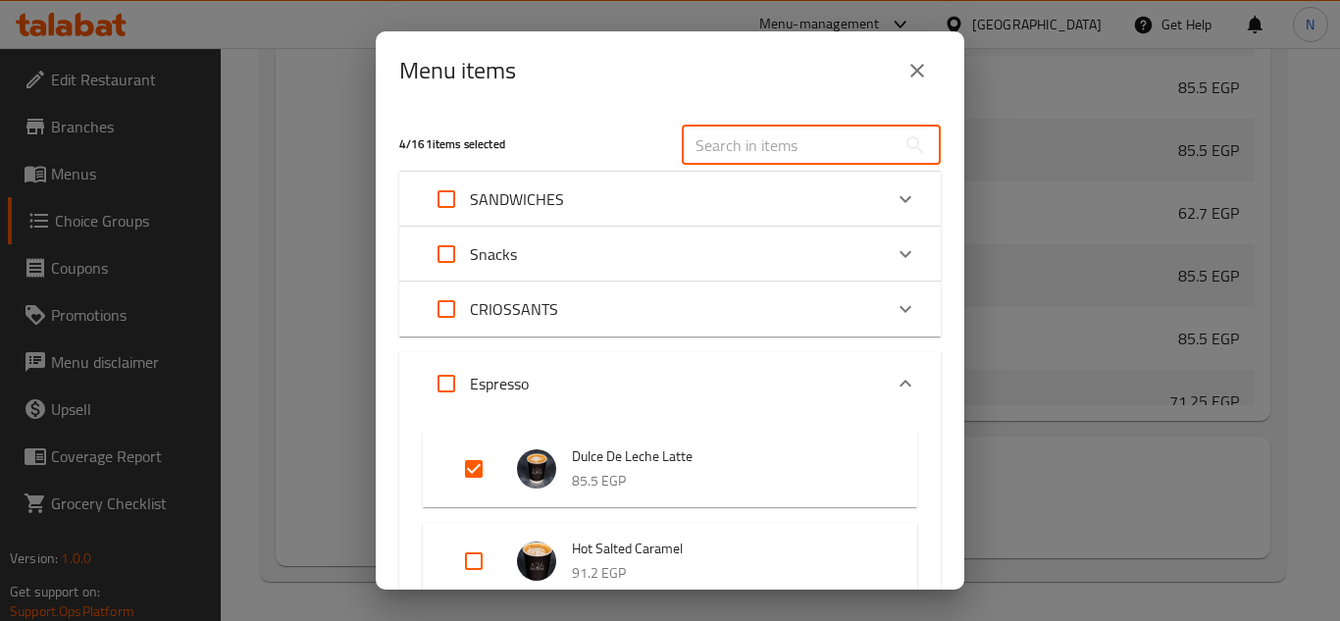
click at [778, 151] on input "text" at bounding box center [789, 145] width 214 height 39
paste input "Spanish Latte"
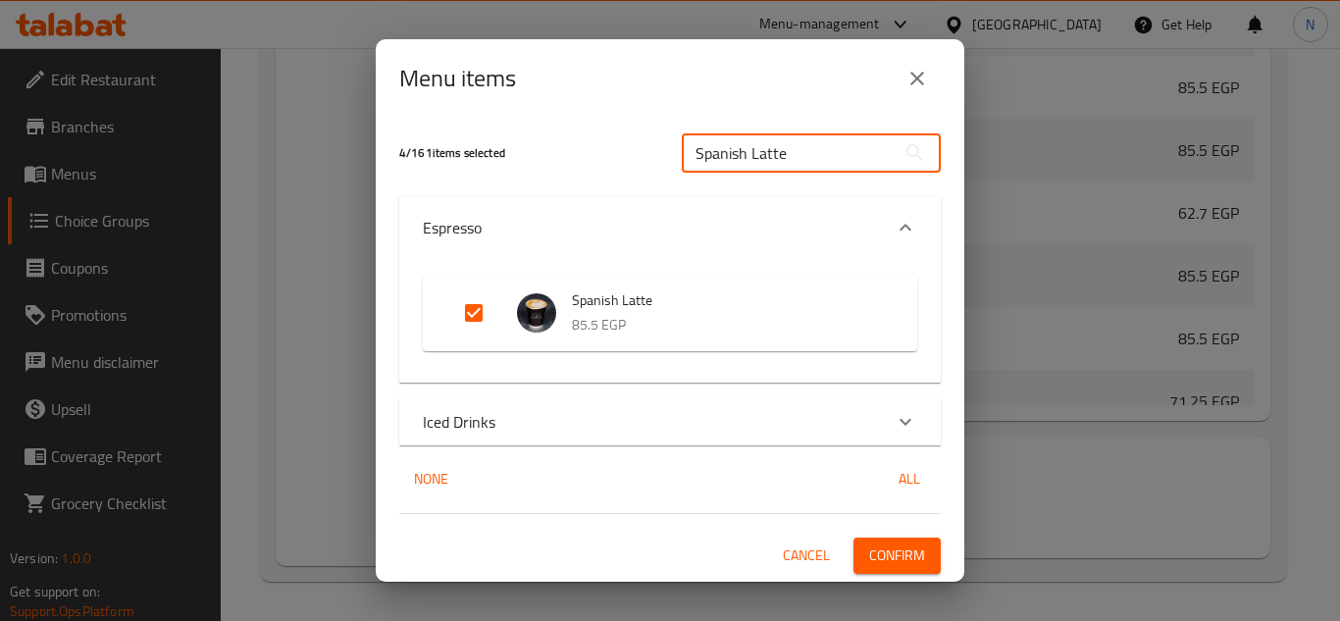
type input "Spanish Latte"
click at [472, 317] on input "Expand" at bounding box center [473, 312] width 47 height 47
checkbox input "false"
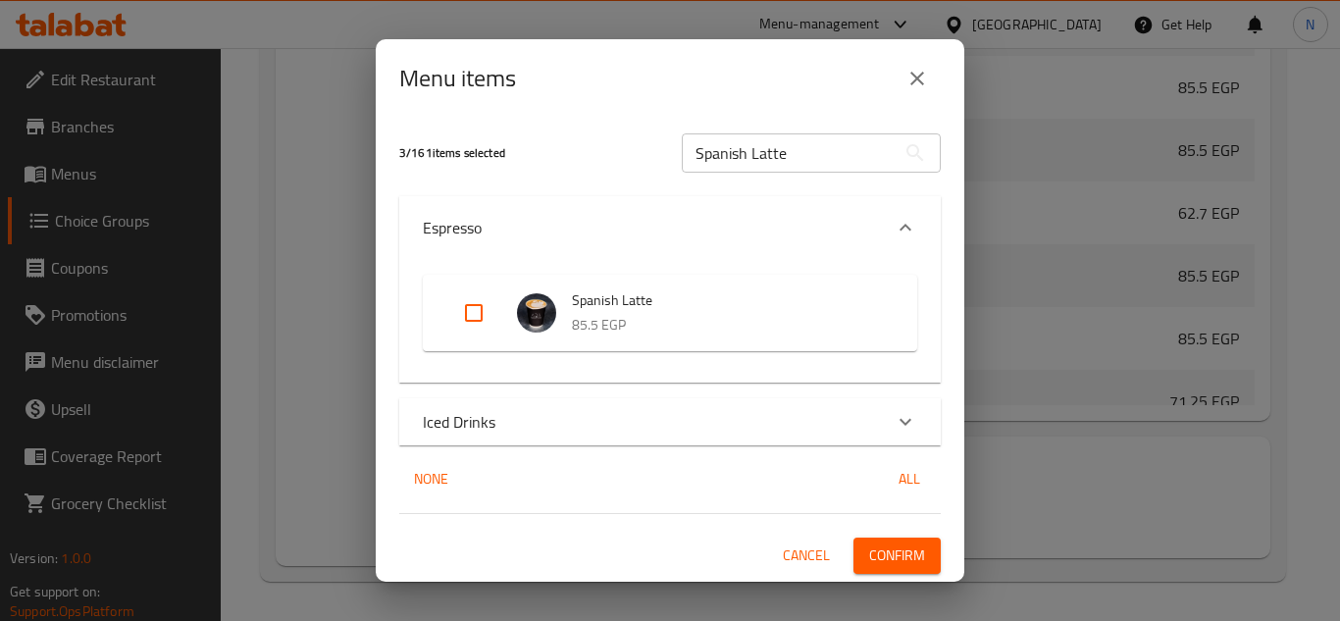
click at [892, 555] on span "Confirm" at bounding box center [897, 556] width 56 height 25
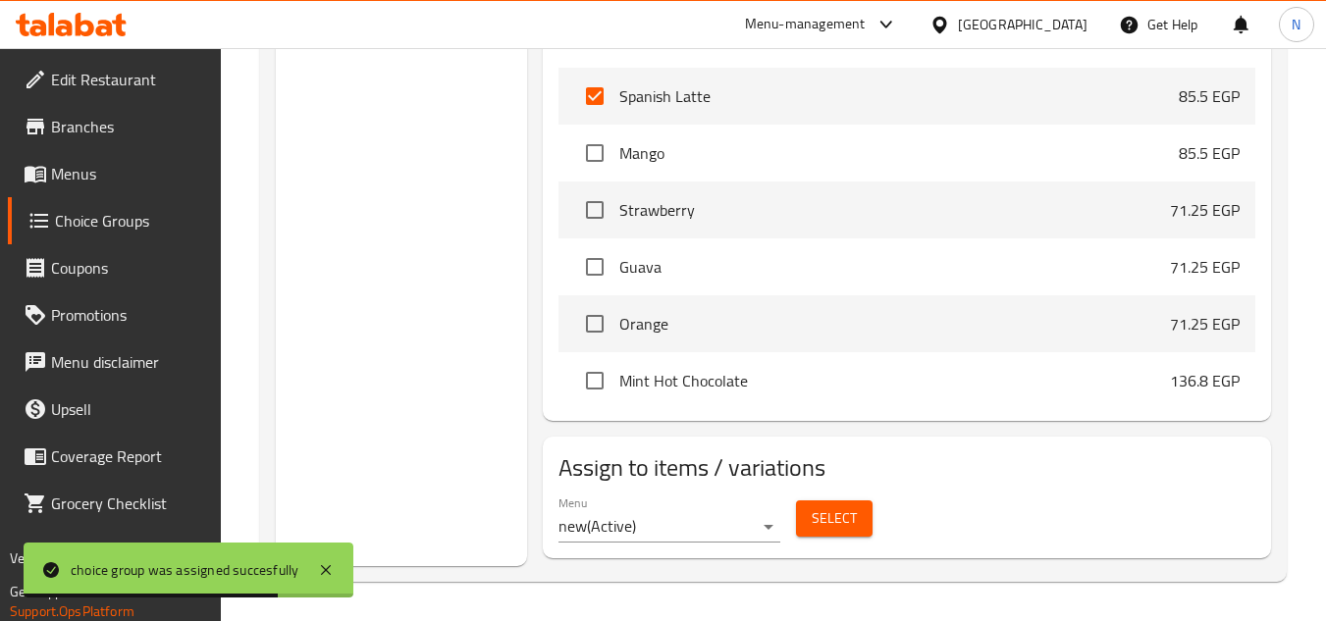
scroll to position [1500, 0]
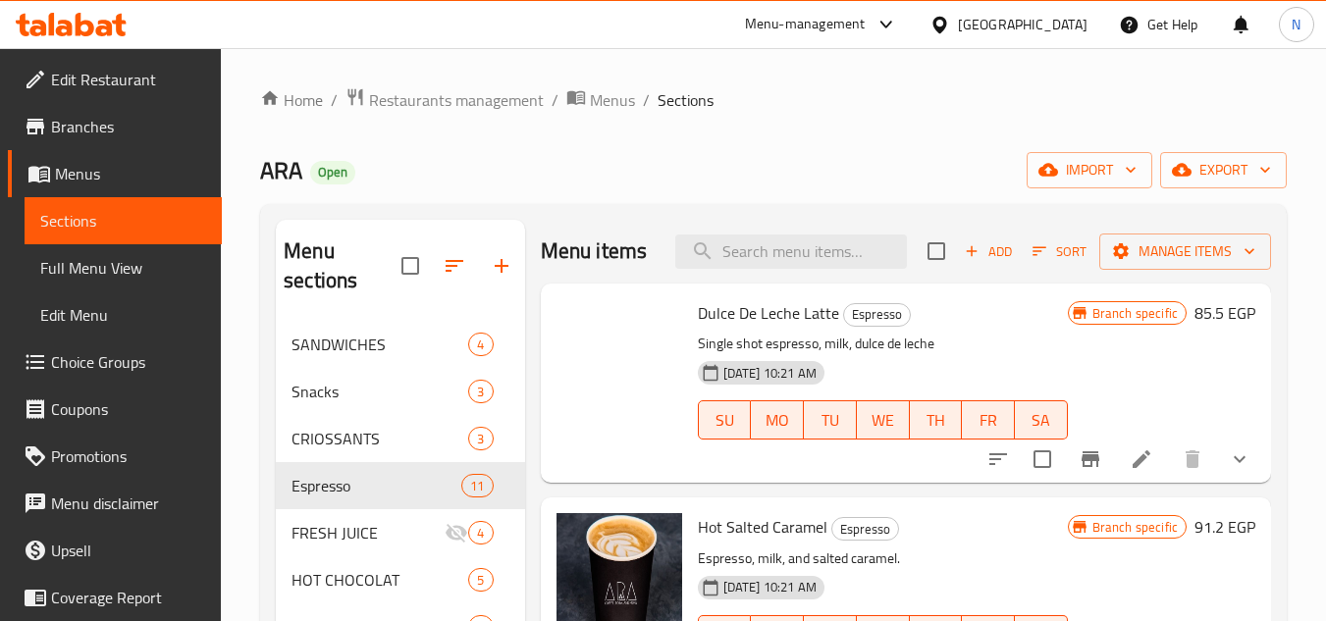
scroll to position [657, 0]
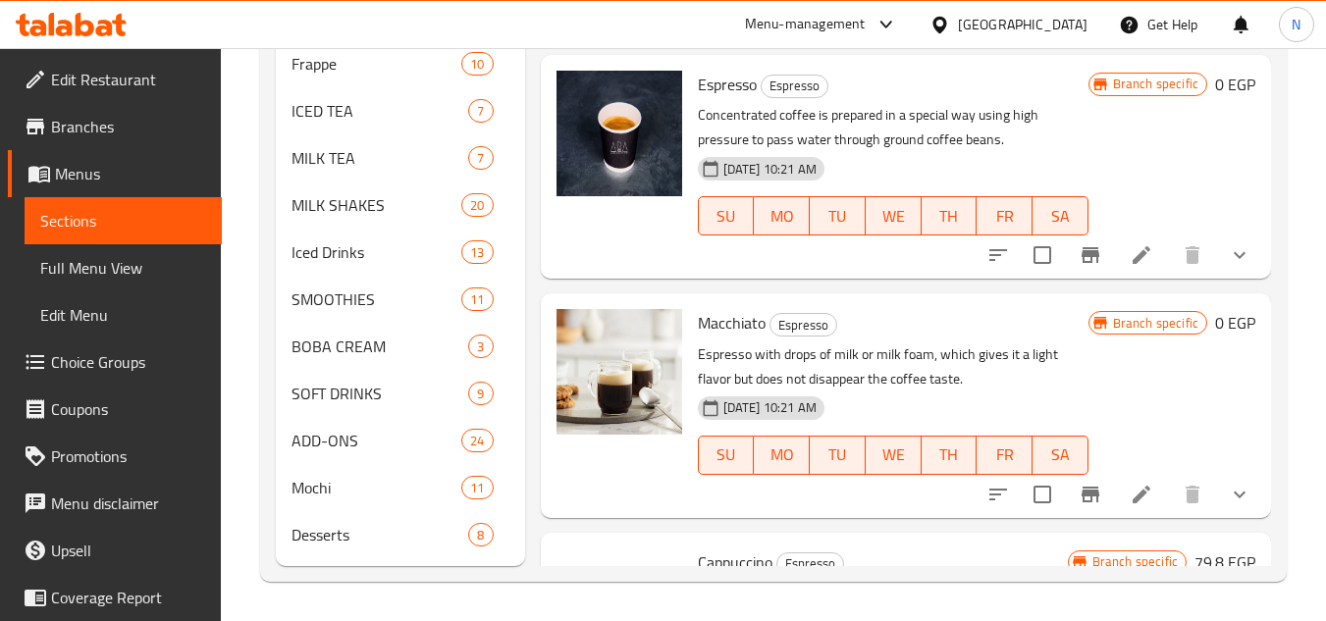
click at [1236, 518] on button "show more" at bounding box center [1239, 494] width 47 height 47
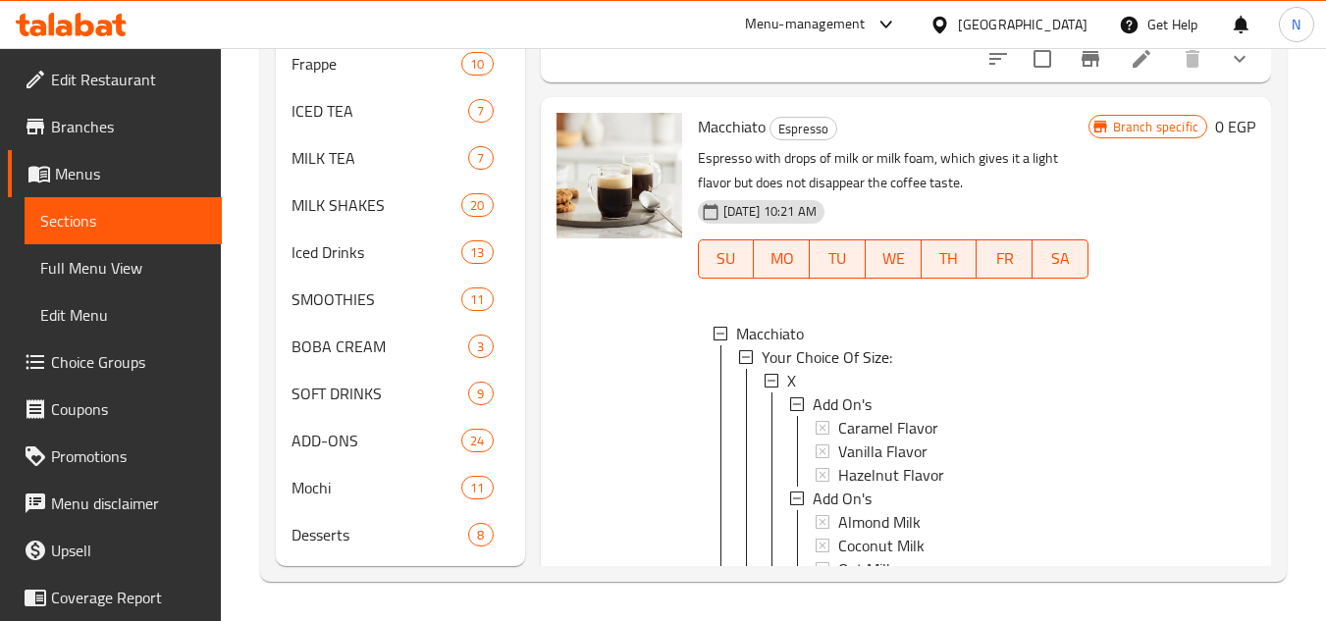
scroll to position [294, 0]
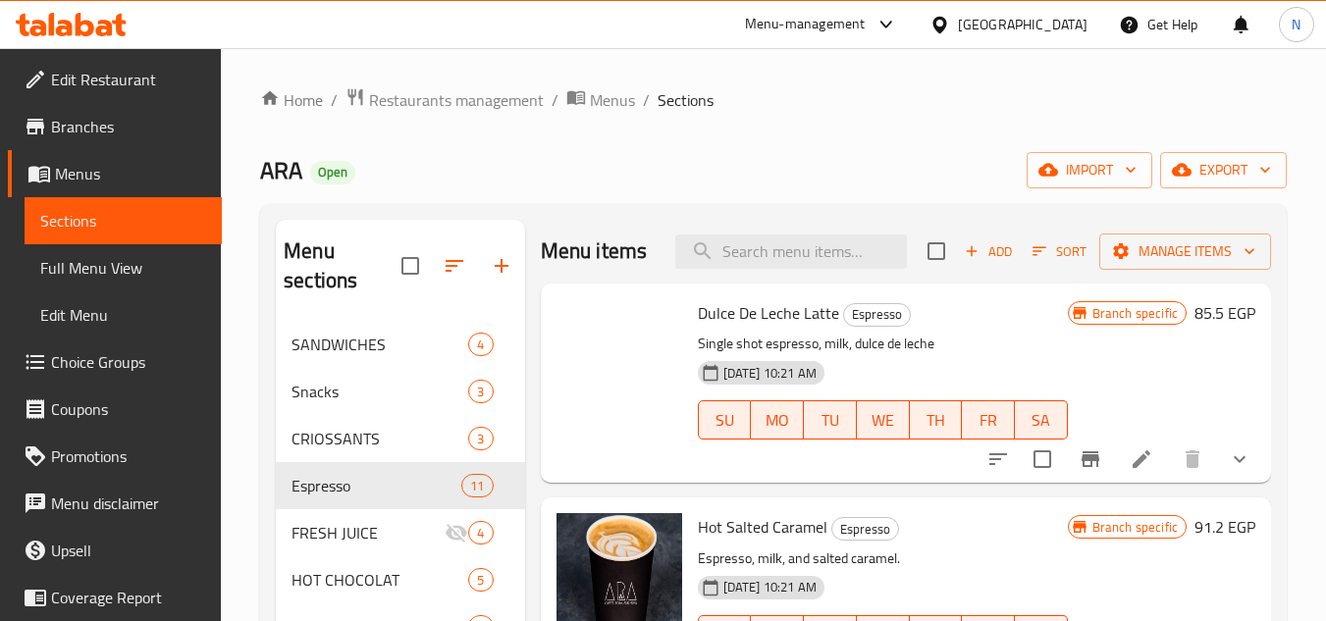
scroll to position [657, 0]
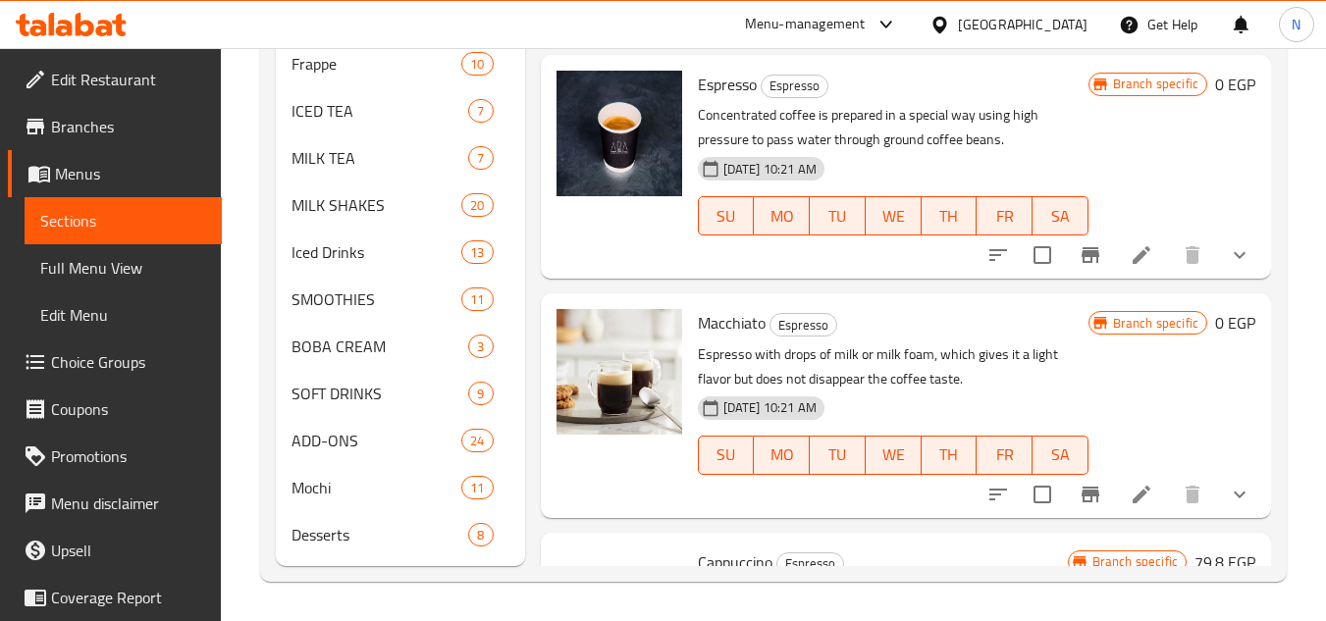
click at [1236, 518] on button "show more" at bounding box center [1239, 494] width 47 height 47
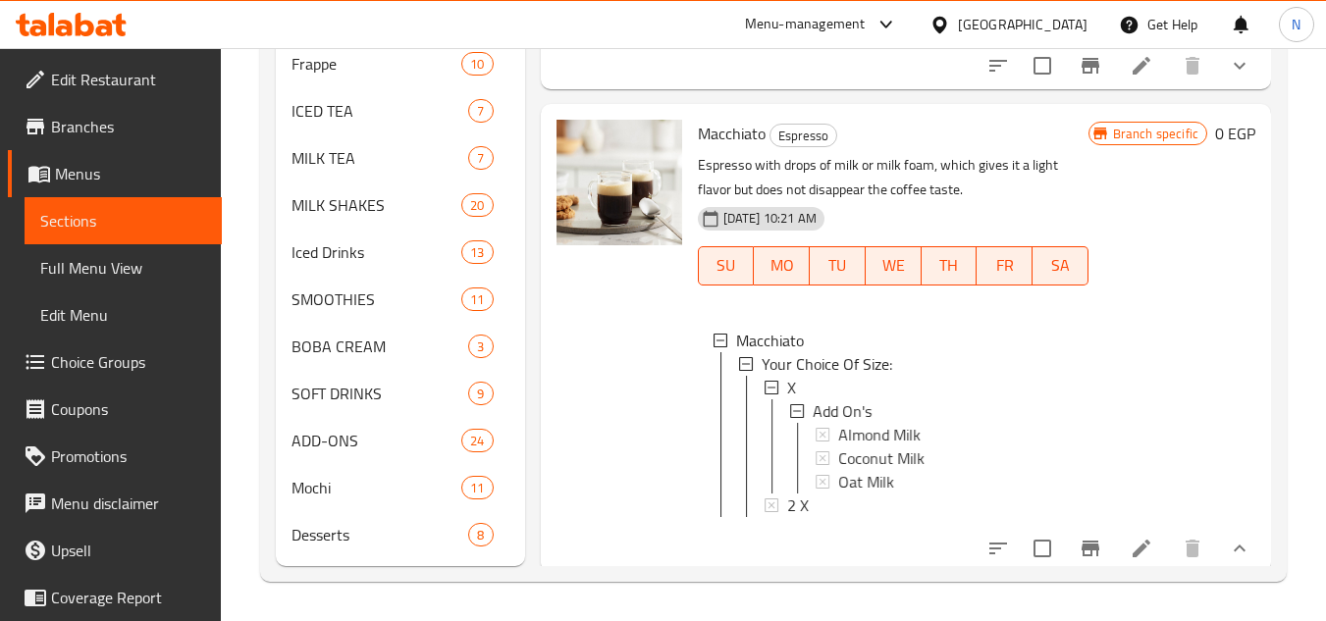
scroll to position [196, 0]
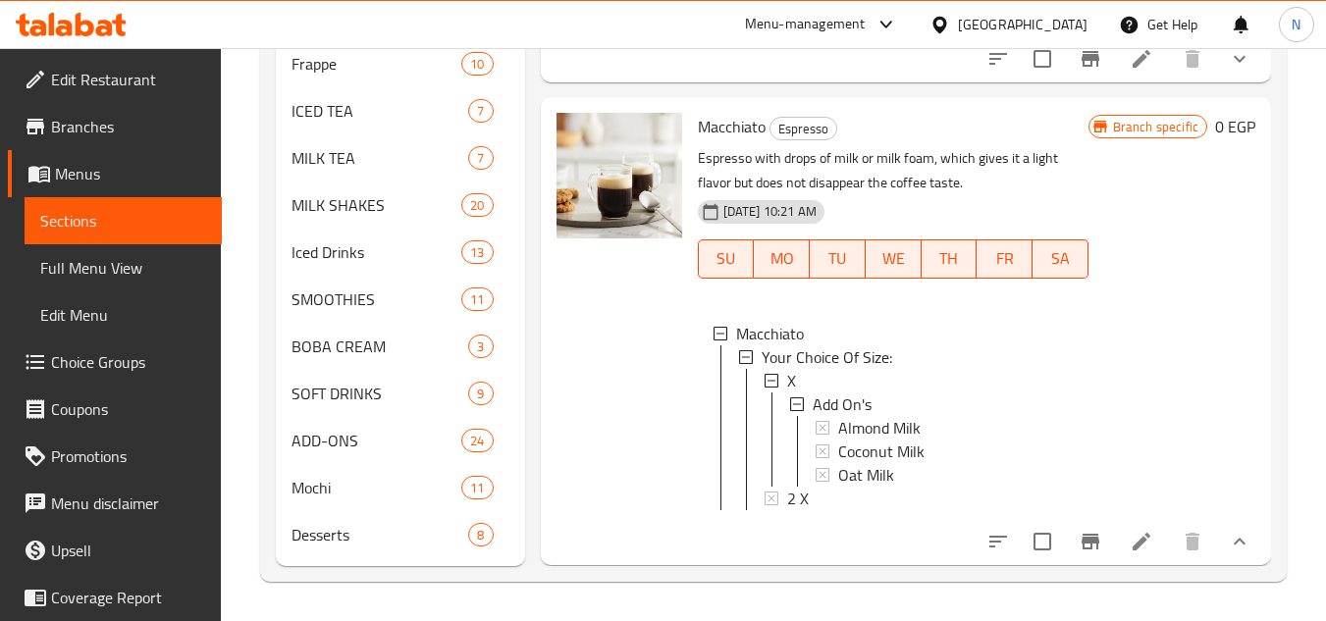
click at [748, 141] on span "Macchiato" at bounding box center [732, 126] width 68 height 29
copy h6 "Macchiato"
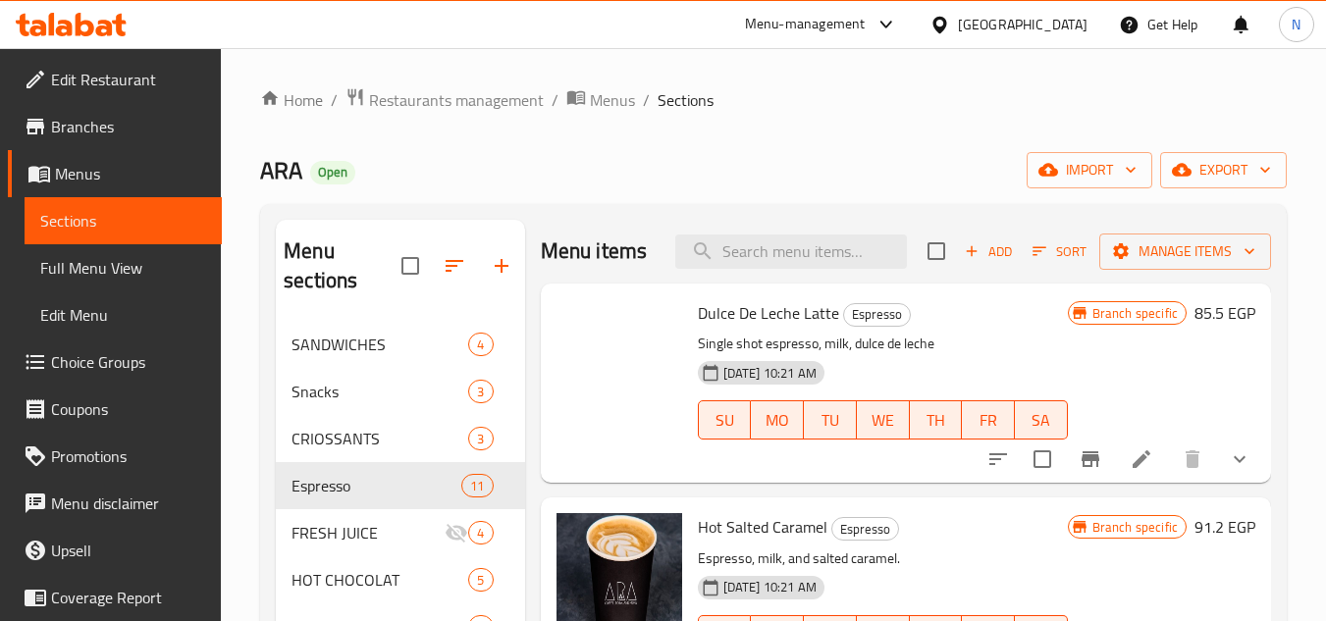
scroll to position [657, 0]
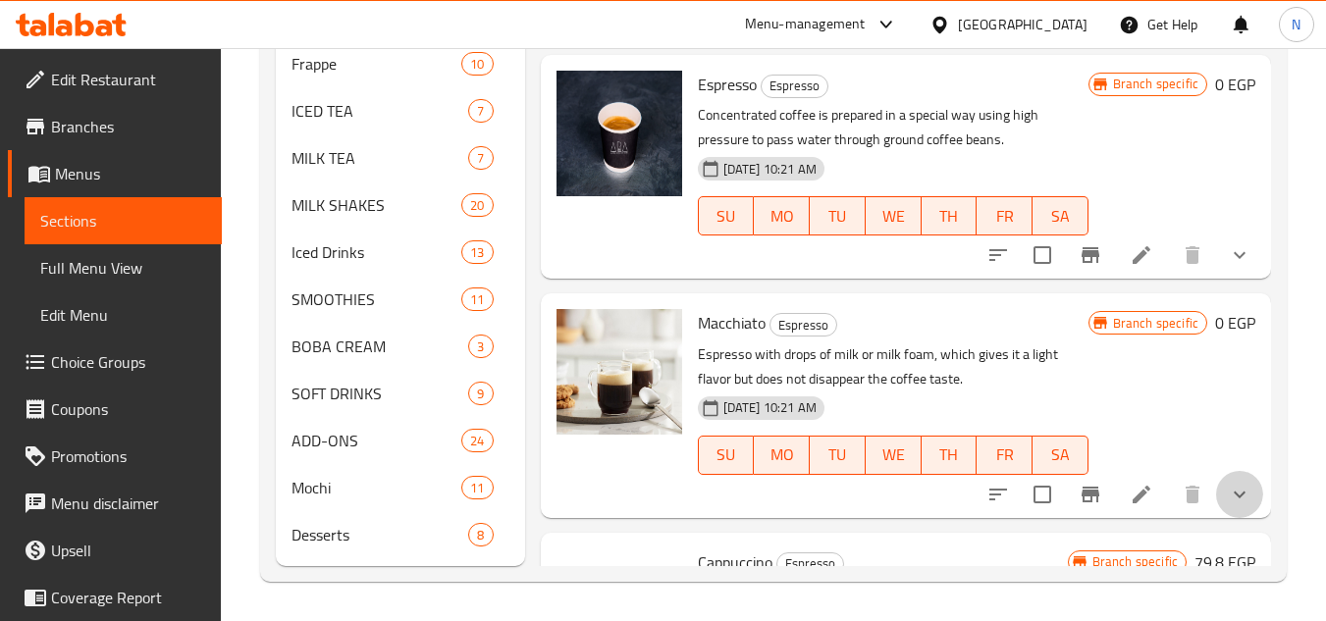
click at [1237, 518] on button "show more" at bounding box center [1239, 494] width 47 height 47
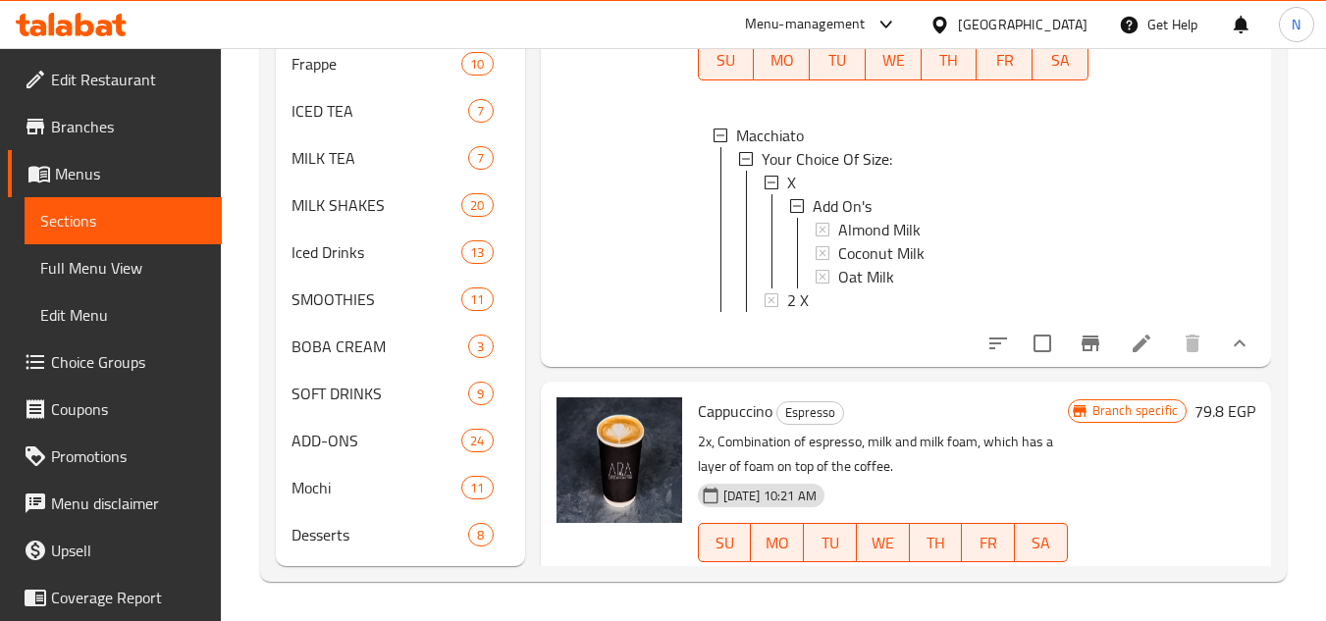
scroll to position [392, 0]
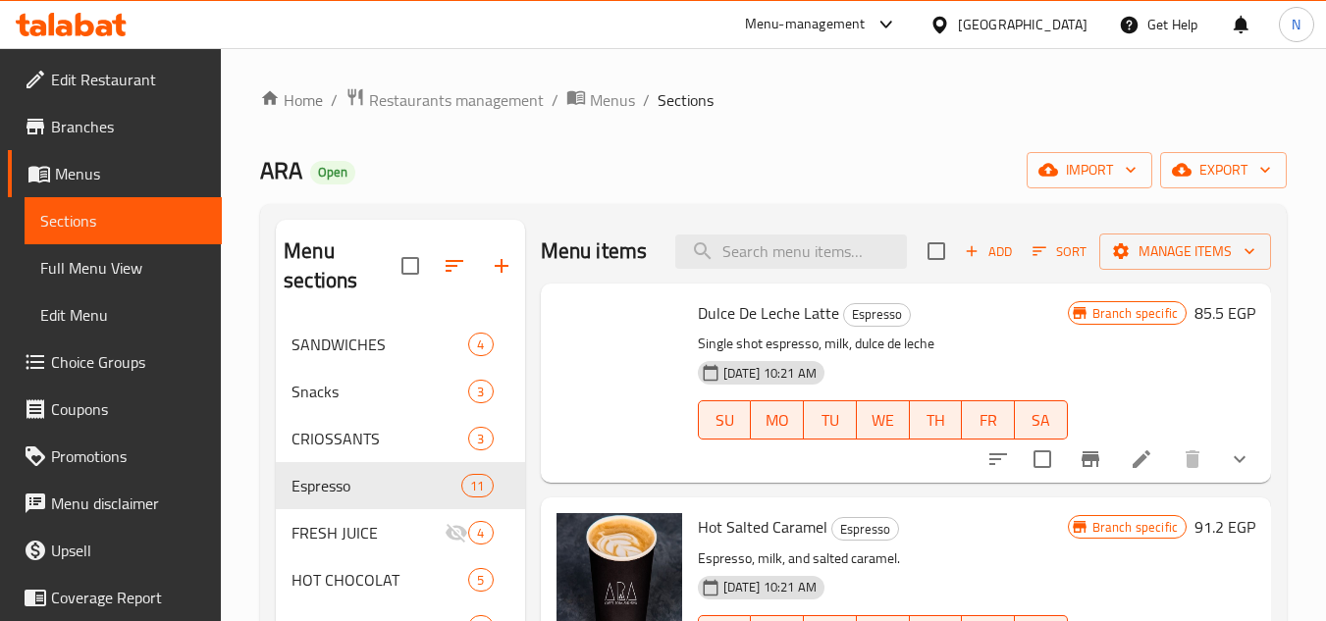
scroll to position [657, 0]
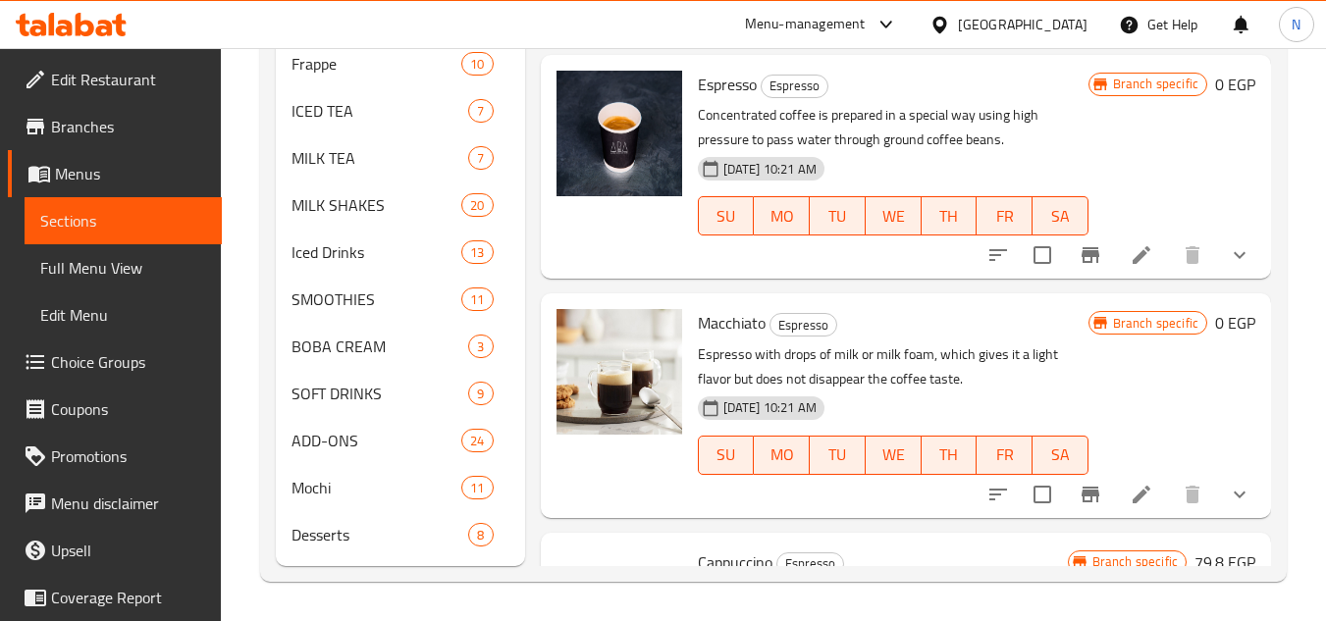
click at [1227, 506] on icon "show more" at bounding box center [1239, 495] width 24 height 24
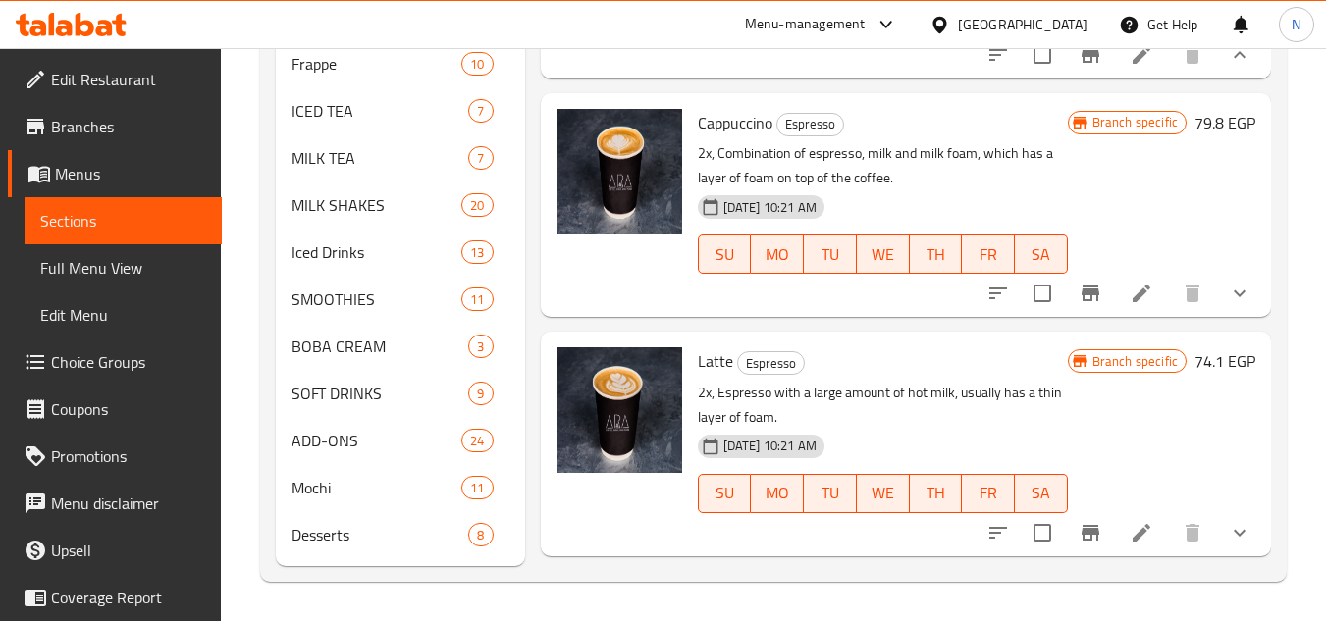
scroll to position [597, 0]
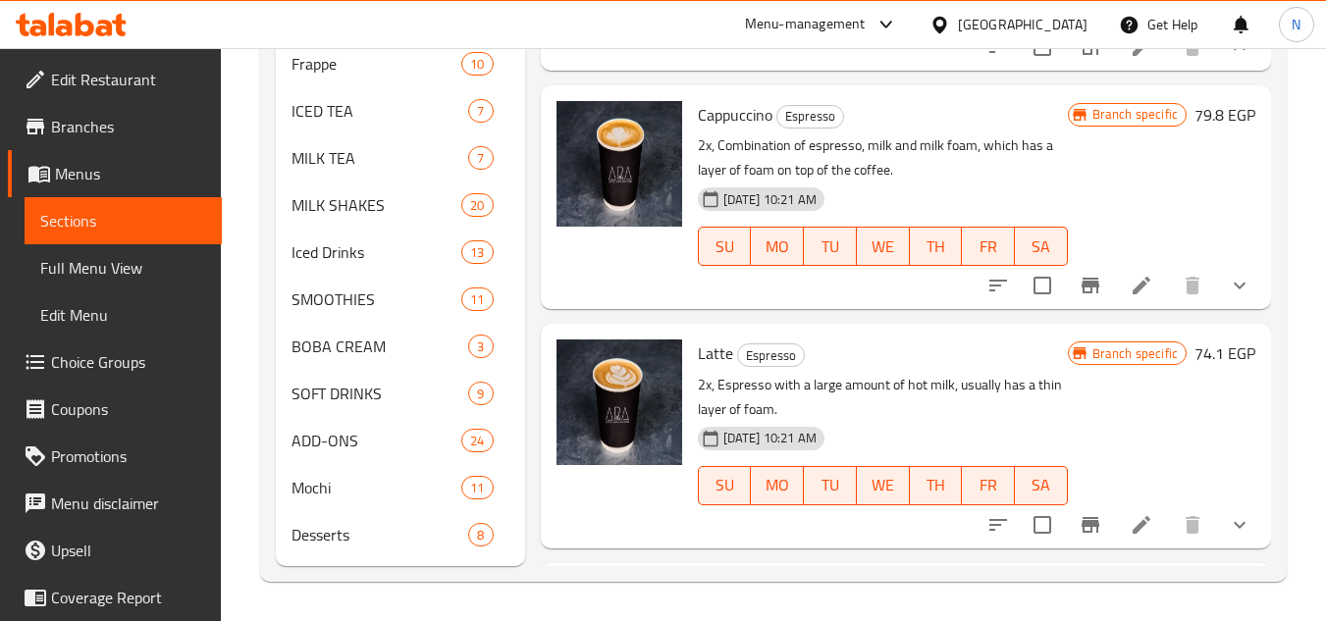
click at [1230, 297] on icon "show more" at bounding box center [1239, 286] width 24 height 24
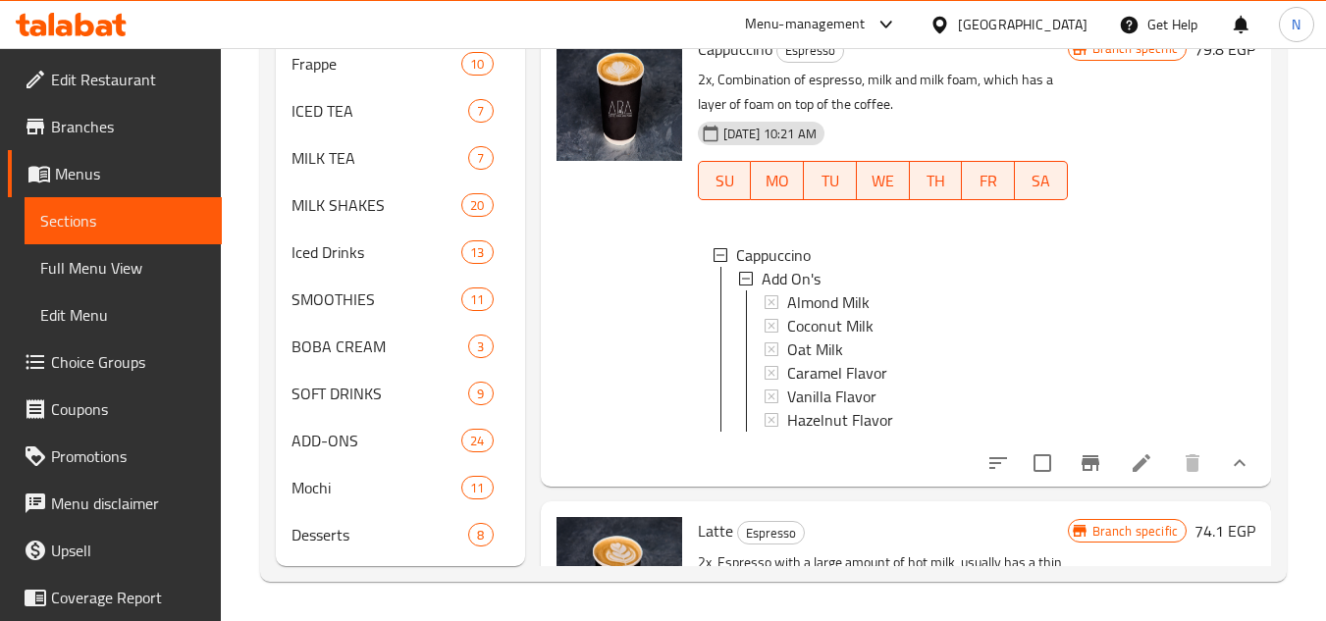
scroll to position [695, 0]
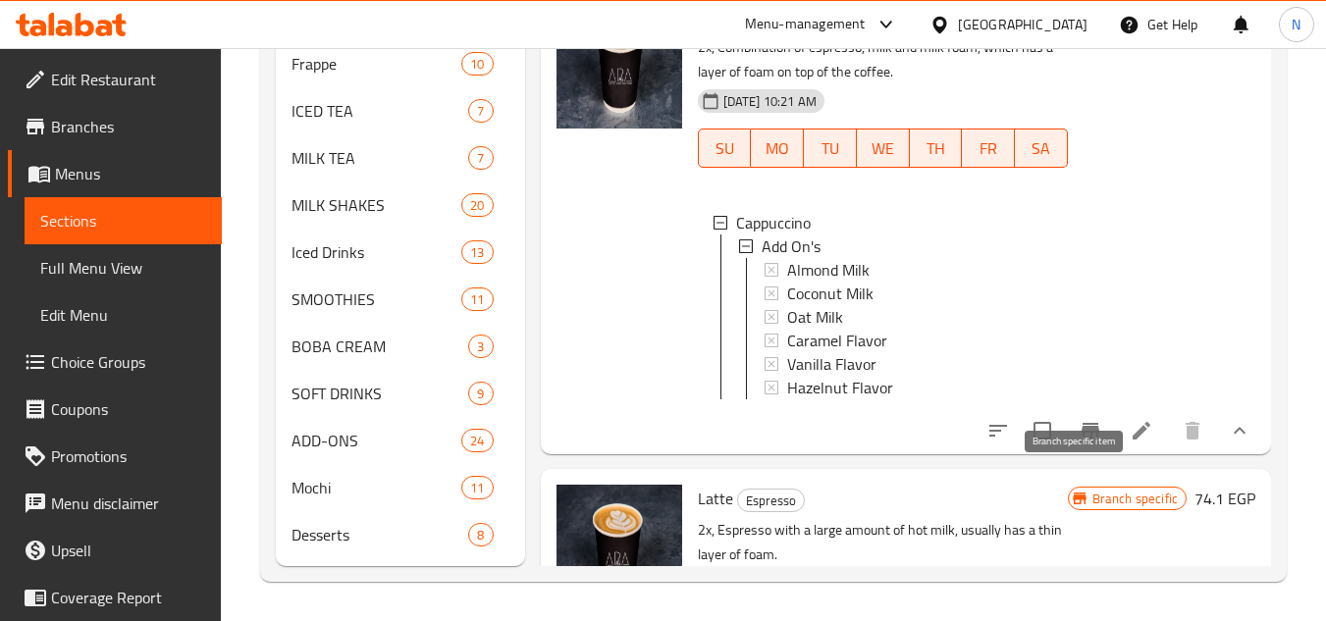
click at [1081, 439] on icon "Branch-specific-item" at bounding box center [1090, 431] width 18 height 16
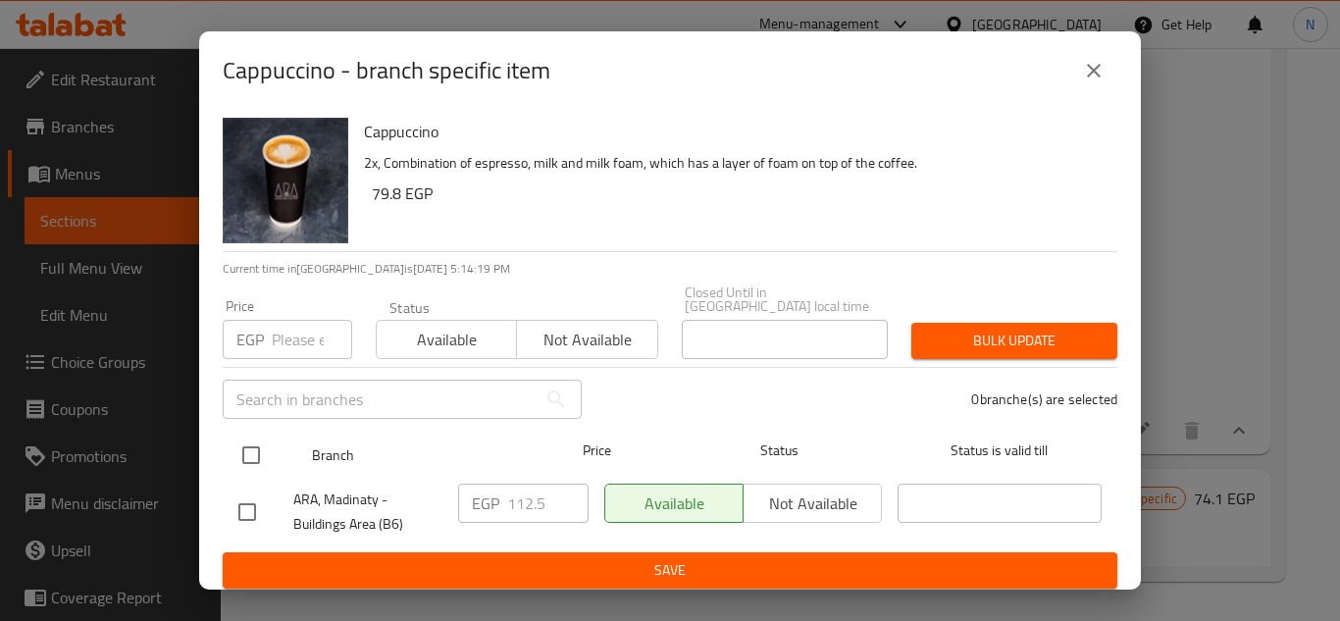
click at [251, 448] on input "checkbox" at bounding box center [251, 455] width 41 height 41
checkbox input "true"
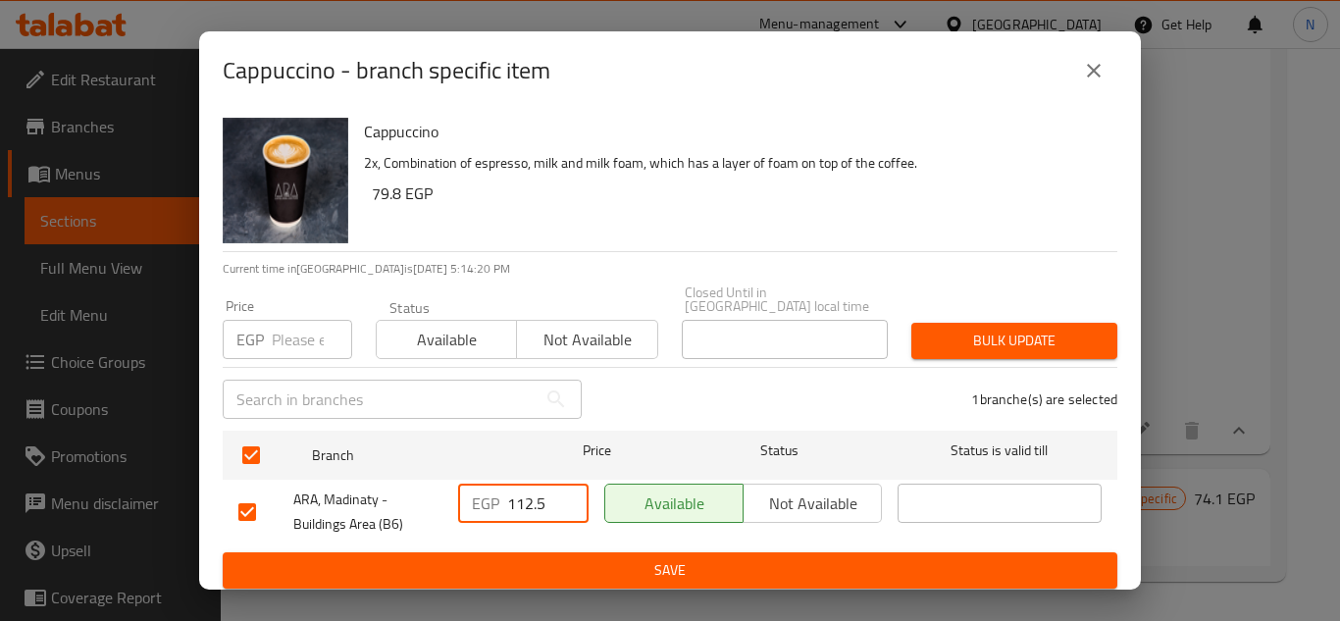
click at [529, 508] on input "112.5" at bounding box center [547, 503] width 81 height 39
paste input "21"
type input "121.5"
click at [589, 558] on span "Save" at bounding box center [669, 570] width 863 height 25
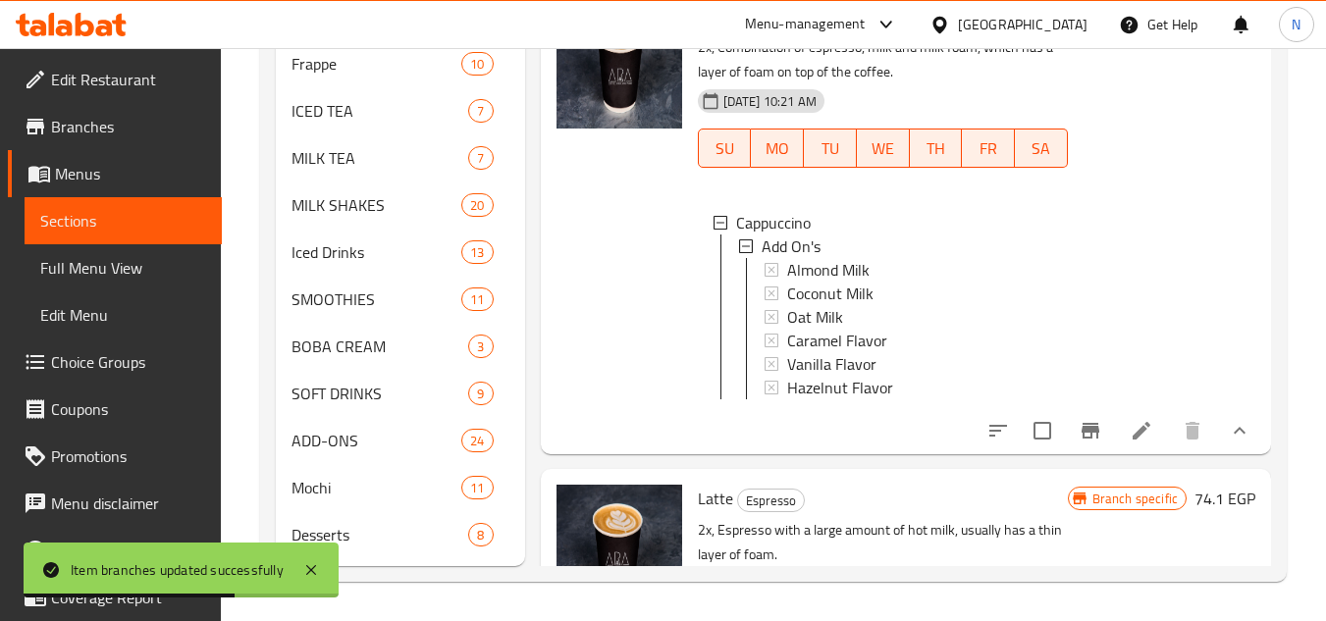
click at [741, 31] on span "Cappuccino" at bounding box center [735, 16] width 75 height 29
copy h6 "Cappuccino"
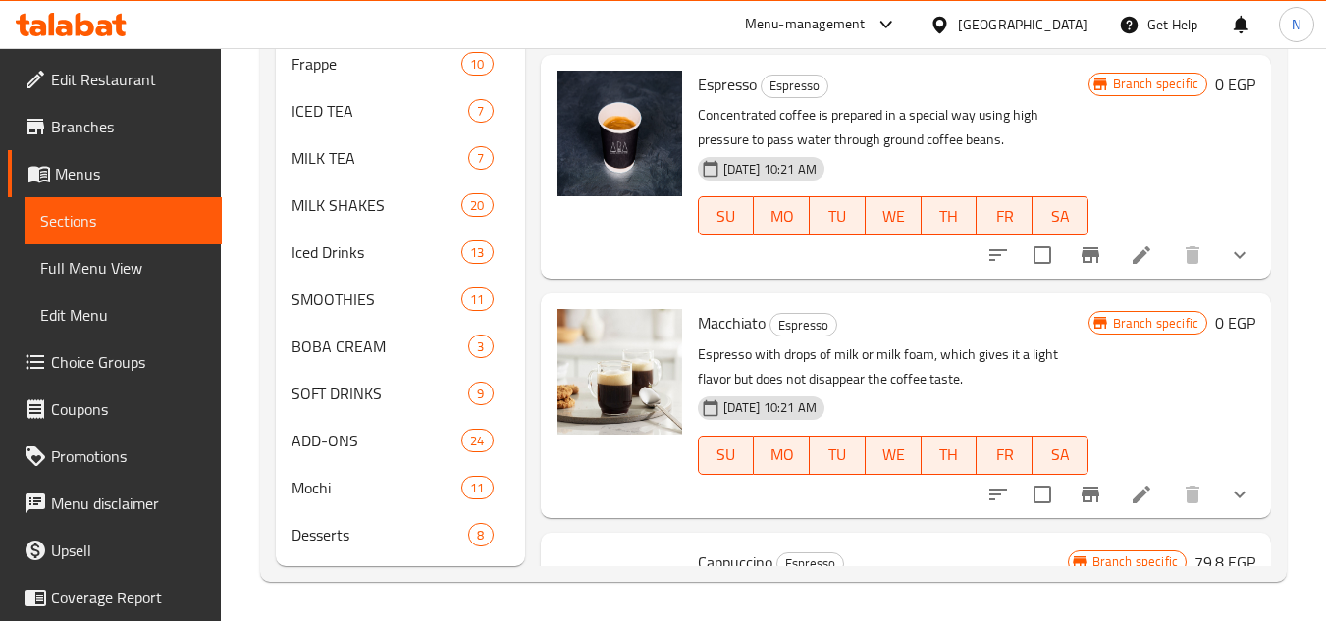
scroll to position [527, 0]
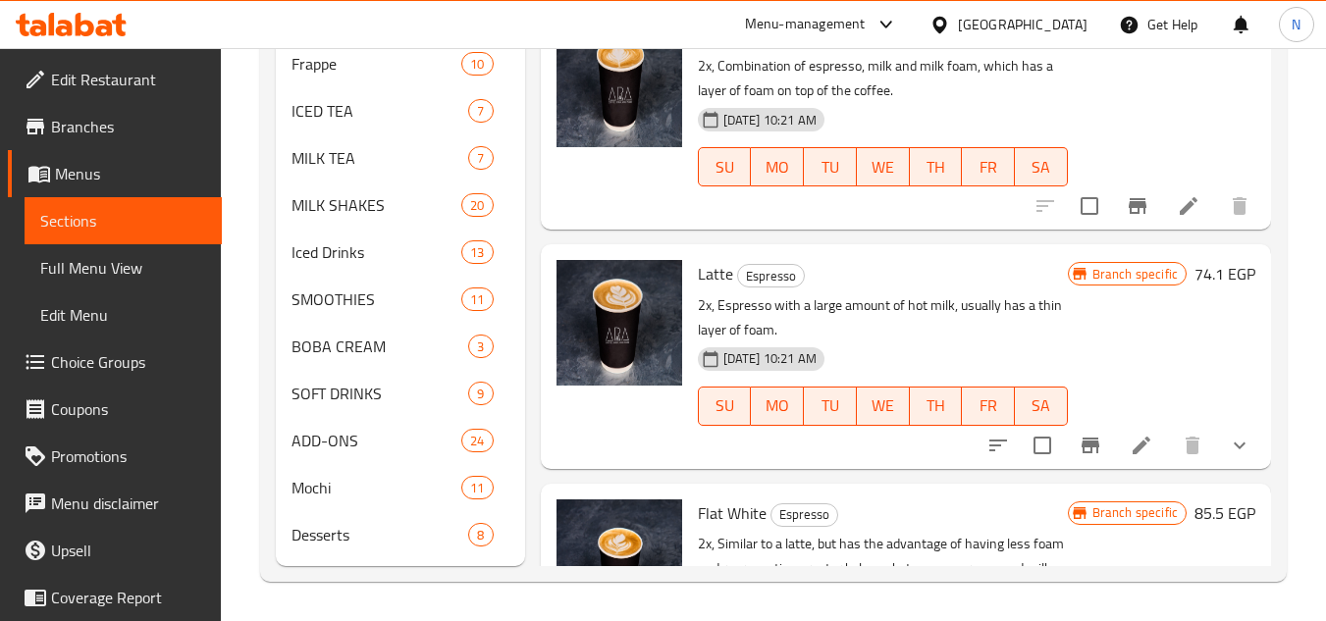
click at [1240, 469] on button "show more" at bounding box center [1239, 445] width 47 height 47
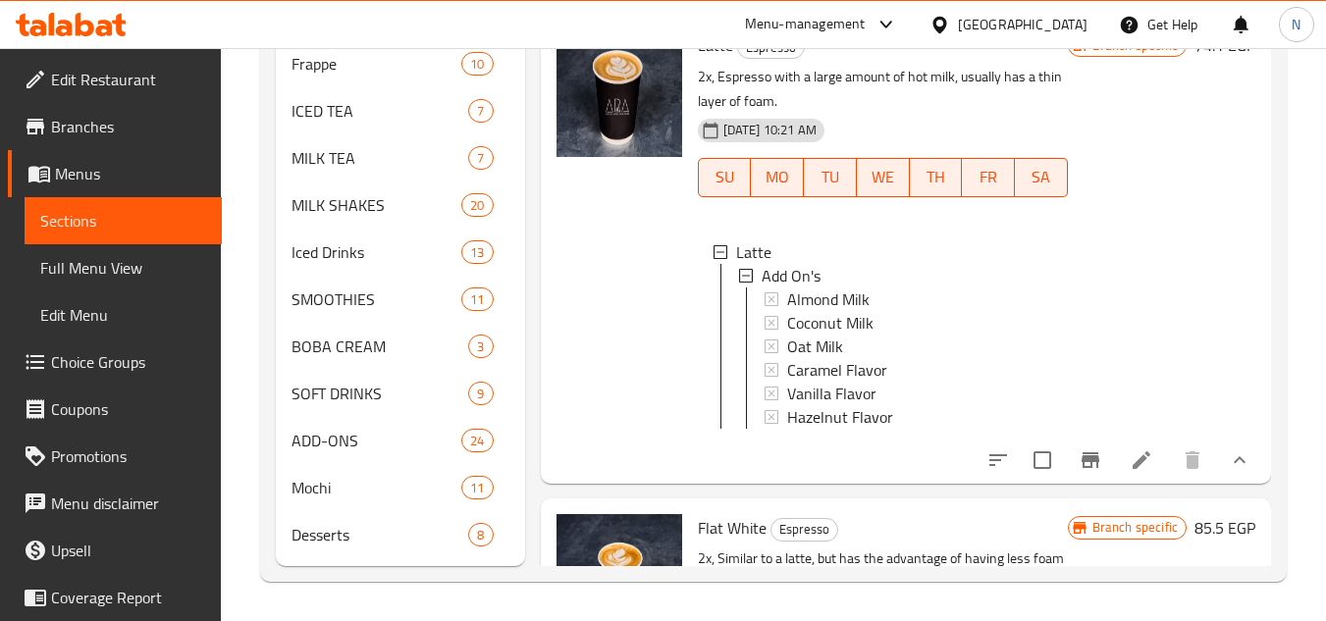
scroll to position [723, 0]
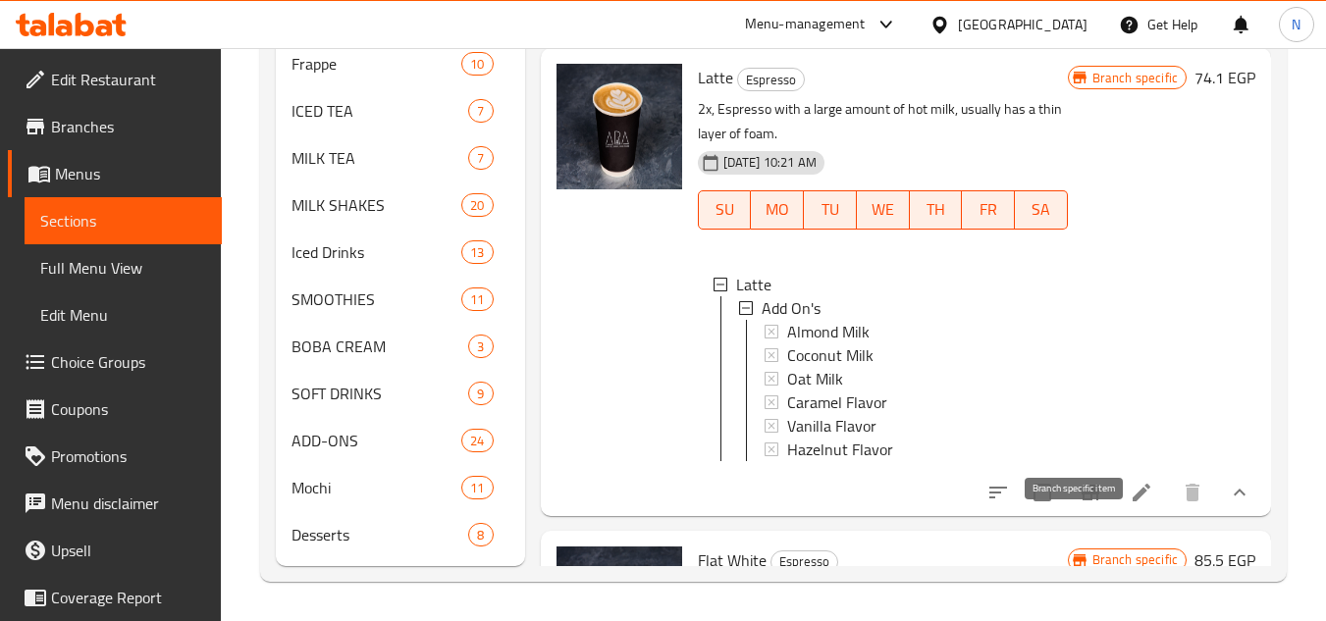
click at [1079, 504] on icon "Branch-specific-item" at bounding box center [1090, 493] width 24 height 24
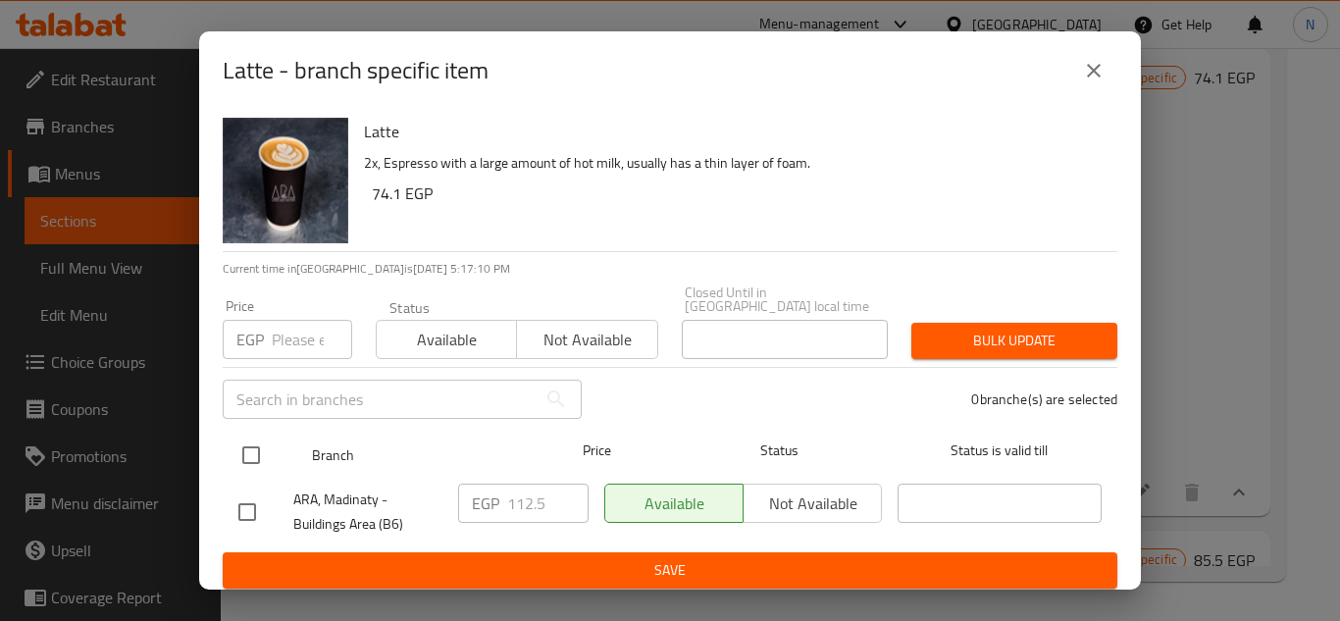
click at [258, 443] on input "checkbox" at bounding box center [251, 455] width 41 height 41
checkbox input "true"
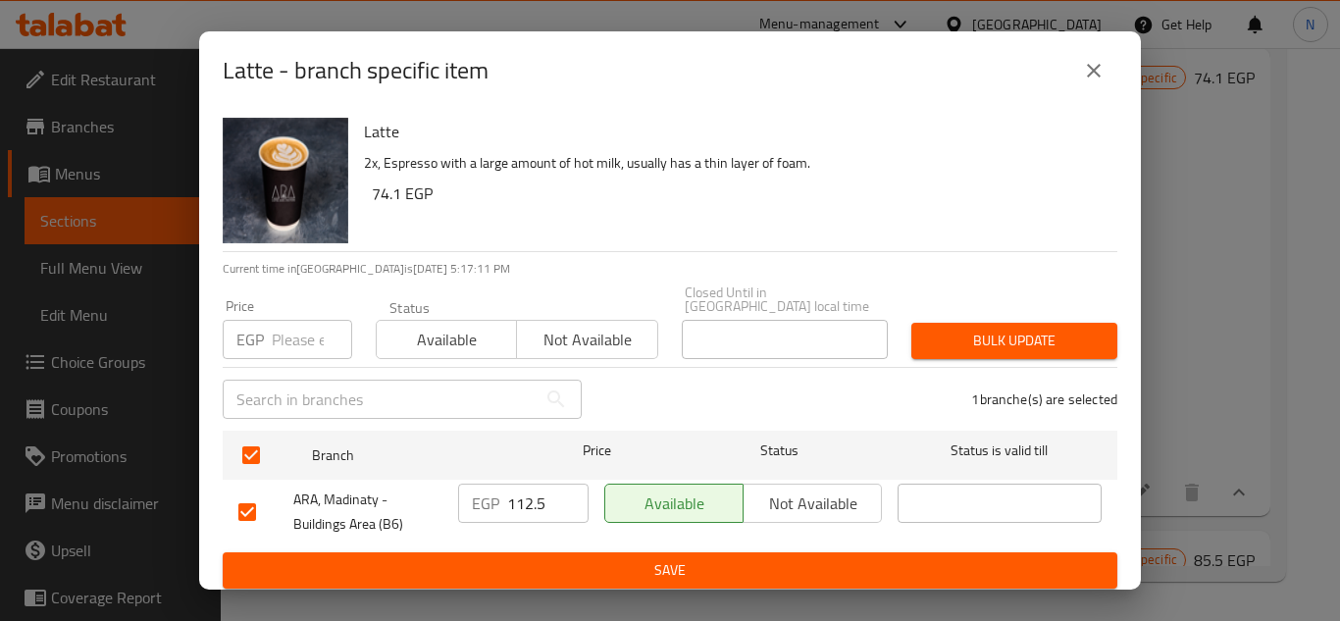
click at [533, 498] on input "112.5" at bounding box center [547, 503] width 81 height 39
paste input "21"
type input "121.5"
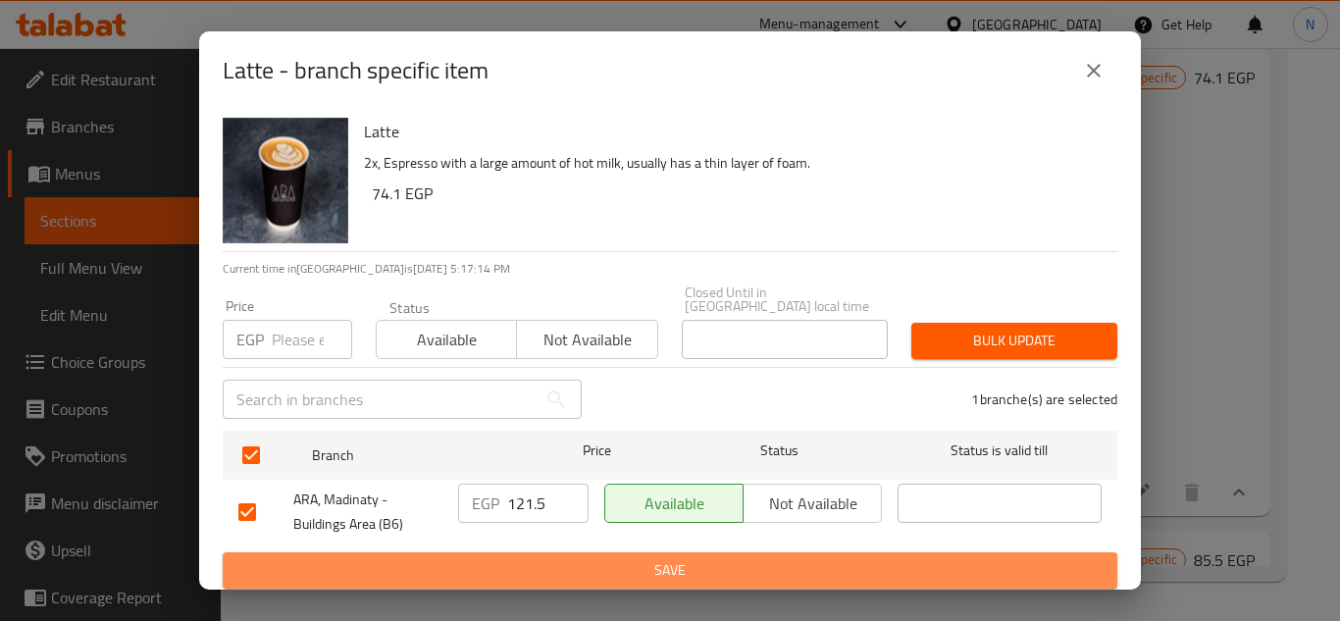
click at [573, 558] on span "Save" at bounding box center [669, 570] width 863 height 25
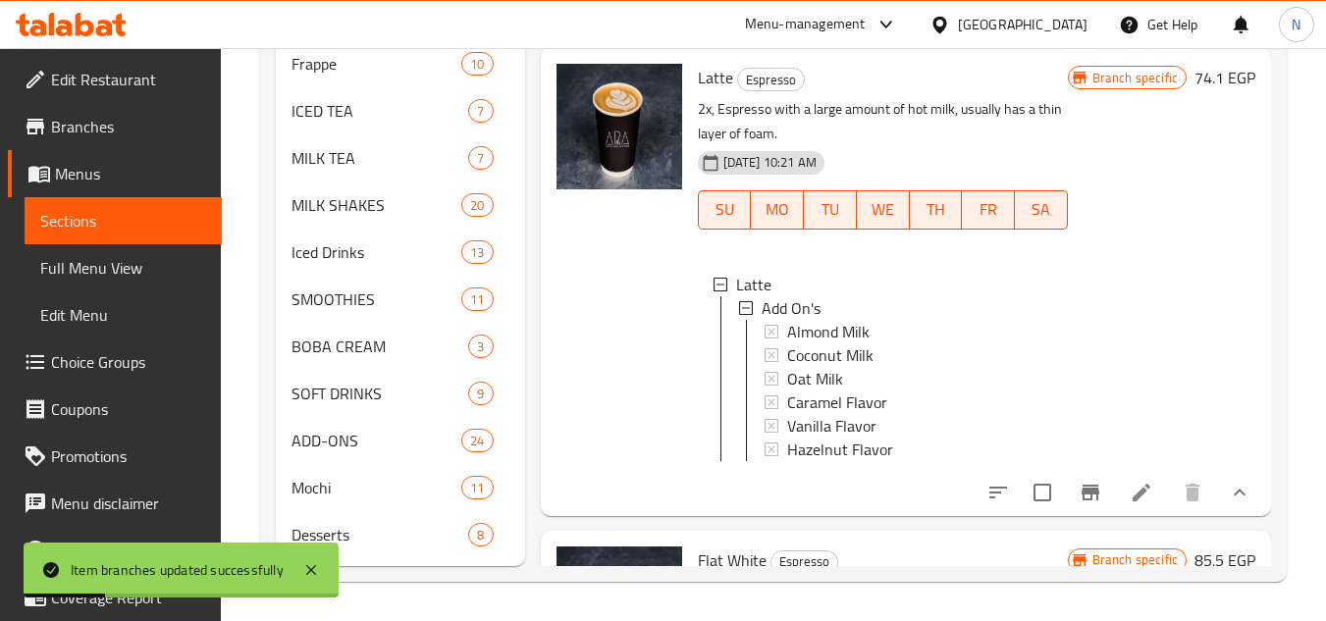
click at [704, 92] on span "Latte" at bounding box center [715, 77] width 35 height 29
copy h6 "Latte"
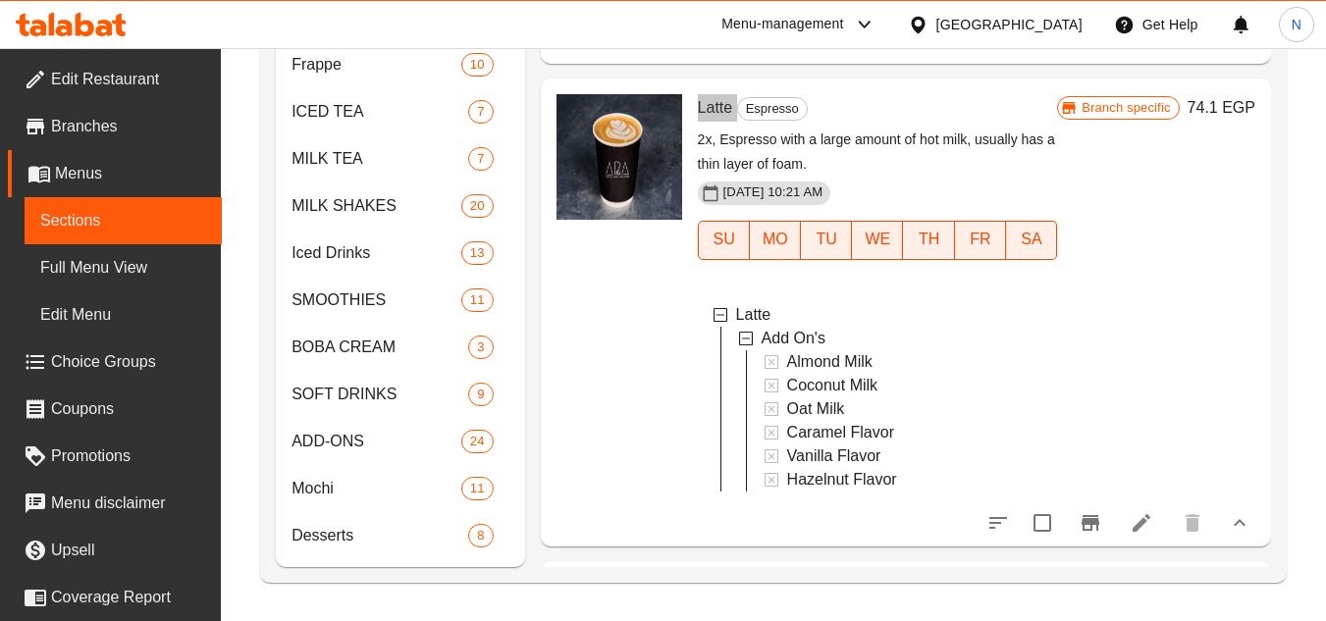
scroll to position [658, 0]
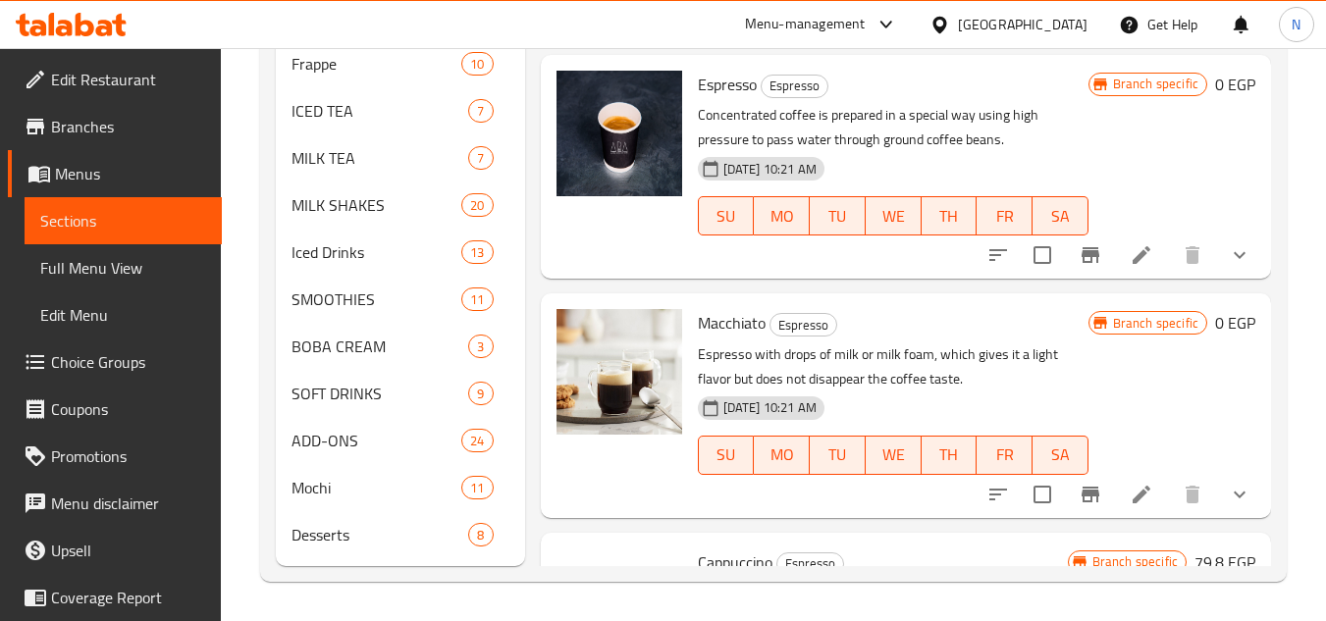
scroll to position [31, 0]
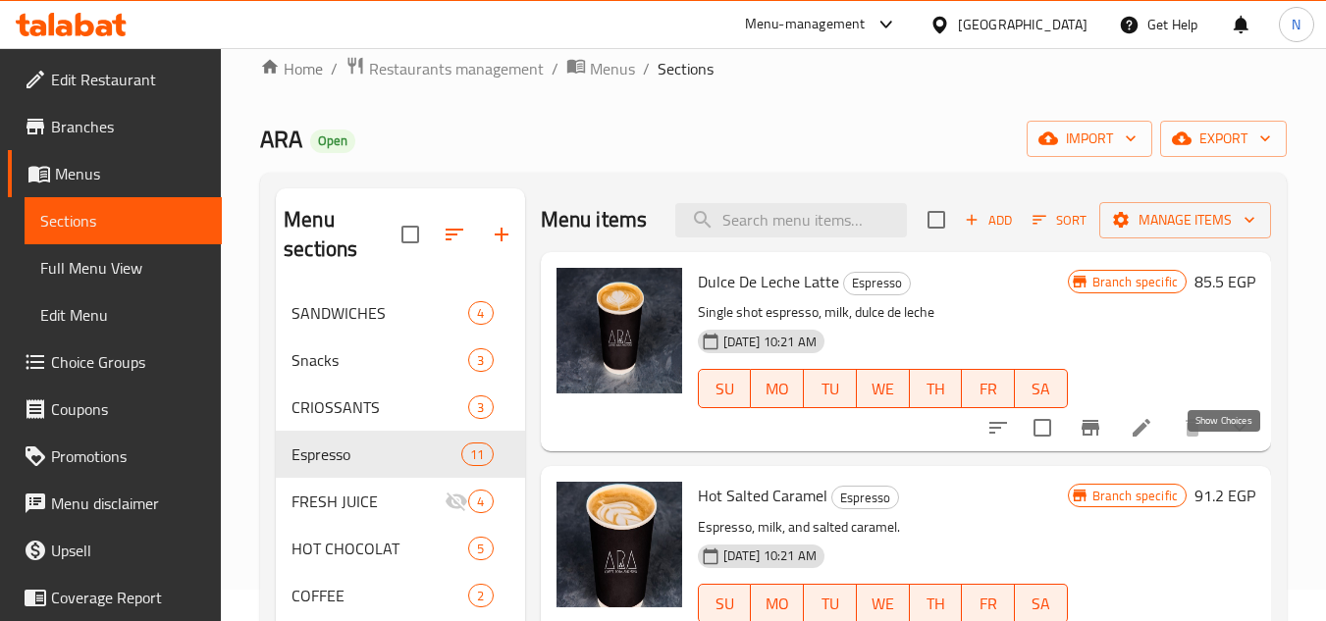
click at [1228, 440] on icon "show more" at bounding box center [1239, 428] width 24 height 24
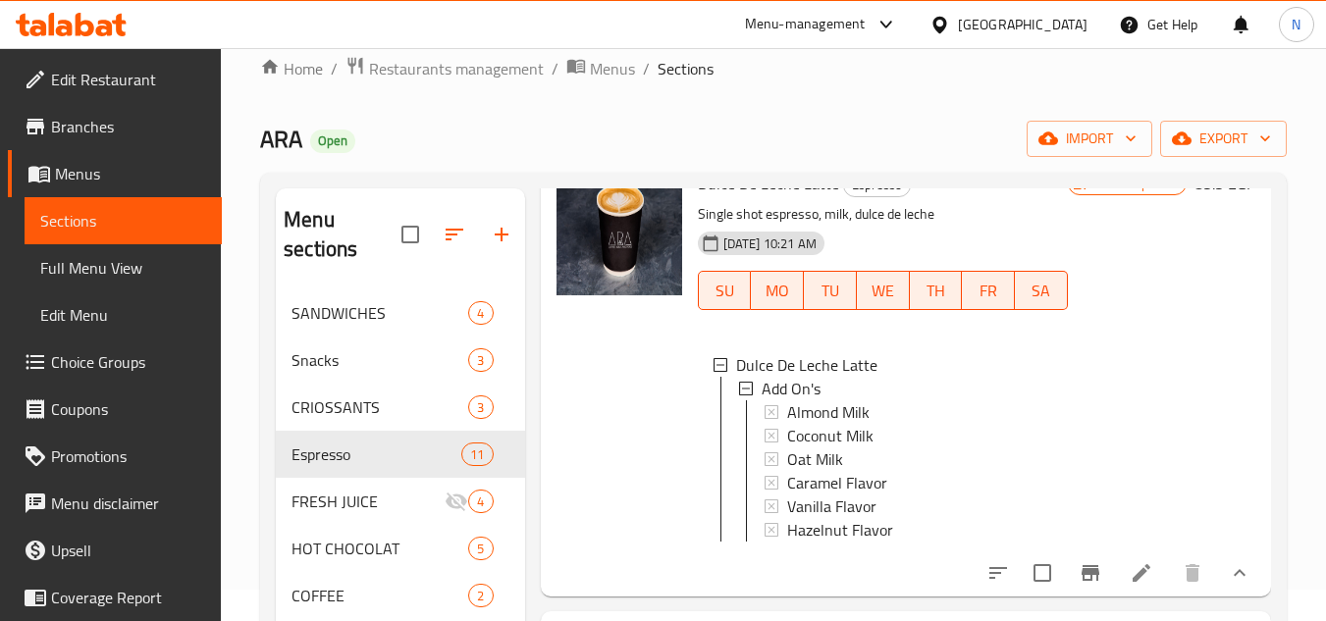
scroll to position [411, 0]
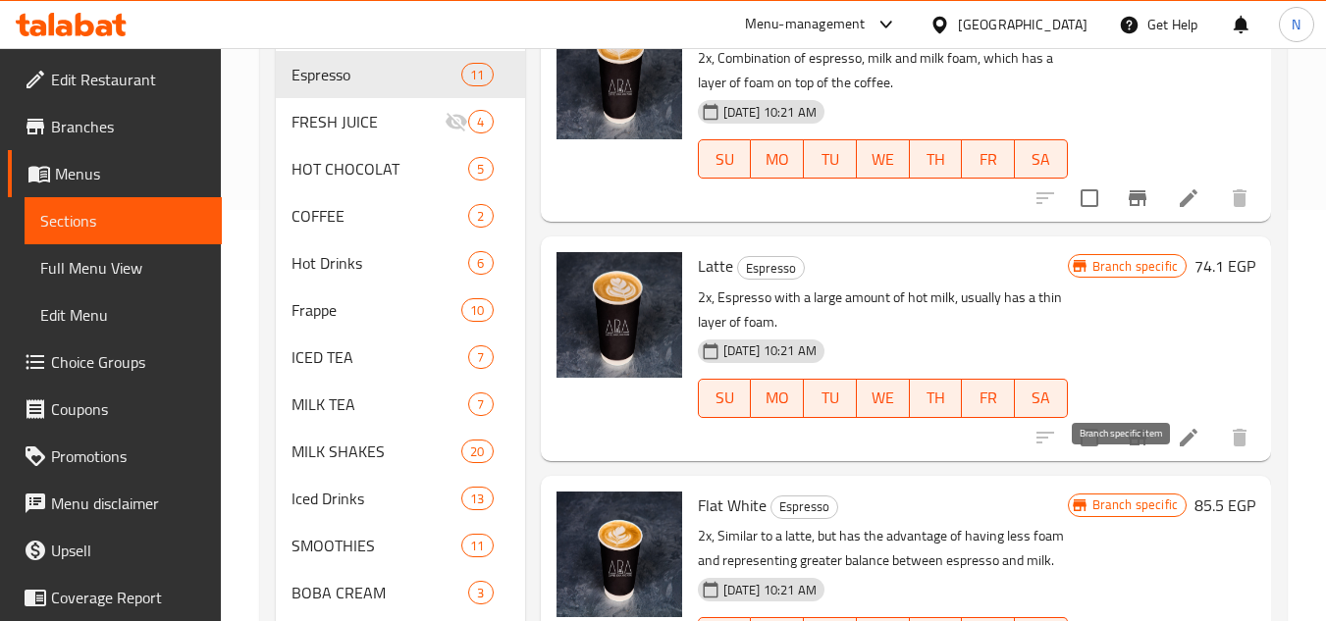
click at [1128, 445] on icon "Branch-specific-item" at bounding box center [1137, 438] width 18 height 16
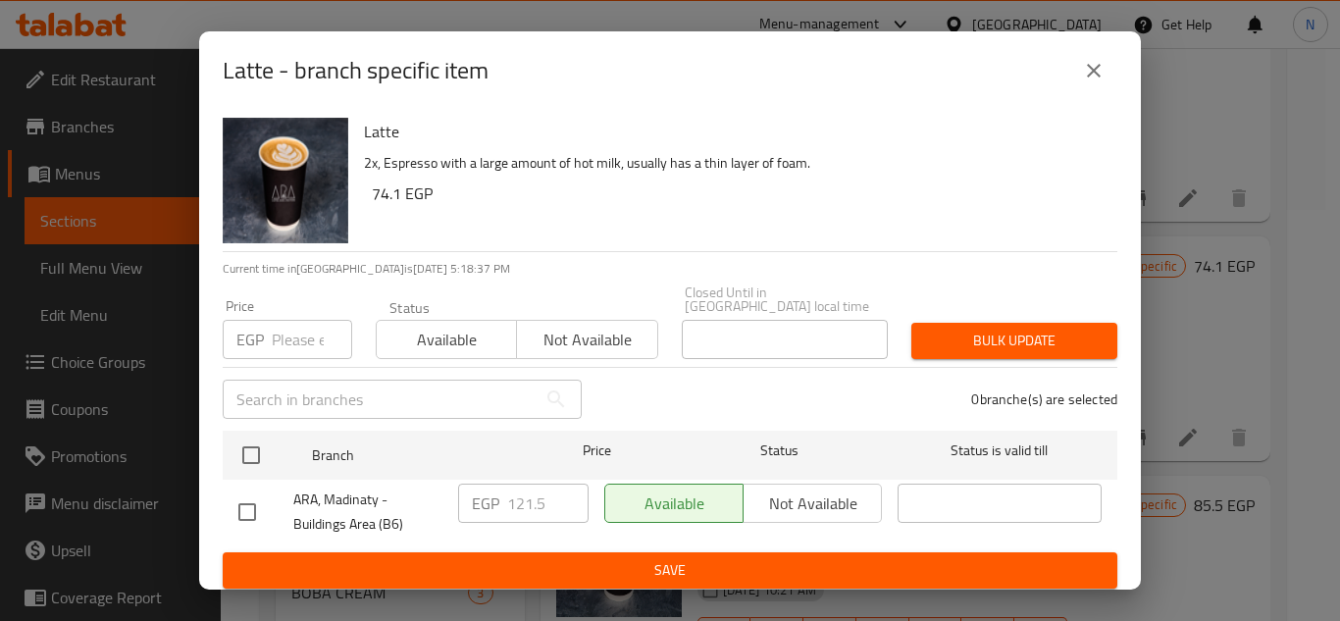
click at [1094, 76] on icon "close" at bounding box center [1094, 71] width 24 height 24
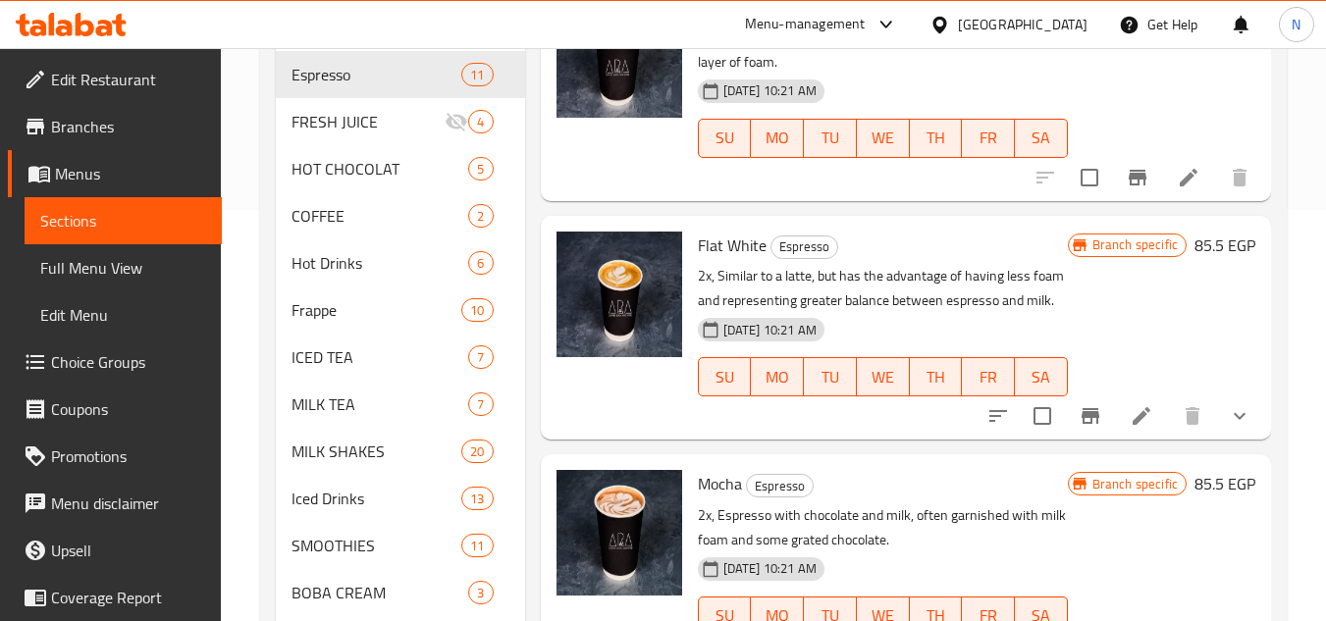
scroll to position [1319, 0]
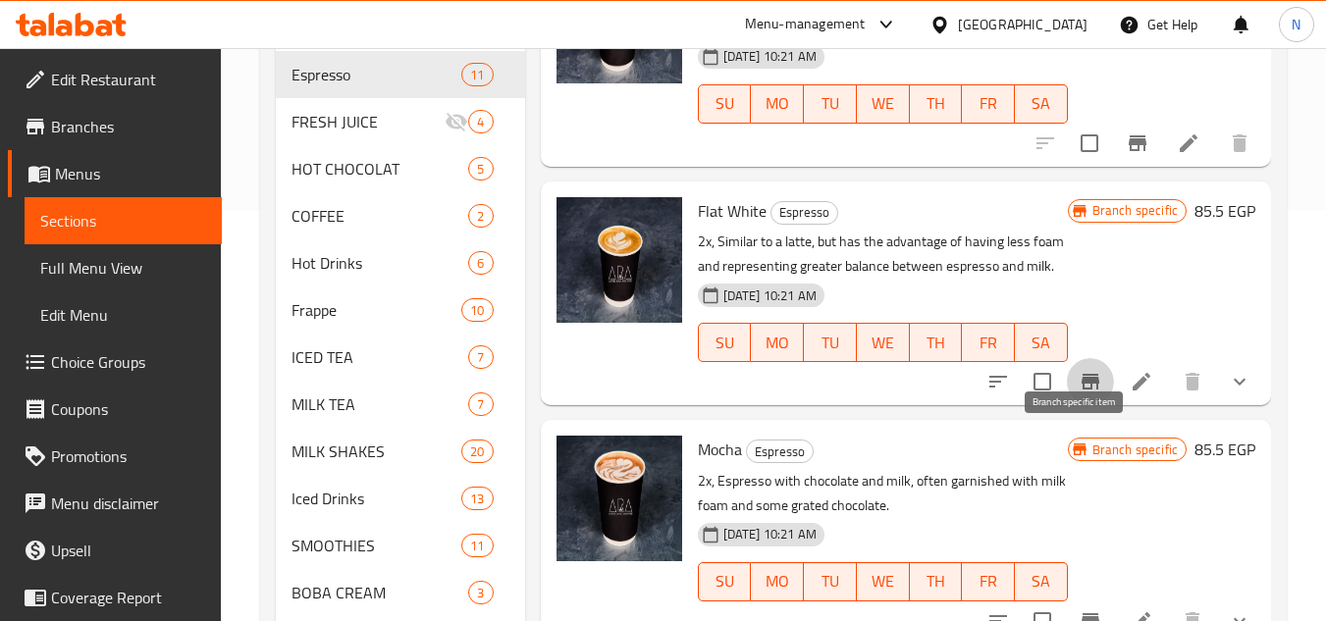
click at [1078, 393] on icon "Branch-specific-item" at bounding box center [1090, 382] width 24 height 24
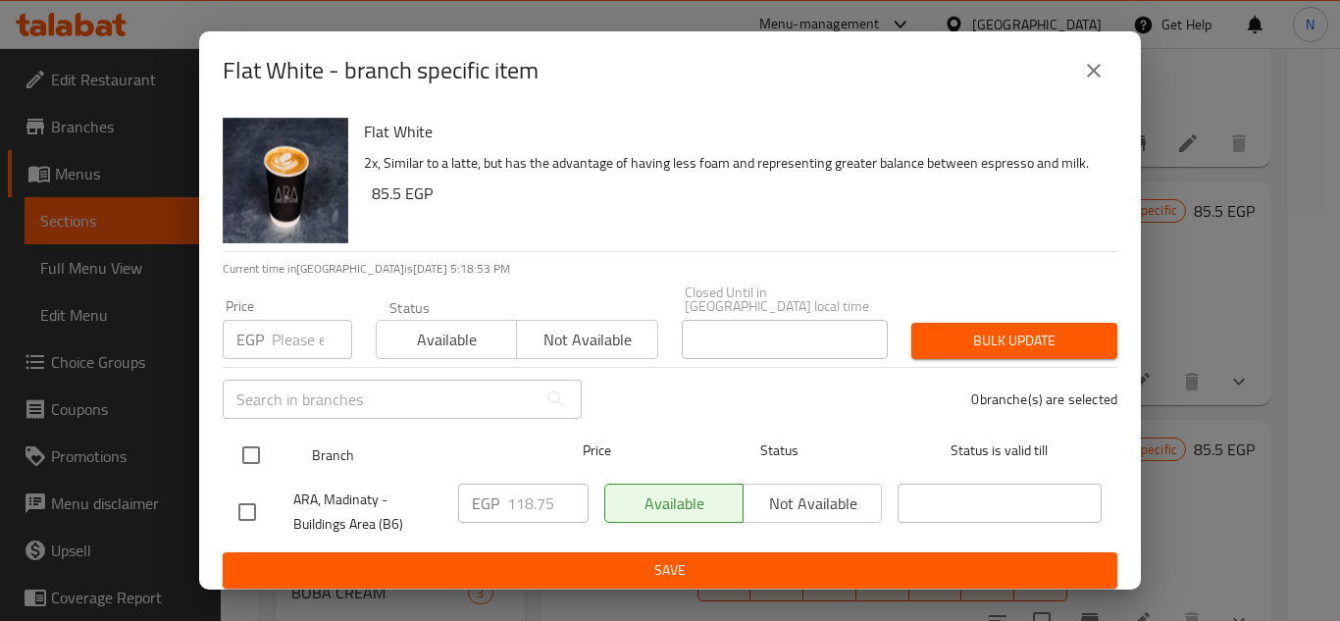
click at [262, 440] on input "checkbox" at bounding box center [251, 455] width 41 height 41
checkbox input "true"
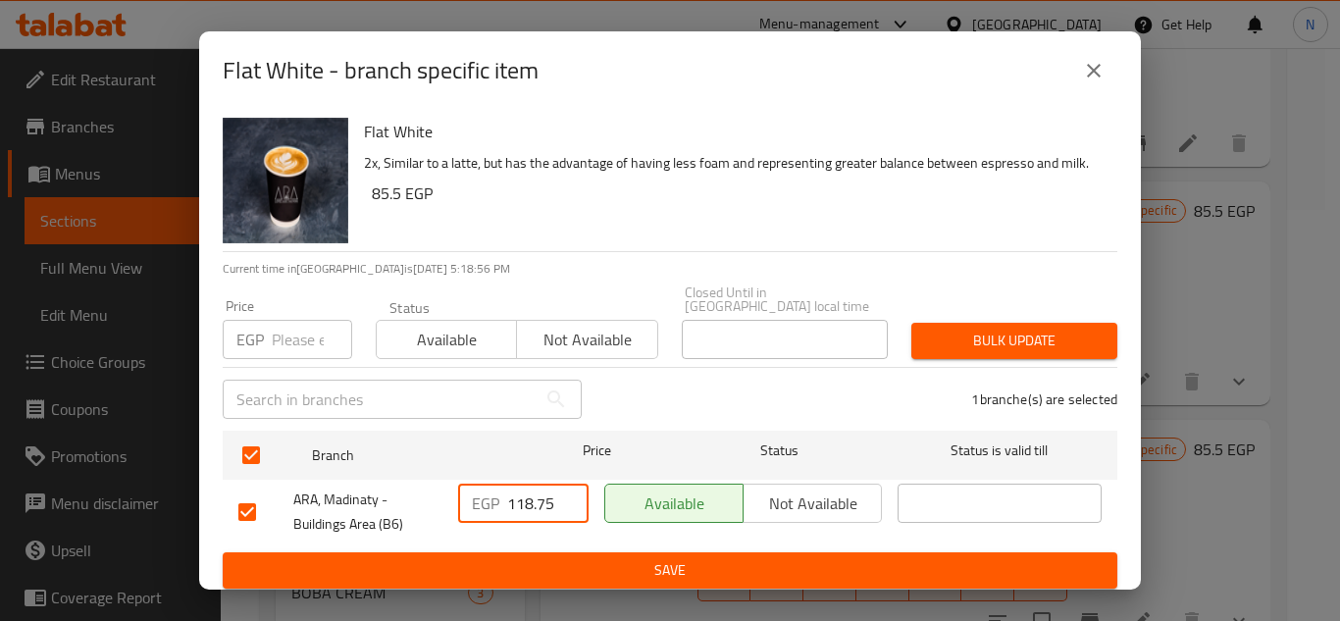
drag, startPoint x: 506, startPoint y: 500, endPoint x: 637, endPoint y: 495, distance: 130.6
click at [637, 495] on div "ARA, Madinaty - Buildings Area (B6) EGP 118.75 ​ Available Not available ​" at bounding box center [670, 512] width 879 height 73
paste input "28.2"
type input "128.25"
drag, startPoint x: 601, startPoint y: 569, endPoint x: 534, endPoint y: 569, distance: 67.7
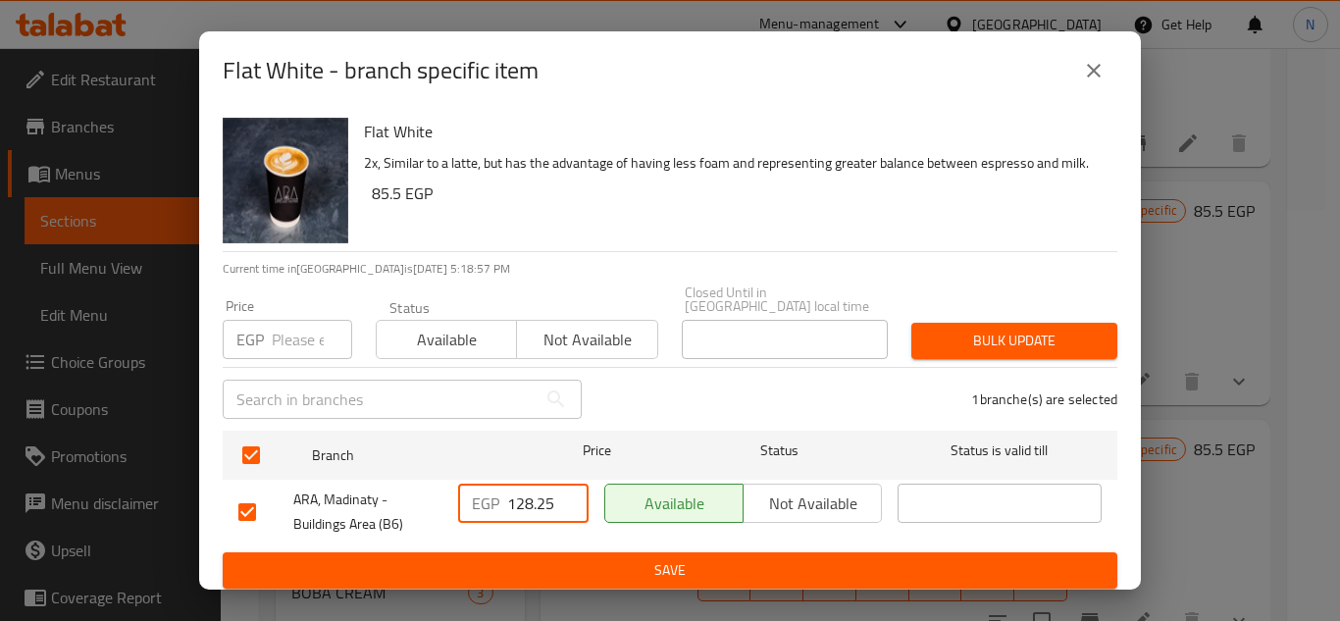
click at [602, 569] on span "Save" at bounding box center [669, 570] width 863 height 25
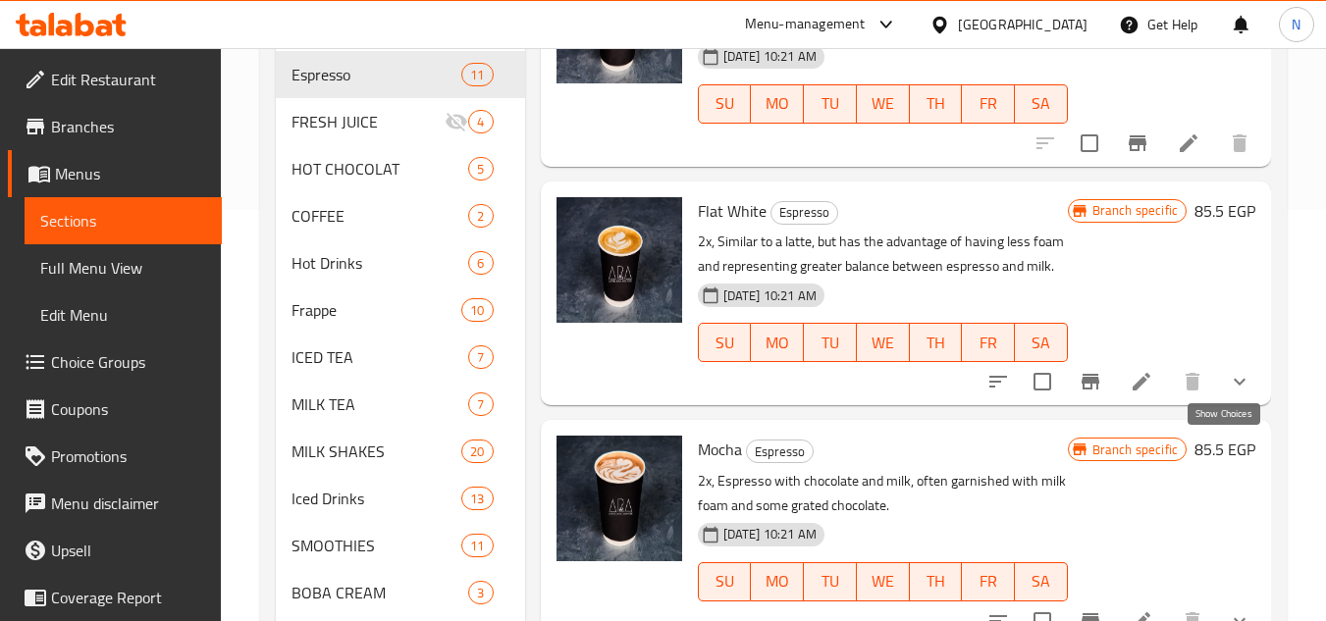
click at [1227, 393] on icon "show more" at bounding box center [1239, 382] width 24 height 24
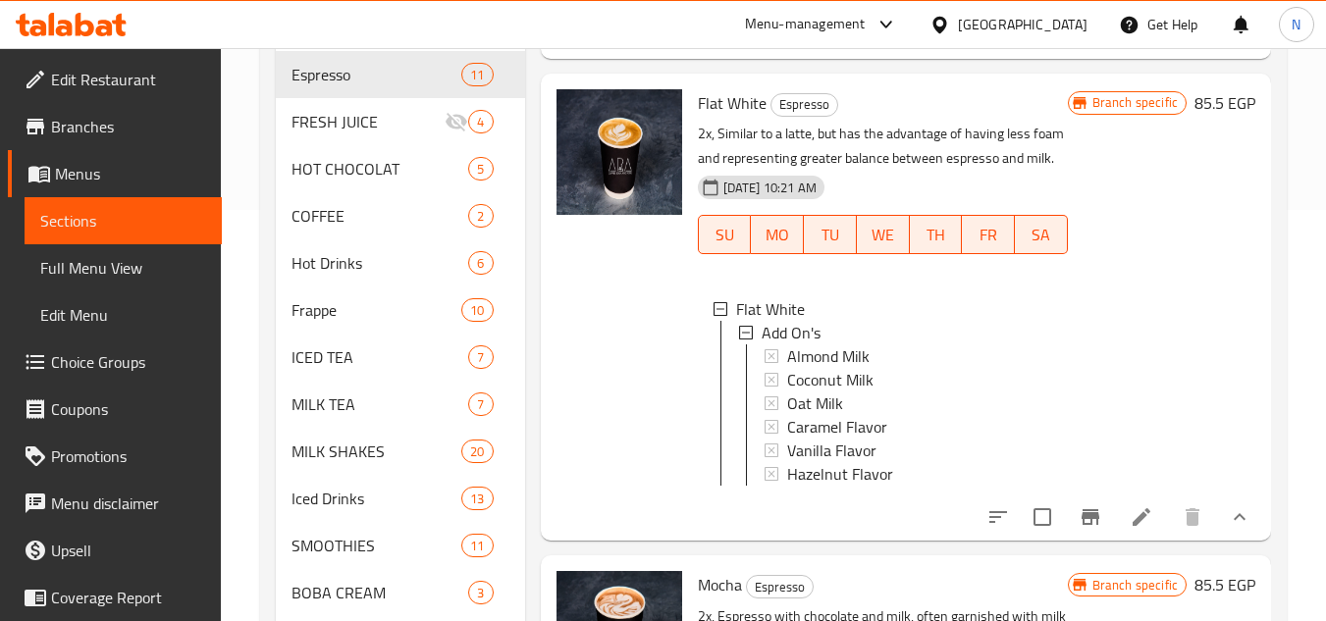
scroll to position [1417, 0]
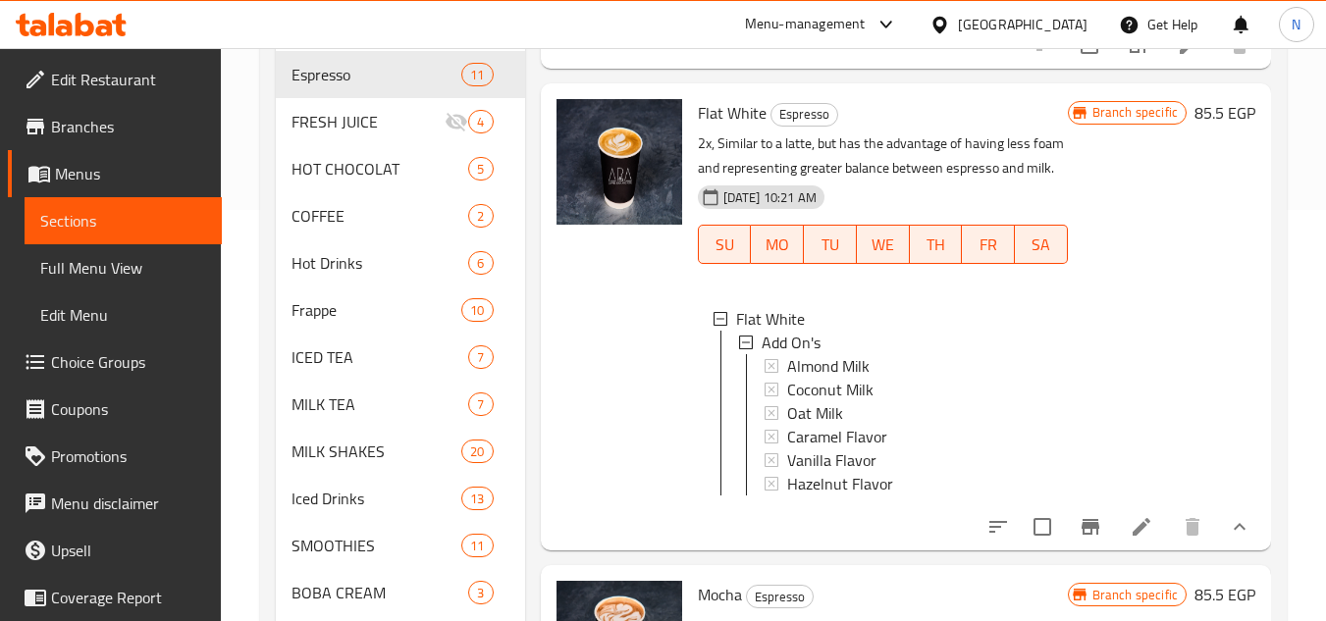
click at [725, 128] on span "Flat White" at bounding box center [732, 112] width 69 height 29
copy h6 "Flat White"
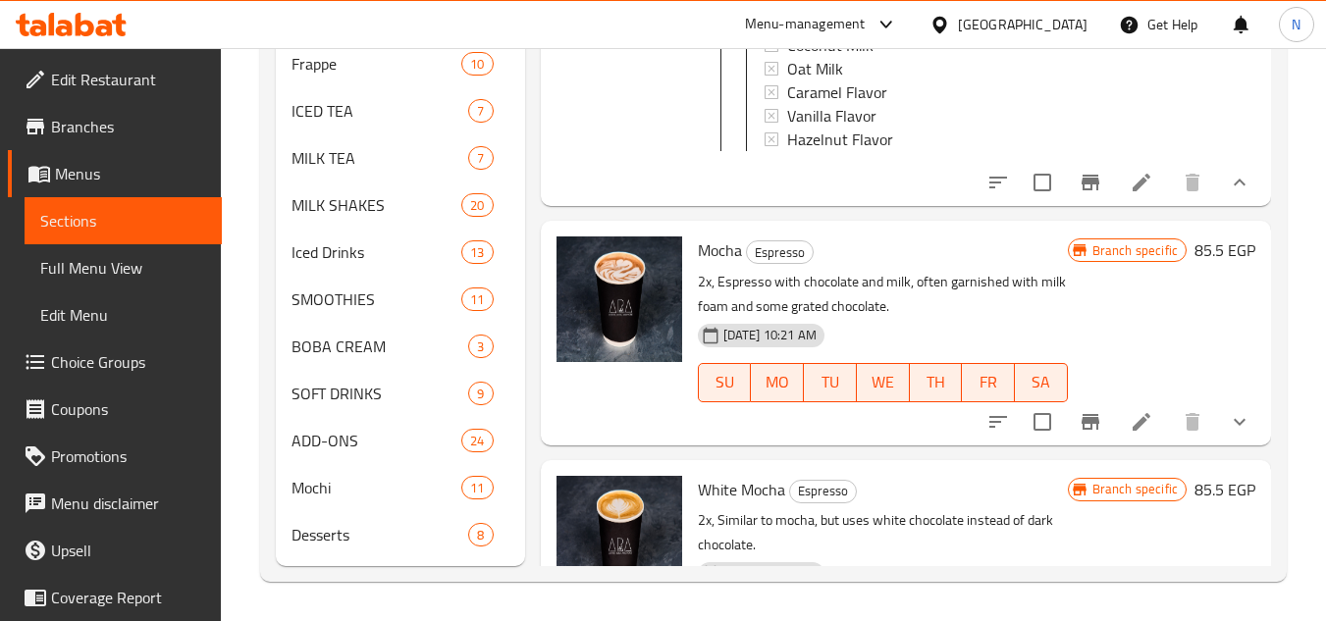
scroll to position [1613, 0]
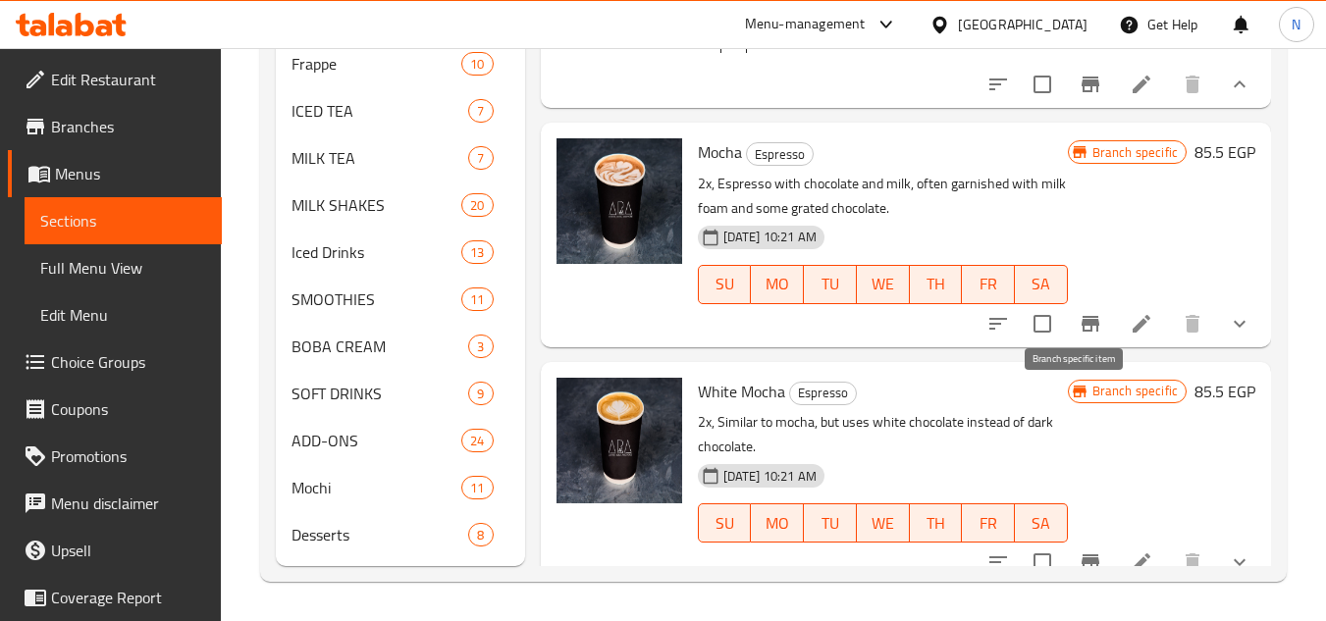
click at [1078, 336] on icon "Branch-specific-item" at bounding box center [1090, 324] width 24 height 24
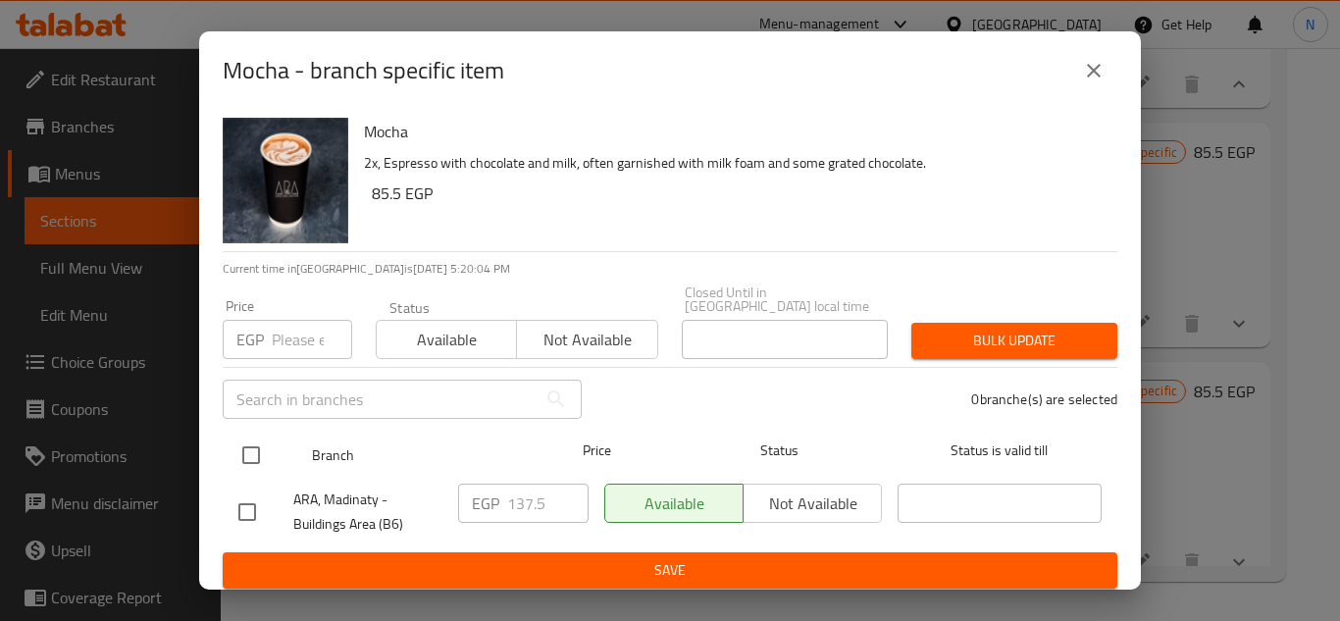
click at [257, 454] on input "checkbox" at bounding box center [251, 455] width 41 height 41
checkbox input "true"
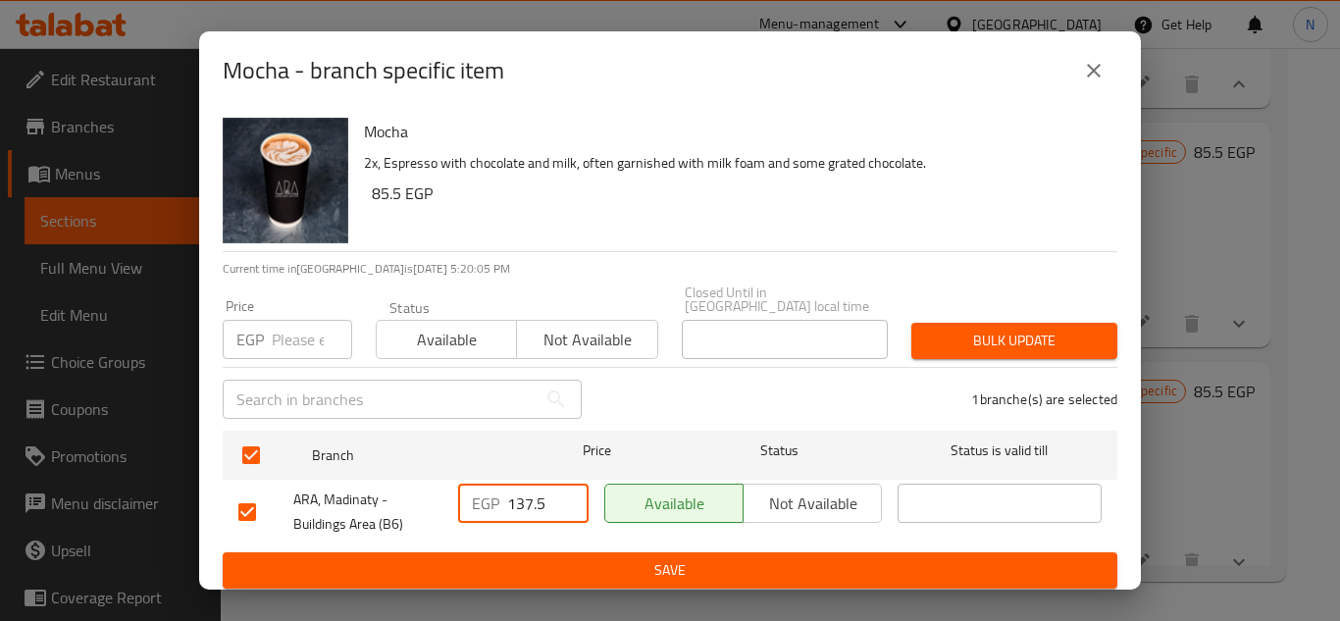
drag, startPoint x: 506, startPoint y: 500, endPoint x: 568, endPoint y: 490, distance: 62.8
click at [568, 490] on div "EGP 137.5 ​" at bounding box center [523, 503] width 130 height 39
click at [534, 496] on input "137.5" at bounding box center [547, 503] width 81 height 39
paste input "48"
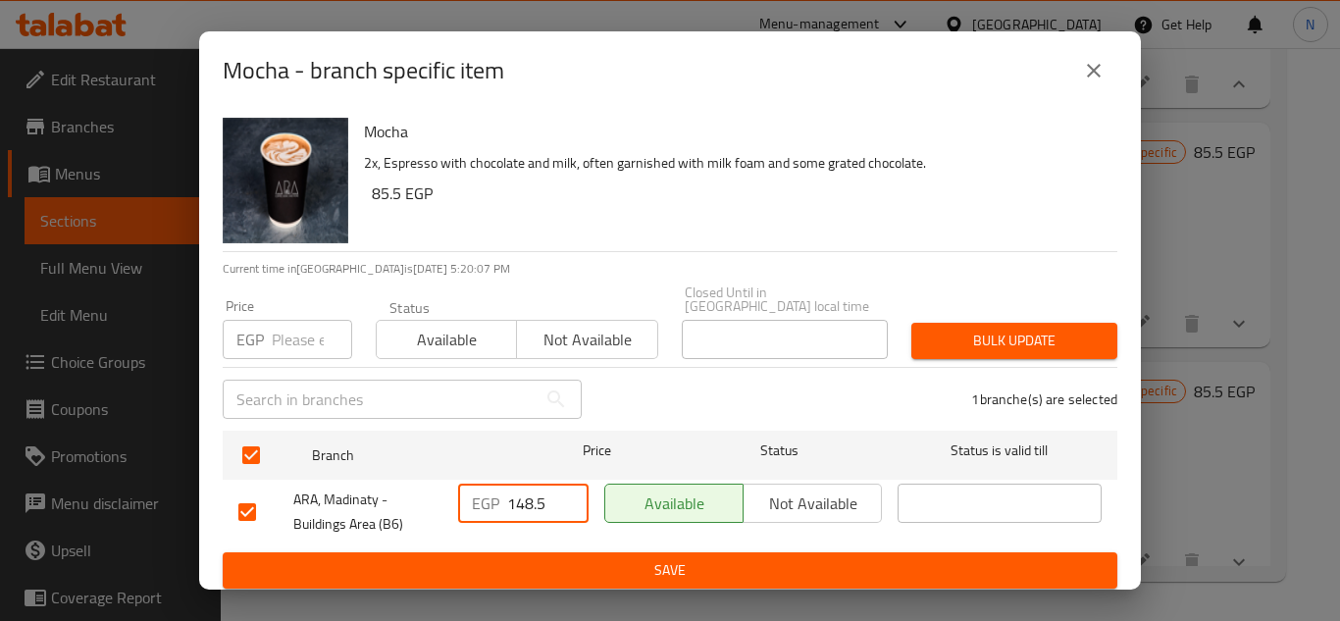
type input "148.5"
click at [552, 558] on span "Save" at bounding box center [669, 570] width 863 height 25
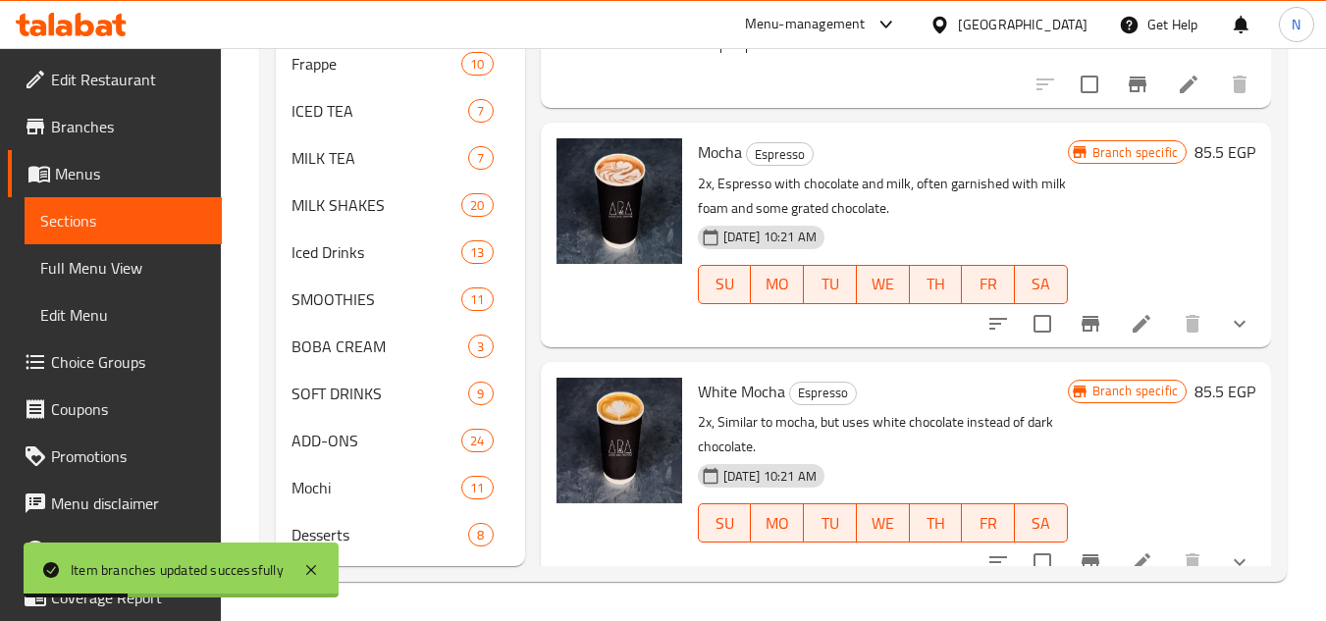
click at [1230, 336] on icon "show more" at bounding box center [1239, 324] width 24 height 24
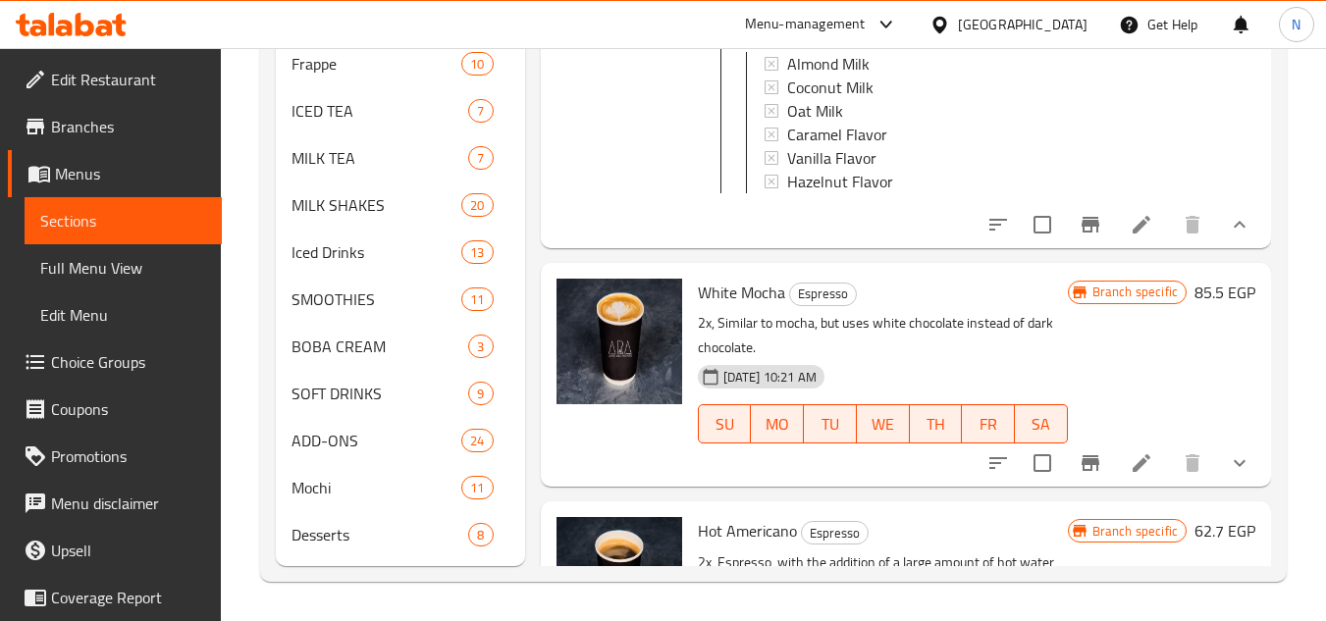
scroll to position [1907, 0]
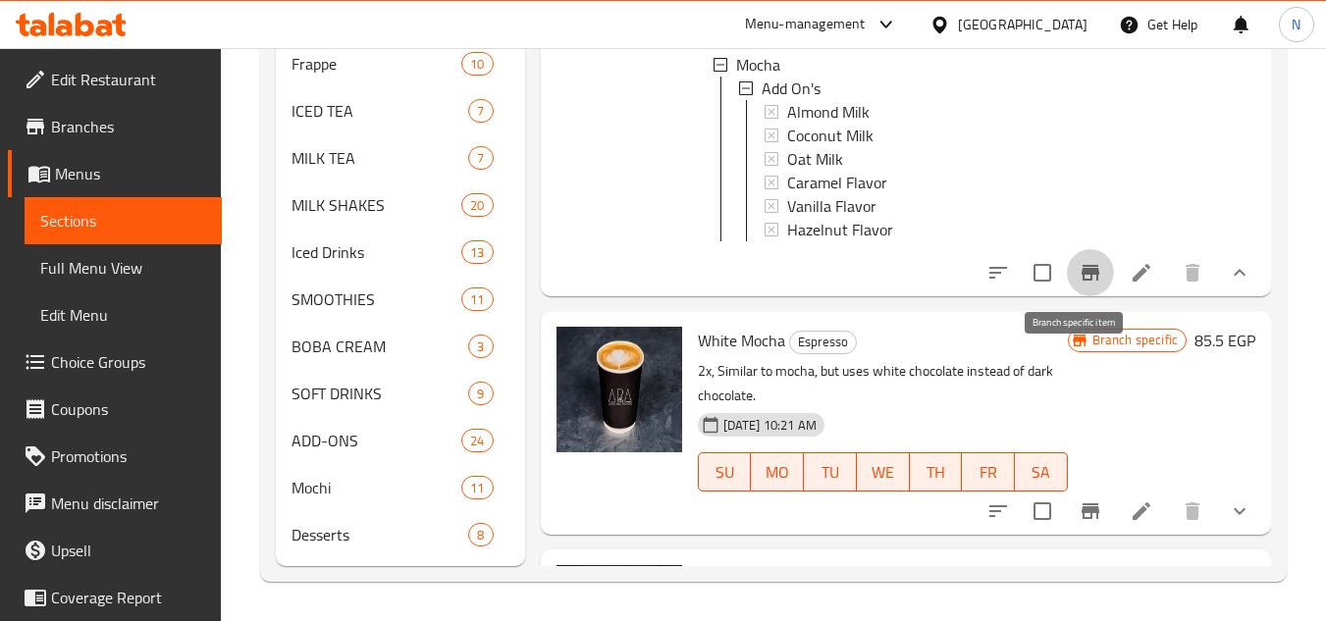
click at [1078, 285] on icon "Branch-specific-item" at bounding box center [1090, 273] width 24 height 24
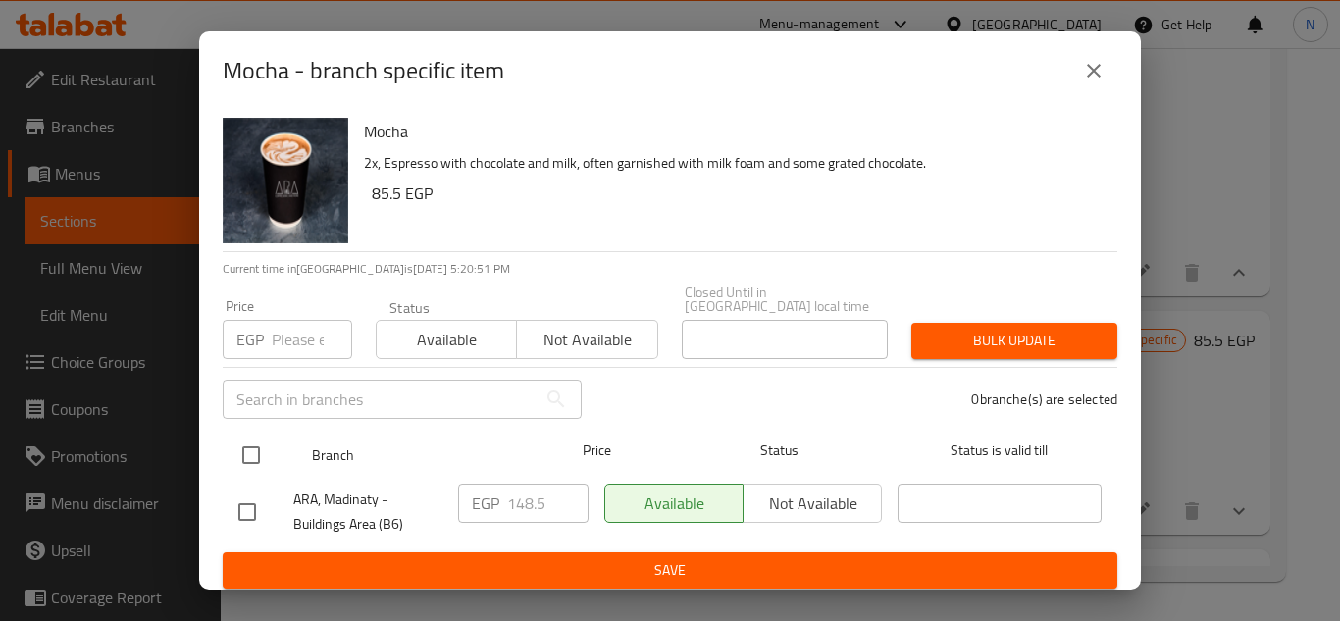
click at [258, 447] on input "checkbox" at bounding box center [251, 455] width 41 height 41
checkbox input "true"
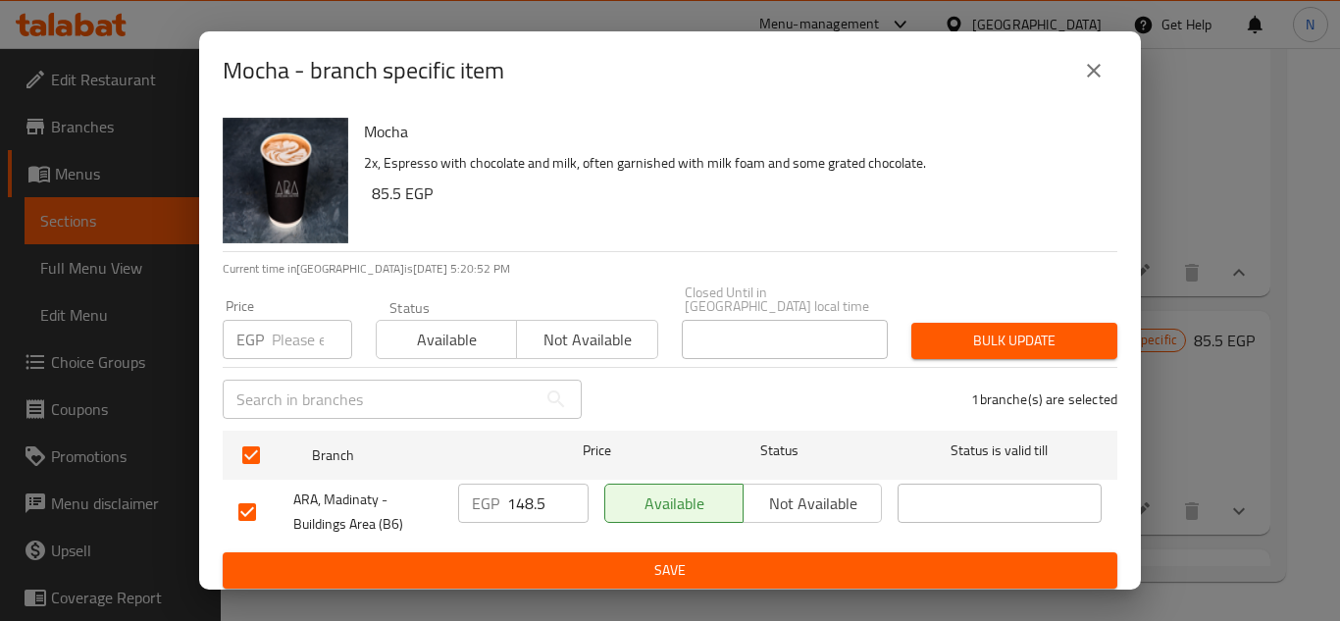
click at [527, 498] on input "148.5" at bounding box center [547, 503] width 81 height 39
click at [1097, 69] on icon "close" at bounding box center [1094, 71] width 24 height 24
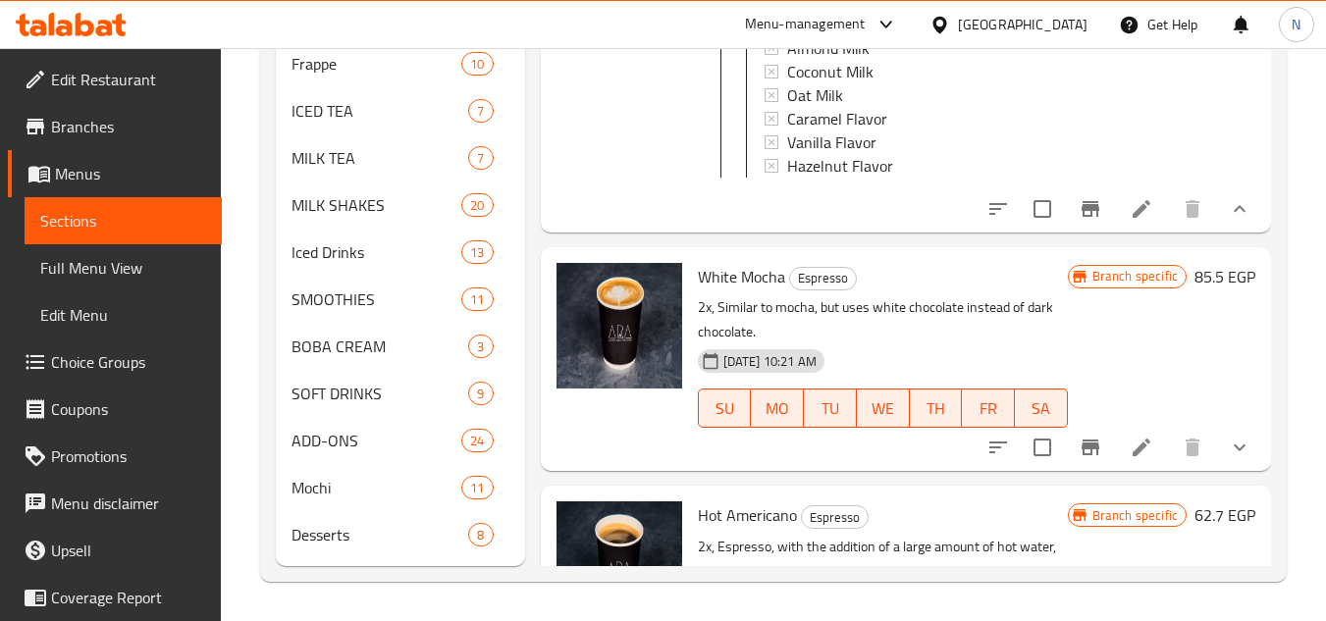
scroll to position [2006, 0]
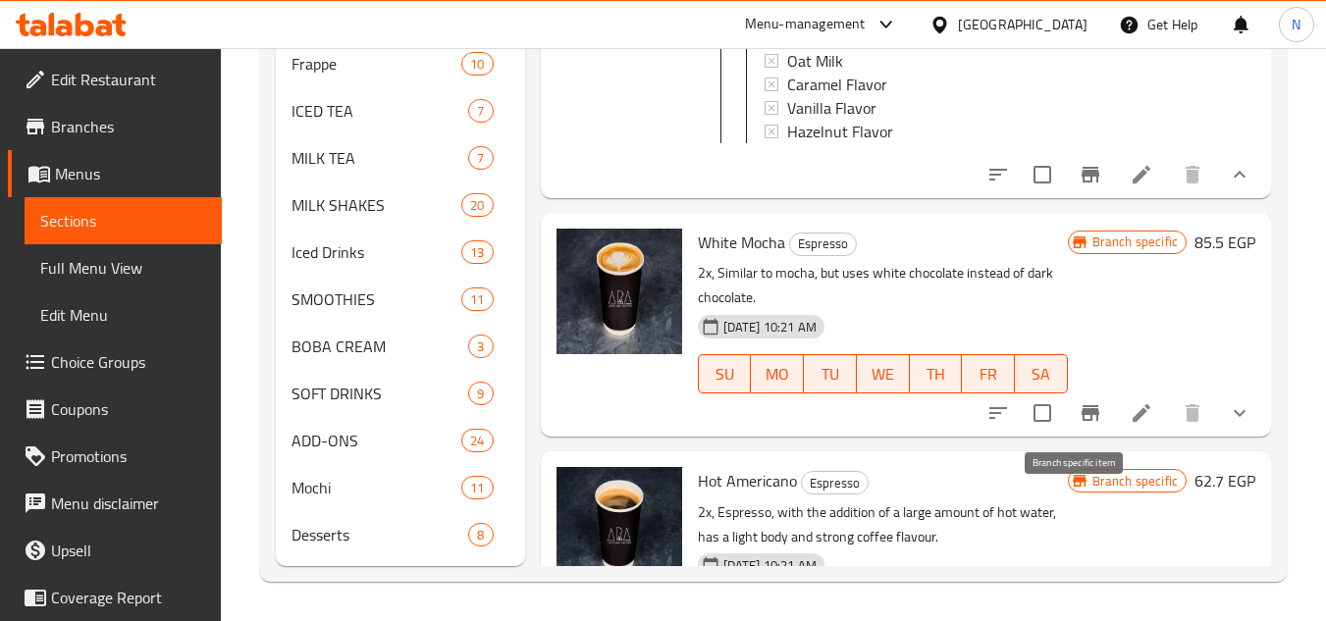
click at [1081, 421] on icon "Branch-specific-item" at bounding box center [1090, 413] width 18 height 16
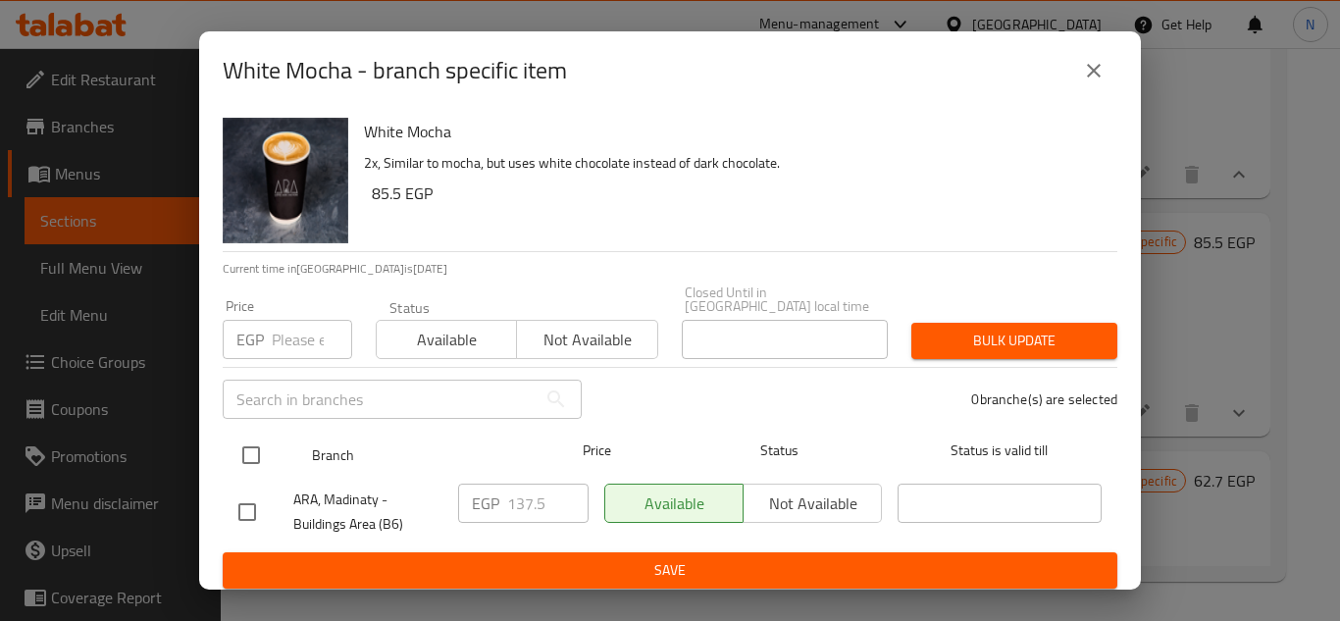
click at [252, 445] on input "checkbox" at bounding box center [251, 455] width 41 height 41
checkbox input "true"
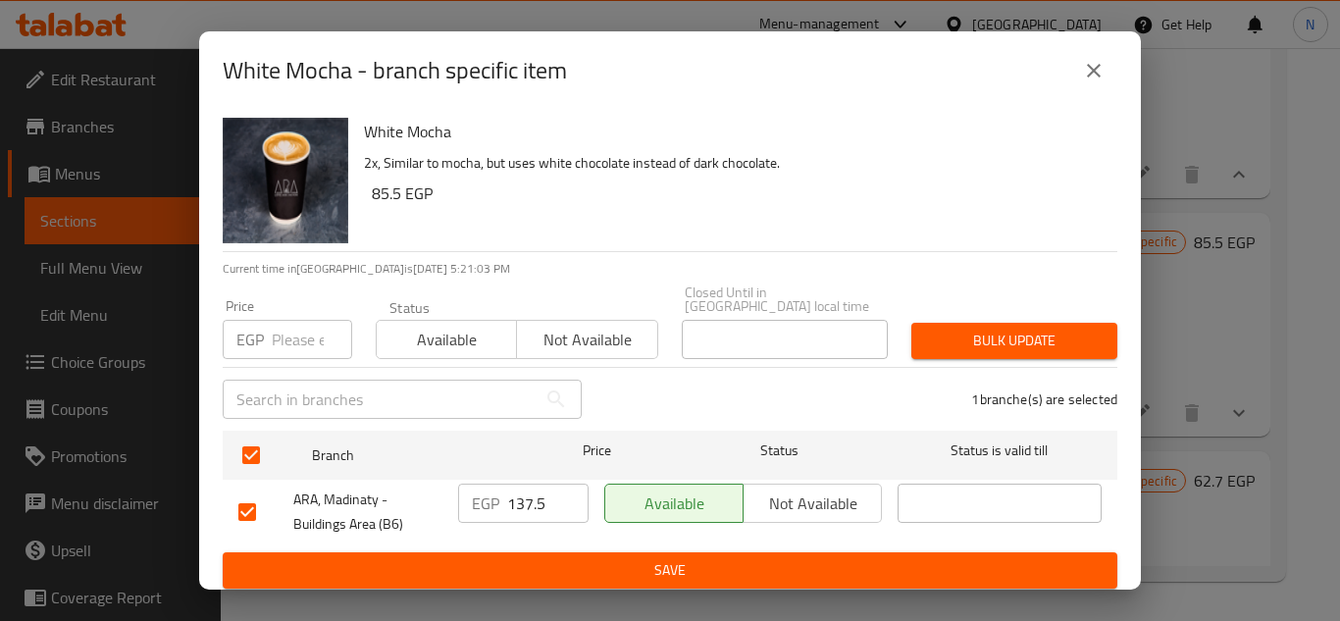
click at [529, 492] on input "137.5" at bounding box center [547, 503] width 81 height 39
paste input "48"
type input "148.5"
click at [600, 558] on span "Save" at bounding box center [669, 570] width 863 height 25
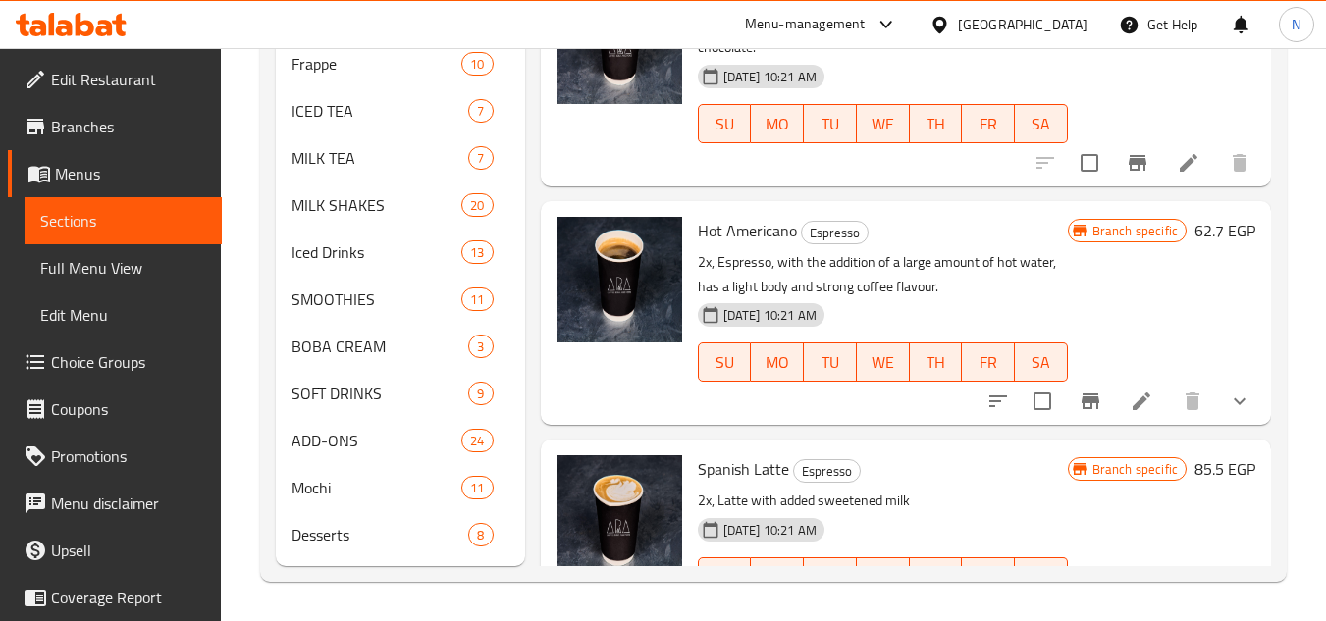
scroll to position [2425, 0]
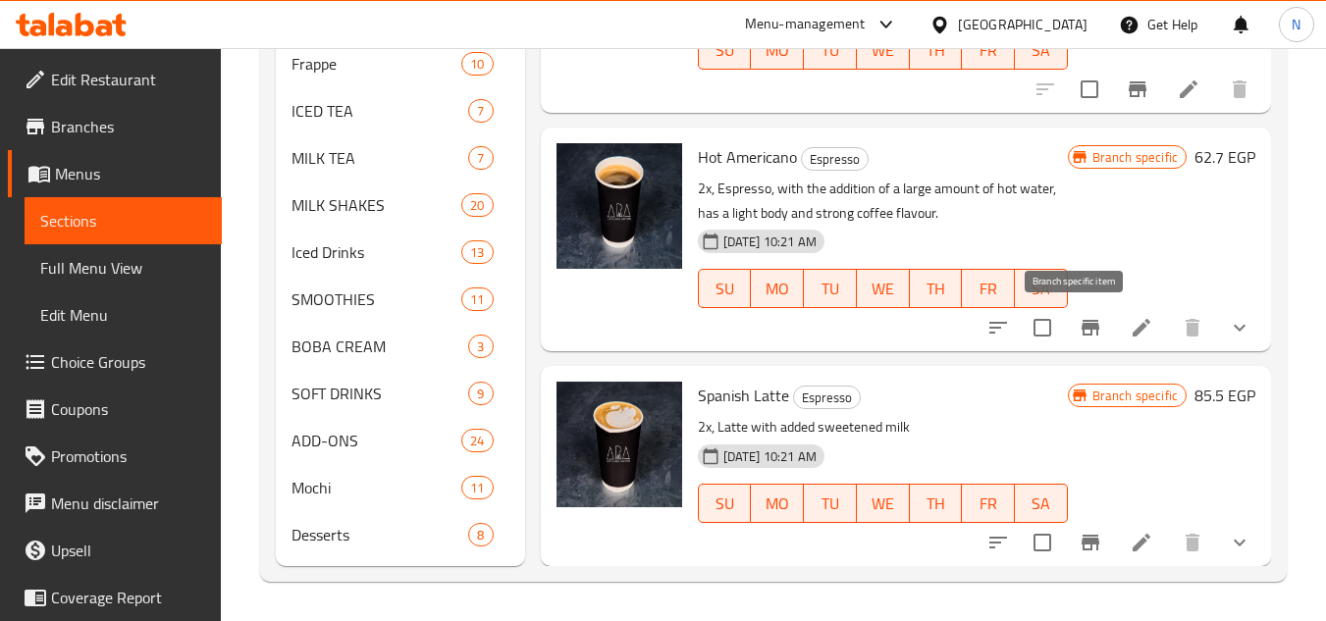
click at [1080, 322] on icon "Branch-specific-item" at bounding box center [1090, 328] width 24 height 24
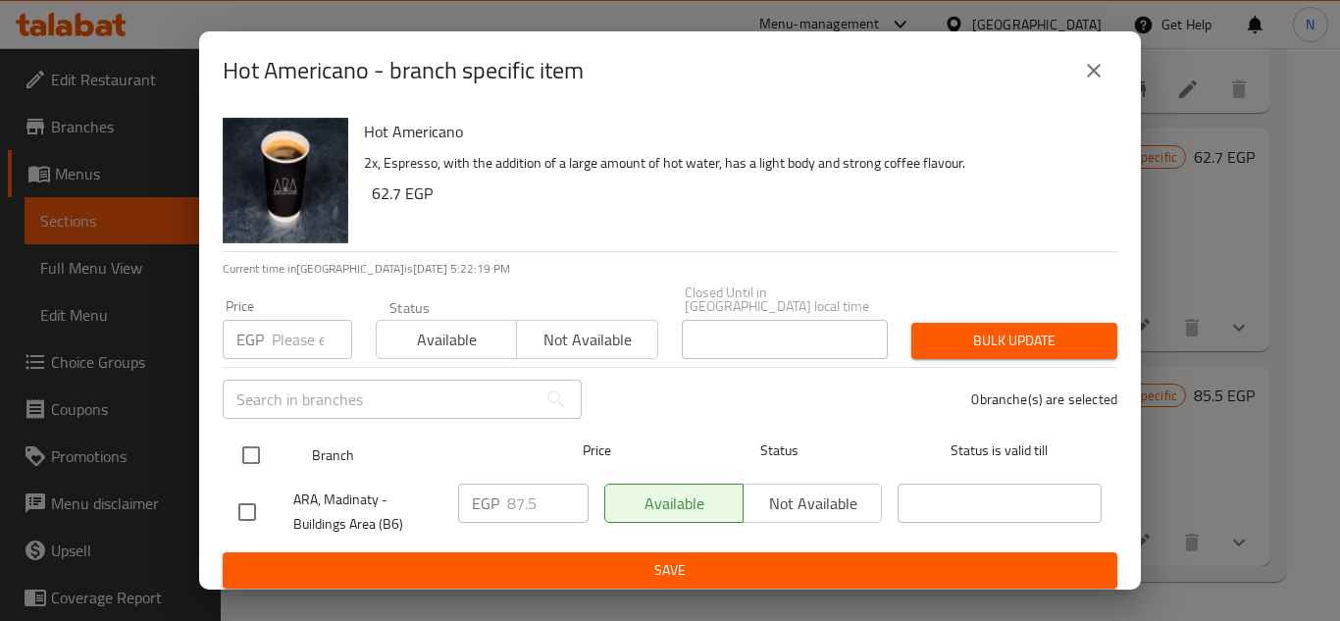
click at [247, 441] on input "checkbox" at bounding box center [251, 455] width 41 height 41
checkbox input "true"
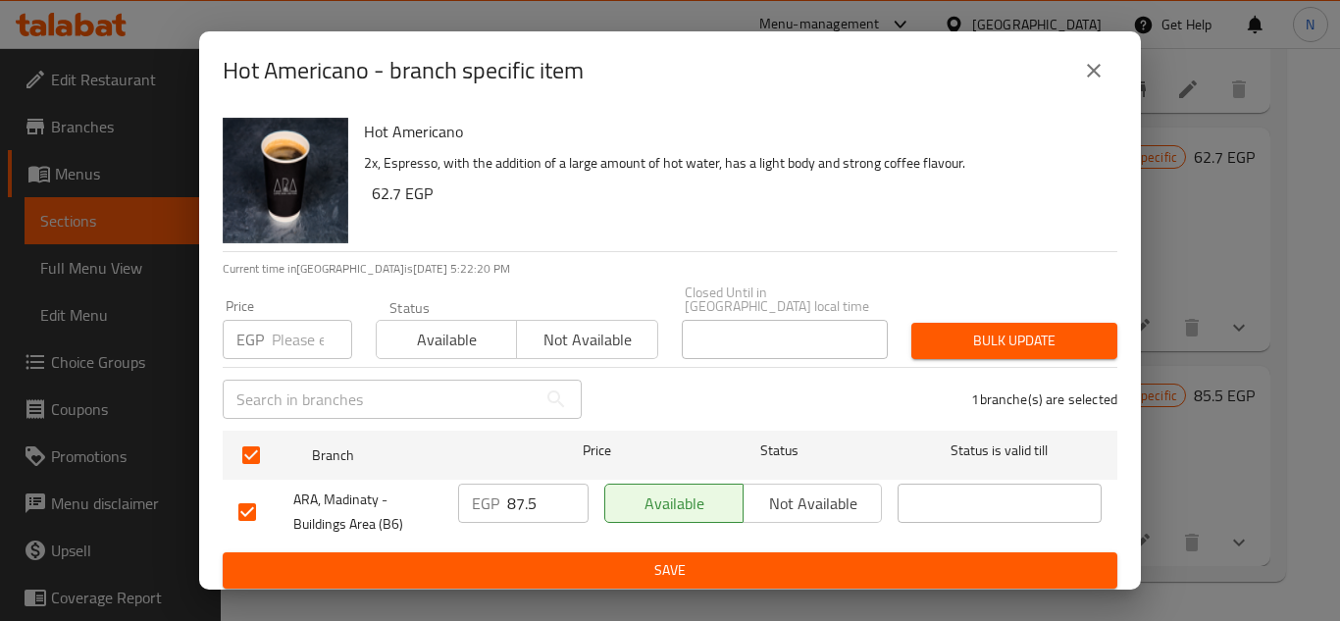
click at [508, 484] on input "87.5" at bounding box center [547, 503] width 81 height 39
paste input "94"
type input "94.5"
click at [556, 559] on span "Save" at bounding box center [669, 570] width 863 height 25
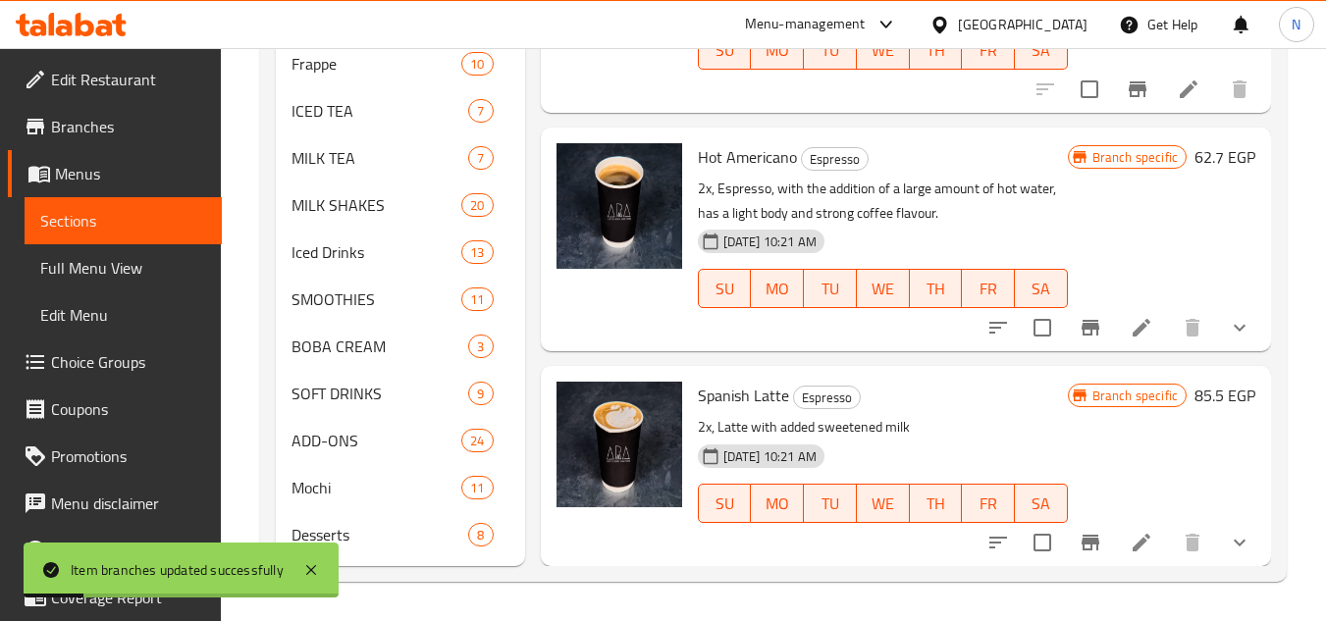
click at [1227, 339] on icon "show more" at bounding box center [1239, 328] width 24 height 24
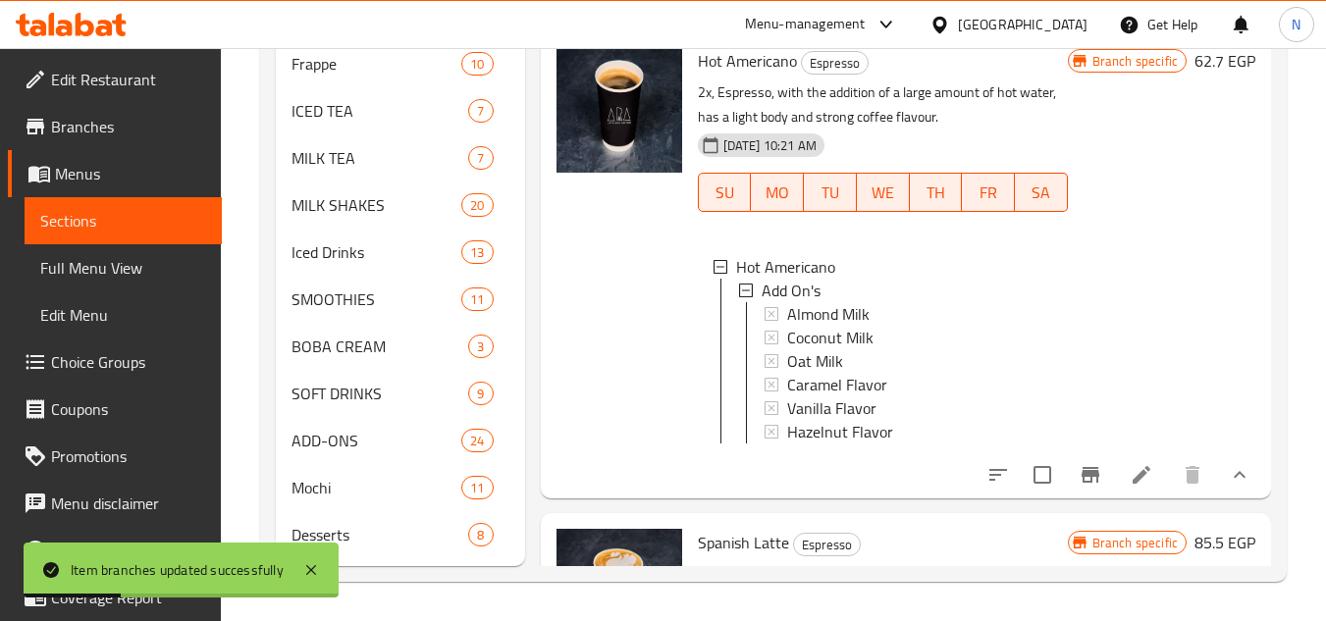
click at [767, 76] on span "Hot Americano" at bounding box center [747, 60] width 99 height 29
copy h6 "Hot Americano"
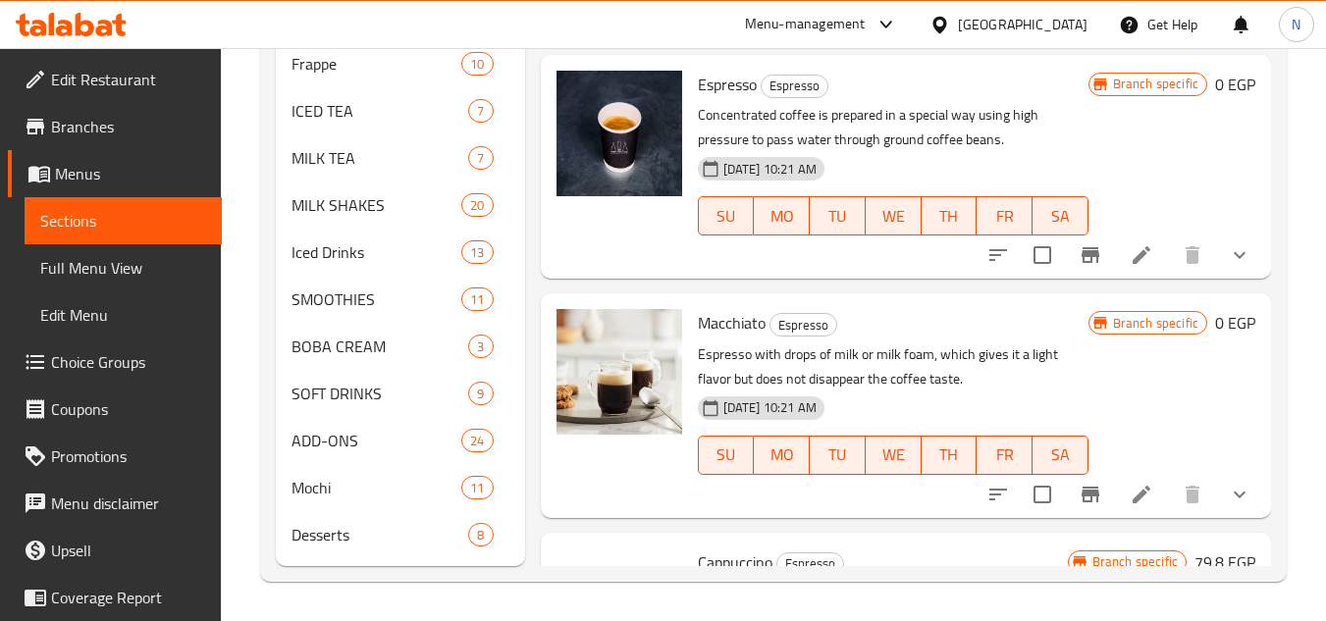
scroll to position [1653, 0]
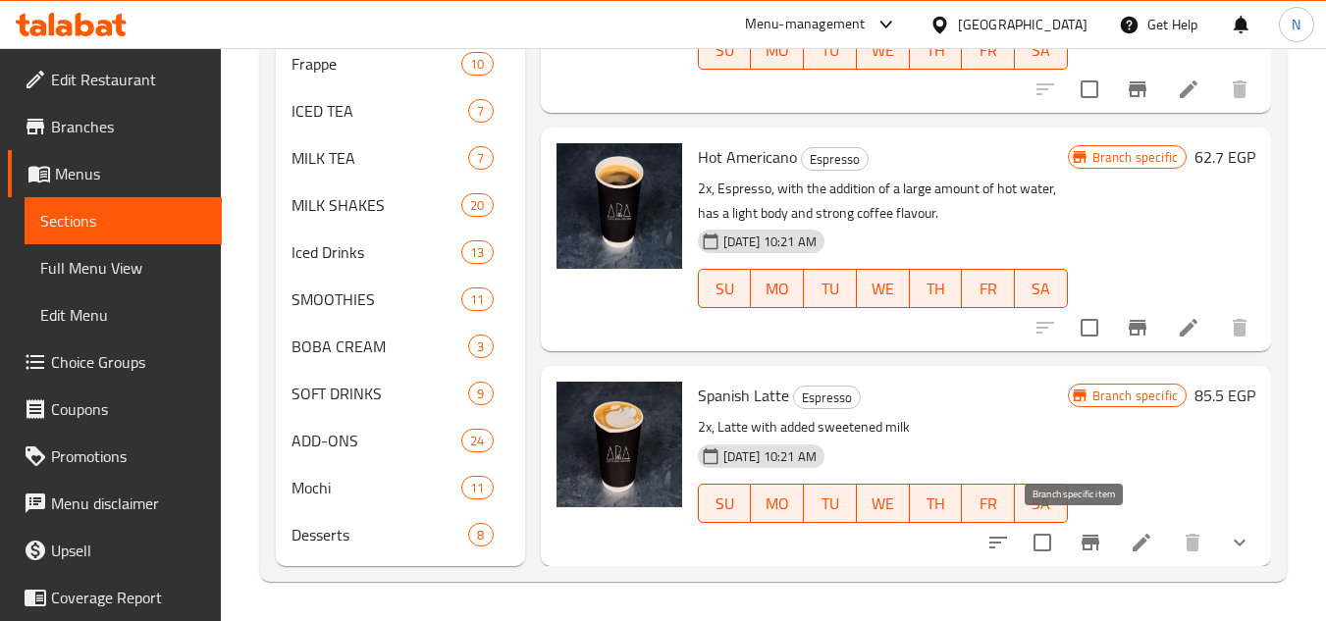
click at [1083, 548] on icon "Branch-specific-item" at bounding box center [1090, 543] width 24 height 24
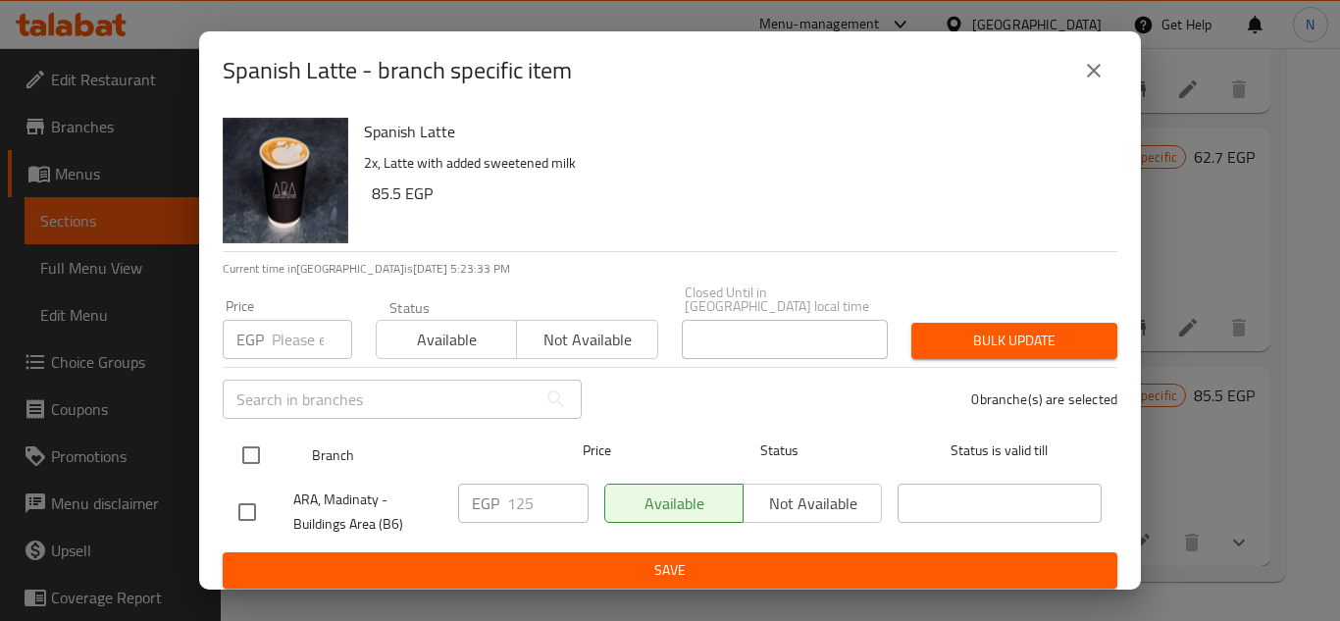
click at [253, 440] on input "checkbox" at bounding box center [251, 455] width 41 height 41
checkbox input "true"
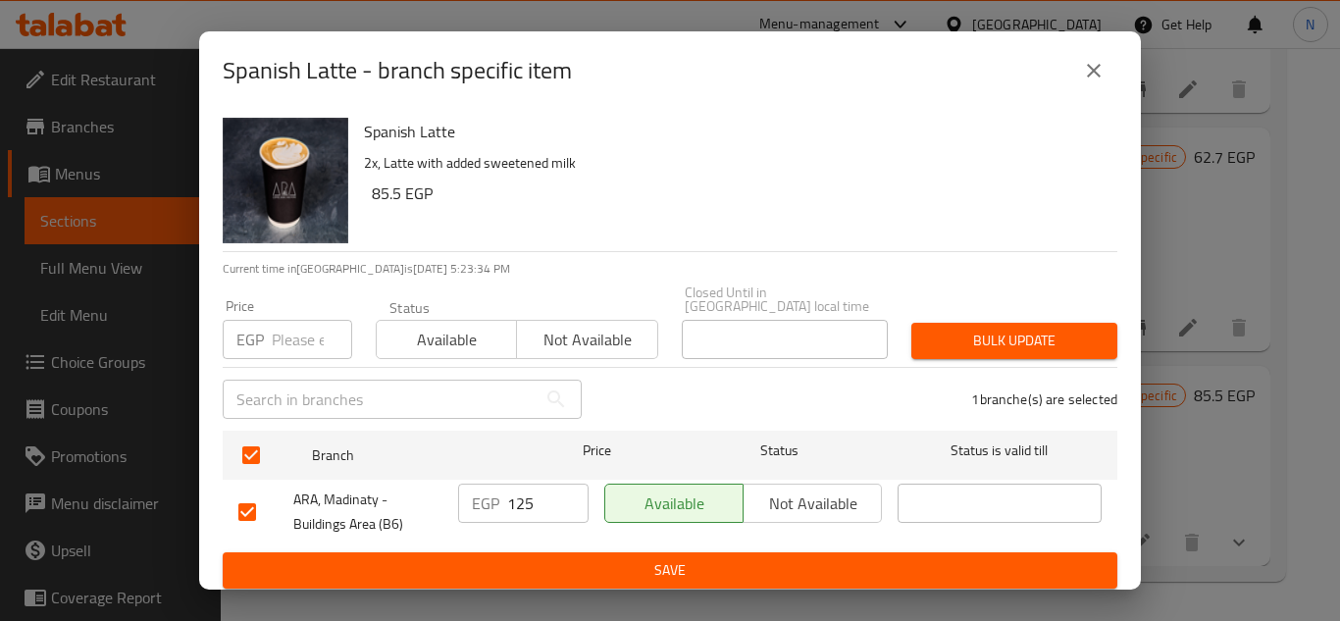
click at [517, 501] on input "125" at bounding box center [547, 503] width 81 height 39
paste input "35.0"
type input "135.0"
drag, startPoint x: 557, startPoint y: 547, endPoint x: 692, endPoint y: 618, distance: 152.3
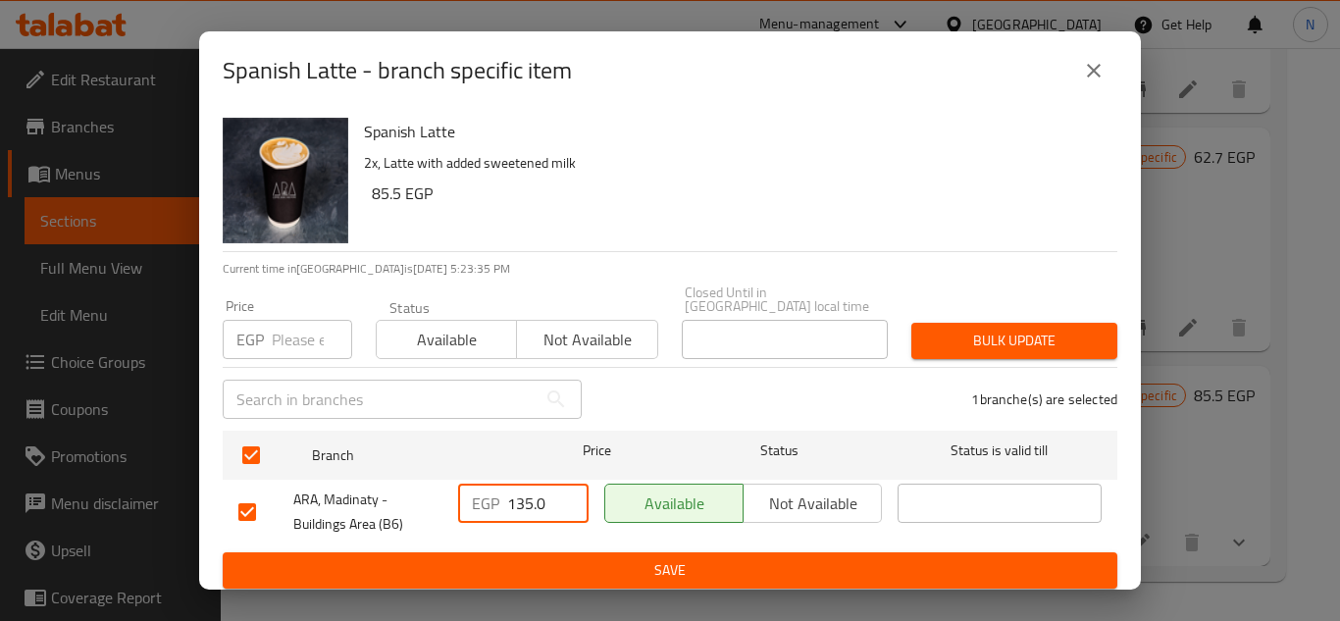
click at [558, 552] on button "Save" at bounding box center [670, 570] width 895 height 36
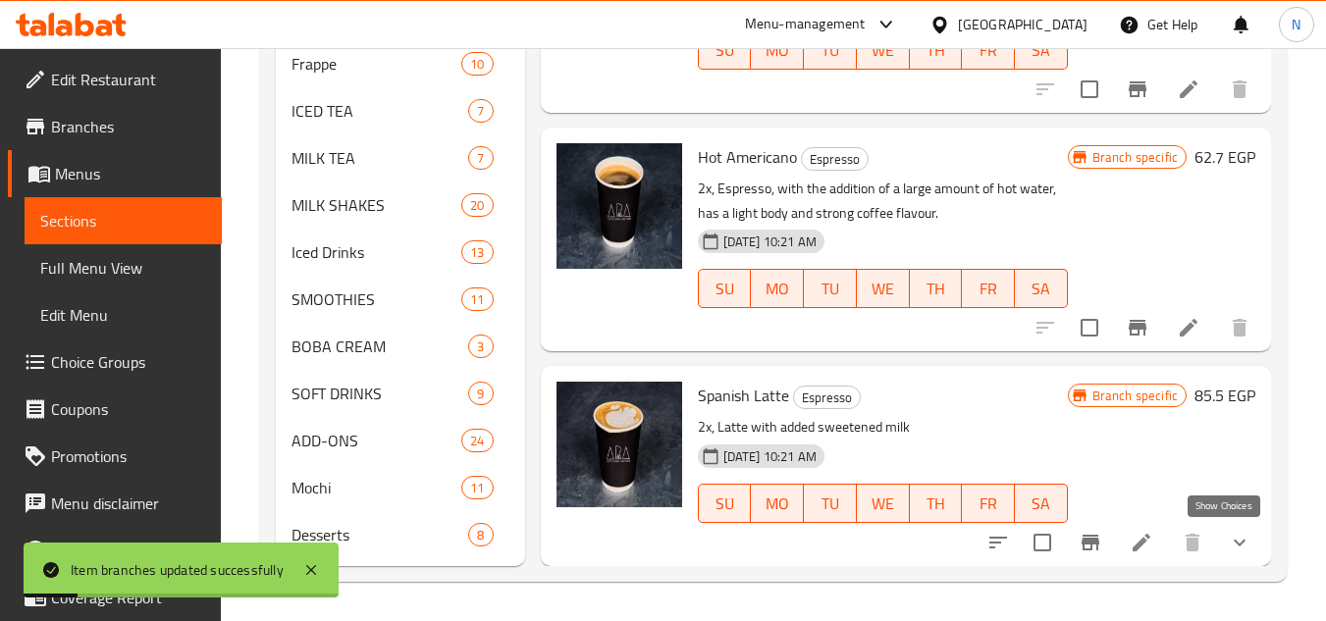
click at [1230, 553] on icon "show more" at bounding box center [1239, 543] width 24 height 24
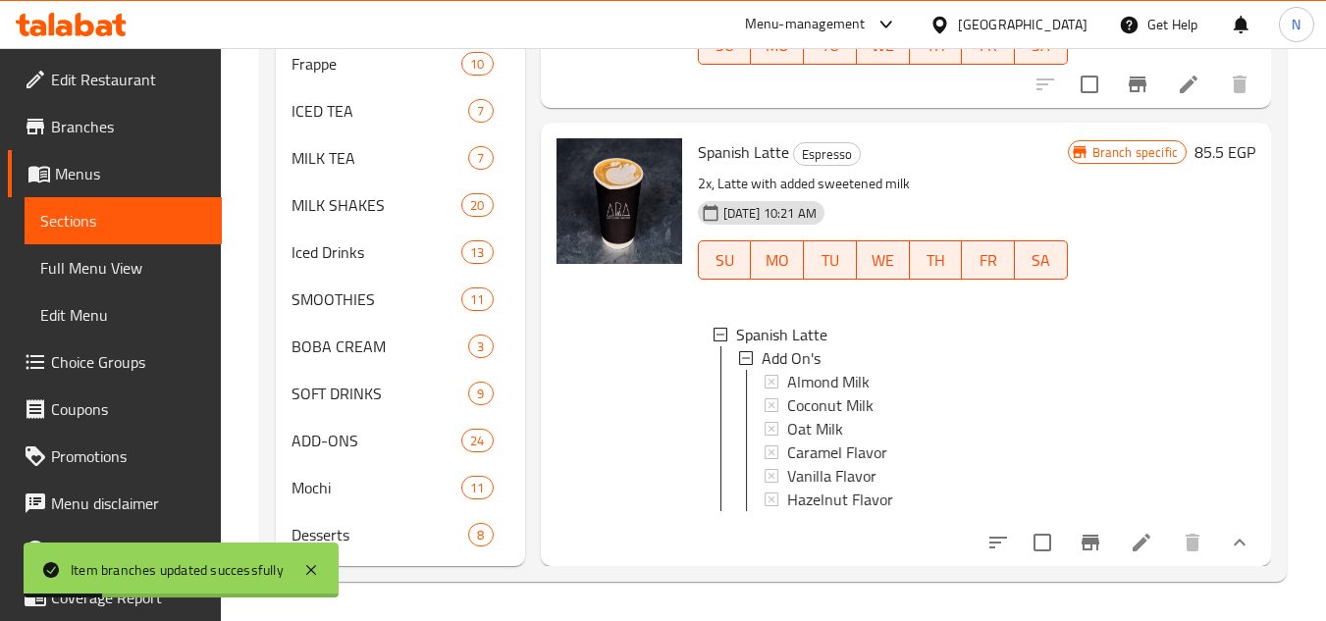
scroll to position [1911, 0]
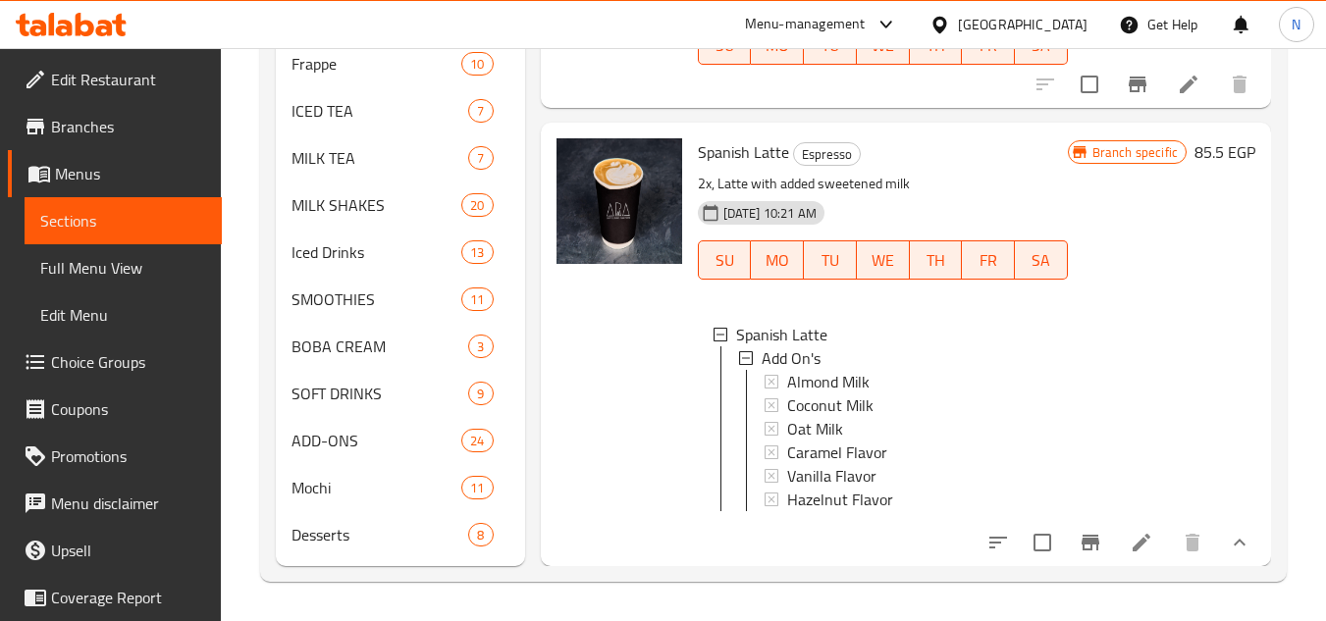
click at [753, 137] on span "Spanish Latte" at bounding box center [743, 151] width 91 height 29
click at [1069, 25] on div "[GEOGRAPHIC_DATA]" at bounding box center [1023, 25] width 130 height 22
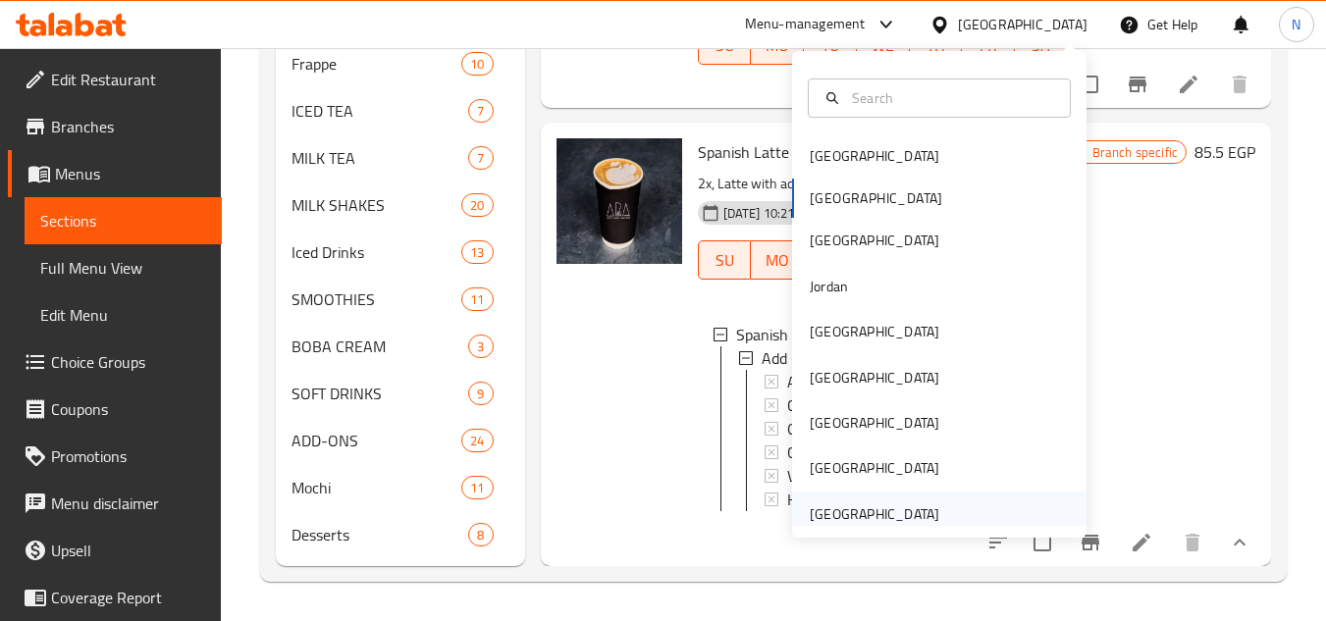
click at [841, 499] on div "[GEOGRAPHIC_DATA]" at bounding box center [874, 514] width 161 height 45
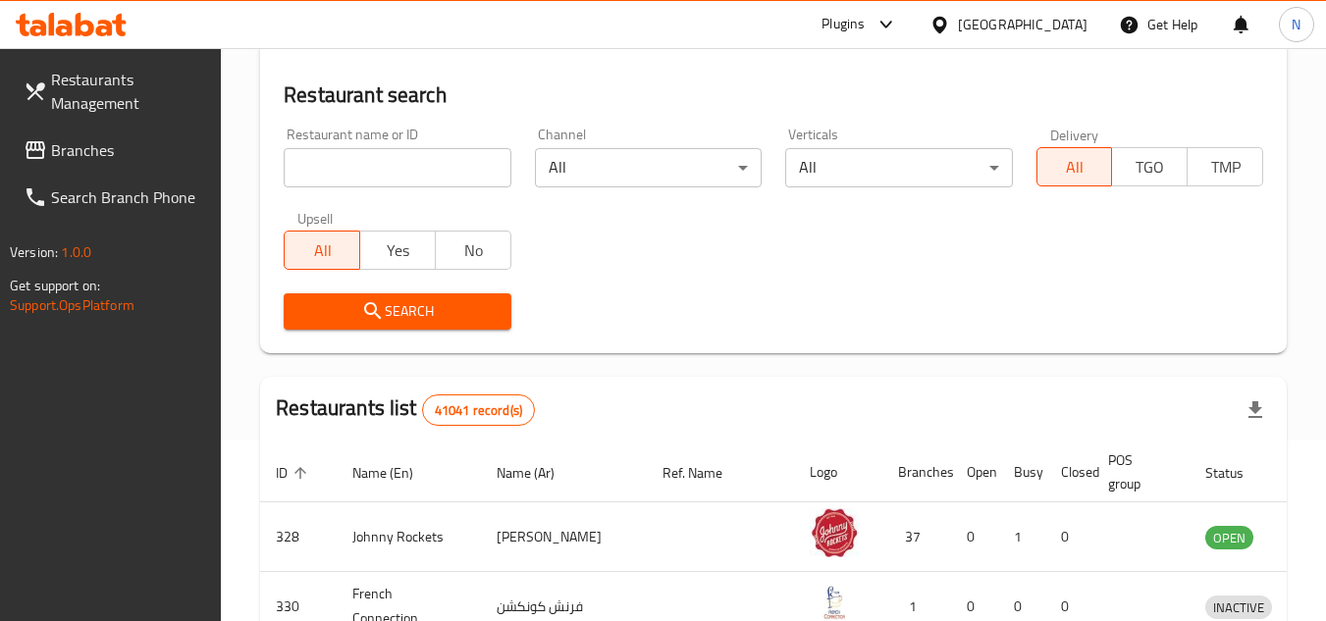
scroll to position [657, 0]
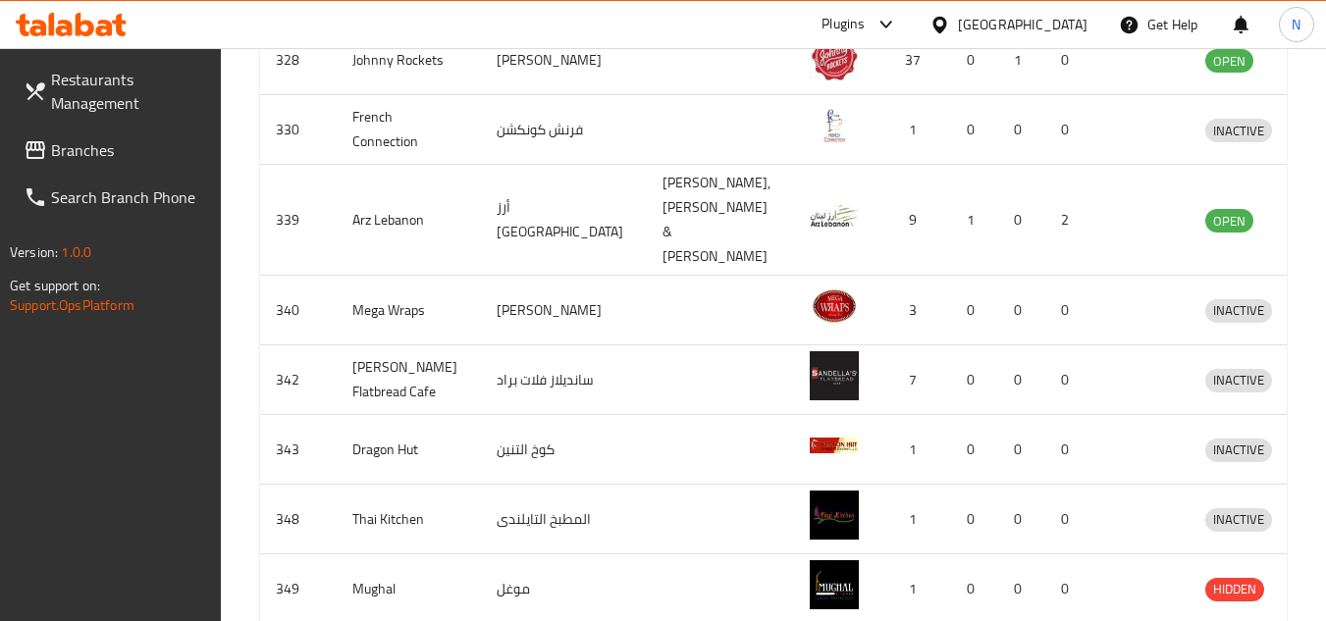
click at [88, 149] on span "Branches" at bounding box center [128, 150] width 155 height 24
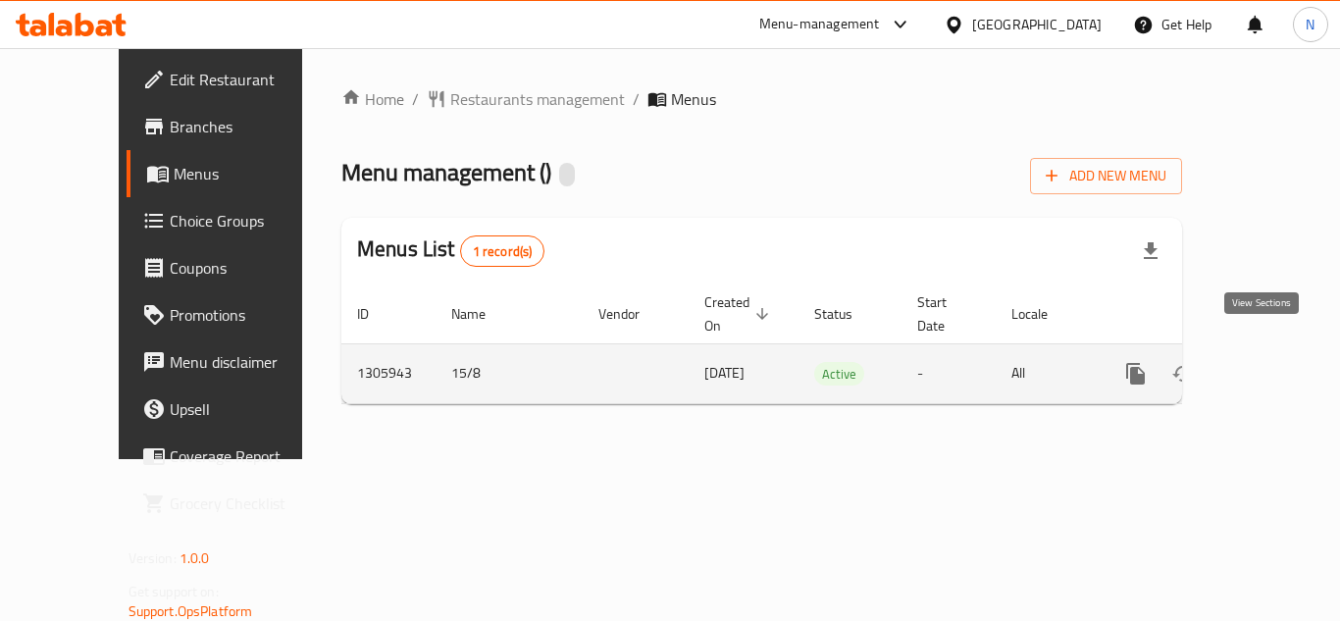
click at [1266, 362] on icon "enhanced table" at bounding box center [1278, 374] width 24 height 24
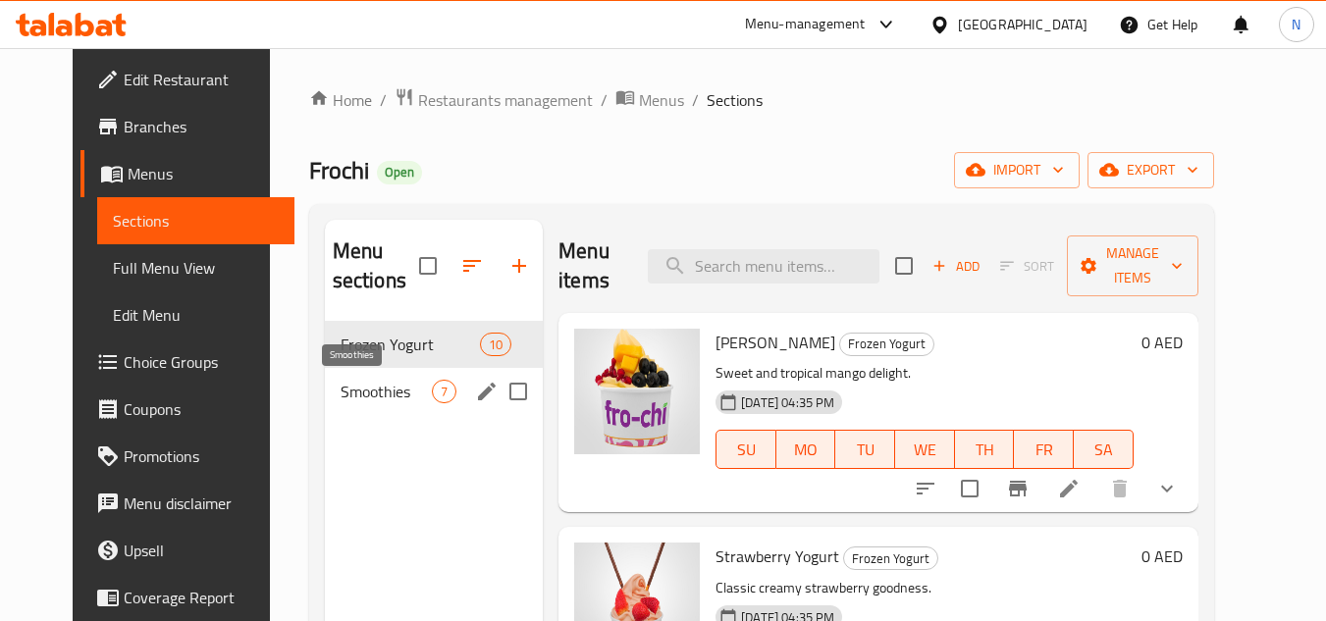
click at [387, 392] on span "Smoothies" at bounding box center [385, 392] width 91 height 24
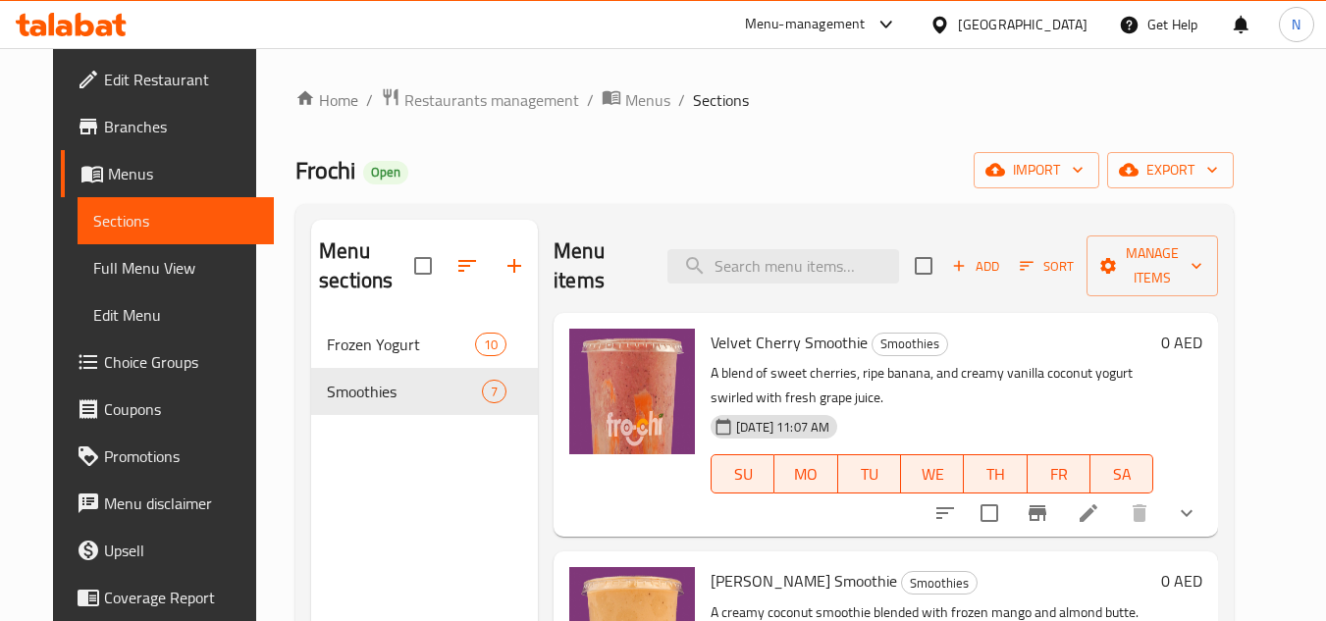
click at [104, 82] on span "Edit Restaurant" at bounding box center [181, 80] width 155 height 24
